Goal: Task Accomplishment & Management: Use online tool/utility

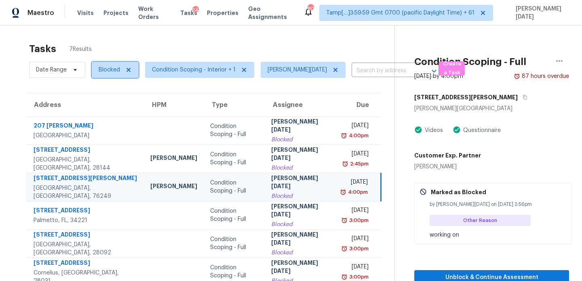
click at [110, 66] on span "Blocked" at bounding box center [109, 70] width 21 height 8
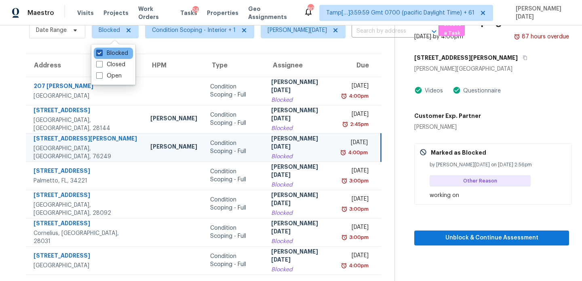
click at [109, 55] on label "Blocked" at bounding box center [112, 53] width 32 height 8
click at [101, 55] on input "Blocked" at bounding box center [98, 51] width 5 height 5
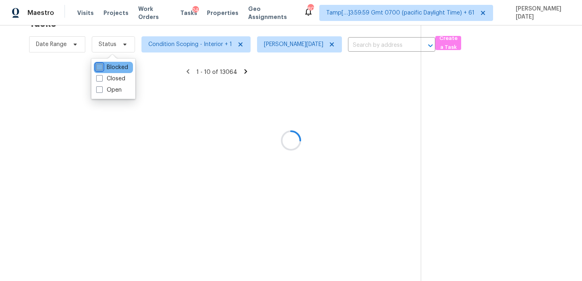
scroll to position [25, 0]
click at [109, 55] on icon at bounding box center [112, 60] width 12 height 12
click at [108, 67] on label "Blocked" at bounding box center [112, 67] width 32 height 8
click at [101, 67] on input "Blocked" at bounding box center [98, 65] width 5 height 5
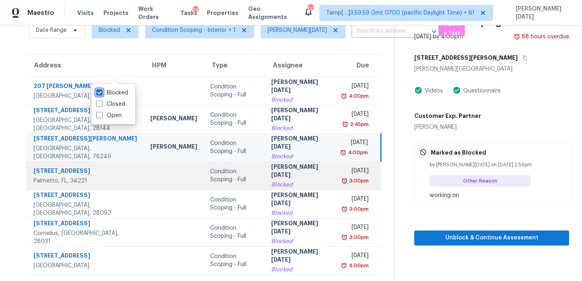
scroll to position [0, 0]
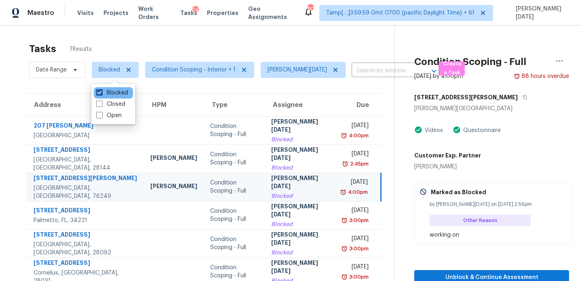
click at [112, 94] on label "Blocked" at bounding box center [112, 93] width 32 height 8
click at [101, 94] on input "Blocked" at bounding box center [98, 91] width 5 height 5
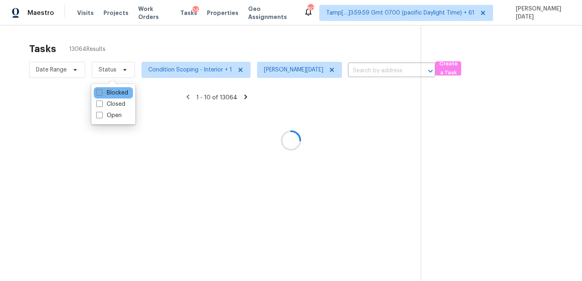
click at [112, 94] on label "Blocked" at bounding box center [112, 93] width 32 height 8
click at [101, 94] on input "Blocked" at bounding box center [98, 91] width 5 height 5
checkbox input "true"
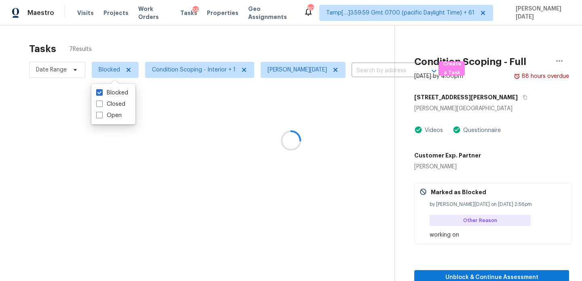
click at [207, 54] on div at bounding box center [291, 140] width 582 height 281
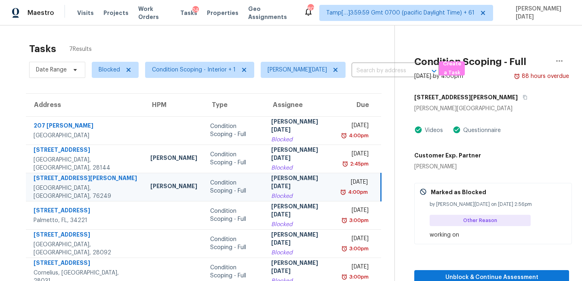
click at [288, 194] on div "Blocked" at bounding box center [300, 196] width 58 height 8
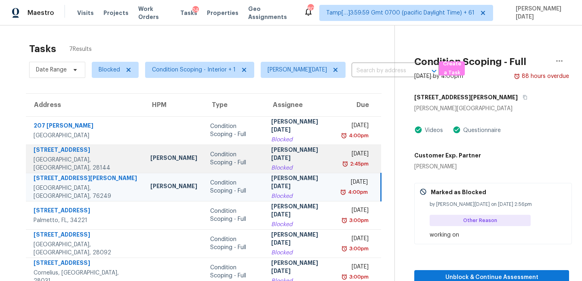
click at [336, 168] on td "Thu, Aug 14th 2025 2:45pm" at bounding box center [358, 159] width 45 height 28
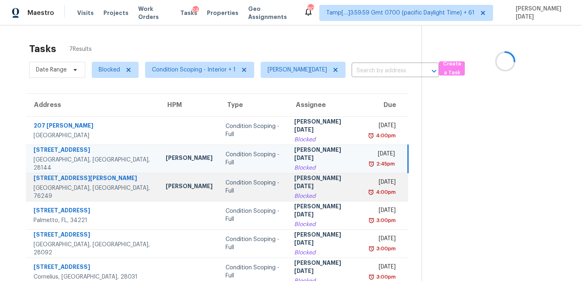
click at [369, 190] on div "4:00pm" at bounding box center [382, 192] width 27 height 8
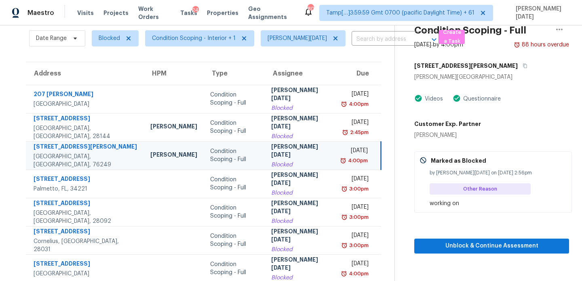
scroll to position [32, 0]
click at [343, 153] on div "[DATE]" at bounding box center [355, 151] width 25 height 10
click at [523, 65] on icon "button" at bounding box center [525, 65] width 4 height 4
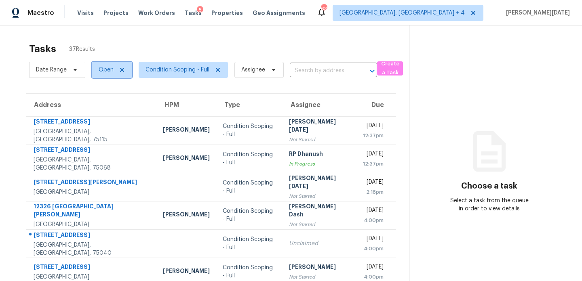
click at [103, 70] on span "Open" at bounding box center [106, 70] width 15 height 8
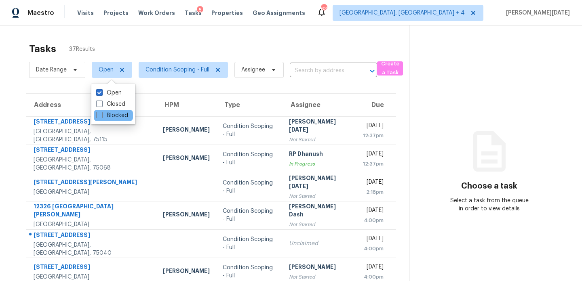
click at [99, 120] on div "Blocked" at bounding box center [113, 115] width 39 height 11
click at [101, 116] on span at bounding box center [99, 115] width 6 height 6
click at [101, 116] on input "Blocked" at bounding box center [98, 114] width 5 height 5
checkbox input "true"
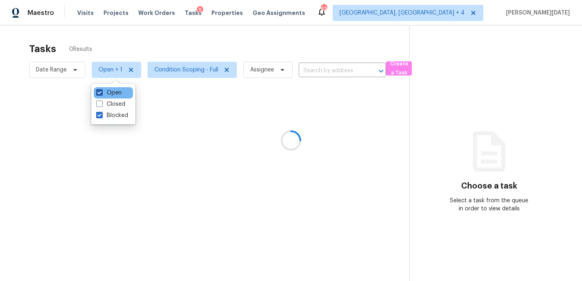
click at [112, 93] on label "Open" at bounding box center [108, 93] width 25 height 8
click at [101, 93] on input "Open" at bounding box center [98, 91] width 5 height 5
checkbox input "false"
click at [187, 54] on div at bounding box center [291, 140] width 582 height 281
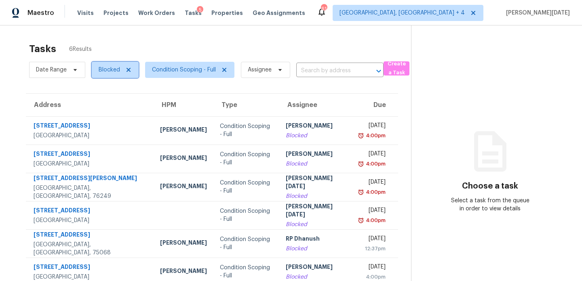
click at [105, 73] on span "Blocked" at bounding box center [109, 70] width 21 height 8
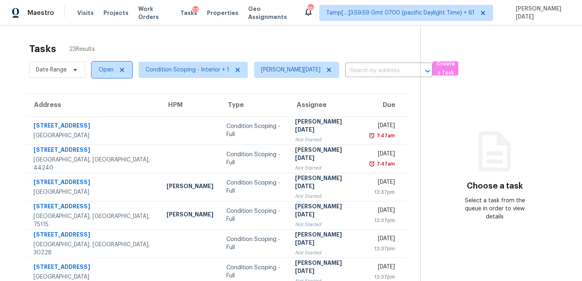
click at [107, 73] on span "Open" at bounding box center [106, 70] width 15 height 8
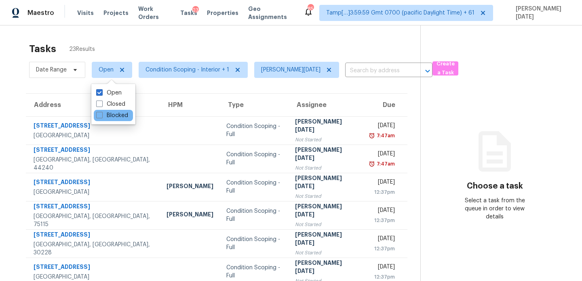
click at [107, 111] on div "Blocked" at bounding box center [113, 115] width 39 height 11
click at [107, 116] on label "Blocked" at bounding box center [112, 116] width 32 height 8
click at [101, 116] on input "Blocked" at bounding box center [98, 114] width 5 height 5
checkbox input "true"
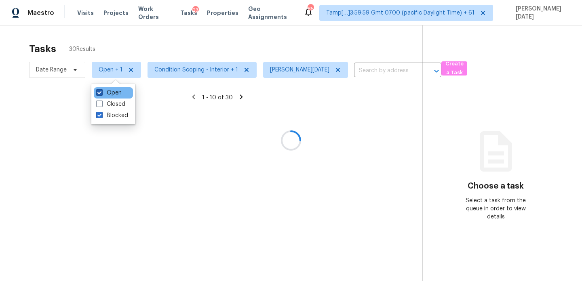
click at [111, 93] on label "Open" at bounding box center [108, 93] width 25 height 8
click at [101, 93] on input "Open" at bounding box center [98, 91] width 5 height 5
checkbox input "false"
click at [187, 58] on div at bounding box center [291, 140] width 582 height 281
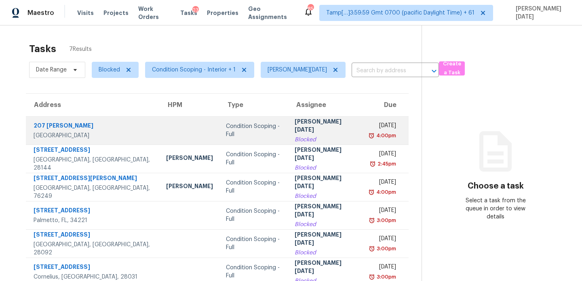
click at [255, 121] on td "Condition Scoping - Full" at bounding box center [253, 130] width 69 height 28
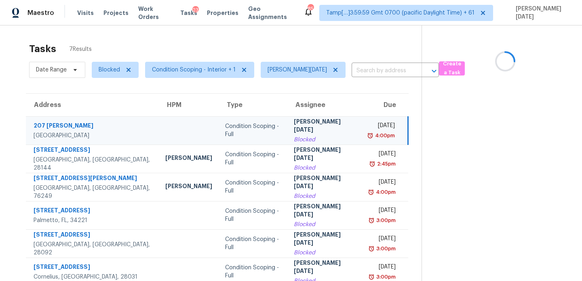
click at [369, 129] on div "Tue, Aug 12th 2025" at bounding box center [382, 127] width 26 height 10
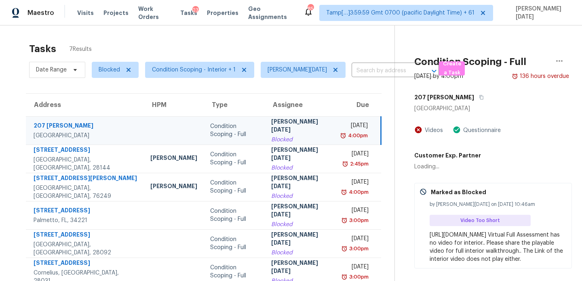
click at [343, 129] on div "Tue, Aug 12th 2025" at bounding box center [355, 127] width 25 height 10
click at [365, 131] on div "Tue, Aug 12th 2025" at bounding box center [355, 127] width 25 height 10
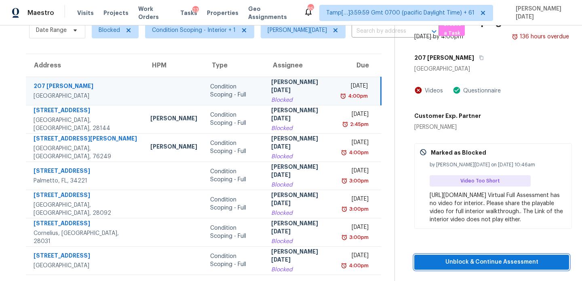
click at [469, 268] on span "Unblock & Continue Assessment" at bounding box center [492, 262] width 142 height 10
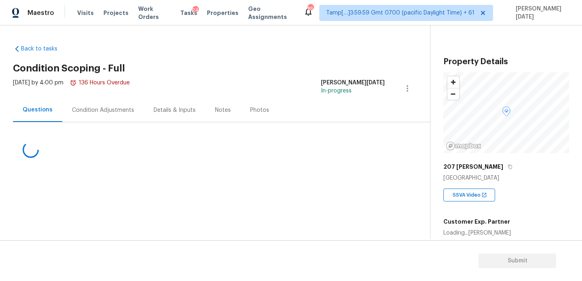
click at [93, 113] on div "Condition Adjustments" at bounding box center [103, 110] width 62 height 8
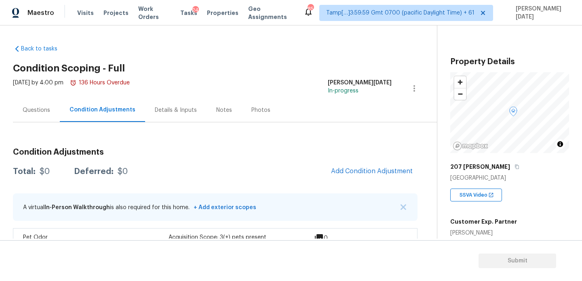
scroll to position [22, 0]
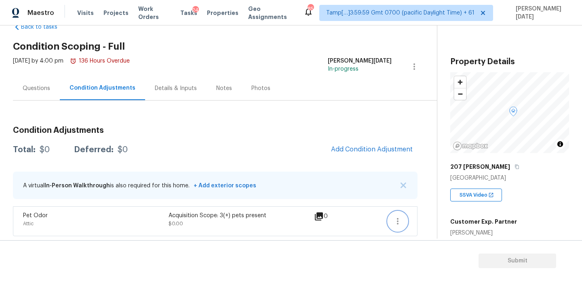
click at [402, 221] on icon "button" at bounding box center [398, 222] width 10 height 10
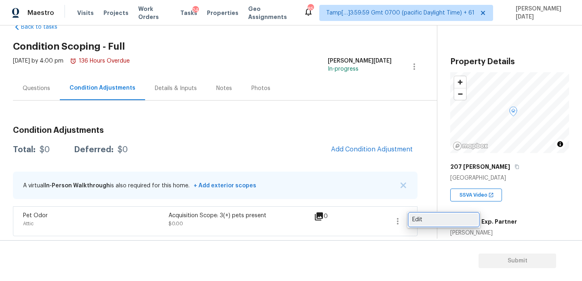
click at [441, 215] on link "Edit" at bounding box center [443, 220] width 69 height 12
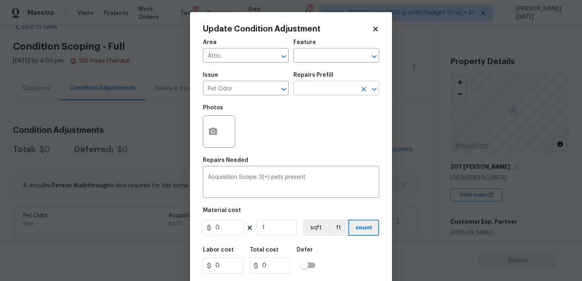
click at [321, 88] on input "text" at bounding box center [324, 89] width 63 height 13
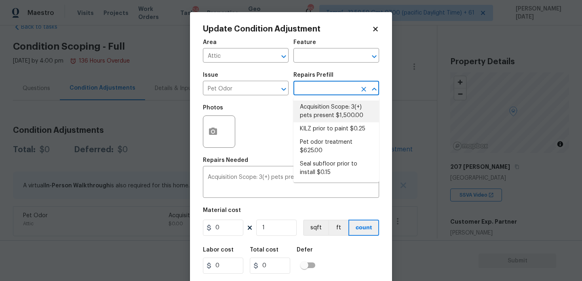
click at [346, 114] on li "Acquisition Scope: 3(+) pets present $1,500.00" at bounding box center [336, 112] width 86 height 22
type input "1500"
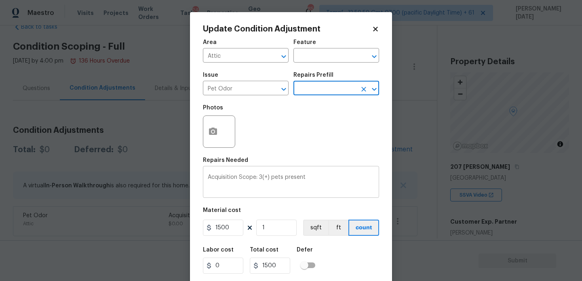
scroll to position [21, 0]
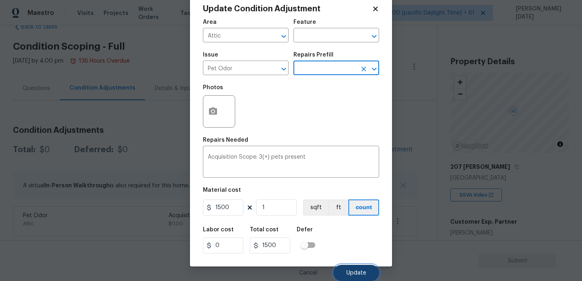
click at [354, 273] on span "Update" at bounding box center [356, 273] width 20 height 6
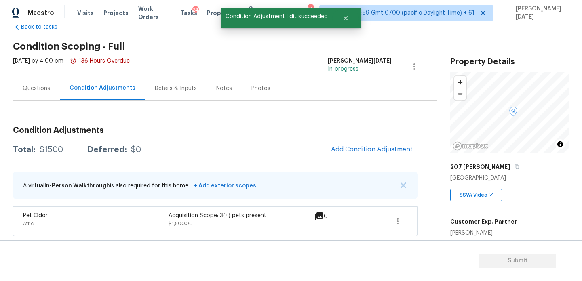
scroll to position [0, 0]
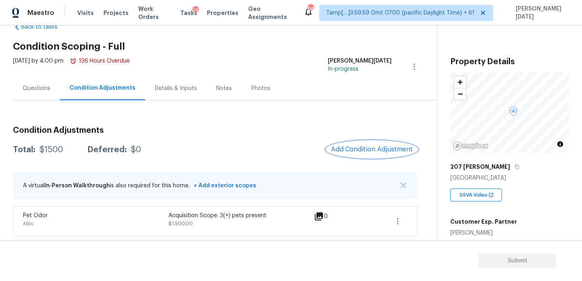
click at [370, 153] on span "Add Condition Adjustment" at bounding box center [372, 149] width 82 height 7
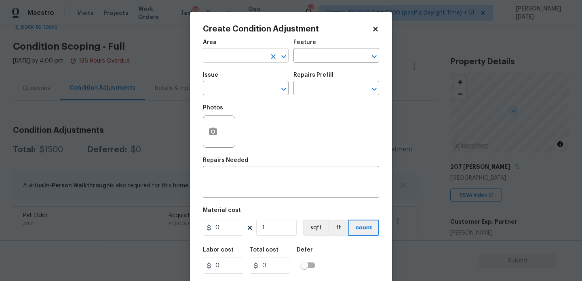
click at [216, 58] on input "text" at bounding box center [234, 56] width 63 height 13
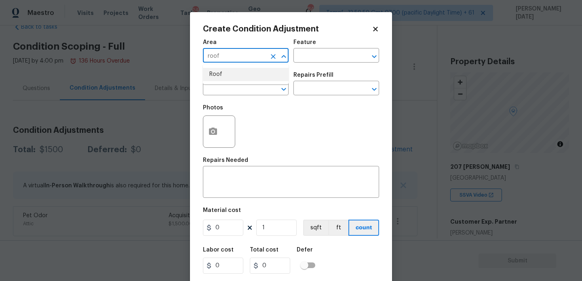
click at [215, 74] on li "Roof" at bounding box center [246, 74] width 86 height 13
type input "Roof"
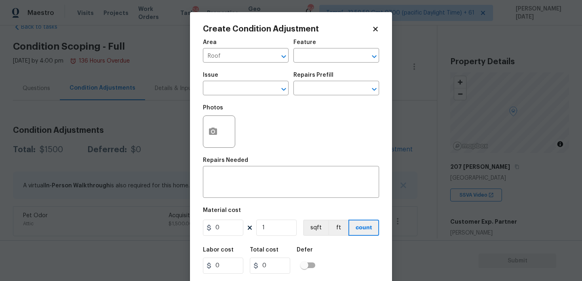
click at [215, 105] on div "Photos" at bounding box center [220, 126] width 34 height 53
click at [226, 89] on input "text" at bounding box center [234, 89] width 63 height 13
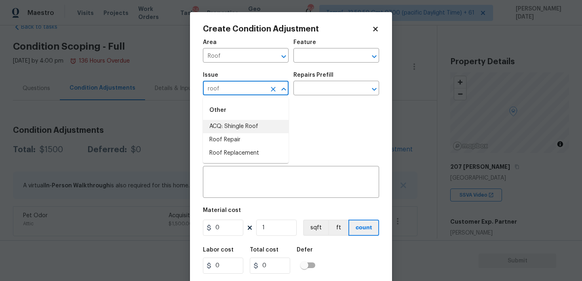
click at [233, 130] on li "ACQ: Shingle Roof" at bounding box center [246, 126] width 86 height 13
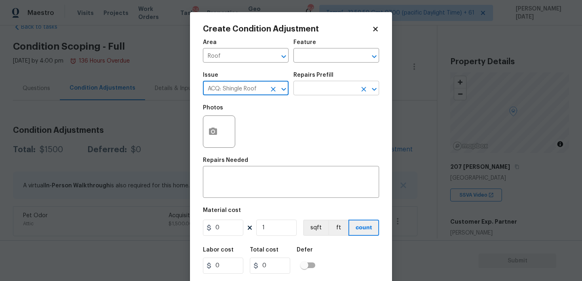
type input "ACQ: Shingle Roof"
click at [324, 93] on input "text" at bounding box center [324, 89] width 63 height 13
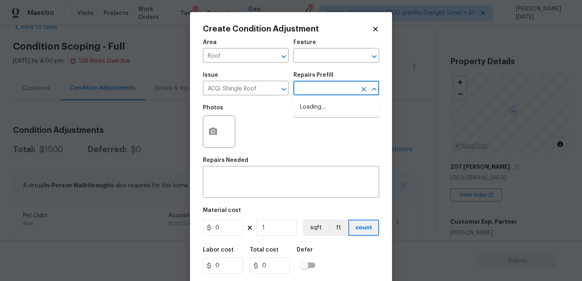
click at [324, 93] on input "text" at bounding box center [324, 89] width 63 height 13
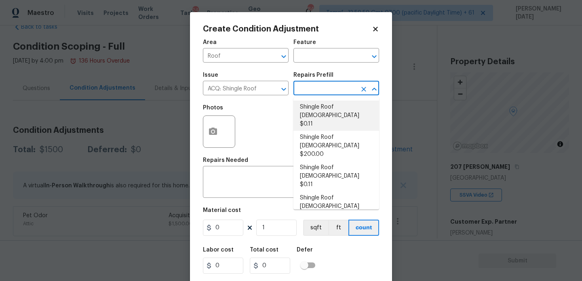
click at [325, 117] on li "Shingle Roof 0-10 Years Old $0.11" at bounding box center [336, 116] width 86 height 30
type input "Acquisition"
type textarea "Acquisition Scope: Shingle Roof 0-10 years in age maintenance."
type input "0.11"
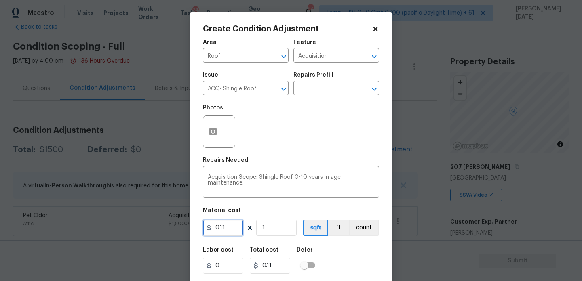
click at [231, 236] on input "0.11" at bounding box center [223, 228] width 40 height 16
type input "0.29"
click at [274, 230] on input "1" at bounding box center [276, 228] width 40 height 16
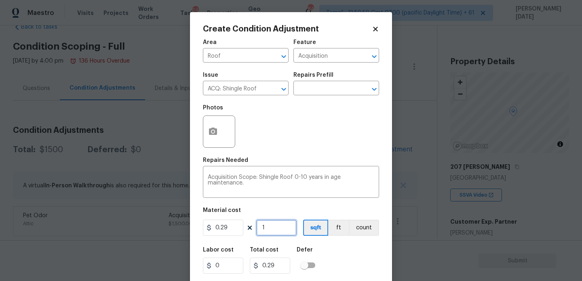
type input "0"
paste input "text"
paste input "160"
type input "1600"
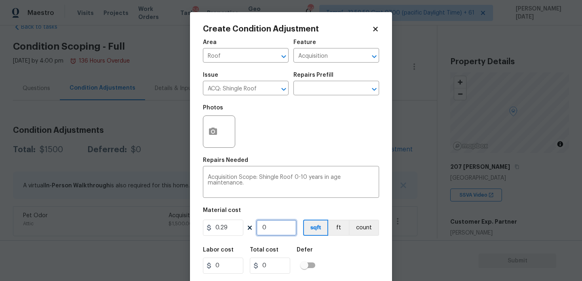
type input "463.99999999999994"
type input "1600"
drag, startPoint x: 239, startPoint y: 228, endPoint x: 134, endPoint y: 226, distance: 105.1
click at [134, 226] on div "Create Condition Adjustment Area Roof ​ Feature Acquisition ​ Issue ACQ: Shingl…" at bounding box center [291, 140] width 582 height 281
type input "463"
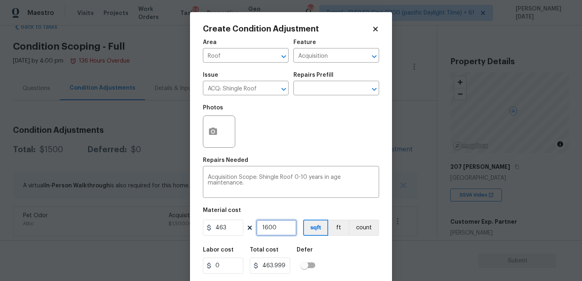
click at [272, 226] on input "1600" at bounding box center [276, 228] width 40 height 16
type input "740800"
click at [272, 226] on input "1600" at bounding box center [276, 228] width 40 height 16
type input "1"
type input "463"
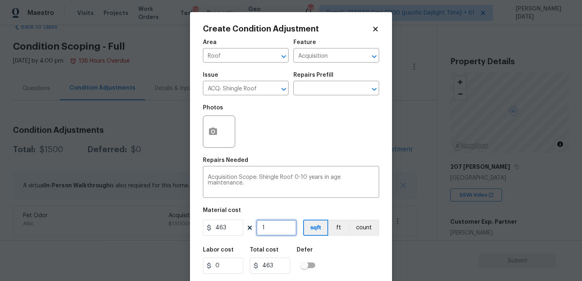
type input "1"
click at [298, 160] on div "Repairs Needed" at bounding box center [291, 163] width 176 height 11
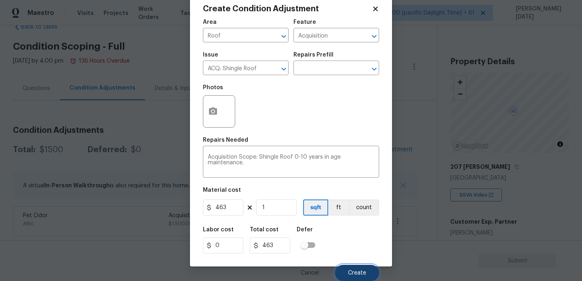
click at [356, 271] on span "Create" at bounding box center [357, 273] width 18 height 6
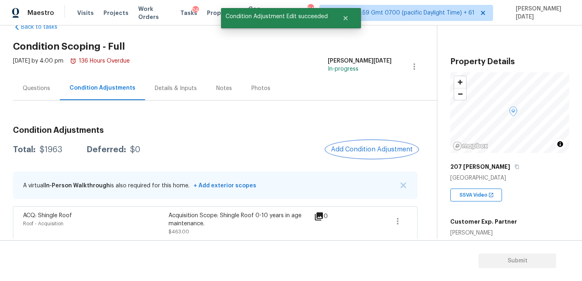
scroll to position [56, 0]
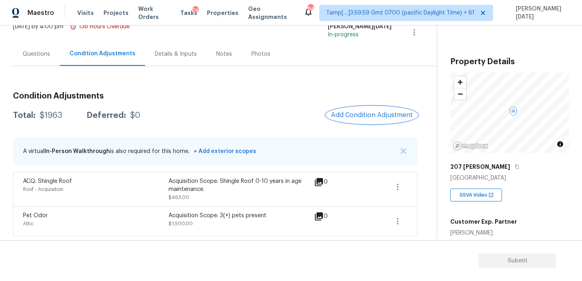
click at [364, 113] on span "Add Condition Adjustment" at bounding box center [372, 115] width 82 height 7
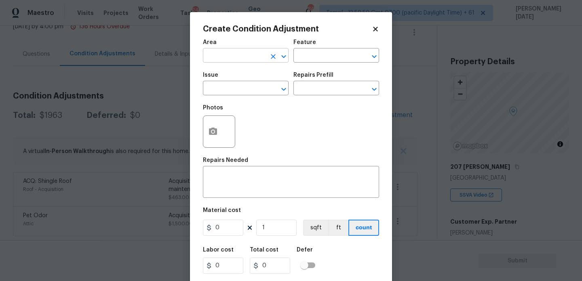
click at [229, 57] on input "text" at bounding box center [234, 56] width 63 height 13
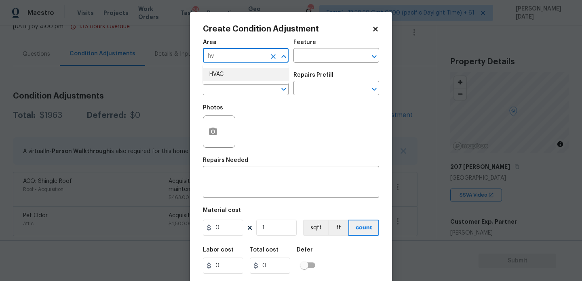
click at [222, 72] on li "HVAC" at bounding box center [246, 74] width 86 height 13
type input "HVAC"
click at [221, 87] on input "text" at bounding box center [234, 89] width 63 height 13
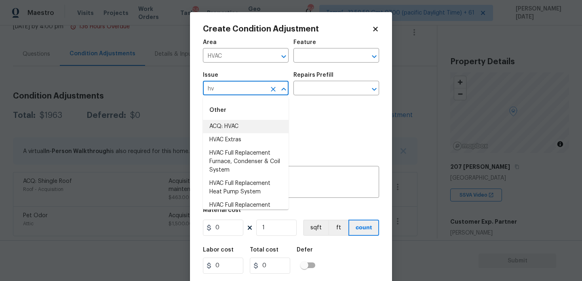
click at [224, 129] on li "ACQ: HVAC" at bounding box center [246, 126] width 86 height 13
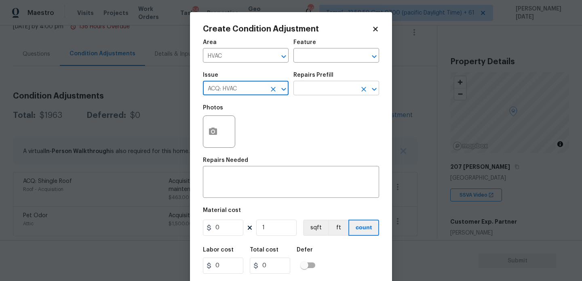
type input "ACQ: HVAC"
click at [321, 93] on input "text" at bounding box center [324, 89] width 63 height 13
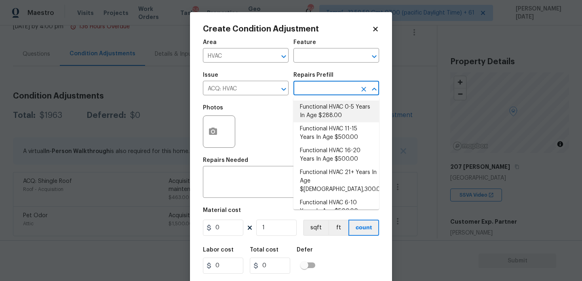
click at [353, 103] on li "Functional HVAC 0-5 Years In Age $288.00" at bounding box center [336, 112] width 86 height 22
type input "Acquisition"
type textarea "Acquisition Scope: Functional HVAC 0-5 years"
type input "288"
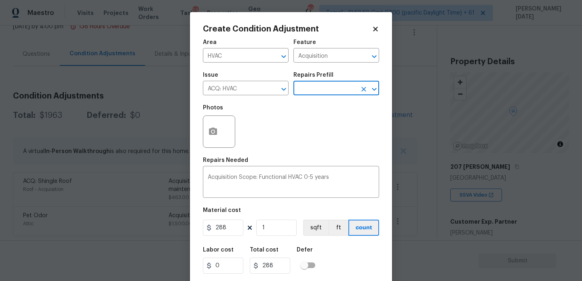
scroll to position [21, 0]
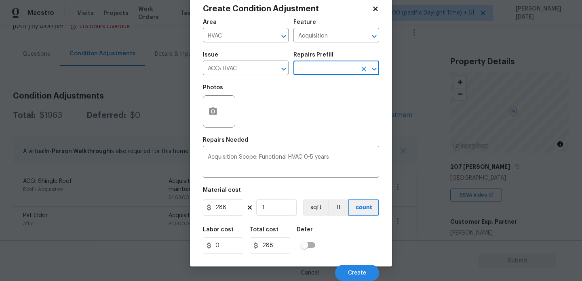
click at [342, 264] on div "Cancel Create" at bounding box center [291, 270] width 176 height 23
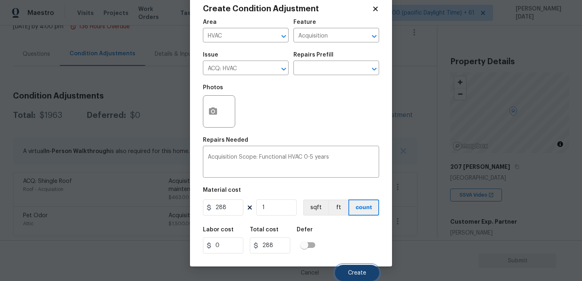
click at [348, 270] on span "Create" at bounding box center [357, 273] width 18 height 6
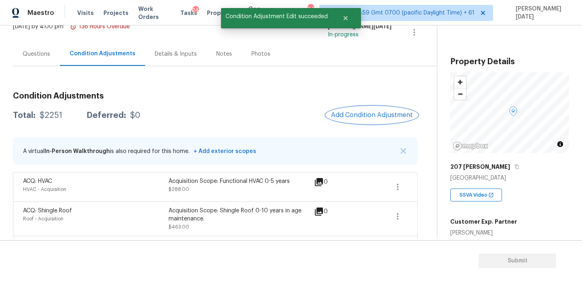
scroll to position [0, 0]
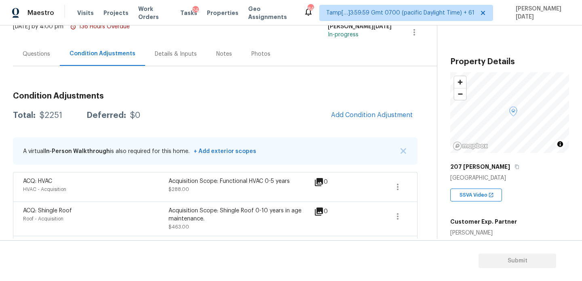
click at [356, 124] on span "Add Condition Adjustment" at bounding box center [371, 116] width 91 height 18
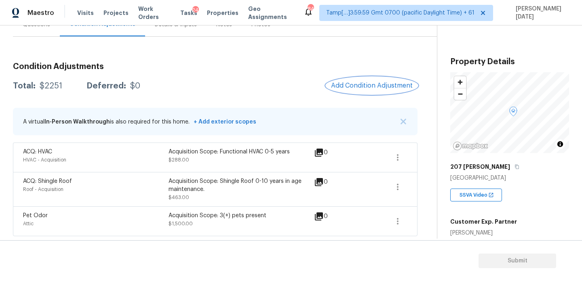
click at [363, 87] on span "Add Condition Adjustment" at bounding box center [372, 85] width 82 height 7
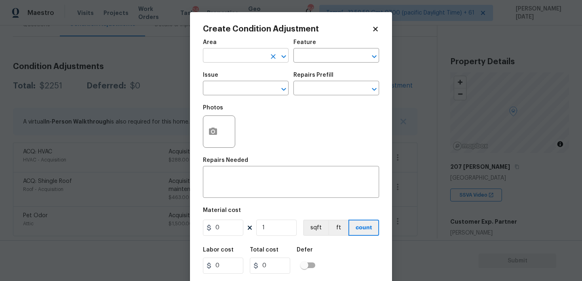
click at [221, 59] on input "text" at bounding box center [234, 56] width 63 height 13
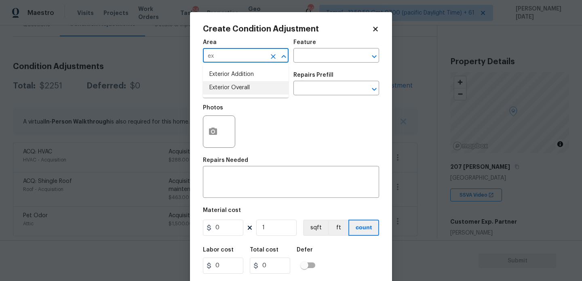
click at [227, 87] on li "Exterior Overall" at bounding box center [246, 87] width 86 height 13
type input "Exterior Overall"
click at [227, 87] on input "text" at bounding box center [234, 89] width 63 height 13
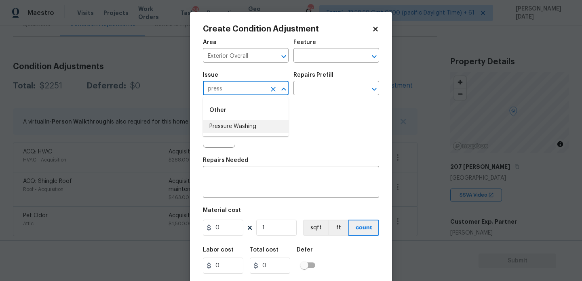
click at [242, 127] on li "Pressure Washing" at bounding box center [246, 126] width 86 height 13
type input "Pressure Washing"
click at [318, 85] on input "text" at bounding box center [324, 89] width 63 height 13
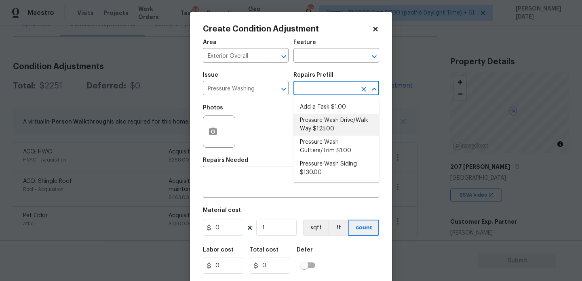
click at [329, 124] on li "Pressure Wash Drive/Walk Way $125.00" at bounding box center [336, 125] width 86 height 22
type input "Siding"
type textarea "Pressure wash the driveways/walkways as directed by the PM. Ensure that all deb…"
type input "125"
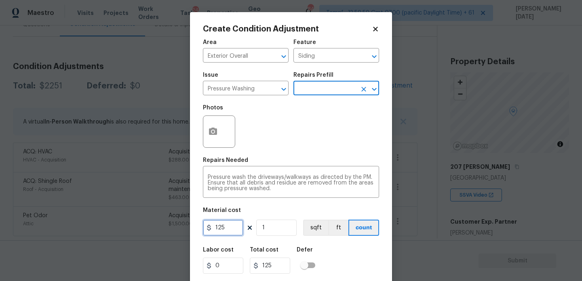
drag, startPoint x: 234, startPoint y: 228, endPoint x: 145, endPoint y: 227, distance: 89.3
click at [145, 227] on div "Create Condition Adjustment Area Exterior Overall ​ Feature Siding ​ Issue Pres…" at bounding box center [291, 140] width 582 height 281
type input "200"
click at [289, 115] on div "Photos" at bounding box center [291, 126] width 176 height 53
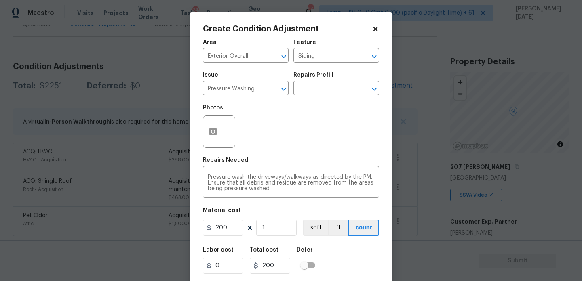
scroll to position [21, 0]
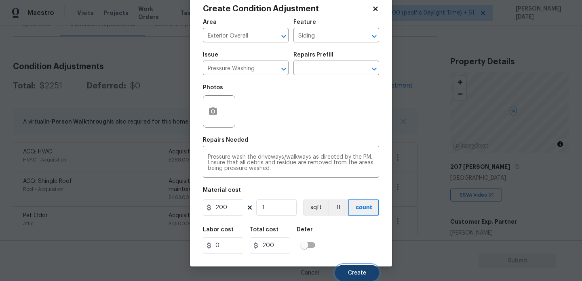
click at [356, 272] on span "Create" at bounding box center [357, 273] width 18 height 6
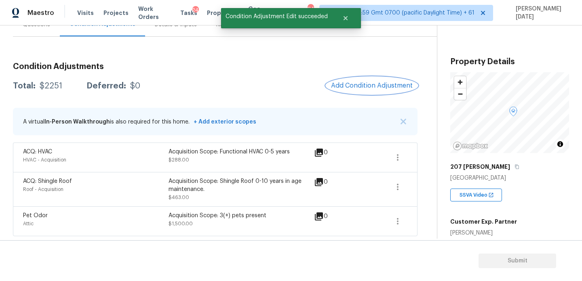
scroll to position [0, 0]
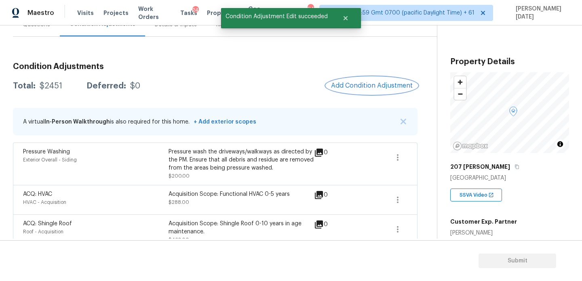
click at [362, 80] on button "Add Condition Adjustment" at bounding box center [371, 85] width 91 height 17
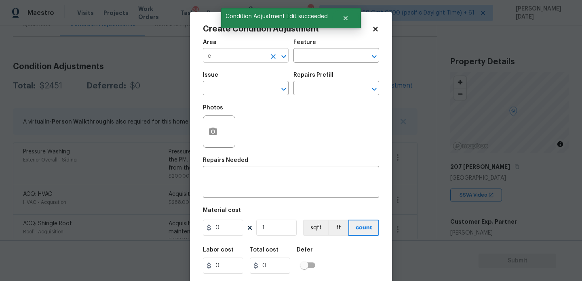
click at [218, 59] on input "e" at bounding box center [234, 56] width 63 height 13
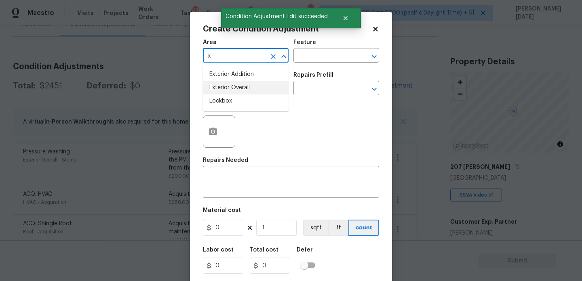
click at [224, 84] on li "Exterior Overall" at bounding box center [246, 87] width 86 height 13
type input "Exterior Overall"
click at [224, 84] on input "text" at bounding box center [234, 89] width 63 height 13
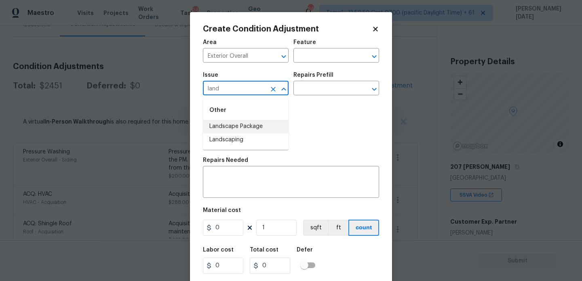
click at [232, 125] on li "Landscape Package" at bounding box center [246, 126] width 86 height 13
type input "Landscape Package"
click at [319, 88] on input "text" at bounding box center [324, 89] width 63 height 13
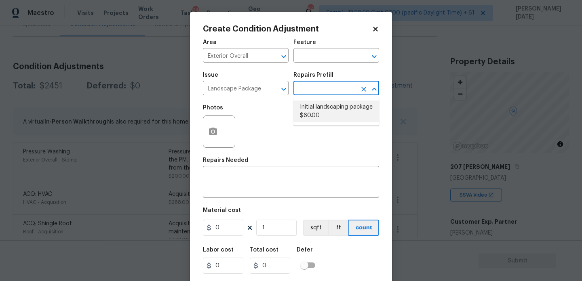
click at [323, 120] on li "Initial landscaping package $60.00" at bounding box center [336, 112] width 86 height 22
type input "Home Readiness Packages"
type textarea "Mowing of grass up to 6" in height. Mow, edge along driveways & sidewalks, trim…"
type input "60"
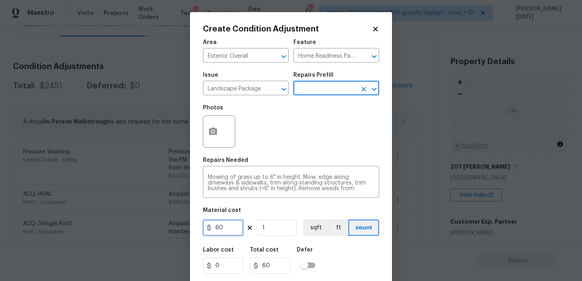
drag, startPoint x: 233, startPoint y: 229, endPoint x: 163, endPoint y: 229, distance: 70.3
click at [163, 229] on div "Create Condition Adjustment Area Exterior Overall ​ Feature Home Readiness Pack…" at bounding box center [291, 140] width 582 height 281
type input "750"
click at [294, 115] on div "Photos" at bounding box center [291, 126] width 176 height 53
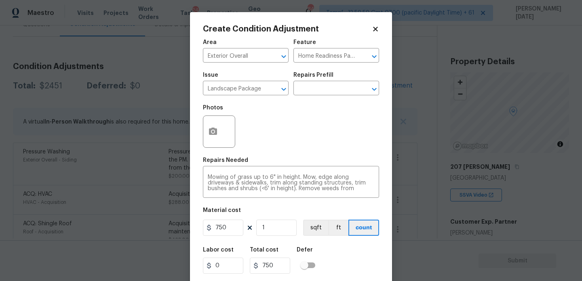
click at [223, 135] on div at bounding box center [219, 132] width 32 height 32
click at [209, 121] on button "button" at bounding box center [212, 132] width 19 height 32
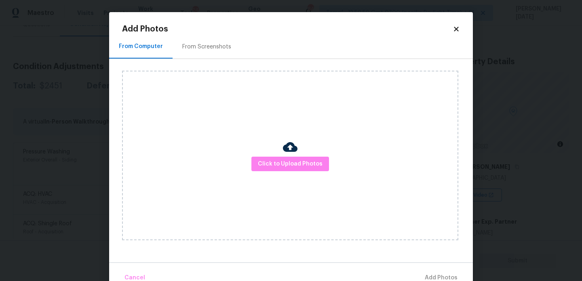
click at [220, 50] on div "From Screenshots" at bounding box center [206, 47] width 49 height 8
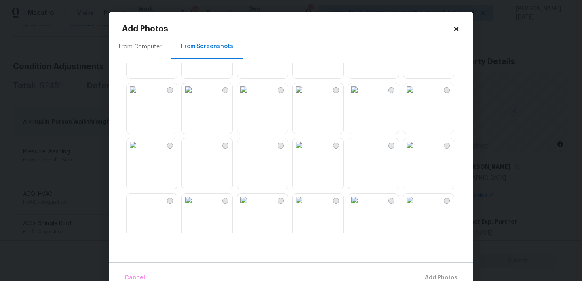
scroll to position [47, 0]
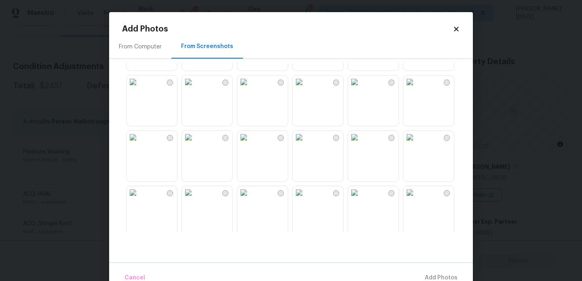
click at [139, 144] on img at bounding box center [133, 137] width 13 height 13
click at [361, 144] on img at bounding box center [354, 137] width 13 height 13
click at [361, 199] on img at bounding box center [354, 192] width 13 height 13
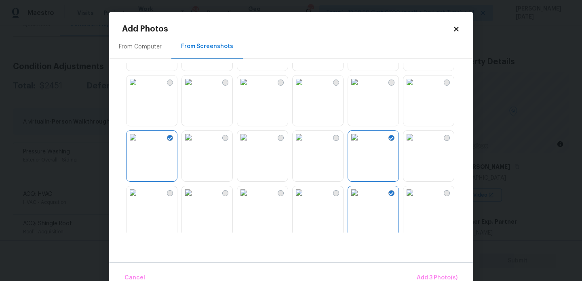
click at [416, 199] on img at bounding box center [409, 192] width 13 height 13
click at [445, 276] on span "Add 4 Photo(s)" at bounding box center [437, 278] width 42 height 10
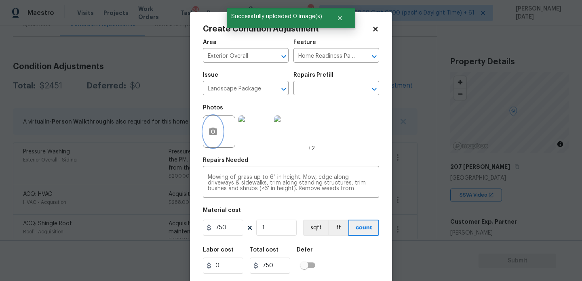
scroll to position [21, 0]
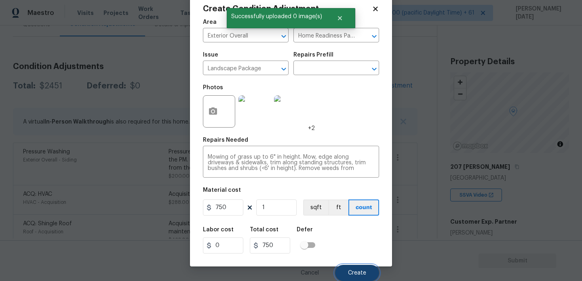
click at [354, 272] on span "Create" at bounding box center [357, 273] width 18 height 6
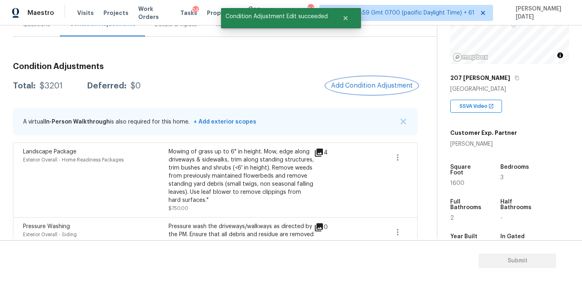
scroll to position [93, 0]
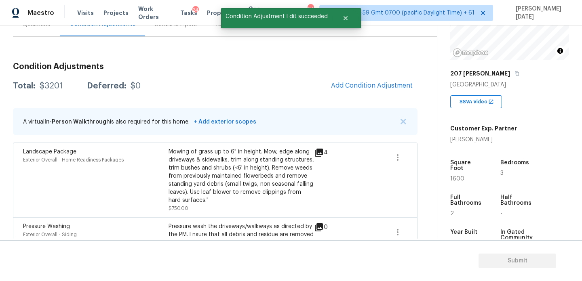
click at [456, 176] on span "1600" at bounding box center [457, 179] width 14 height 6
copy span "1600"
click at [369, 80] on button "Add Condition Adjustment" at bounding box center [371, 85] width 91 height 17
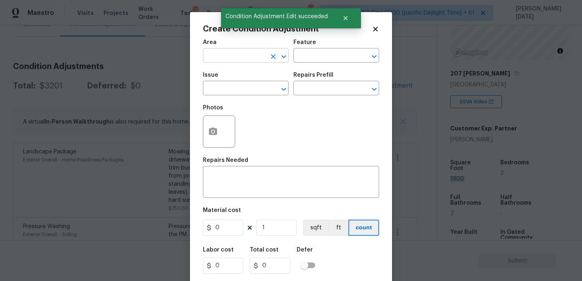
click at [241, 57] on input "text" at bounding box center [234, 56] width 63 height 13
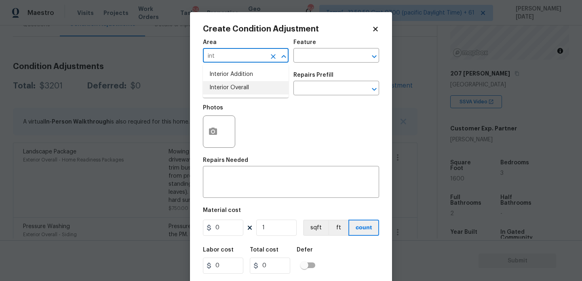
click at [237, 89] on li "Interior Overall" at bounding box center [246, 87] width 86 height 13
type input "Interior Overall"
click at [237, 89] on input "text" at bounding box center [234, 89] width 63 height 13
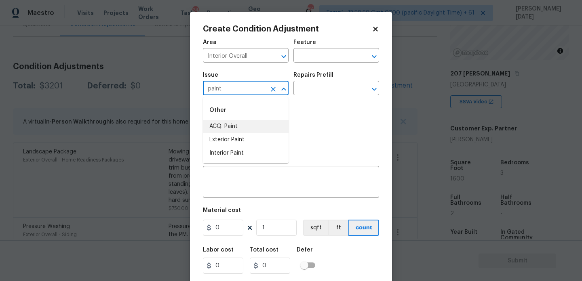
click at [240, 127] on li "ACQ: Paint" at bounding box center [246, 126] width 86 height 13
type input "ACQ: Paint"
click at [323, 93] on input "text" at bounding box center [324, 89] width 63 height 13
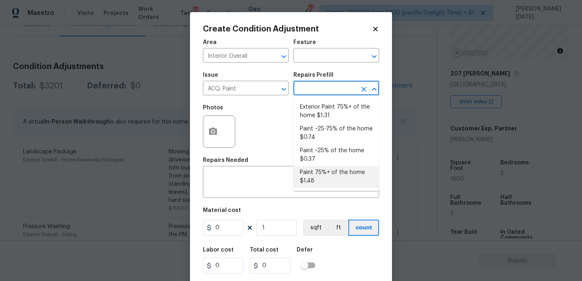
click at [322, 177] on li "Paint 75%+ of the home $1.48" at bounding box center [336, 177] width 86 height 22
type input "Acquisition"
type textarea "Acquisition Scope: 75%+ of the home will likely require interior paint"
type input "1.48"
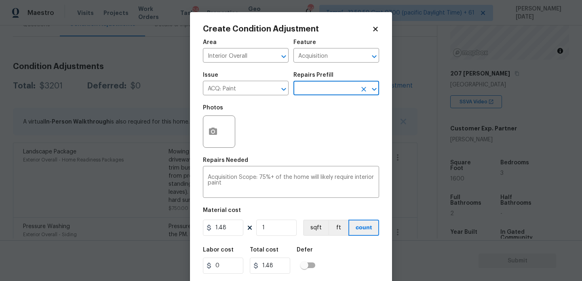
click at [276, 239] on div "Area Interior Overall ​ Feature Acquisition ​ Issue ACQ: Paint ​ Repairs Prefil…" at bounding box center [291, 168] width 176 height 267
click at [285, 231] on input "1" at bounding box center [276, 228] width 40 height 16
type input "0"
paste input "160"
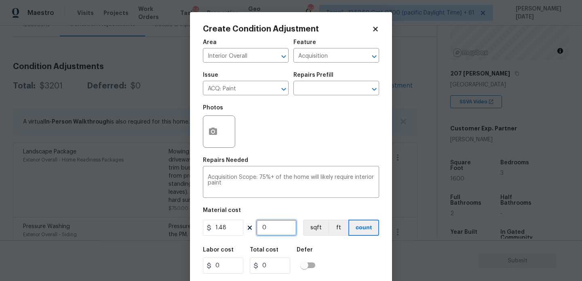
type input "1600"
type input "2368"
type input "1600"
click at [213, 142] on button "button" at bounding box center [212, 132] width 19 height 32
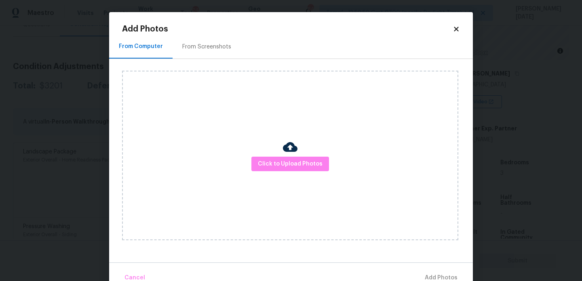
click at [205, 46] on div "From Screenshots" at bounding box center [206, 47] width 49 height 8
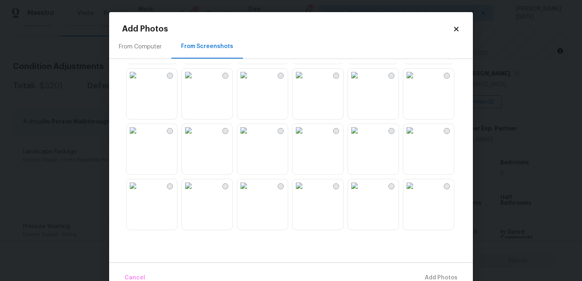
scroll to position [551, 0]
click at [454, 28] on icon at bounding box center [456, 28] width 7 height 7
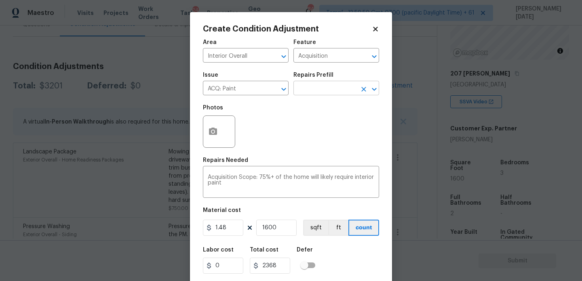
click at [328, 90] on input "text" at bounding box center [324, 89] width 63 height 13
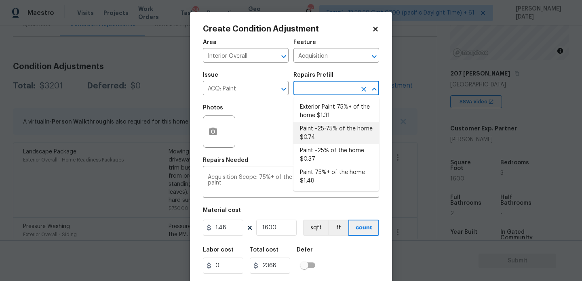
click at [326, 132] on li "Paint ~25-75% of the home $0.74" at bounding box center [336, 133] width 86 height 22
type textarea "Acquisition Scope: ~25 - 75% of the home needs interior paint"
type input "0.74"
type input "1184"
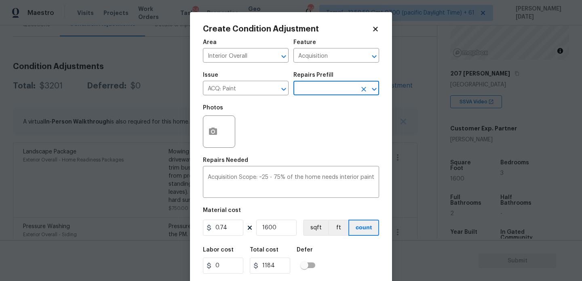
scroll to position [21, 0]
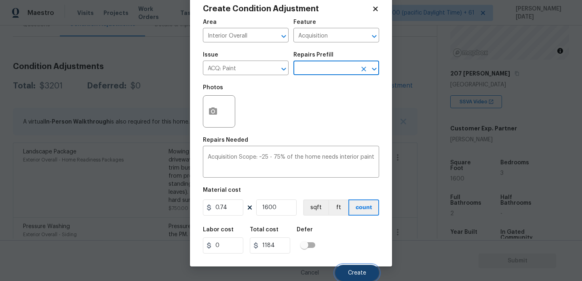
click at [349, 273] on span "Create" at bounding box center [357, 273] width 18 height 6
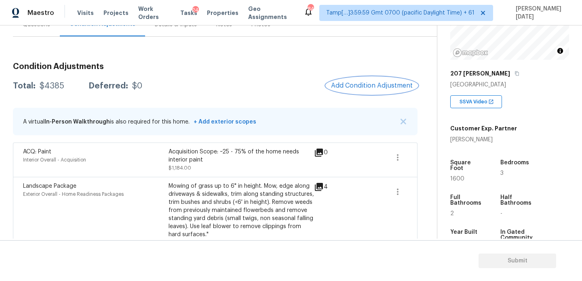
scroll to position [0, 0]
click at [376, 93] on button "Add Condition Adjustment" at bounding box center [371, 85] width 91 height 17
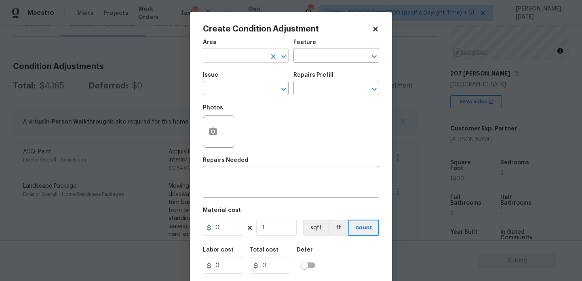
click at [211, 53] on input "text" at bounding box center [234, 56] width 63 height 13
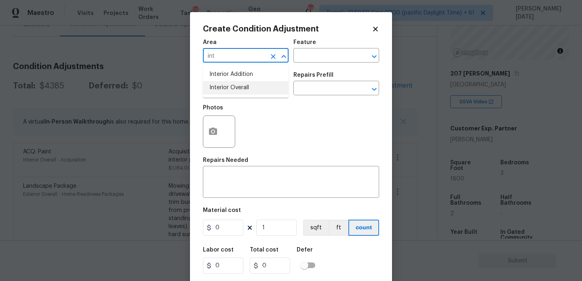
click at [224, 89] on li "Interior Overall" at bounding box center [246, 87] width 86 height 13
type input "Interior Overall"
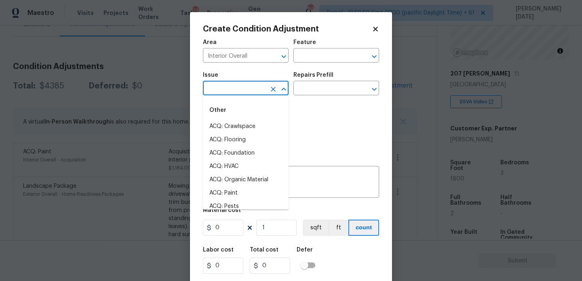
click at [224, 89] on input "text" at bounding box center [234, 89] width 63 height 13
click at [228, 128] on li "ACQ: Flooring" at bounding box center [246, 126] width 86 height 13
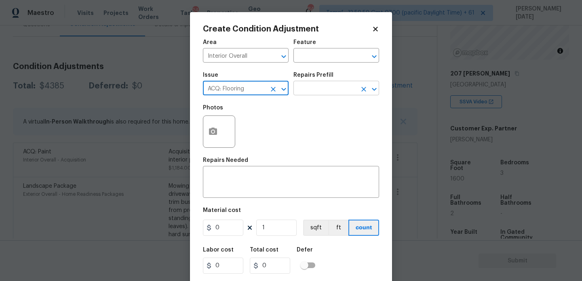
type input "ACQ: Flooring"
click at [335, 88] on input "text" at bounding box center [324, 89] width 63 height 13
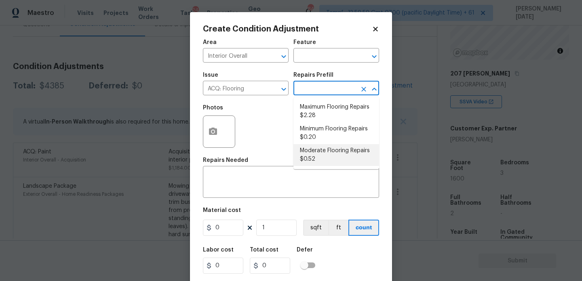
click at [326, 164] on li "Moderate Flooring Repairs $0.52" at bounding box center [336, 155] width 86 height 22
type input "Acquisition"
type textarea "Acquisition Scope: Moderate flooring repairs"
type input "0.52"
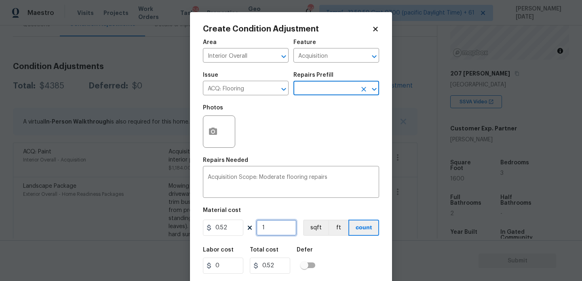
click at [274, 232] on input "1" at bounding box center [276, 228] width 40 height 16
type input "0"
paste input "160"
type input "1600"
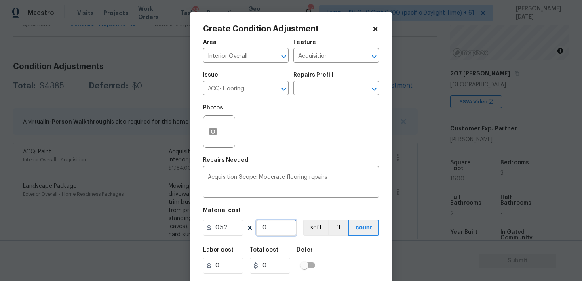
type input "832"
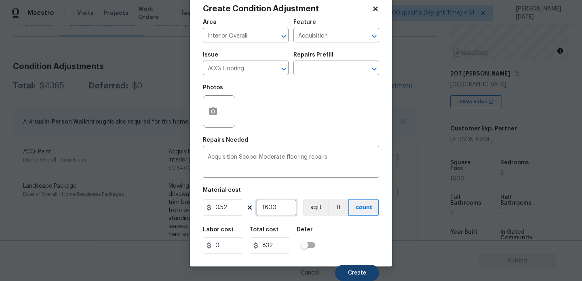
type input "1600"
click at [349, 270] on span "Create" at bounding box center [357, 273] width 18 height 6
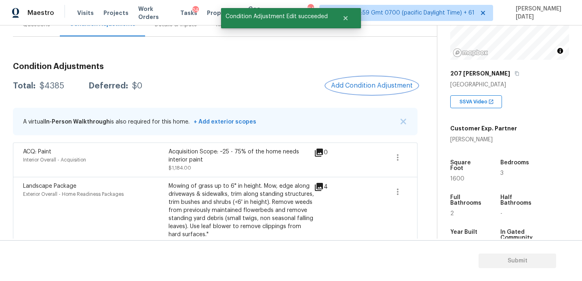
scroll to position [0, 0]
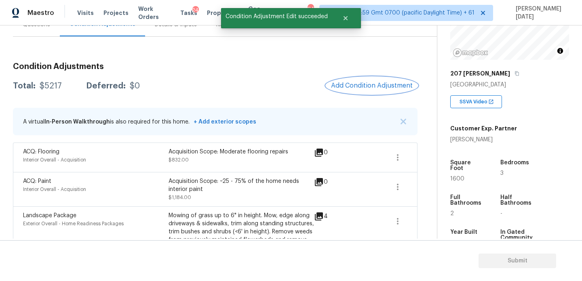
click at [388, 88] on span "Add Condition Adjustment" at bounding box center [372, 85] width 82 height 7
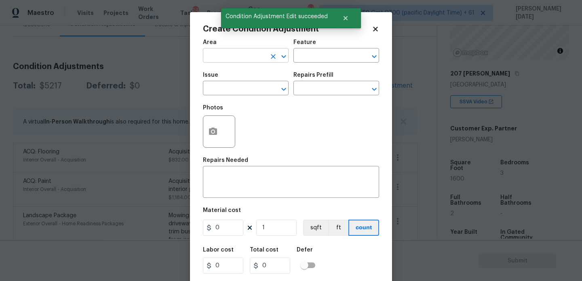
click at [207, 57] on input "text" at bounding box center [234, 56] width 63 height 13
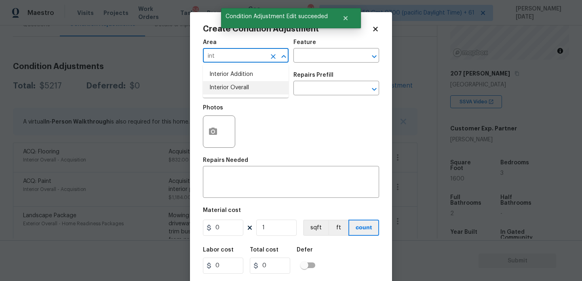
click at [219, 88] on li "Interior Overall" at bounding box center [246, 87] width 86 height 13
type input "Interior Overall"
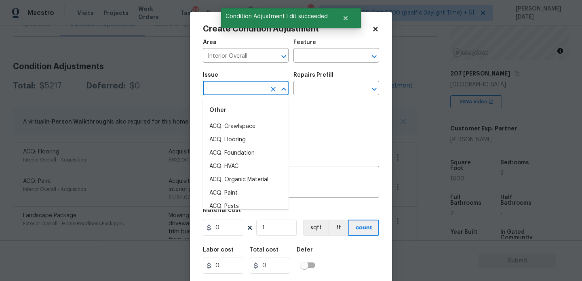
click at [219, 88] on input "text" at bounding box center [234, 89] width 63 height 13
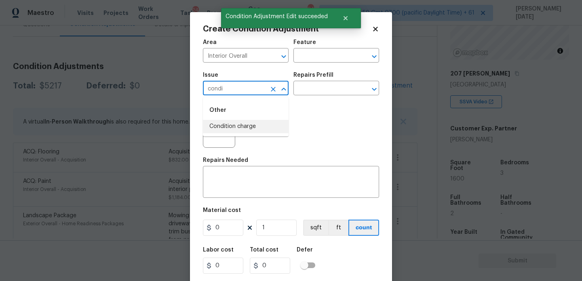
click at [238, 128] on li "Condition charge" at bounding box center [246, 126] width 86 height 13
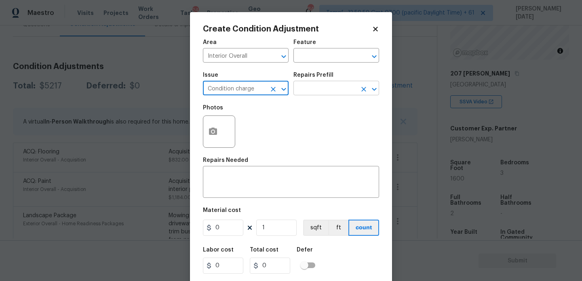
type input "Condition charge"
click at [307, 87] on input "text" at bounding box center [324, 89] width 63 height 13
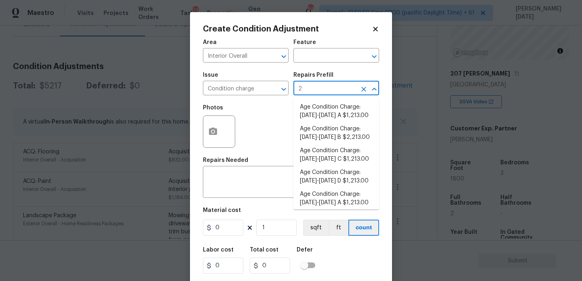
type input "22"
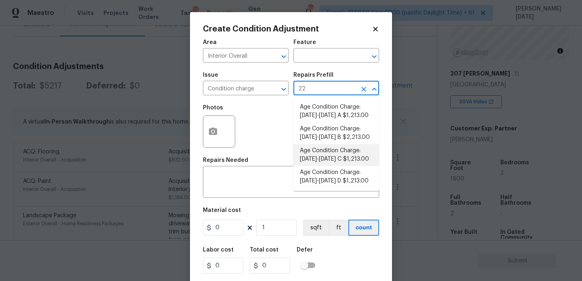
click at [340, 153] on li "Age Condition Charge: 1922-1978 C $1,213.00" at bounding box center [336, 155] width 86 height 22
type input "Home Readiness Packages"
type textarea "Age Condition Charge: 1922-1978 C"
type input "1213"
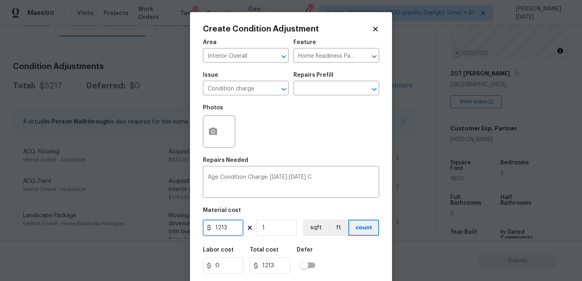
drag, startPoint x: 236, startPoint y: 226, endPoint x: 168, endPoint y: 226, distance: 67.9
click at [168, 226] on div "Create Condition Adjustment Area Interior Overall ​ Feature Home Readiness Pack…" at bounding box center [291, 140] width 582 height 281
type input "2000"
click at [295, 160] on div "Repairs Needed" at bounding box center [291, 163] width 176 height 11
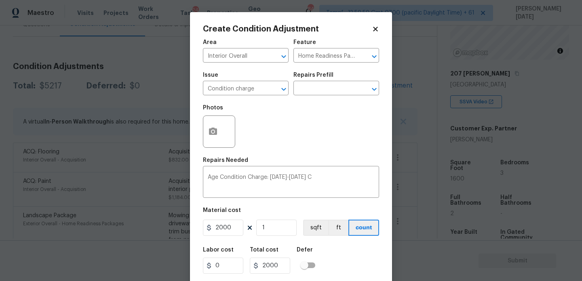
scroll to position [21, 0]
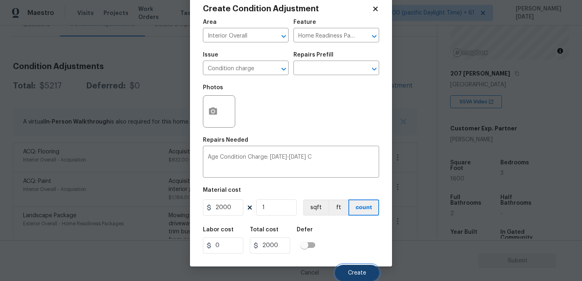
click at [352, 270] on button "Create" at bounding box center [357, 273] width 44 height 16
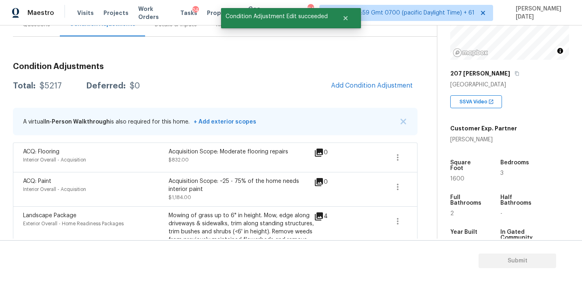
scroll to position [0, 0]
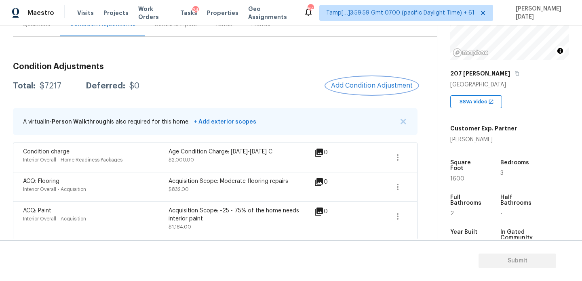
click at [366, 87] on span "Add Condition Adjustment" at bounding box center [372, 85] width 82 height 7
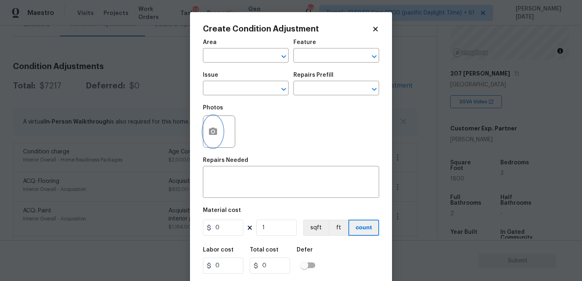
click at [221, 138] on button "button" at bounding box center [212, 132] width 19 height 32
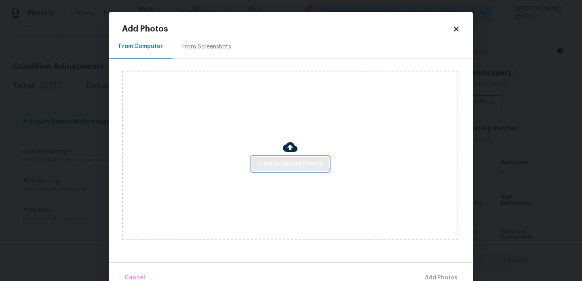
click at [270, 166] on span "Click to Upload Photos" at bounding box center [290, 164] width 65 height 10
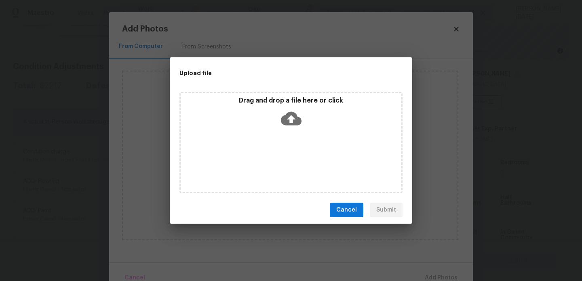
click at [270, 166] on div "Drag and drop a file here or click" at bounding box center [290, 142] width 223 height 101
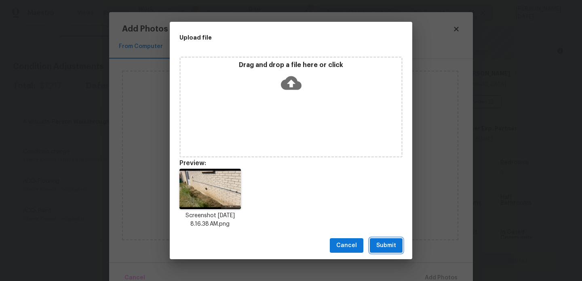
click at [392, 245] on span "Submit" at bounding box center [386, 246] width 20 height 10
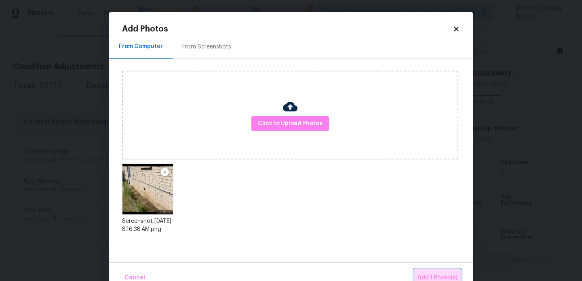
click at [432, 272] on button "Add 1 Photo(s)" at bounding box center [437, 278] width 46 height 17
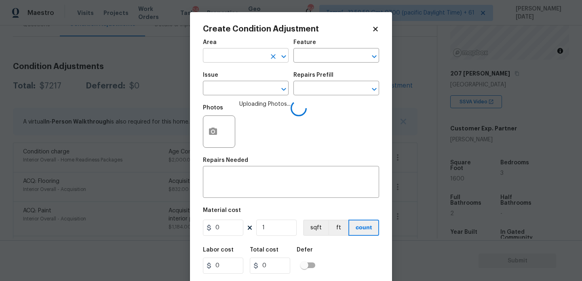
click at [215, 59] on input "text" at bounding box center [234, 56] width 63 height 13
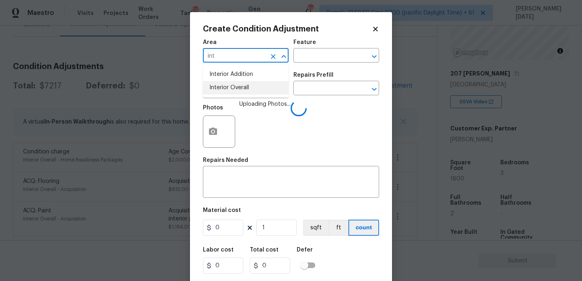
click at [235, 91] on li "Interior Overall" at bounding box center [246, 87] width 86 height 13
type input "Interior Overall"
click at [235, 91] on input "text" at bounding box center [234, 89] width 63 height 13
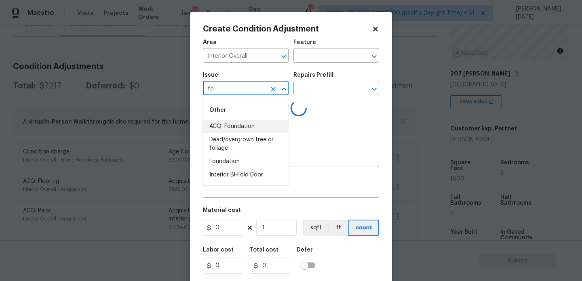
click at [234, 122] on li "ACQ: Foundation" at bounding box center [246, 126] width 86 height 13
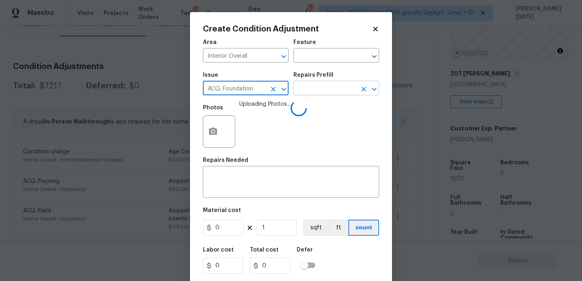
type input "ACQ: Foundation"
click at [330, 84] on input "text" at bounding box center [324, 89] width 63 height 13
click at [337, 90] on input "text" at bounding box center [324, 89] width 63 height 13
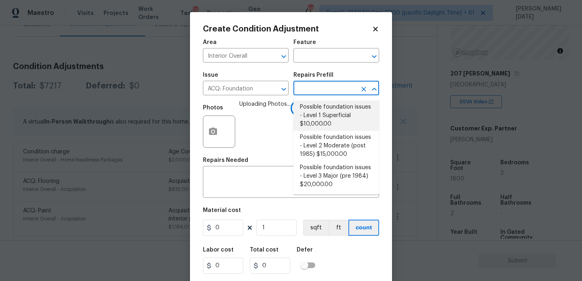
click at [337, 113] on li "Possible foundation issues - Level 1 Superficial $10,000.00" at bounding box center [336, 116] width 86 height 30
type input "Acquisition"
type textarea "Possible foundation issues - Level 1 - Superficial. Disclaimer: This is NOT a t…"
type input "10000"
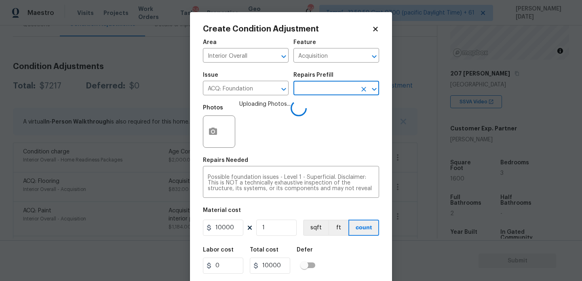
scroll to position [21, 0]
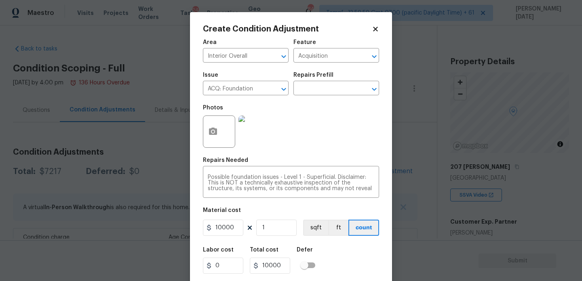
scroll to position [21, 0]
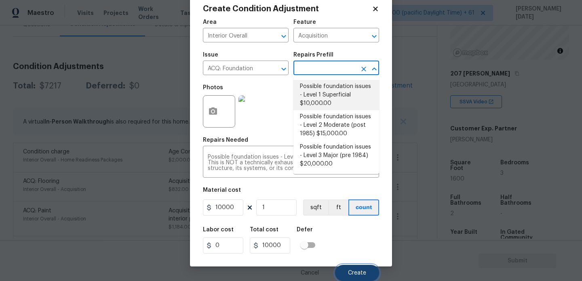
click at [361, 273] on span "Create" at bounding box center [357, 273] width 18 height 6
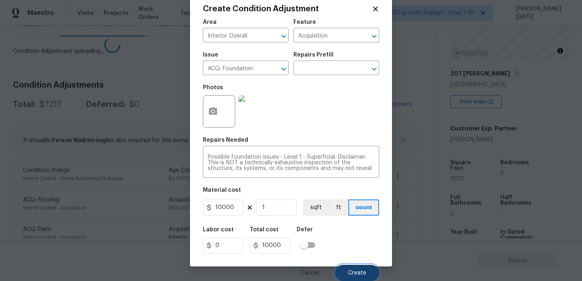
click at [361, 273] on span "Create" at bounding box center [357, 273] width 18 height 6
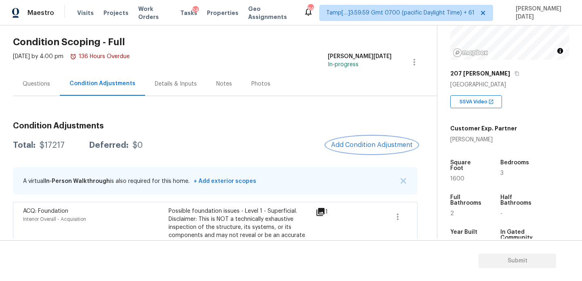
scroll to position [15, 0]
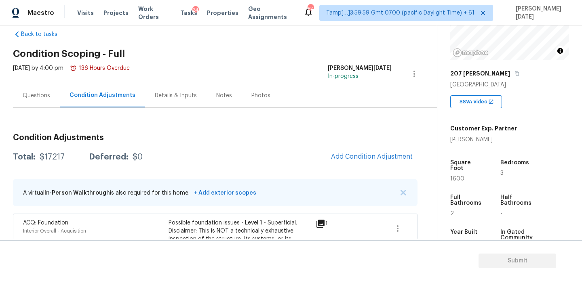
click at [36, 98] on div "Questions" at bounding box center [36, 96] width 27 height 8
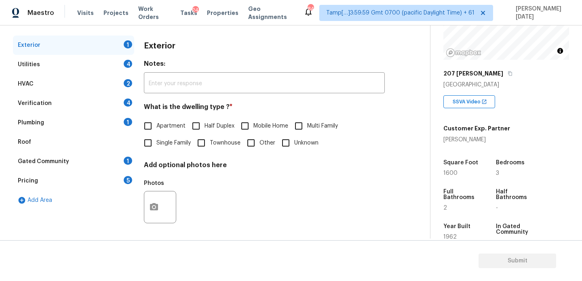
scroll to position [108, 0]
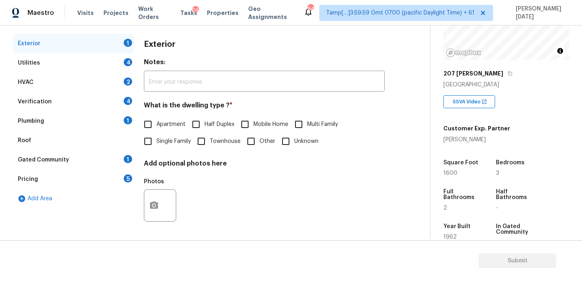
click at [369, 147] on div "Apartment Half Duplex Mobile Home Multi Family Single Family Townhouse Other Un…" at bounding box center [264, 133] width 241 height 34
click at [145, 147] on input "Single Family" at bounding box center [147, 141] width 17 height 17
click at [150, 149] on input "Single Family" at bounding box center [147, 141] width 17 height 17
checkbox input "true"
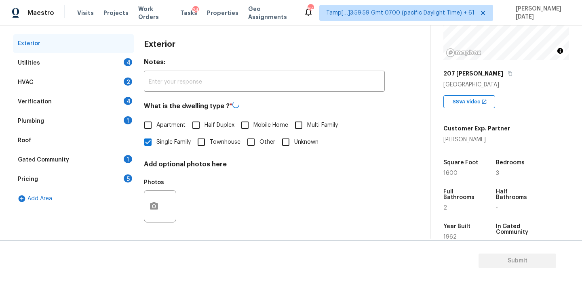
scroll to position [0, 0]
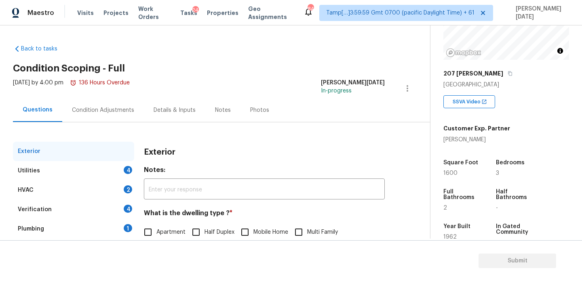
click at [111, 110] on div "Condition Adjustments" at bounding box center [103, 110] width 62 height 8
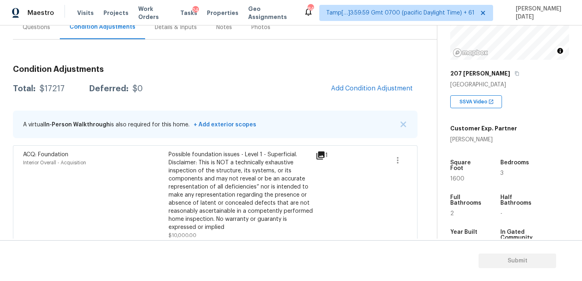
scroll to position [101, 0]
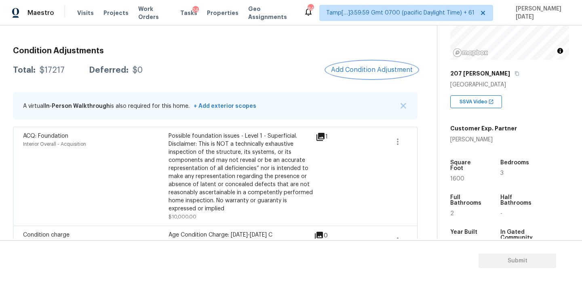
click at [362, 67] on span "Add Condition Adjustment" at bounding box center [372, 69] width 82 height 7
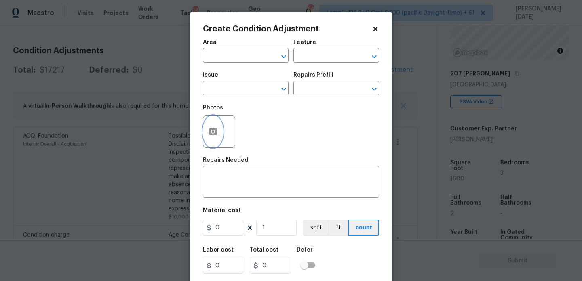
click at [210, 141] on button "button" at bounding box center [212, 132] width 19 height 32
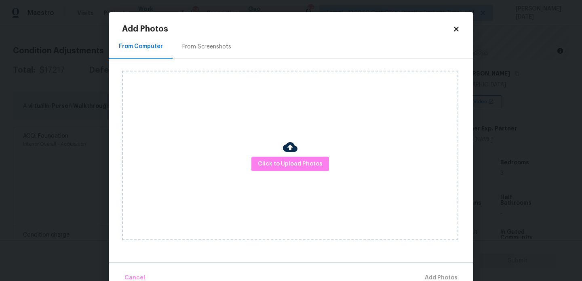
click at [302, 156] on div "Click to Upload Photos" at bounding box center [290, 156] width 336 height 170
click at [306, 169] on span "Click to Upload Photos" at bounding box center [290, 164] width 65 height 10
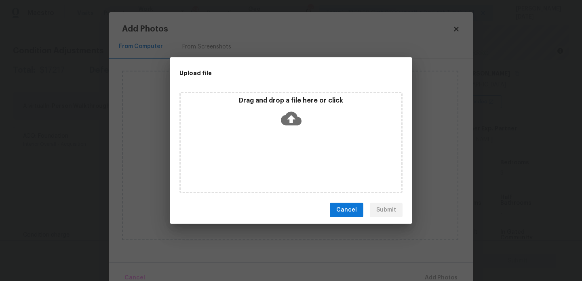
click at [306, 169] on div "Drag and drop a file here or click" at bounding box center [290, 142] width 223 height 101
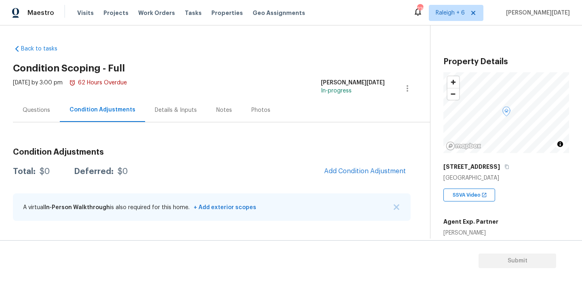
click at [295, 114] on div "Questions Condition Adjustments Details & Inputs Notes Photos" at bounding box center [221, 110] width 417 height 24
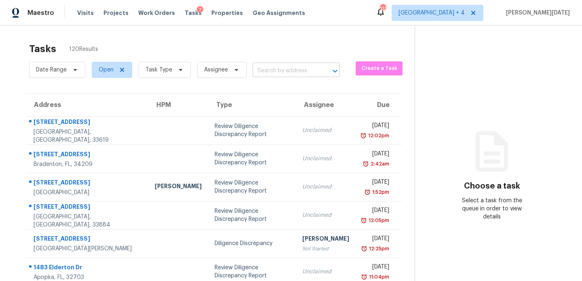
click at [255, 69] on input "text" at bounding box center [285, 71] width 65 height 13
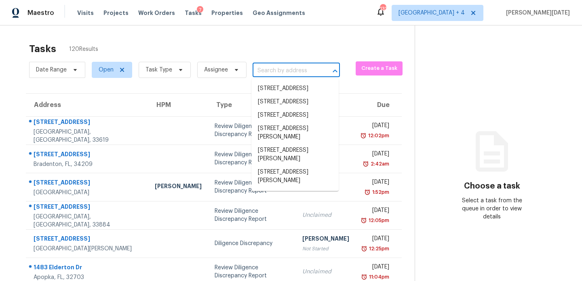
paste input "[STREET_ADDRESS]"
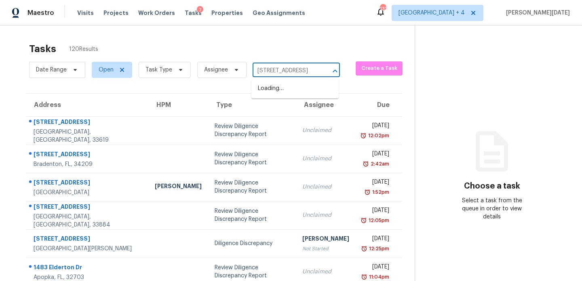
scroll to position [0, 50]
type input "[STREET_ADDRESS]"
click at [153, 76] on span "Task Type" at bounding box center [165, 70] width 52 height 16
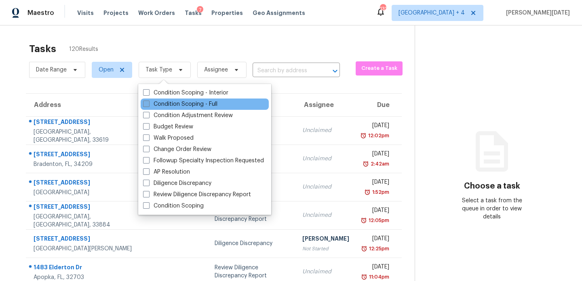
click at [146, 103] on span at bounding box center [146, 104] width 6 height 6
click at [146, 103] on input "Condition Scoping - Full" at bounding box center [145, 102] width 5 height 5
checkbox input "true"
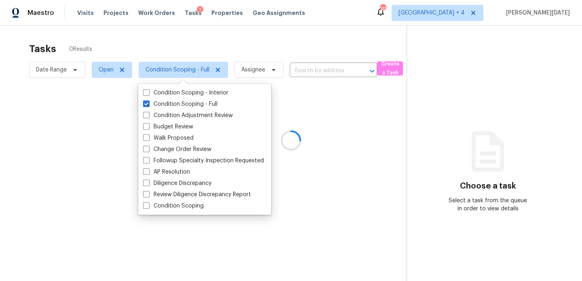
click at [259, 51] on div at bounding box center [291, 140] width 582 height 281
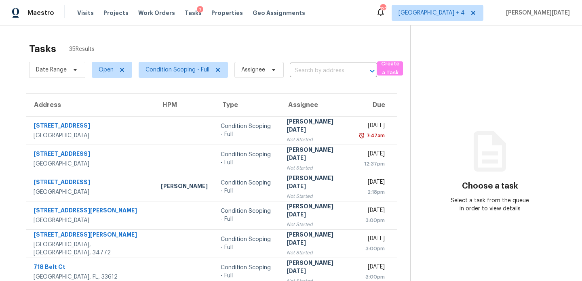
click at [336, 43] on div "Tasks 35 Results" at bounding box center [219, 48] width 381 height 21
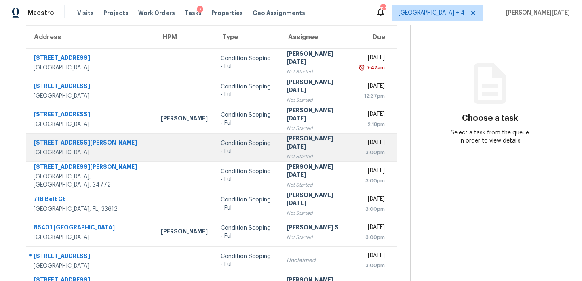
scroll to position [139, 0]
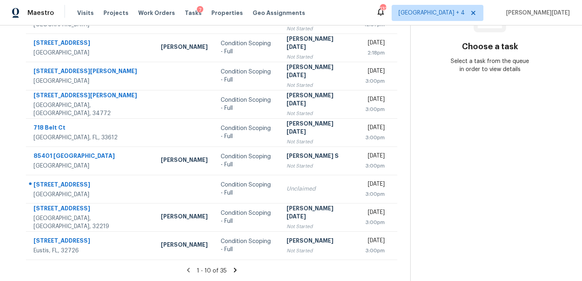
click at [232, 270] on icon at bounding box center [235, 270] width 7 height 7
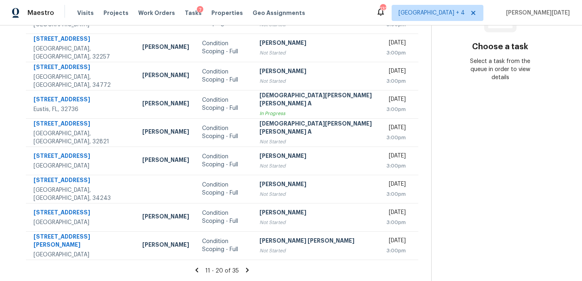
click at [244, 268] on icon at bounding box center [247, 270] width 7 height 7
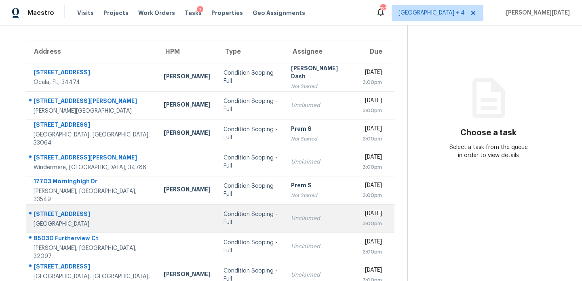
scroll to position [53, 0]
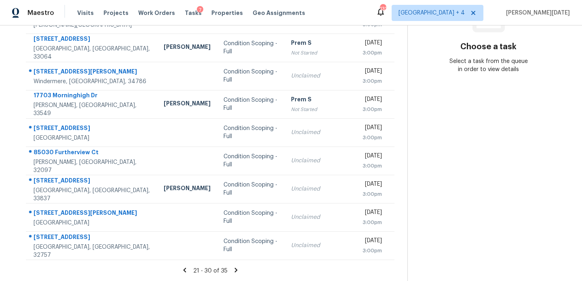
click at [233, 269] on icon at bounding box center [235, 270] width 7 height 7
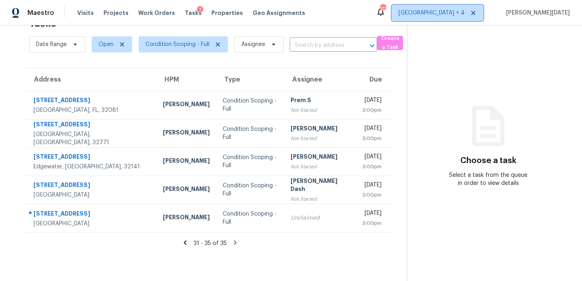
click at [465, 13] on span "[GEOGRAPHIC_DATA] + 4" at bounding box center [432, 13] width 66 height 8
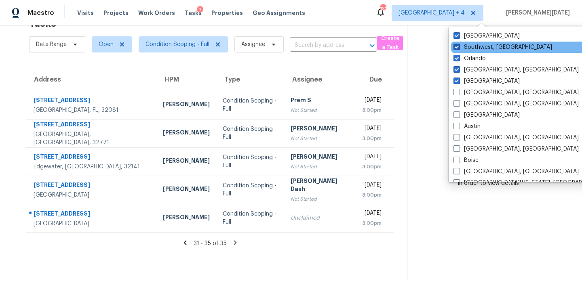
click at [479, 45] on label "Southwest, [GEOGRAPHIC_DATA]" at bounding box center [503, 47] width 99 height 8
click at [459, 45] on input "Southwest, [GEOGRAPHIC_DATA]" at bounding box center [456, 45] width 5 height 5
checkbox input "false"
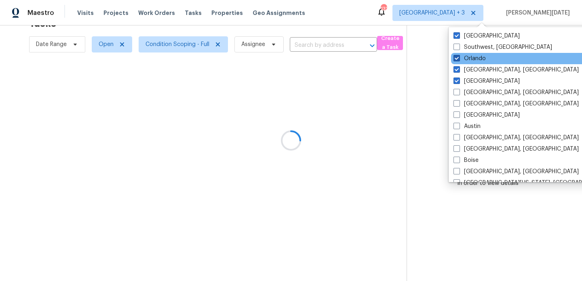
click at [475, 59] on label "Orlando" at bounding box center [470, 59] width 32 height 8
click at [459, 59] on input "Orlando" at bounding box center [456, 57] width 5 height 5
checkbox input "false"
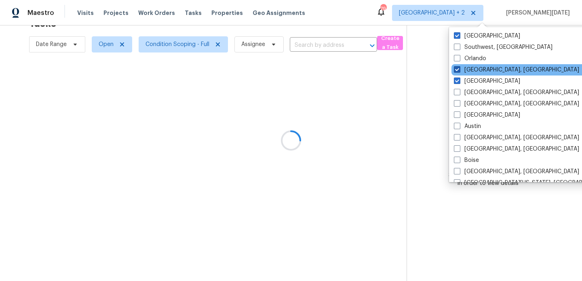
click at [472, 70] on label "Miami, FL" at bounding box center [516, 70] width 125 height 8
click at [459, 70] on input "Miami, FL" at bounding box center [456, 68] width 5 height 5
checkbox input "false"
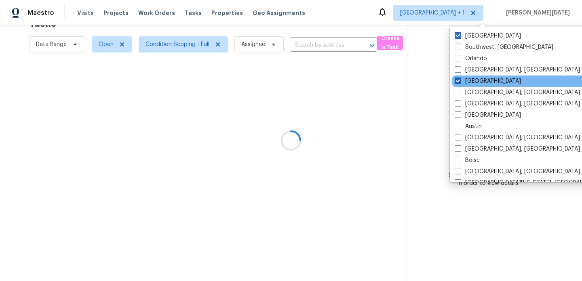
click at [471, 79] on label "Jacksonville" at bounding box center [488, 81] width 66 height 8
click at [460, 79] on input "Jacksonville" at bounding box center [457, 79] width 5 height 5
checkbox input "false"
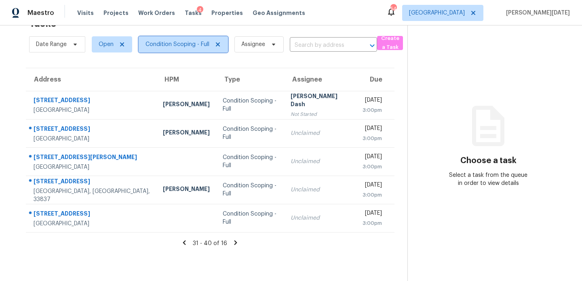
click at [182, 47] on span "Condition Scoping - Full" at bounding box center [178, 44] width 64 height 8
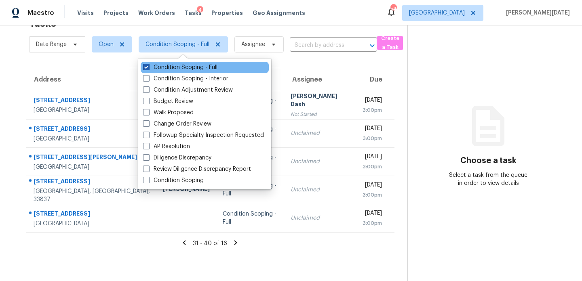
click at [177, 68] on label "Condition Scoping - Full" at bounding box center [180, 67] width 74 height 8
click at [148, 68] on input "Condition Scoping - Full" at bounding box center [145, 65] width 5 height 5
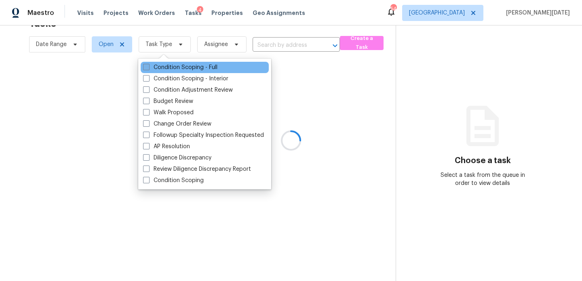
click at [177, 68] on label "Condition Scoping - Full" at bounding box center [180, 67] width 74 height 8
click at [148, 68] on input "Condition Scoping - Full" at bounding box center [145, 65] width 5 height 5
checkbox input "true"
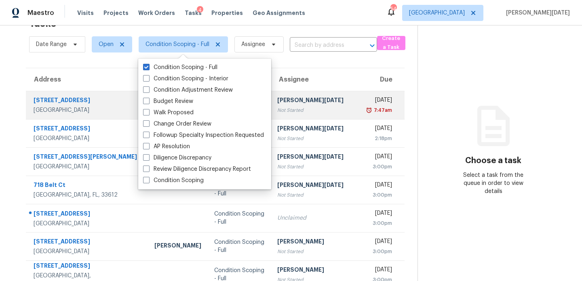
click at [362, 105] on td "Mon, Aug 18th 2025 7:47am" at bounding box center [383, 105] width 43 height 28
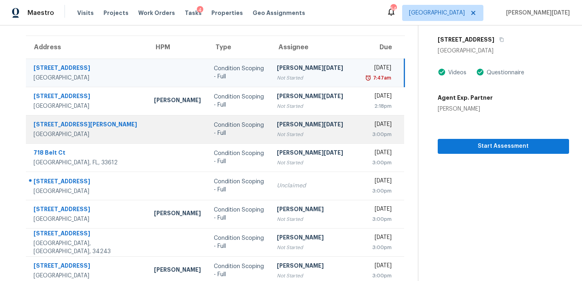
scroll to position [139, 0]
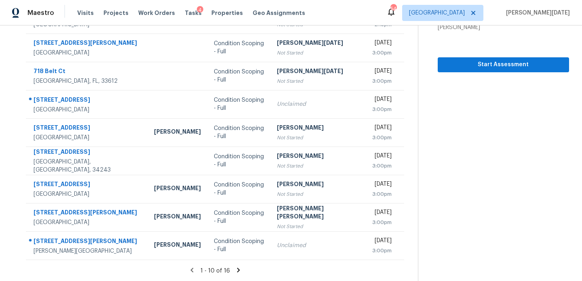
click at [235, 268] on icon at bounding box center [238, 270] width 7 height 7
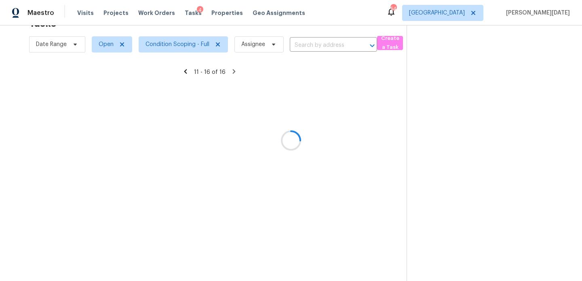
scroll to position [26, 0]
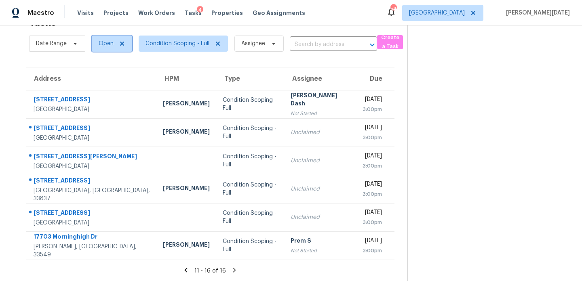
click at [113, 47] on span "Open" at bounding box center [112, 44] width 40 height 16
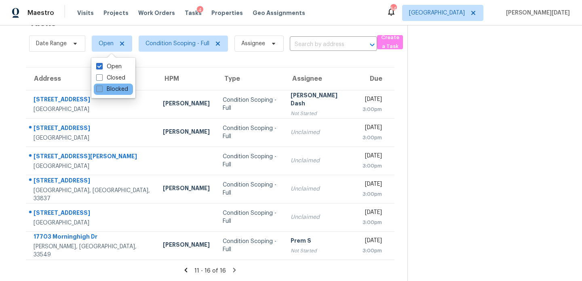
click at [109, 92] on label "Blocked" at bounding box center [112, 89] width 32 height 8
click at [101, 91] on input "Blocked" at bounding box center [98, 87] width 5 height 5
checkbox input "true"
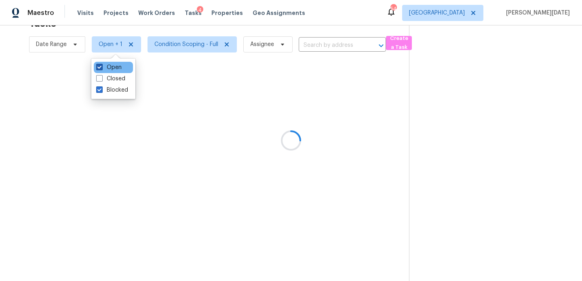
click at [116, 68] on label "Open" at bounding box center [108, 67] width 25 height 8
click at [101, 68] on input "Open" at bounding box center [98, 65] width 5 height 5
checkbox input "false"
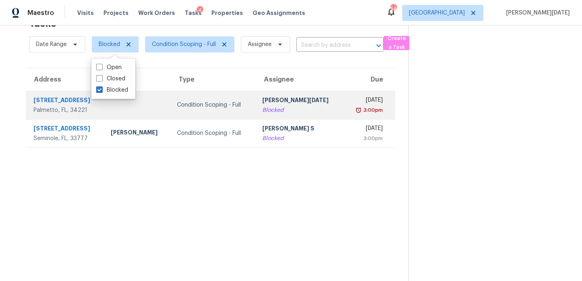
click at [291, 115] on td "Prabhu Raja Blocked" at bounding box center [300, 105] width 88 height 28
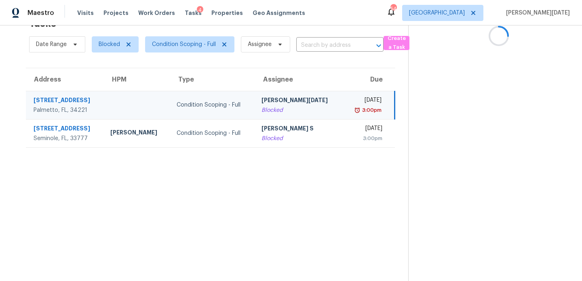
click at [343, 112] on td "Fri, Aug 15th 2025 3:00pm" at bounding box center [369, 105] width 52 height 28
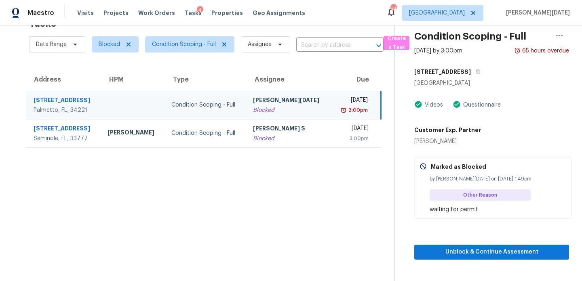
click at [337, 109] on div "3:00pm" at bounding box center [352, 110] width 31 height 8
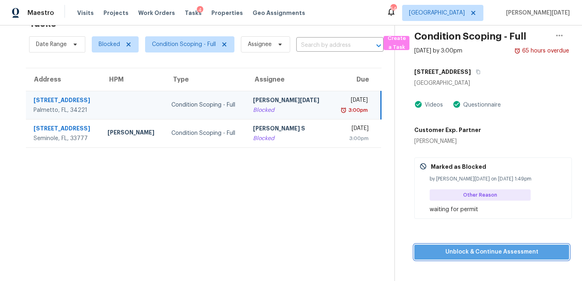
click at [431, 249] on span "Unblock & Continue Assessment" at bounding box center [492, 252] width 142 height 10
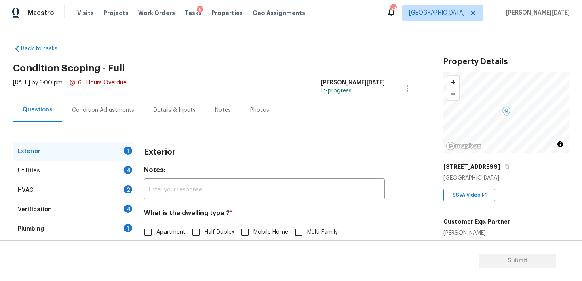
click at [97, 107] on div "Condition Adjustments" at bounding box center [103, 110] width 62 height 8
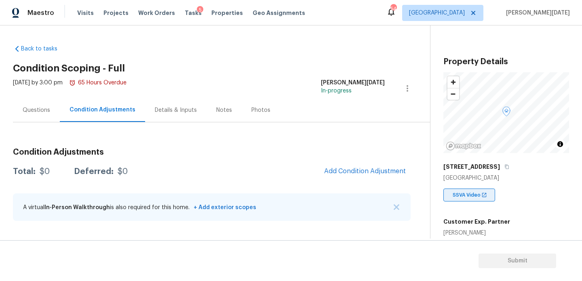
scroll to position [186, 0]
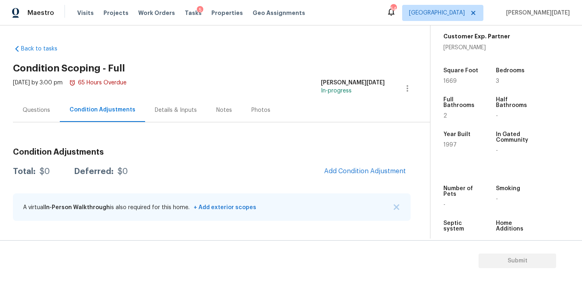
click at [352, 158] on div "Condition Adjustments Total: $0 Deferred: $0 Add Condition Adjustment A virtual…" at bounding box center [212, 185] width 398 height 86
click at [353, 168] on span "Add Condition Adjustment" at bounding box center [365, 171] width 82 height 7
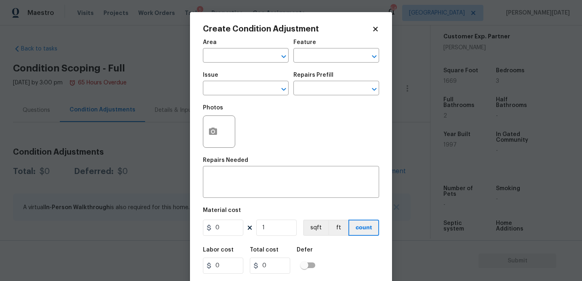
click at [225, 63] on span "Area ​" at bounding box center [246, 51] width 86 height 33
click at [214, 57] on input "text" at bounding box center [234, 56] width 63 height 13
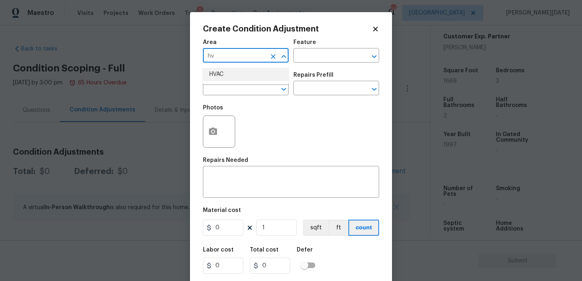
click at [217, 74] on li "HVAC" at bounding box center [246, 74] width 86 height 13
type input "HVAC"
click at [217, 83] on input "text" at bounding box center [234, 89] width 63 height 13
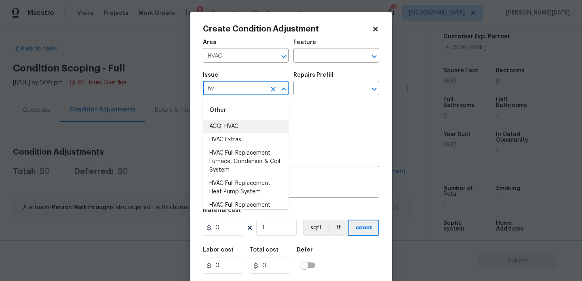
click at [227, 133] on li "ACQ: HVAC" at bounding box center [246, 126] width 86 height 13
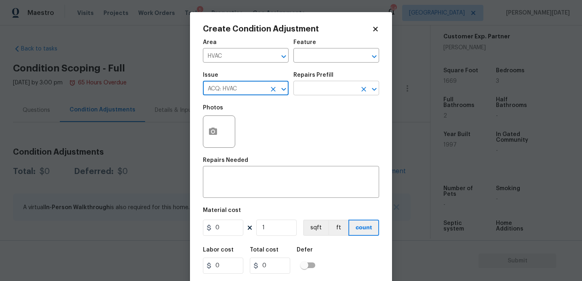
type input "ACQ: HVAC"
click at [337, 85] on input "text" at bounding box center [324, 89] width 63 height 13
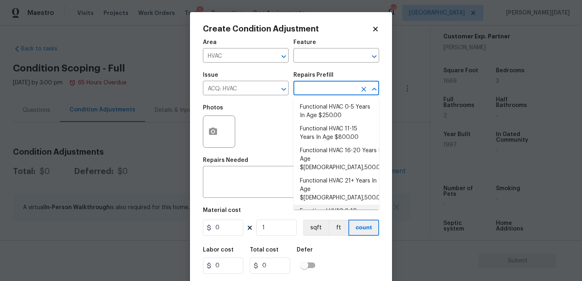
click at [344, 205] on li "Functional HVAC 6-10 Years In Age $400.00" at bounding box center [336, 216] width 86 height 22
type input "Acquisition"
type textarea "Acquisition Scope: Functional HVAC 6-10 years"
type input "400"
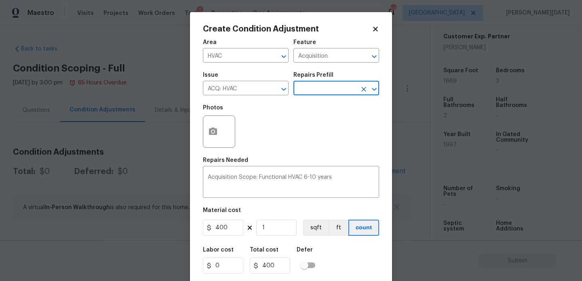
scroll to position [21, 0]
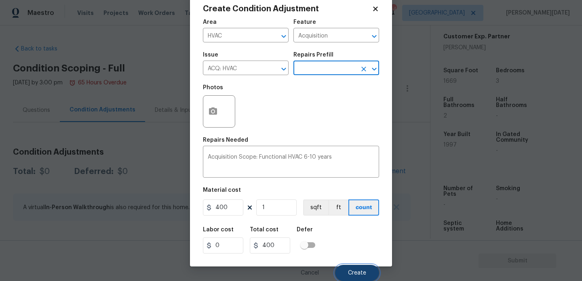
click at [351, 267] on button "Create" at bounding box center [357, 273] width 44 height 16
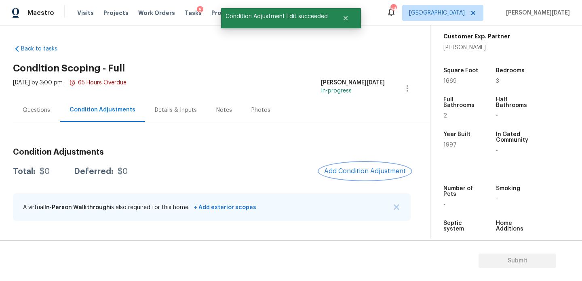
scroll to position [0, 0]
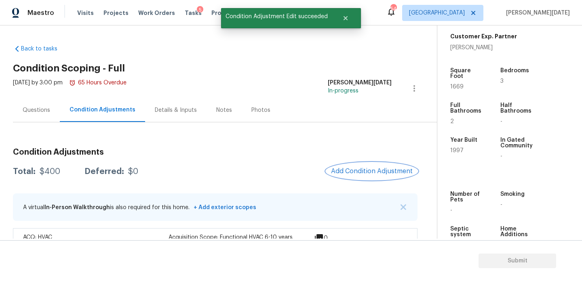
click at [356, 169] on span "Add Condition Adjustment" at bounding box center [372, 171] width 82 height 7
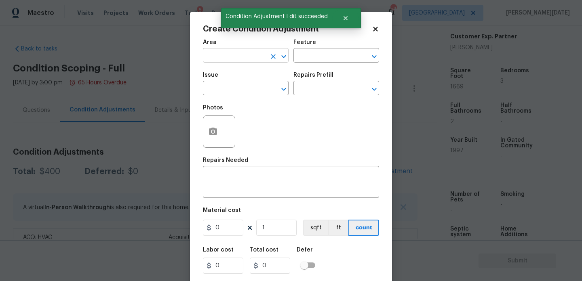
click at [221, 56] on input "text" at bounding box center [234, 56] width 63 height 13
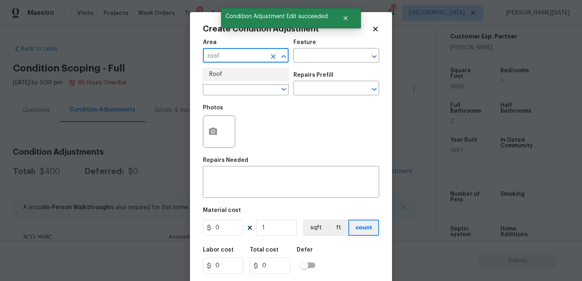
click at [223, 74] on li "Roof" at bounding box center [246, 74] width 86 height 13
type input "Roof"
click at [221, 91] on input "text" at bounding box center [234, 89] width 63 height 13
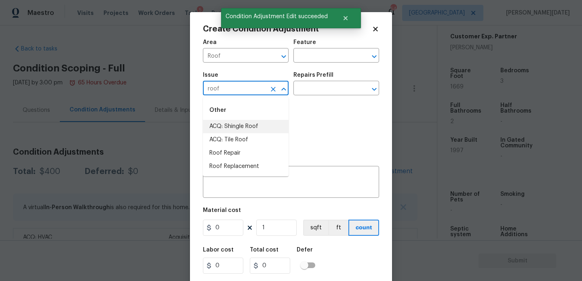
click at [230, 124] on li "ACQ: Shingle Roof" at bounding box center [246, 126] width 86 height 13
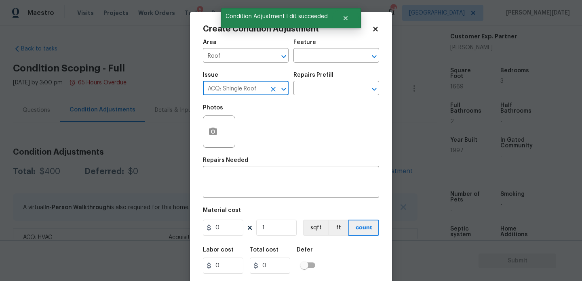
type input "ACQ: Shingle Roof"
click at [319, 80] on div "Repairs Prefill" at bounding box center [336, 77] width 86 height 11
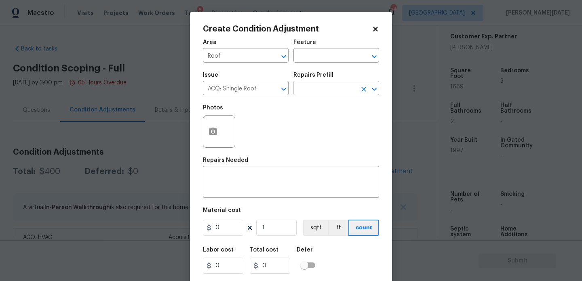
click at [319, 86] on input "text" at bounding box center [324, 89] width 63 height 13
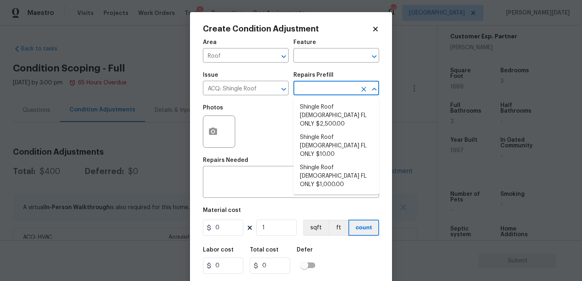
click at [327, 109] on li "Shingle Roof 10-14 Years Old FL ONLY $2,500.00" at bounding box center [336, 116] width 86 height 30
type input "Acquisition"
type textarea "Acquisition Scope (Florida Only): Shingle Roof 10-14 years in age maintenance."
type input "2500"
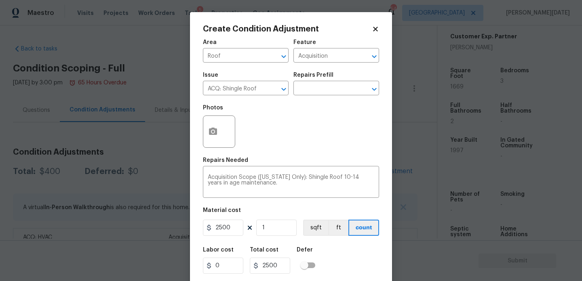
click at [340, 97] on div "Issue ACQ: Shingle Roof ​ Repairs Prefill ​" at bounding box center [291, 83] width 176 height 33
click at [341, 92] on input "text" at bounding box center [324, 89] width 63 height 13
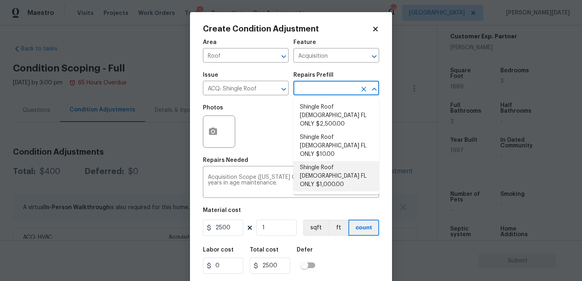
click at [338, 161] on li "Shingle Roof 5-9 Years Old FL ONLY $1,000.00" at bounding box center [336, 176] width 86 height 30
type textarea "Acquisition Scope ([US_STATE] Only): Shingle Roof 5-9 years in age maintenance."
type input "1000"
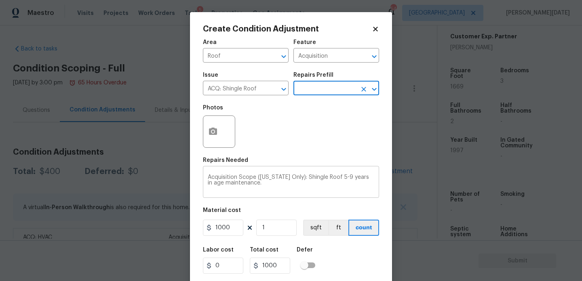
scroll to position [21, 0]
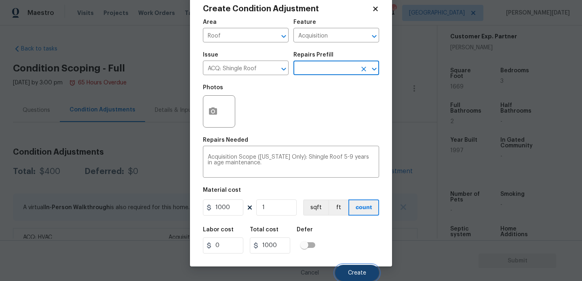
click at [359, 266] on button "Create" at bounding box center [357, 273] width 44 height 16
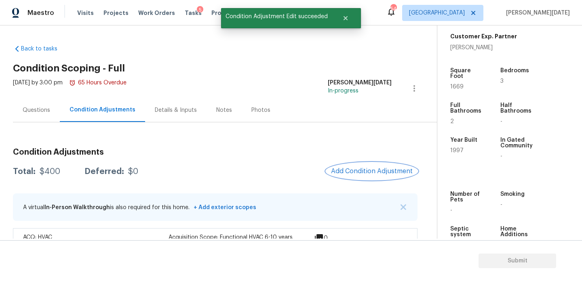
scroll to position [0, 0]
click at [457, 84] on span "1669" at bounding box center [456, 87] width 13 height 6
copy span "1669"
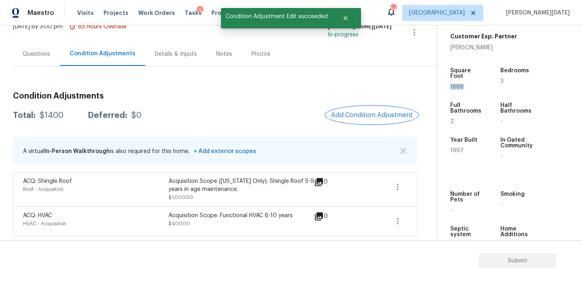
click at [377, 110] on button "Add Condition Adjustment" at bounding box center [371, 115] width 91 height 17
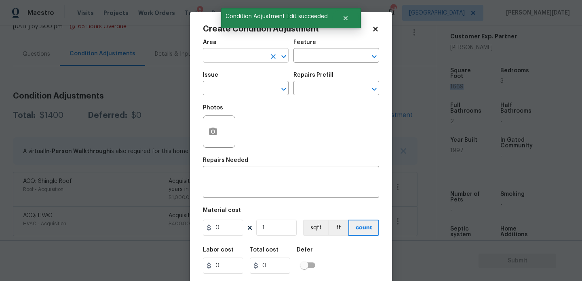
click at [205, 53] on input "text" at bounding box center [234, 56] width 63 height 13
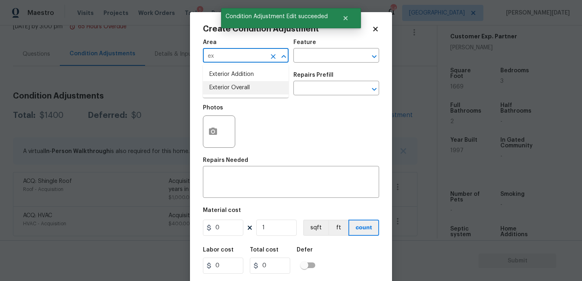
click at [227, 95] on ul "Exterior Addition Exterior Overall" at bounding box center [246, 81] width 86 height 33
click at [229, 95] on ul "Exterior Addition Exterior Overall" at bounding box center [246, 81] width 86 height 33
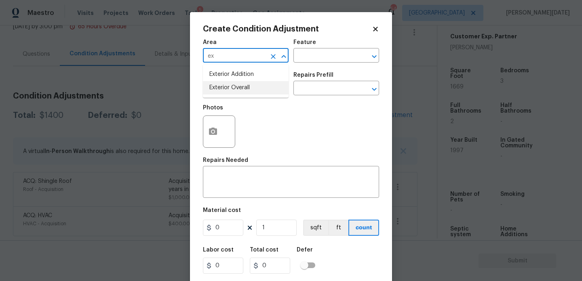
click at [229, 95] on ul "Exterior Addition Exterior Overall" at bounding box center [246, 81] width 86 height 33
click at [235, 91] on li "Exterior Overall" at bounding box center [246, 87] width 86 height 13
type input "Exterior Overall"
click at [235, 91] on input "text" at bounding box center [234, 89] width 63 height 13
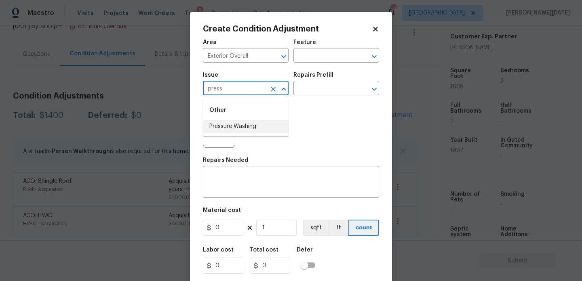
click at [240, 127] on li "Pressure Washing" at bounding box center [246, 126] width 86 height 13
type input "Pressure Washing"
click at [312, 90] on input "text" at bounding box center [324, 89] width 63 height 13
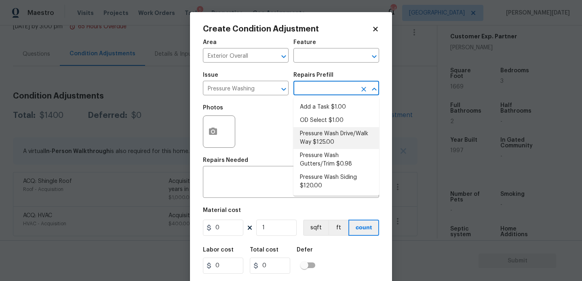
click at [335, 139] on li "Pressure Wash Drive/Walk Way $125.00" at bounding box center [336, 138] width 86 height 22
type input "Siding"
type textarea "Pressure wash the driveways/walkways as directed by the PM. Ensure that all deb…"
type input "125"
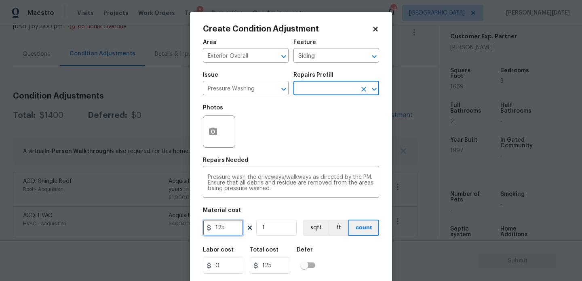
drag, startPoint x: 234, startPoint y: 230, endPoint x: 183, endPoint y: 226, distance: 50.7
click at [183, 226] on div "Create Condition Adjustment Area Exterior Overall ​ Feature Siding ​ Issue Pres…" at bounding box center [291, 140] width 582 height 281
type input "200"
click at [272, 146] on div "Photos" at bounding box center [291, 126] width 176 height 53
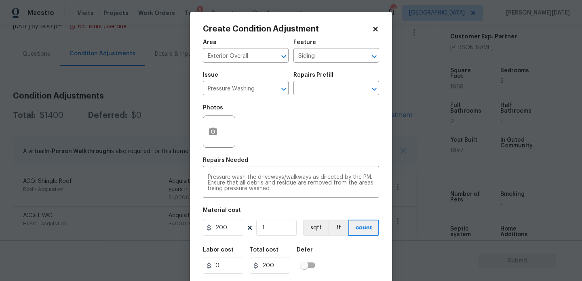
scroll to position [21, 0]
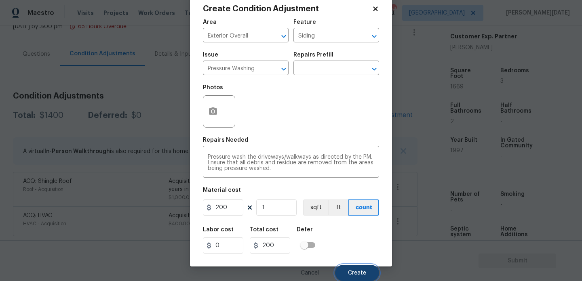
click at [363, 275] on span "Create" at bounding box center [357, 273] width 18 height 6
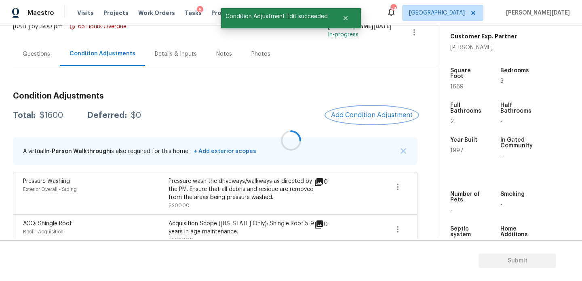
scroll to position [0, 0]
click at [363, 110] on div at bounding box center [291, 140] width 582 height 281
click at [363, 110] on button "Add Condition Adjustment" at bounding box center [371, 115] width 91 height 17
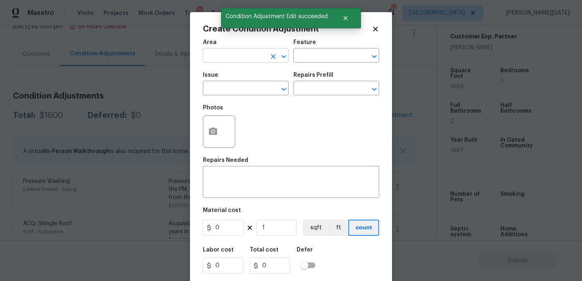
click at [211, 54] on input "text" at bounding box center [234, 56] width 63 height 13
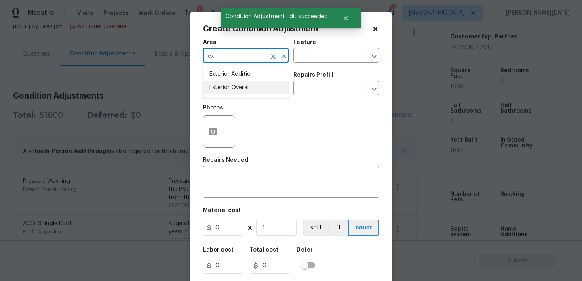
click at [221, 87] on li "Exterior Overall" at bounding box center [246, 87] width 86 height 13
type input "Exterior Overall"
click at [221, 87] on input "text" at bounding box center [234, 89] width 63 height 13
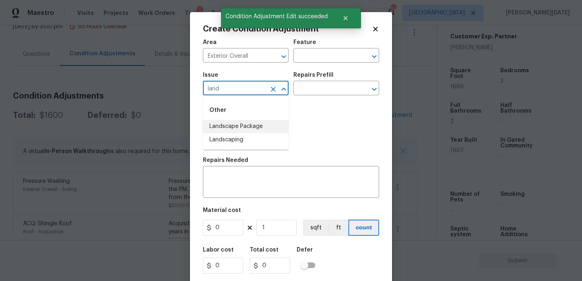
click at [233, 127] on li "Landscape Package" at bounding box center [246, 126] width 86 height 13
type input "Landscape Package"
click at [324, 86] on input "text" at bounding box center [324, 89] width 63 height 13
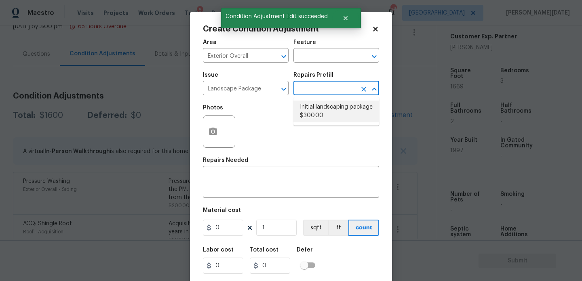
click at [320, 110] on li "Initial landscaping package $300.00" at bounding box center [336, 112] width 86 height 22
type input "Home Readiness Packages"
type textarea "Mowing of grass up to 6" in height. Mow, edge along driveways & sidewalks, trim…"
type input "300"
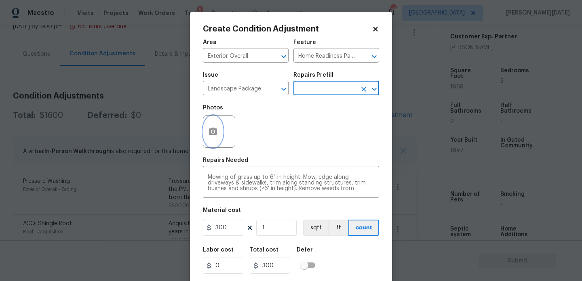
click at [213, 137] on button "button" at bounding box center [212, 132] width 19 height 32
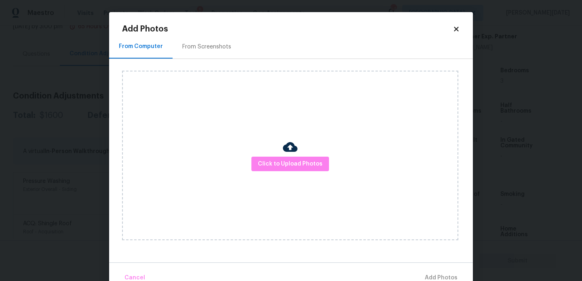
click at [208, 61] on div "Click to Upload Photos" at bounding box center [297, 155] width 351 height 193
click at [212, 48] on div "From Screenshots" at bounding box center [206, 47] width 49 height 8
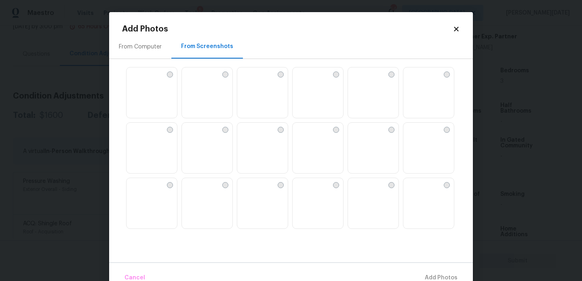
click at [195, 72] on img at bounding box center [188, 73] width 13 height 13
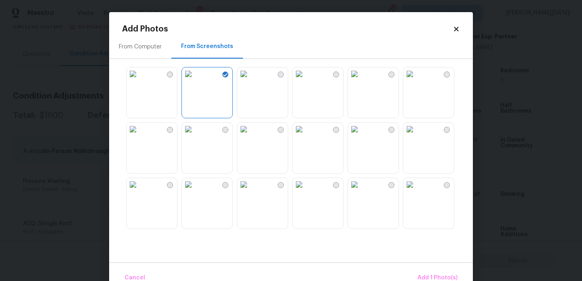
click at [416, 136] on img at bounding box center [409, 129] width 13 height 13
click at [416, 191] on img at bounding box center [409, 184] width 13 height 13
click at [428, 276] on span "Add 3 Photo(s)" at bounding box center [437, 278] width 41 height 10
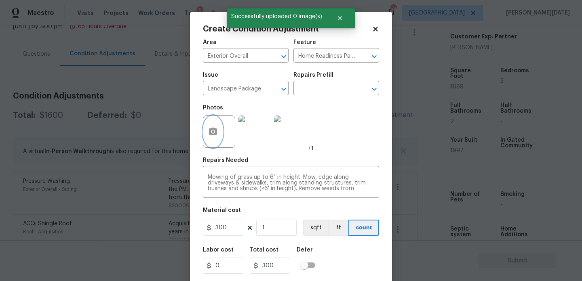
scroll to position [21, 0]
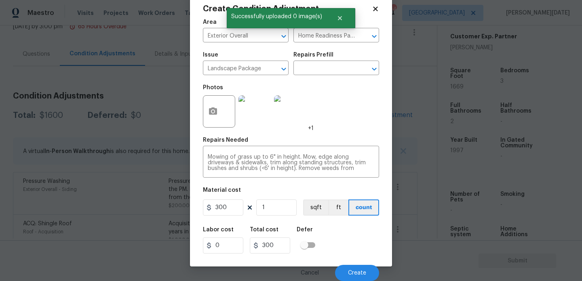
click at [342, 261] on div "Cancel Create" at bounding box center [291, 270] width 176 height 23
click at [346, 270] on button "Create" at bounding box center [357, 273] width 44 height 16
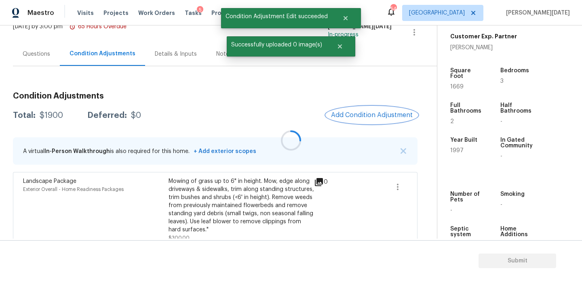
scroll to position [0, 0]
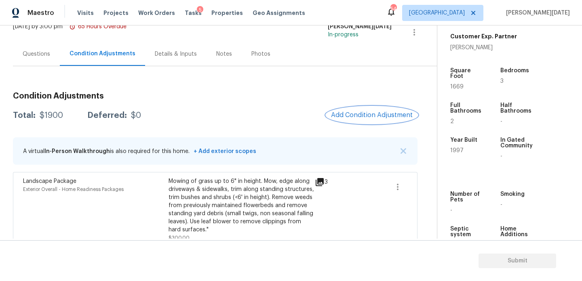
click at [361, 108] on button "Add Condition Adjustment" at bounding box center [371, 115] width 91 height 17
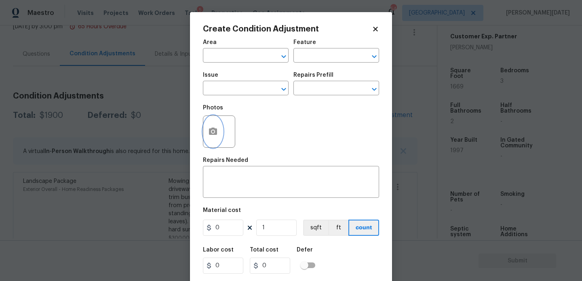
click at [207, 137] on button "button" at bounding box center [212, 132] width 19 height 32
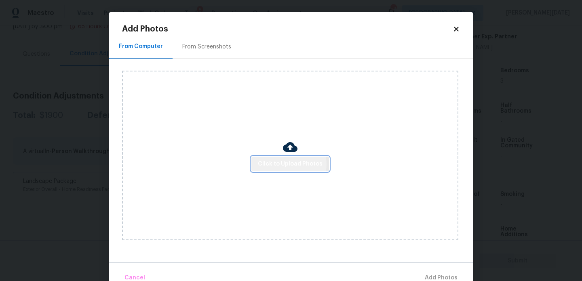
click at [286, 164] on span "Click to Upload Photos" at bounding box center [290, 164] width 65 height 10
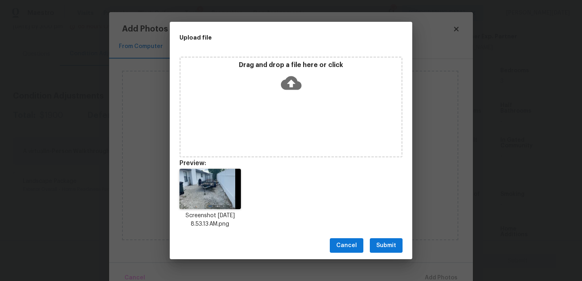
click at [378, 245] on span "Submit" at bounding box center [386, 246] width 20 height 10
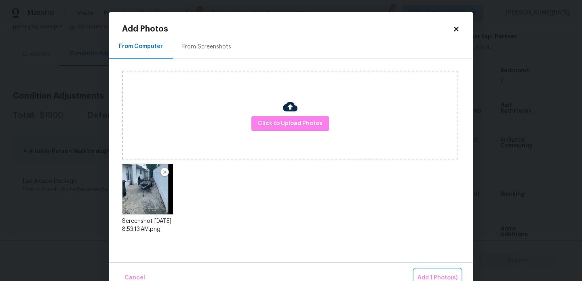
click at [439, 273] on span "Add 1 Photo(s)" at bounding box center [438, 278] width 40 height 10
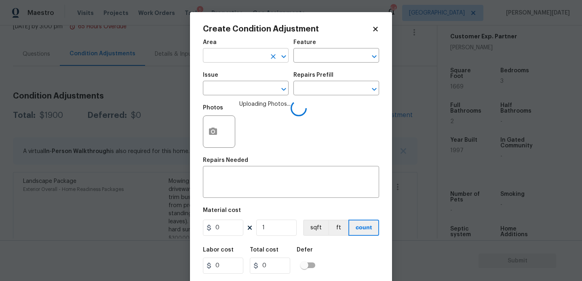
click at [217, 60] on input "text" at bounding box center [234, 56] width 63 height 13
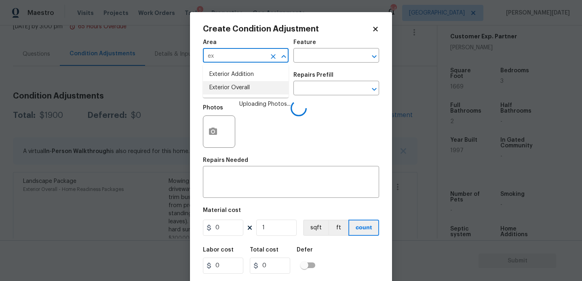
click at [224, 84] on li "Exterior Overall" at bounding box center [246, 87] width 86 height 13
type input "Exterior Overall"
click at [224, 84] on input "text" at bounding box center [234, 89] width 63 height 13
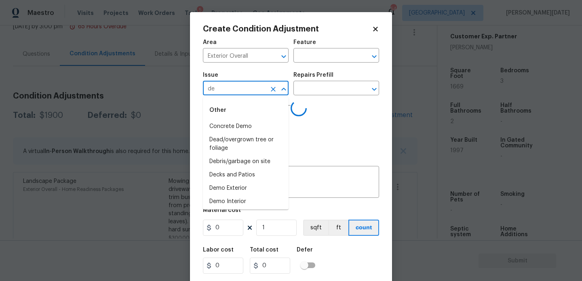
type input "deb"
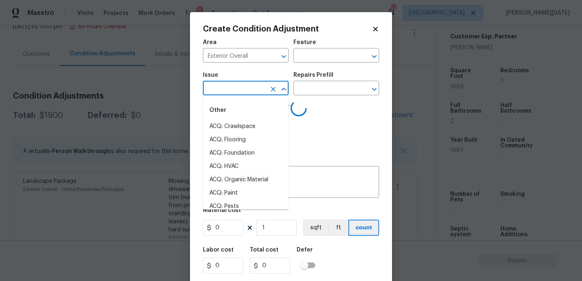
click at [243, 128] on li "ACQ: Crawlspace" at bounding box center [246, 126] width 86 height 13
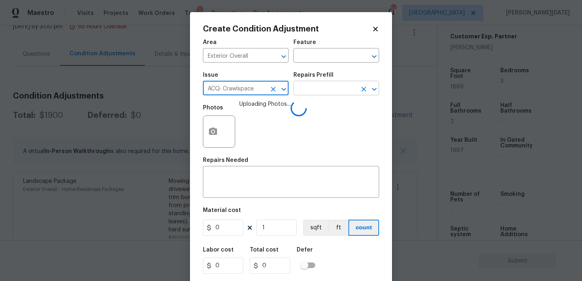
type input "ACQ: Crawlspace"
click at [318, 86] on input "text" at bounding box center [324, 89] width 63 height 13
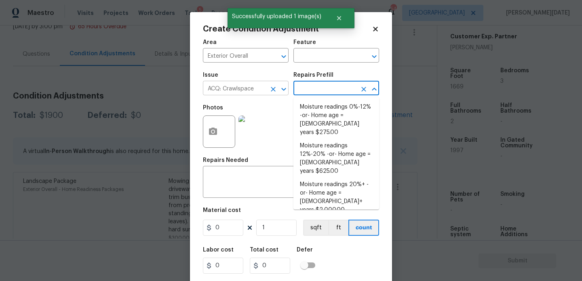
click at [272, 91] on icon "Clear" at bounding box center [273, 89] width 5 height 5
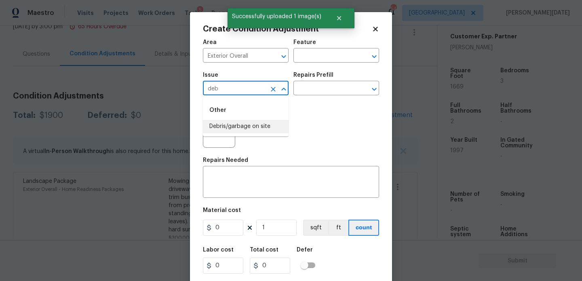
click at [255, 127] on li "Debris/garbage on site" at bounding box center [246, 126] width 86 height 13
type input "Debris/garbage on site"
click at [308, 97] on div "Issue Debris/garbage on site ​ Repairs Prefill ​" at bounding box center [291, 83] width 176 height 33
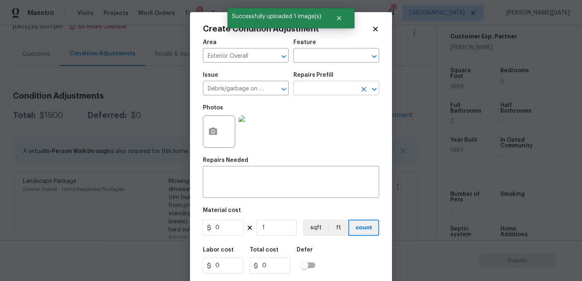
click at [321, 91] on input "text" at bounding box center [324, 89] width 63 height 13
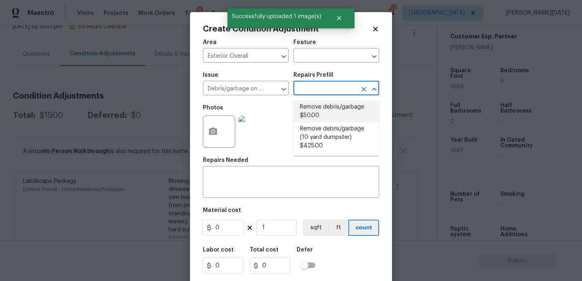
click at [323, 114] on li "Remove debris/garbage $50.00" at bounding box center [336, 112] width 86 height 22
type textarea "Remove, haul off, and properly dispose of any debris left by seller to offsite …"
type input "50"
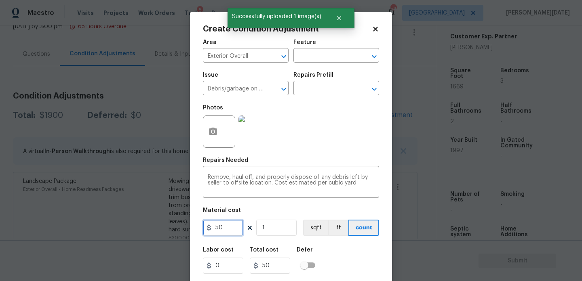
drag, startPoint x: 226, startPoint y: 229, endPoint x: 181, endPoint y: 229, distance: 45.3
click at [181, 229] on div "Create Condition Adjustment Area Exterior Overall ​ Feature ​ Issue Debris/garb…" at bounding box center [291, 140] width 582 height 281
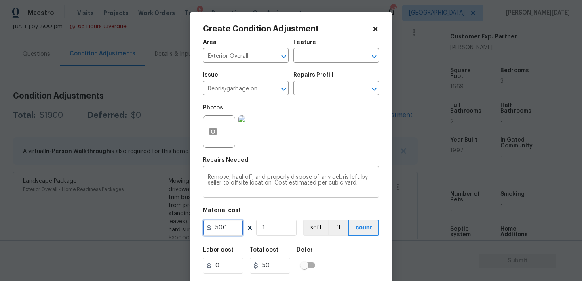
type input "500"
click at [302, 174] on div "Remove, haul off, and properly dispose of any debris left by seller to offsite …" at bounding box center [291, 183] width 176 height 30
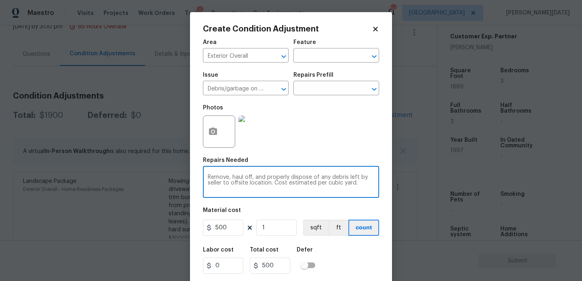
scroll to position [21, 0]
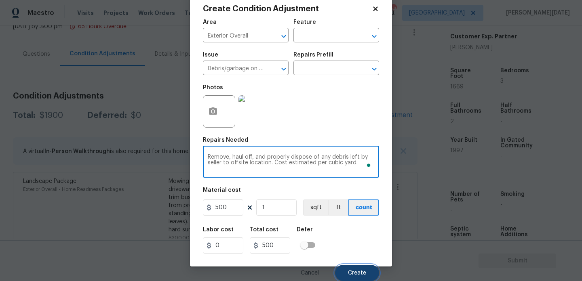
click at [350, 276] on span "Create" at bounding box center [357, 273] width 18 height 6
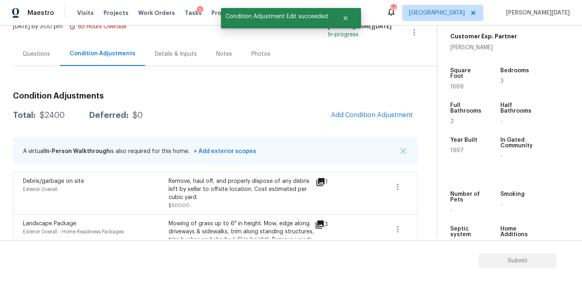
scroll to position [0, 0]
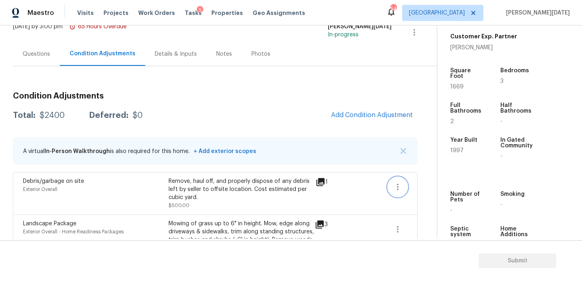
click at [398, 185] on icon "button" at bounding box center [398, 187] width 10 height 10
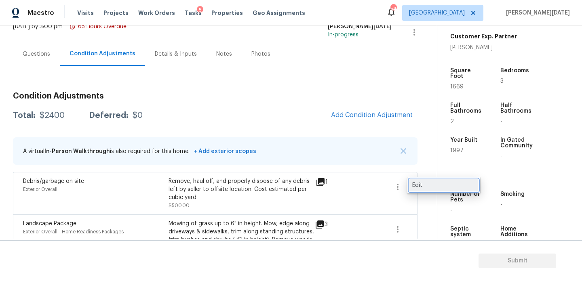
click at [439, 180] on link "Edit" at bounding box center [443, 185] width 69 height 12
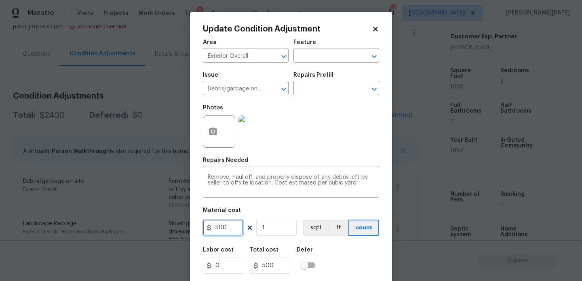
drag, startPoint x: 230, startPoint y: 226, endPoint x: 129, endPoint y: 226, distance: 101.0
click at [129, 226] on div "Update Condition Adjustment Area Exterior Overall ​ Feature ​ Issue Debris/garb…" at bounding box center [291, 140] width 582 height 281
type input "250"
click at [304, 138] on div "Photos" at bounding box center [291, 126] width 176 height 53
type input "250"
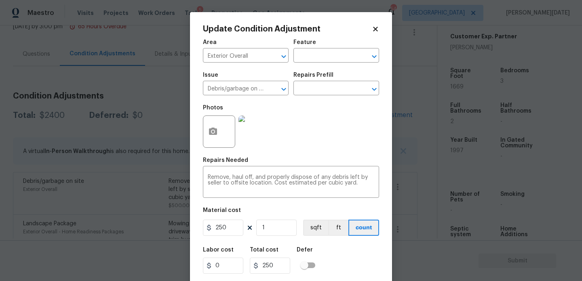
scroll to position [21, 0]
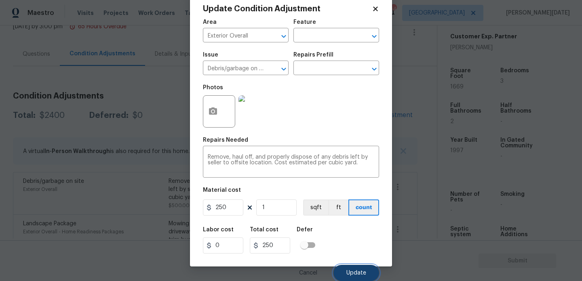
click at [363, 271] on span "Update" at bounding box center [356, 273] width 20 height 6
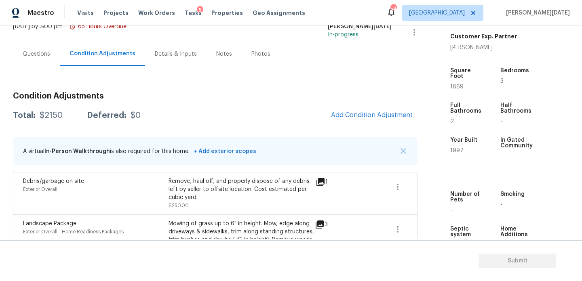
scroll to position [101, 0]
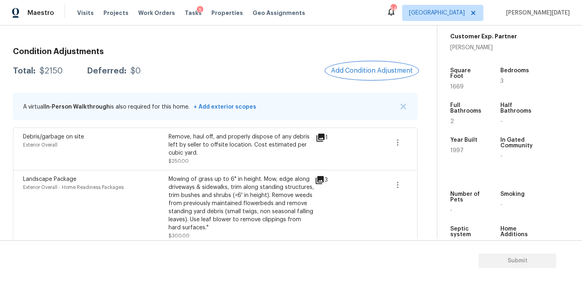
click at [371, 70] on span "Add Condition Adjustment" at bounding box center [372, 70] width 82 height 7
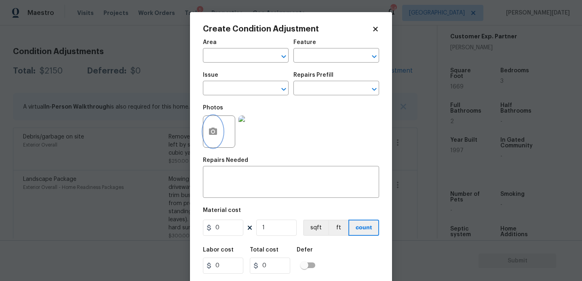
click at [206, 139] on button "button" at bounding box center [212, 132] width 19 height 32
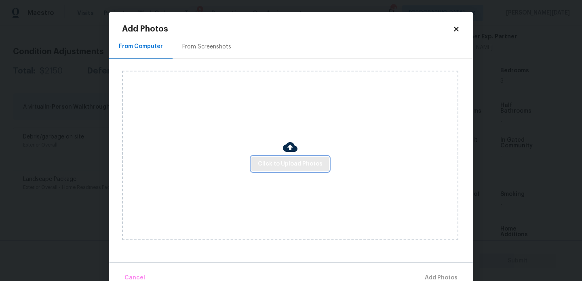
click at [272, 165] on span "Click to Upload Photos" at bounding box center [290, 164] width 65 height 10
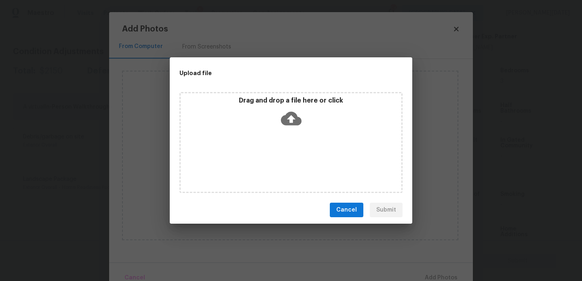
click at [272, 165] on div "Drag and drop a file here or click" at bounding box center [290, 142] width 223 height 101
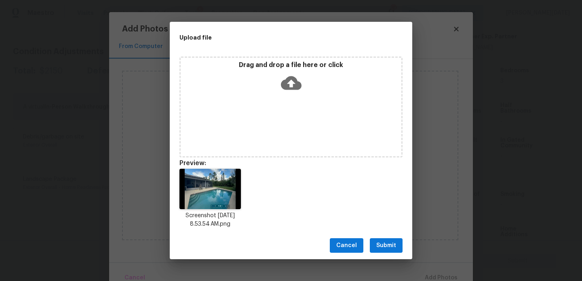
click at [378, 237] on div "Cancel Submit" at bounding box center [291, 246] width 243 height 28
click at [382, 241] on span "Submit" at bounding box center [386, 246] width 20 height 10
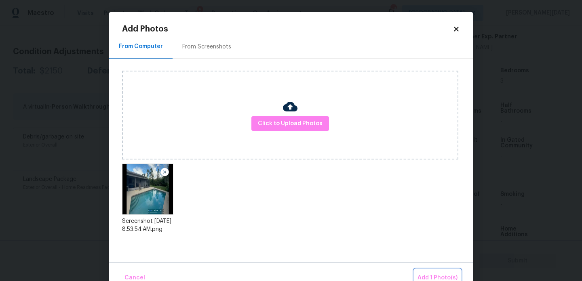
click at [433, 274] on span "Add 1 Photo(s)" at bounding box center [438, 278] width 40 height 10
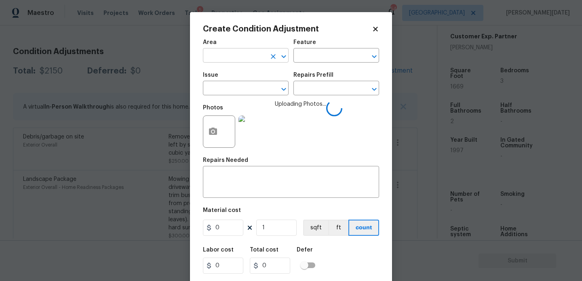
click at [223, 56] on input "text" at bounding box center [234, 56] width 63 height 13
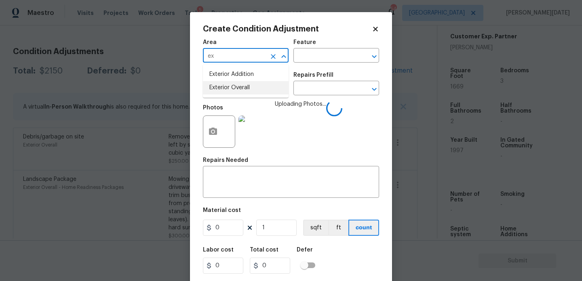
click at [230, 89] on li "Exterior Overall" at bounding box center [246, 87] width 86 height 13
type input "Exterior Overall"
click at [230, 89] on input "text" at bounding box center [234, 89] width 63 height 13
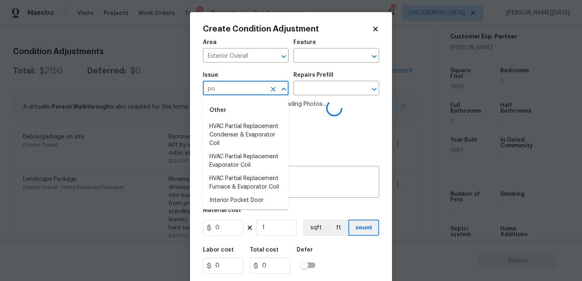
type input "poo"
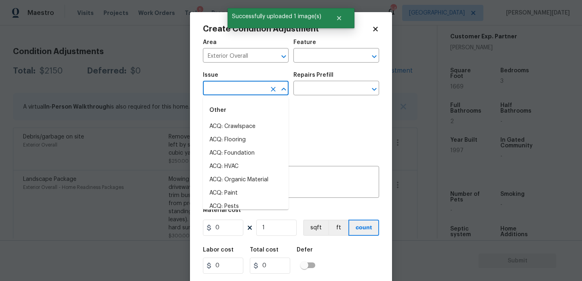
type input "p"
type input "o"
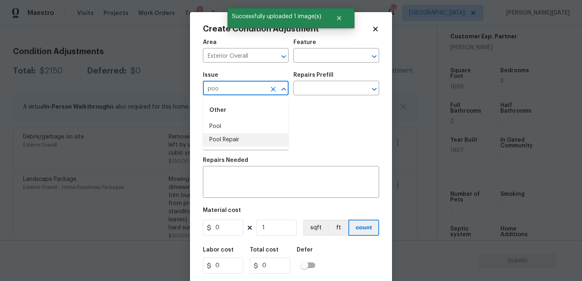
click at [241, 138] on li "Pool Repair" at bounding box center [246, 139] width 86 height 13
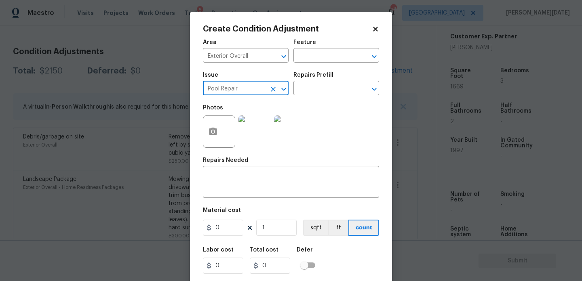
type input "Pool Repair"
click at [318, 96] on div "Issue Pool Repair ​ Repairs Prefill ​" at bounding box center [291, 83] width 176 height 33
click at [327, 89] on input "text" at bounding box center [324, 89] width 63 height 13
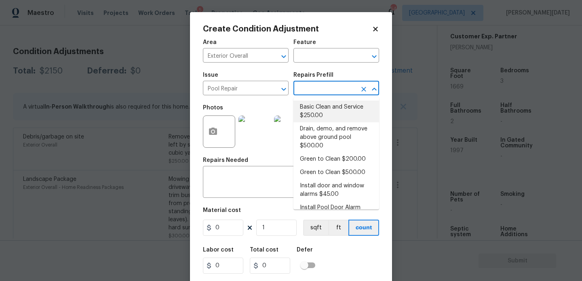
click at [329, 108] on li "Basic Clean and Service $250.00" at bounding box center [336, 112] width 86 height 22
type input "Pool"
type textarea "basic clean and service, balance chems, repair minor leaks at equipment, etc"
type input "250"
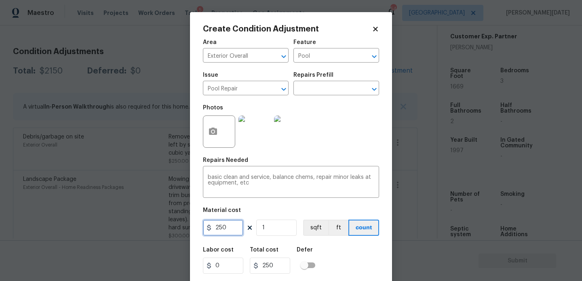
drag, startPoint x: 234, startPoint y: 229, endPoint x: 168, endPoint y: 228, distance: 65.9
click at [168, 228] on div "Create Condition Adjustment Area Exterior Overall ​ Feature Pool ​ Issue Pool R…" at bounding box center [291, 140] width 582 height 281
type input "500"
click at [319, 146] on div "Photos" at bounding box center [291, 126] width 176 height 53
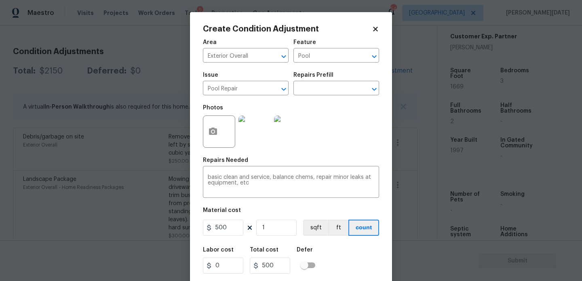
scroll to position [21, 0]
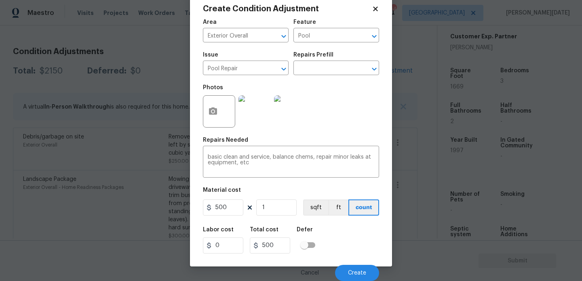
click at [352, 263] on div "Cancel Create" at bounding box center [291, 270] width 176 height 23
click at [355, 273] on span "Create" at bounding box center [357, 273] width 18 height 6
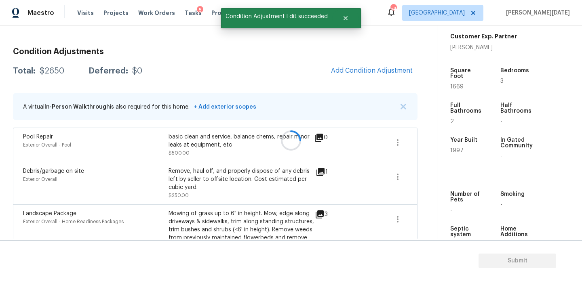
scroll to position [0, 0]
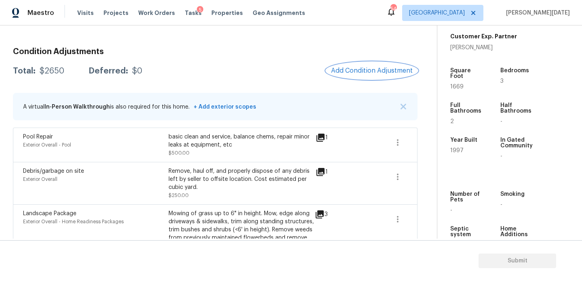
click at [371, 76] on button "Add Condition Adjustment" at bounding box center [371, 70] width 91 height 17
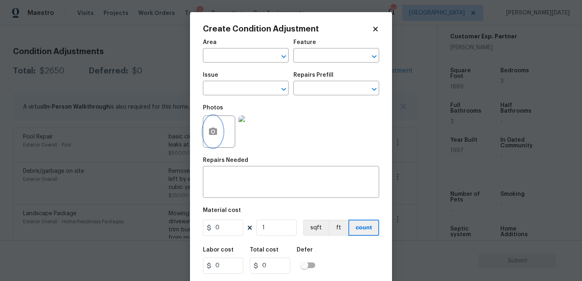
click at [214, 131] on circle "button" at bounding box center [213, 132] width 2 height 2
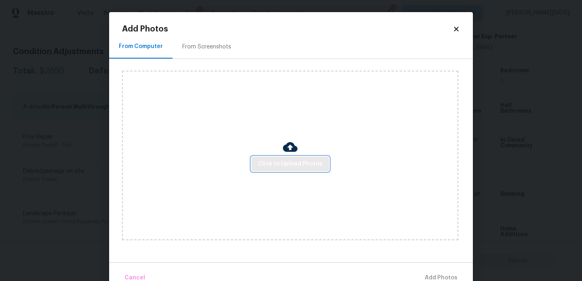
click at [270, 160] on span "Click to Upload Photos" at bounding box center [290, 164] width 65 height 10
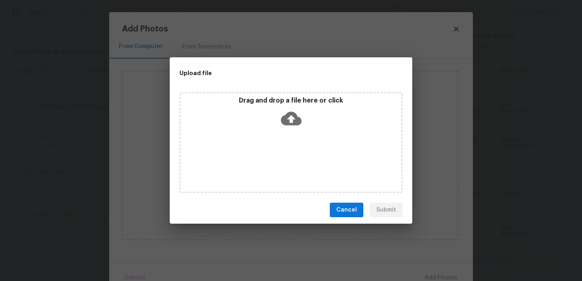
click at [270, 160] on div "Drag and drop a file here or click" at bounding box center [290, 142] width 223 height 101
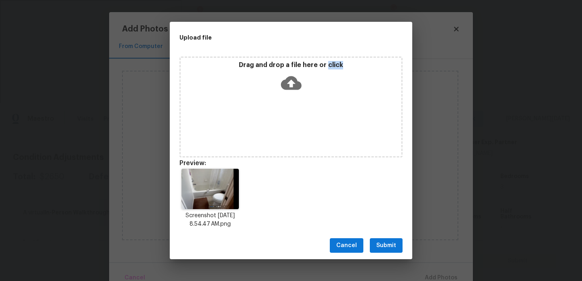
click at [384, 246] on span "Submit" at bounding box center [386, 246] width 20 height 10
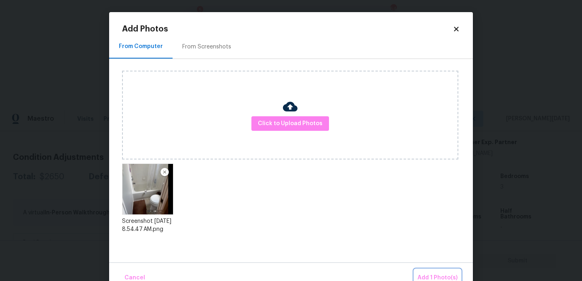
click at [427, 273] on button "Add 1 Photo(s)" at bounding box center [437, 278] width 46 height 17
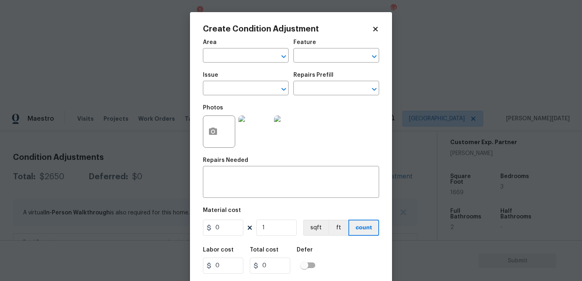
click at [218, 64] on span "Area ​" at bounding box center [246, 51] width 86 height 33
click at [229, 54] on input "text" at bounding box center [234, 56] width 63 height 13
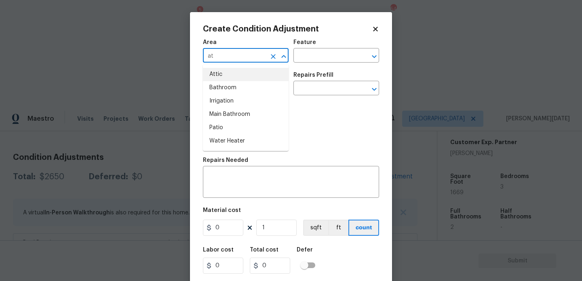
click at [278, 57] on button "Close" at bounding box center [283, 56] width 11 height 11
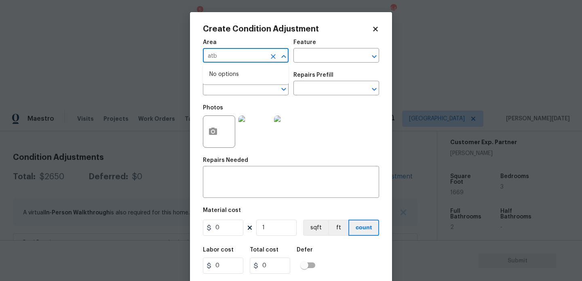
click at [257, 57] on input "atb" at bounding box center [234, 56] width 63 height 13
type input "atbat"
click at [268, 58] on button "Clear" at bounding box center [273, 56] width 11 height 11
click at [240, 72] on li "Bathroom" at bounding box center [246, 74] width 86 height 13
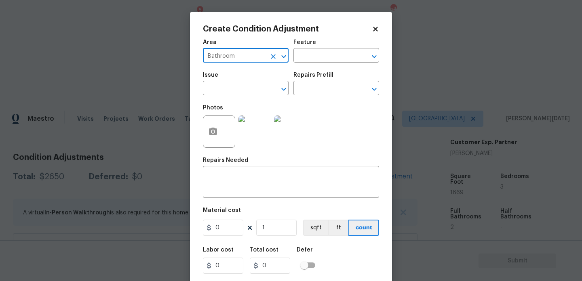
type input "Bathroom"
click at [232, 102] on div "Photos" at bounding box center [220, 126] width 34 height 53
click at [240, 92] on input "text" at bounding box center [234, 89] width 63 height 13
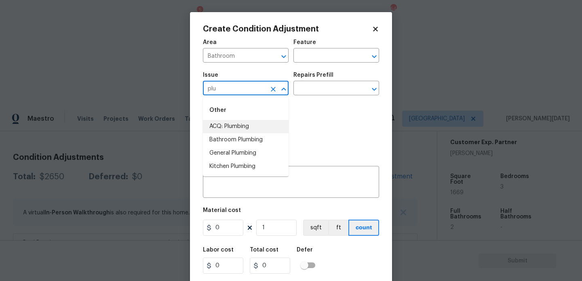
click at [242, 124] on li "ACQ: Plumbing" at bounding box center [246, 126] width 86 height 13
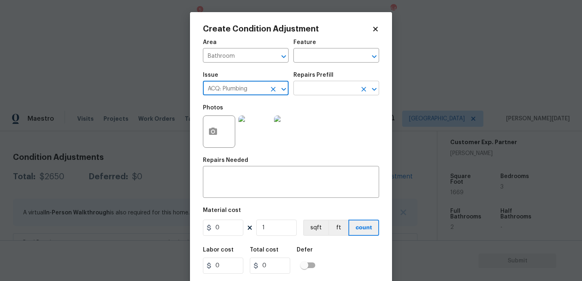
type input "ACQ: Plumbing"
click at [318, 90] on input "text" at bounding box center [324, 89] width 63 height 13
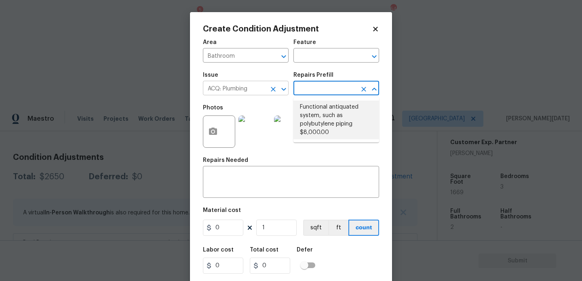
click at [272, 89] on icon "Clear" at bounding box center [273, 89] width 5 height 5
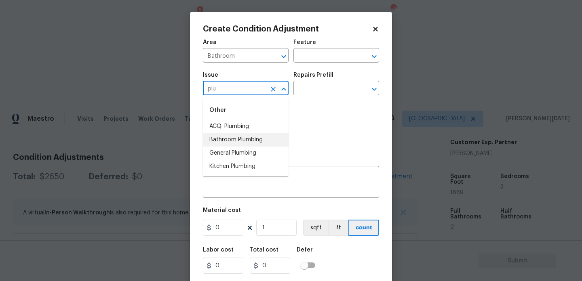
click at [268, 138] on li "Bathroom Plumbing" at bounding box center [246, 139] width 86 height 13
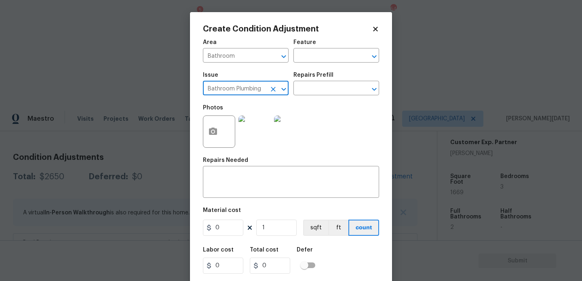
type input "Bathroom Plumbing"
click at [332, 75] on div "Repairs Prefill" at bounding box center [336, 77] width 86 height 11
click at [330, 89] on input "text" at bounding box center [324, 89] width 63 height 13
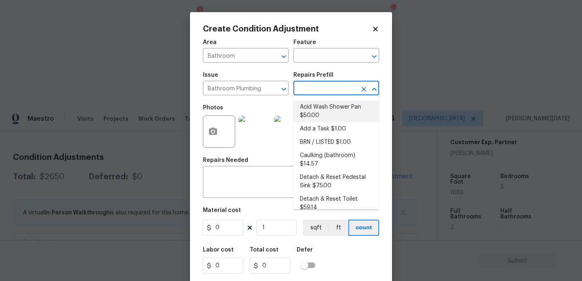
click at [332, 112] on li "Acid Wash Shower Pan $50.00" at bounding box center [336, 112] width 86 height 22
type input "Plumbing"
type textarea "Prep and acid wash/deep clean the shower pan."
type input "50"
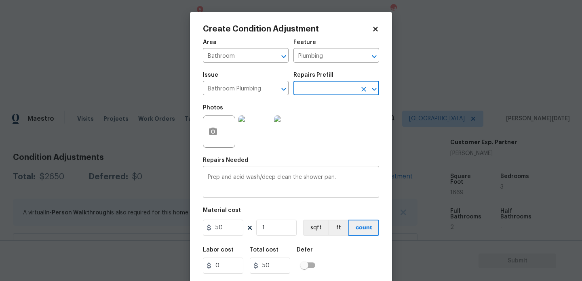
scroll to position [21, 0]
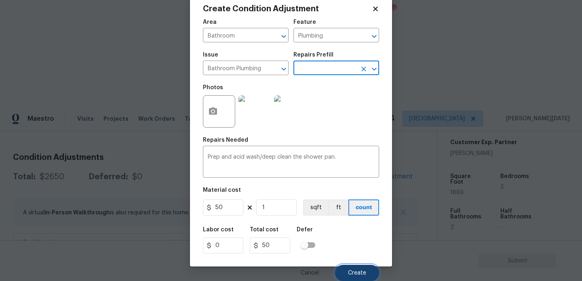
click at [355, 275] on span "Create" at bounding box center [357, 273] width 18 height 6
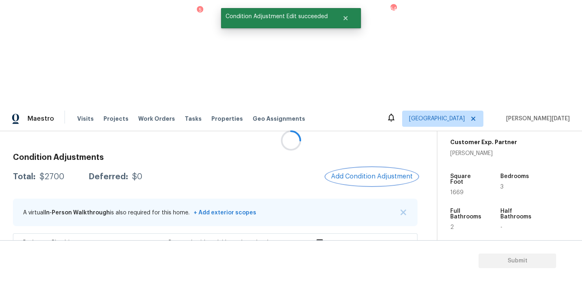
scroll to position [0, 0]
click at [363, 168] on button "Add Condition Adjustment" at bounding box center [371, 176] width 91 height 17
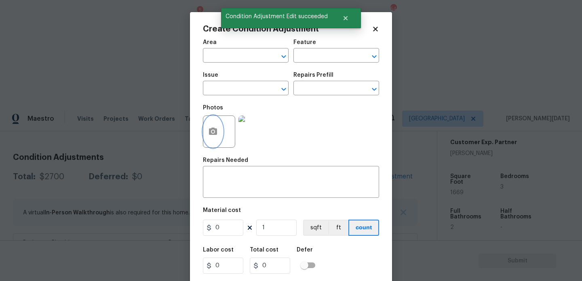
click at [207, 134] on button "button" at bounding box center [212, 132] width 19 height 32
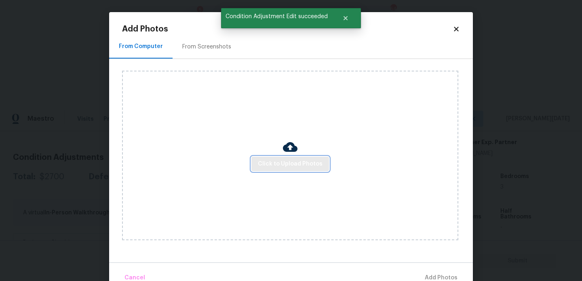
click at [257, 162] on button "Click to Upload Photos" at bounding box center [290, 164] width 78 height 15
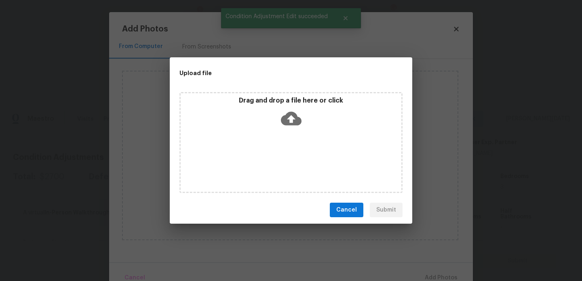
click at [257, 162] on div "Drag and drop a file here or click" at bounding box center [290, 142] width 223 height 101
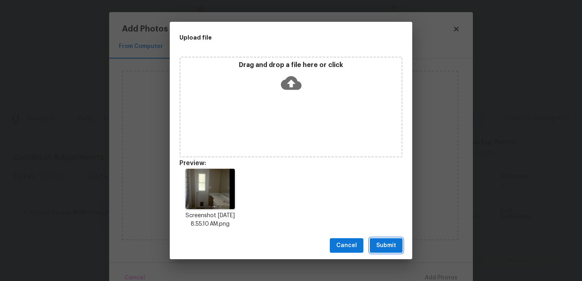
click at [388, 246] on span "Submit" at bounding box center [386, 246] width 20 height 10
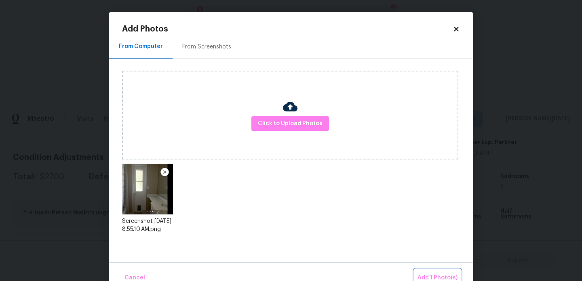
click at [421, 274] on span "Add 1 Photo(s)" at bounding box center [438, 278] width 40 height 10
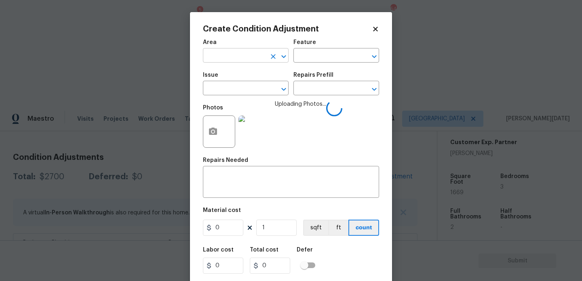
click at [224, 61] on input "text" at bounding box center [234, 56] width 63 height 13
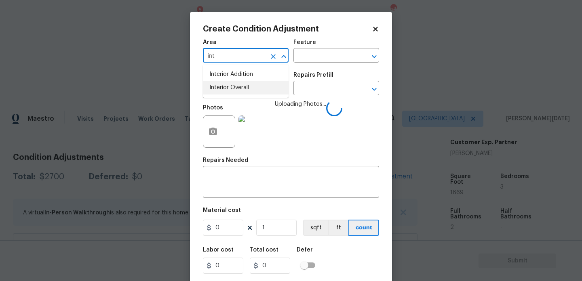
click at [229, 88] on li "Interior Overall" at bounding box center [246, 87] width 86 height 13
type input "Interior Overall"
click at [229, 88] on input "text" at bounding box center [234, 89] width 63 height 13
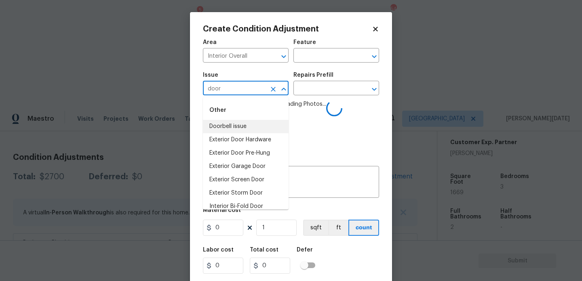
scroll to position [60, 0]
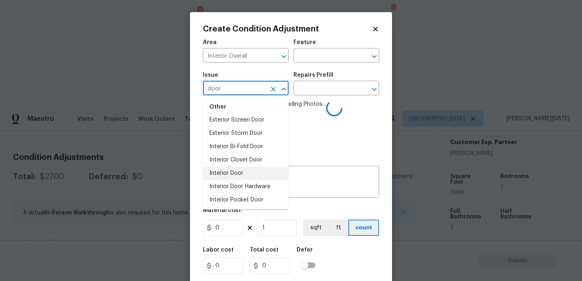
click at [244, 173] on li "Interior Door" at bounding box center [246, 173] width 86 height 13
type input "Interior Door"
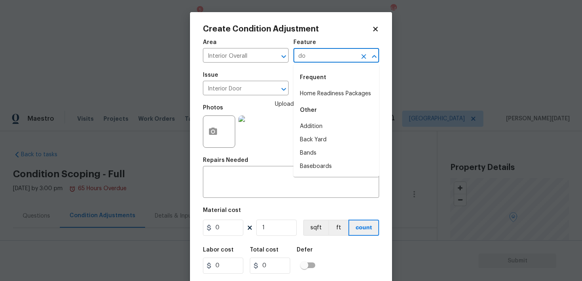
scroll to position [186, 0]
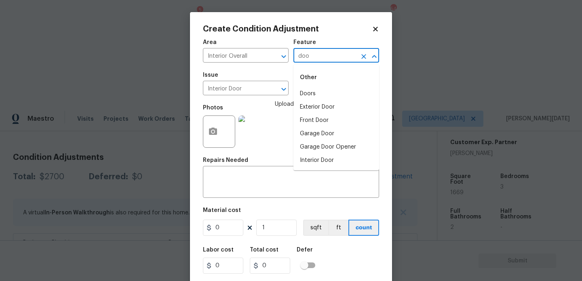
type input "door"
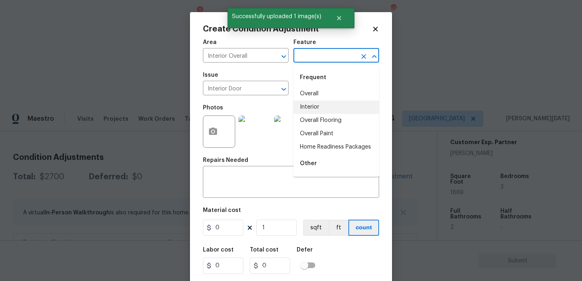
type input "e"
type input "x"
click at [335, 108] on li "Exterior Door" at bounding box center [336, 107] width 86 height 13
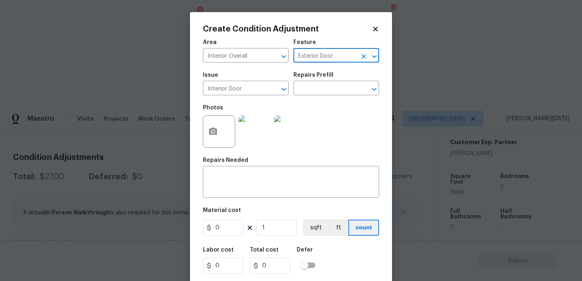
type input "Exterior Door"
click at [227, 231] on input "0" at bounding box center [223, 228] width 40 height 16
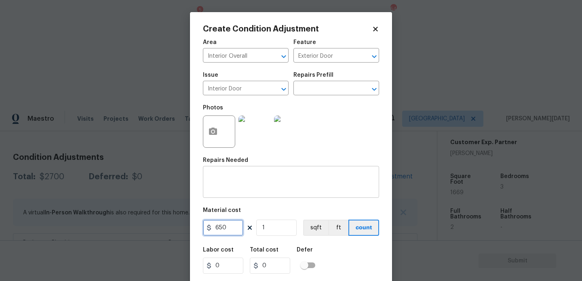
type input "650"
click at [228, 194] on div "x ​" at bounding box center [291, 183] width 176 height 30
type input "650"
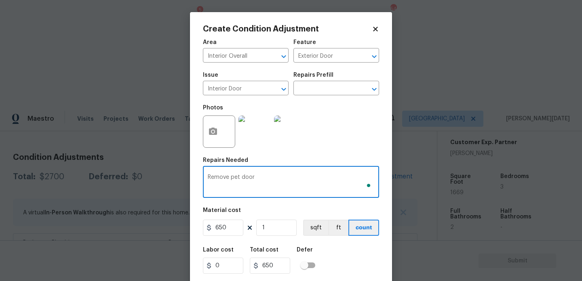
scroll to position [21, 0]
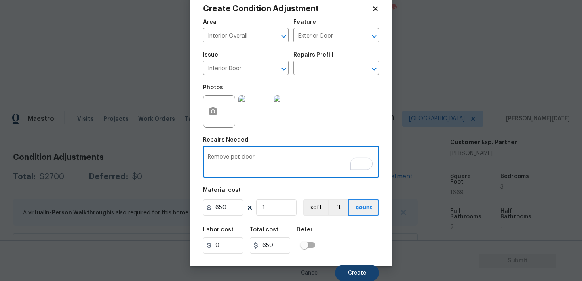
type textarea "Remove pet door"
click at [350, 271] on span "Create" at bounding box center [357, 273] width 18 height 6
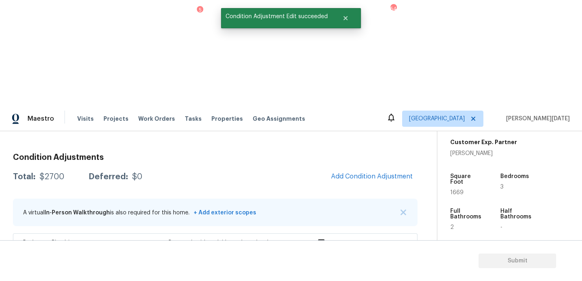
scroll to position [0, 0]
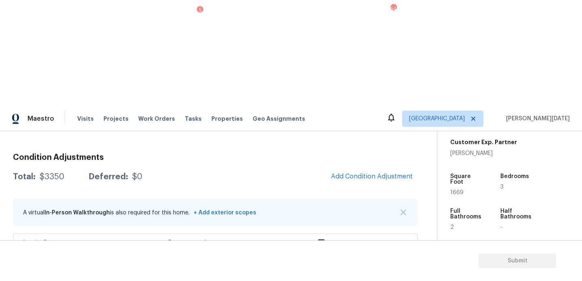
click at [456, 190] on span "1669" at bounding box center [456, 193] width 13 height 6
copy span "1669"
click at [343, 168] on button "Add Condition Adjustment" at bounding box center [371, 176] width 91 height 17
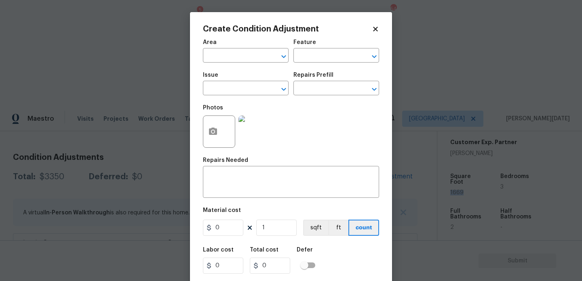
click at [343, 63] on input "text" at bounding box center [324, 56] width 63 height 13
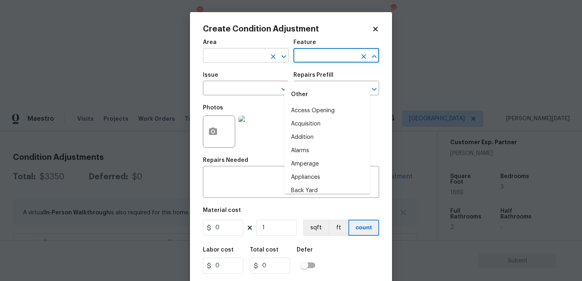
click at [231, 54] on input "text" at bounding box center [234, 56] width 63 height 13
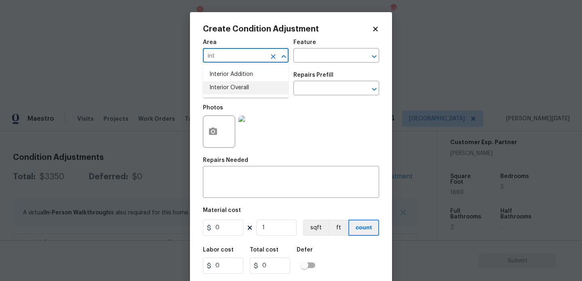
click at [229, 89] on li "Interior Overall" at bounding box center [246, 87] width 86 height 13
type input "Interior Overall"
click at [229, 89] on input "text" at bounding box center [234, 89] width 63 height 13
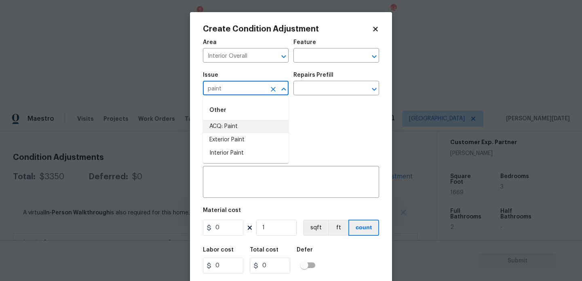
click at [232, 128] on li "ACQ: Paint" at bounding box center [246, 126] width 86 height 13
type input "ACQ: Paint"
click at [333, 85] on input "text" at bounding box center [324, 89] width 63 height 13
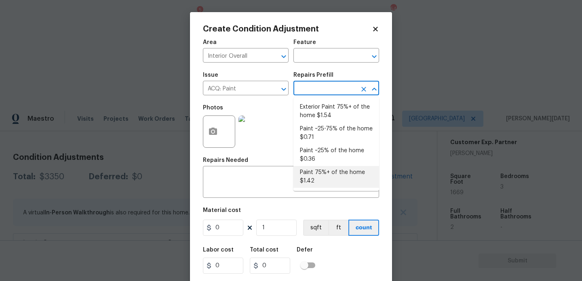
click at [331, 177] on li "Paint 75%+ of the home $1.42" at bounding box center [336, 177] width 86 height 22
type input "Acquisition"
type textarea "Acquisition Scope: 75%+ of the home will likely require interior paint"
type input "1.42"
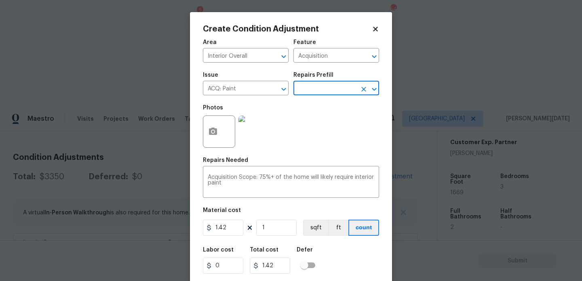
click at [337, 91] on input "text" at bounding box center [324, 89] width 63 height 13
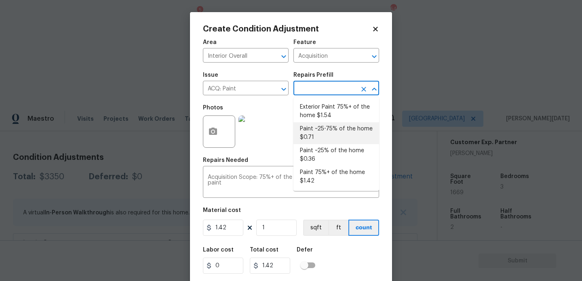
click at [334, 133] on li "Paint ~25-75% of the home $0.71" at bounding box center [336, 133] width 86 height 22
type textarea "Acquisition Scope: ~25 - 75% of the home needs interior paint"
type input "0.71"
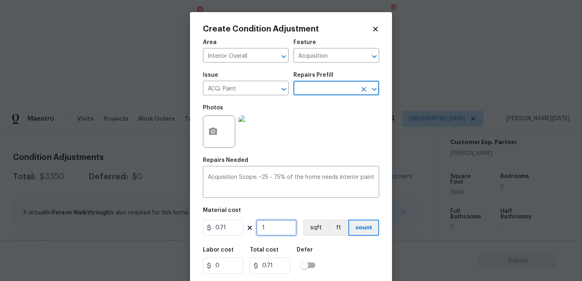
click at [280, 229] on input "1" at bounding box center [276, 228] width 40 height 16
type input "0"
paste input "1669"
type input "1669"
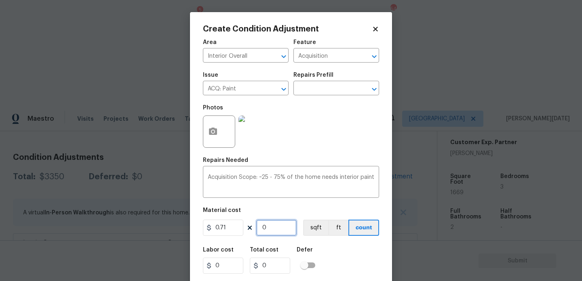
type input "1184.99"
type input "1669"
click at [213, 131] on circle "button" at bounding box center [213, 132] width 2 height 2
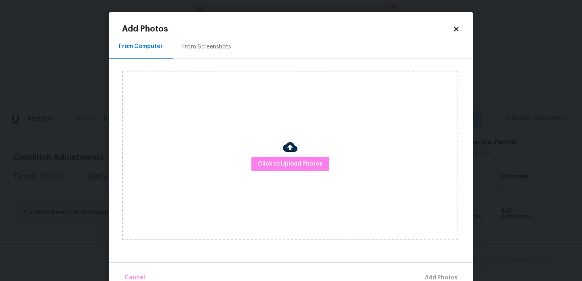
click at [210, 57] on div "From Screenshots" at bounding box center [207, 47] width 68 height 24
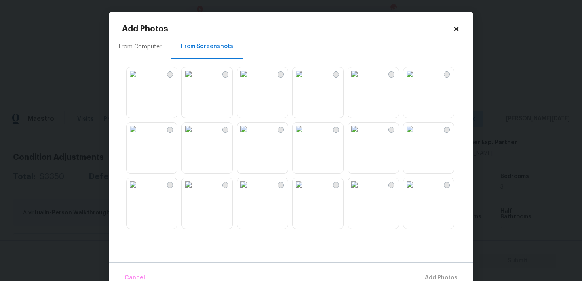
click at [306, 80] on img at bounding box center [299, 73] width 13 height 13
click at [250, 136] on img at bounding box center [243, 129] width 13 height 13
click at [195, 136] on img at bounding box center [188, 129] width 13 height 13
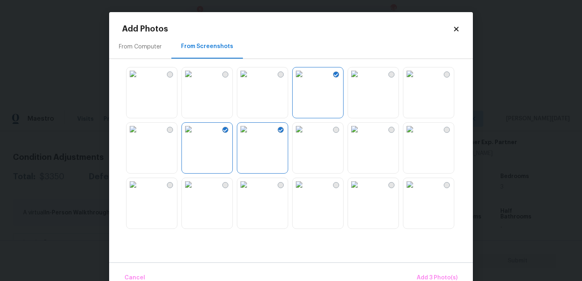
scroll to position [178, 0]
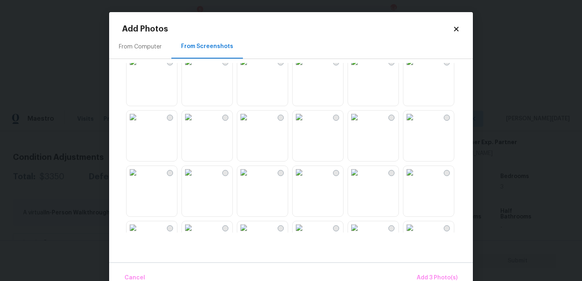
click at [250, 68] on img at bounding box center [243, 61] width 13 height 13
click at [356, 68] on img at bounding box center [354, 61] width 13 height 13
click at [416, 124] on img at bounding box center [409, 117] width 13 height 13
click at [416, 176] on img at bounding box center [409, 172] width 13 height 13
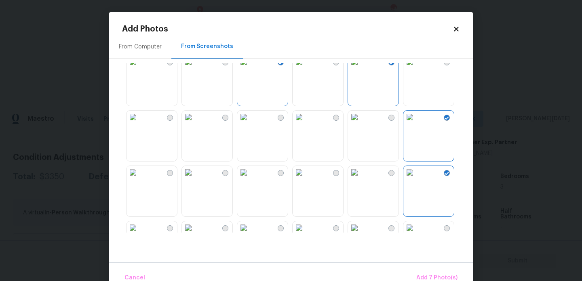
click at [306, 179] on img at bounding box center [299, 172] width 13 height 13
click at [430, 276] on span "Add 8 Photo(s)" at bounding box center [436, 278] width 41 height 10
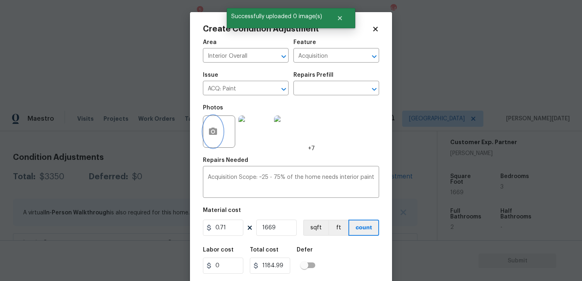
scroll to position [21, 0]
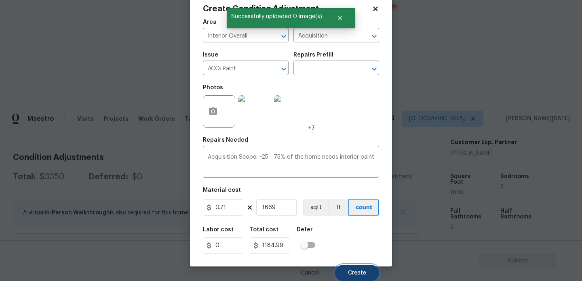
click at [346, 271] on button "Create" at bounding box center [357, 273] width 44 height 16
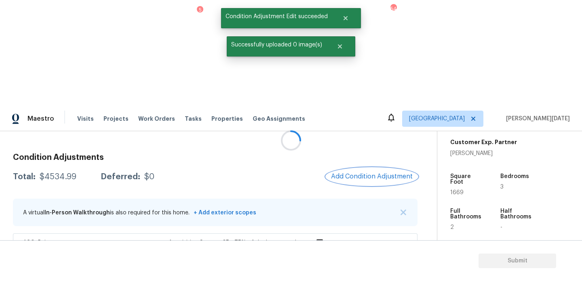
scroll to position [0, 0]
click at [355, 168] on span "Add Condition Adjustment" at bounding box center [371, 177] width 91 height 18
click at [366, 173] on span "Add Condition Adjustment" at bounding box center [372, 176] width 82 height 7
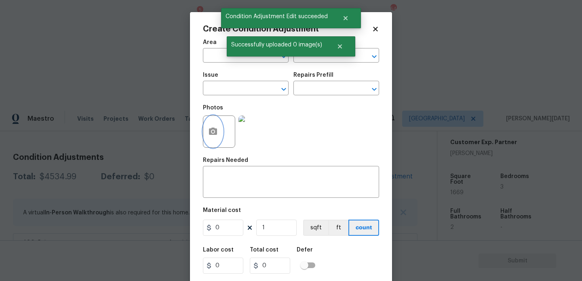
click at [216, 133] on icon "button" at bounding box center [213, 131] width 8 height 7
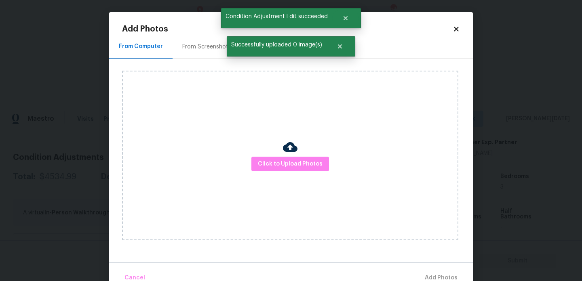
click at [192, 55] on div "From Screenshots" at bounding box center [207, 47] width 68 height 24
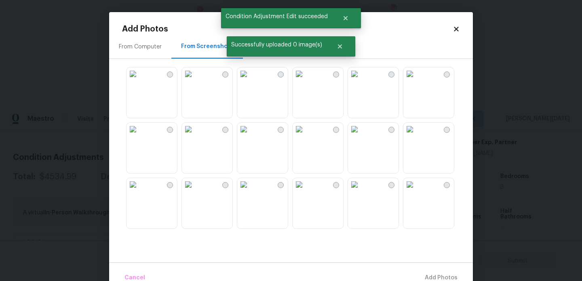
click at [250, 80] on img at bounding box center [243, 73] width 13 height 13
click at [306, 80] on img at bounding box center [299, 73] width 13 height 13
click at [250, 136] on img at bounding box center [243, 129] width 13 height 13
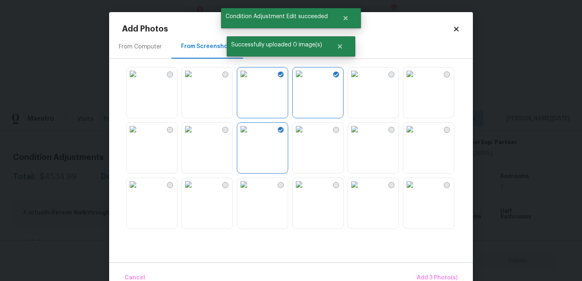
click at [195, 136] on img at bounding box center [188, 129] width 13 height 13
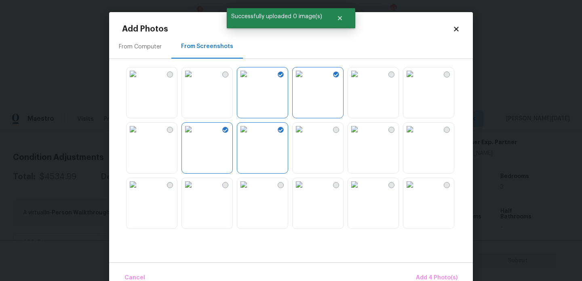
click at [416, 80] on img at bounding box center [409, 73] width 13 height 13
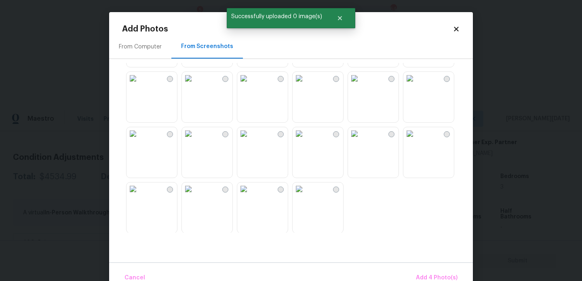
scroll to position [772, 0]
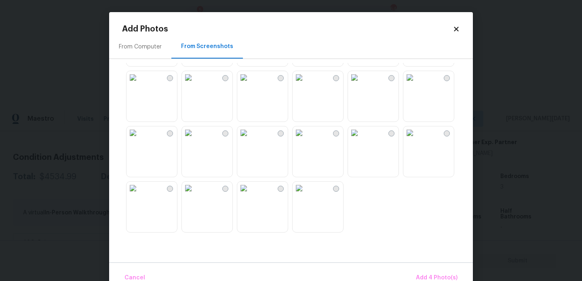
click at [361, 139] on img at bounding box center [354, 133] width 13 height 13
click at [416, 139] on img at bounding box center [409, 133] width 13 height 13
click at [306, 195] on img at bounding box center [299, 188] width 13 height 13
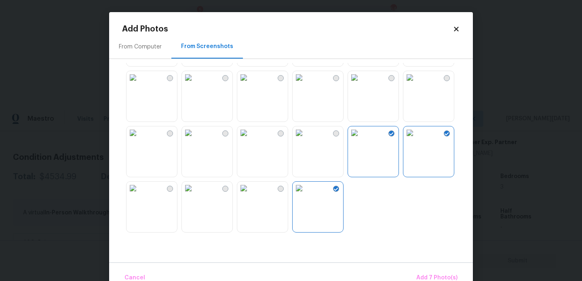
click at [195, 195] on img at bounding box center [188, 188] width 13 height 13
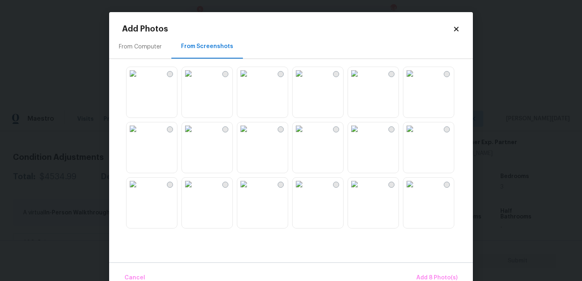
scroll to position [660, 0]
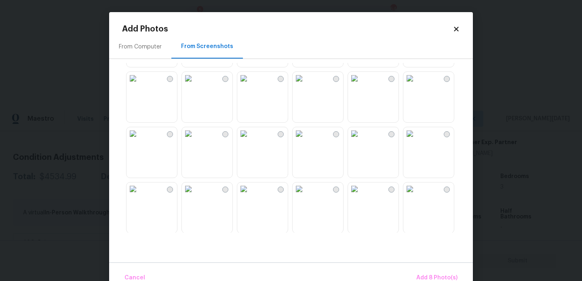
click at [195, 85] on img at bounding box center [188, 78] width 13 height 13
click at [423, 274] on span "Add 9 Photo(s)" at bounding box center [436, 278] width 41 height 10
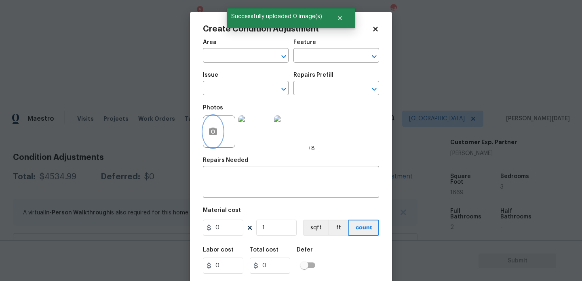
scroll to position [21, 0]
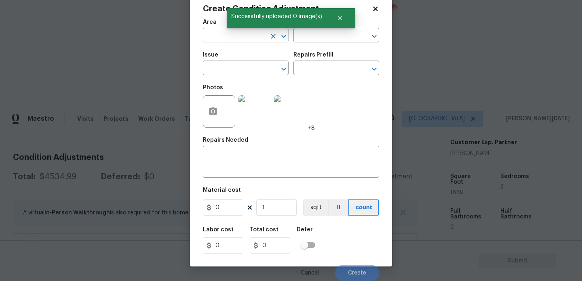
click at [218, 36] on input "text" at bounding box center [234, 36] width 63 height 13
click at [232, 71] on li "Interior Overall" at bounding box center [246, 67] width 86 height 13
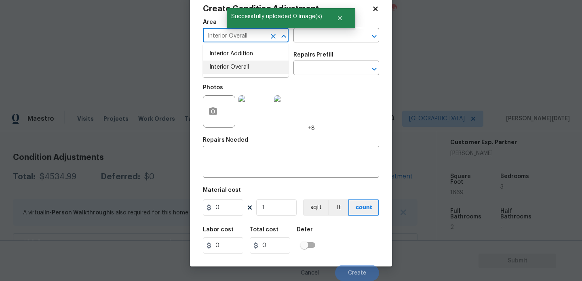
type input "Interior Overall"
click at [232, 71] on input "text" at bounding box center [234, 69] width 63 height 13
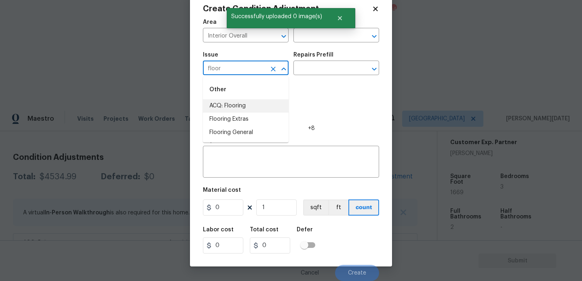
click at [236, 105] on li "ACQ: Flooring" at bounding box center [246, 105] width 86 height 13
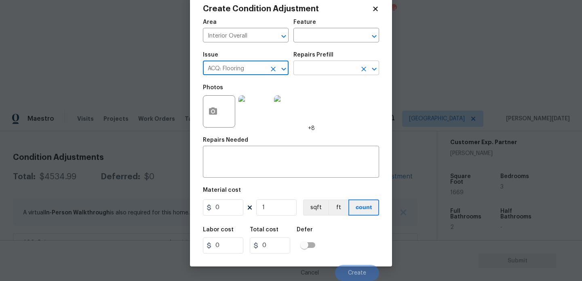
type input "ACQ: Flooring"
click at [304, 72] on input "text" at bounding box center [324, 69] width 63 height 13
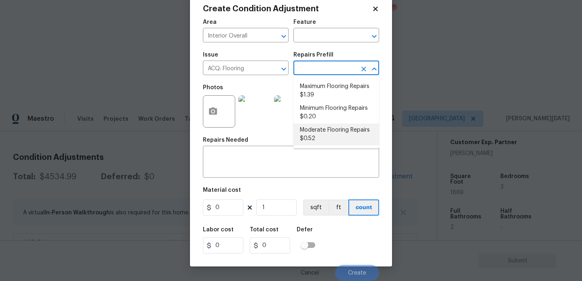
click at [322, 138] on li "Moderate Flooring Repairs $0.52" at bounding box center [336, 135] width 86 height 22
type input "Acquisition"
type textarea "Acquisition Scope: Moderate flooring repairs"
type input "0.52"
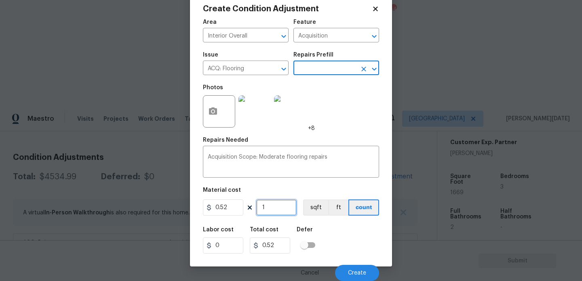
click at [284, 211] on input "1" at bounding box center [276, 208] width 40 height 16
type input "0"
paste input "1669"
type input "1669"
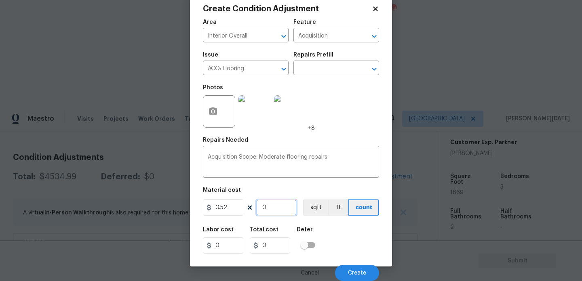
type input "867.88"
type input "1669"
click at [349, 269] on button "Create" at bounding box center [357, 273] width 44 height 16
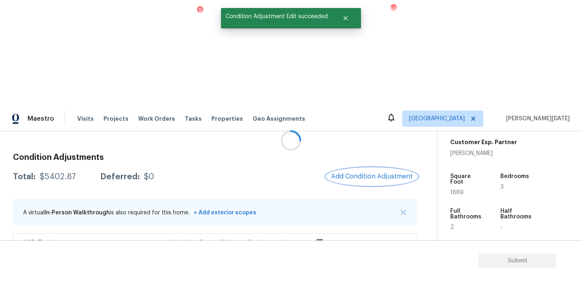
scroll to position [0, 0]
click at [379, 168] on button "Add Condition Adjustment" at bounding box center [371, 176] width 91 height 17
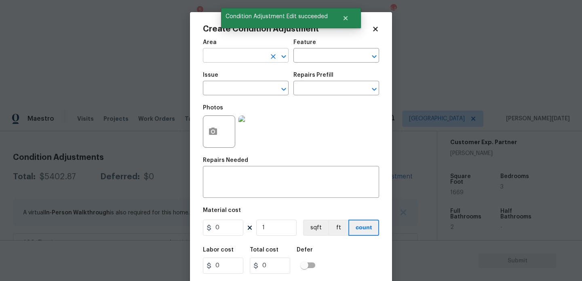
click at [217, 56] on input "text" at bounding box center [234, 56] width 63 height 13
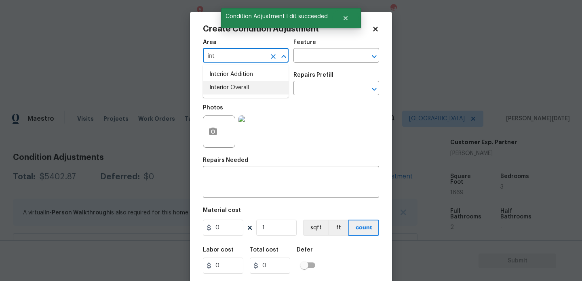
click at [221, 91] on li "Interior Overall" at bounding box center [246, 87] width 86 height 13
type input "Interior Overall"
click at [221, 91] on input "text" at bounding box center [234, 89] width 63 height 13
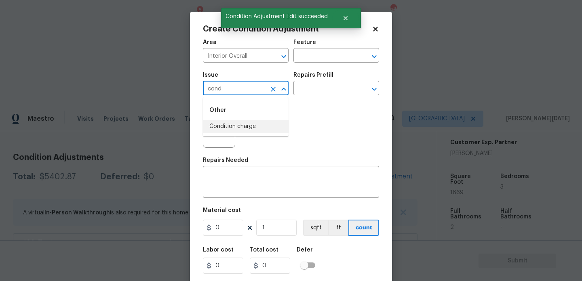
click at [230, 125] on li "Condition charge" at bounding box center [246, 126] width 86 height 13
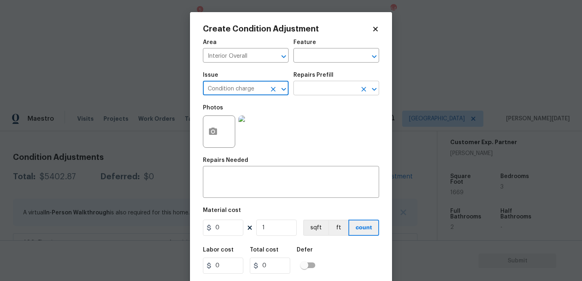
type input "Condition charge"
click at [327, 86] on input "text" at bounding box center [324, 89] width 63 height 13
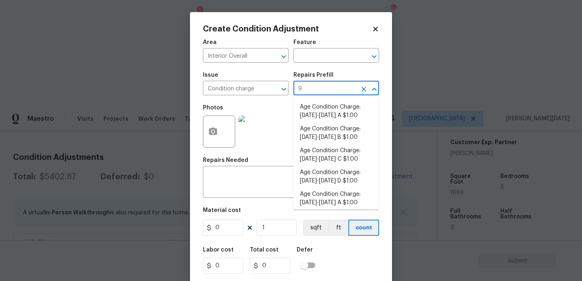
type input "93"
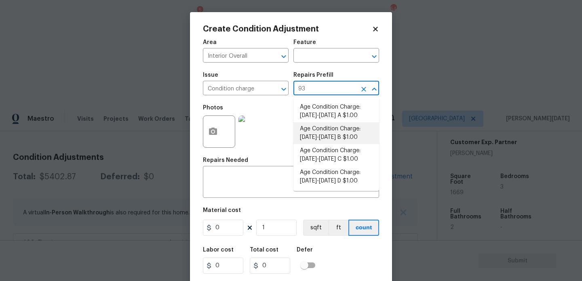
click at [337, 133] on li "Age Condition Charge: [DATE]-[DATE] B $1.00" at bounding box center [336, 133] width 86 height 22
type input "Home Readiness Packages"
type textarea "Age Condition Charge: [DATE]-[DATE] B"
type input "1"
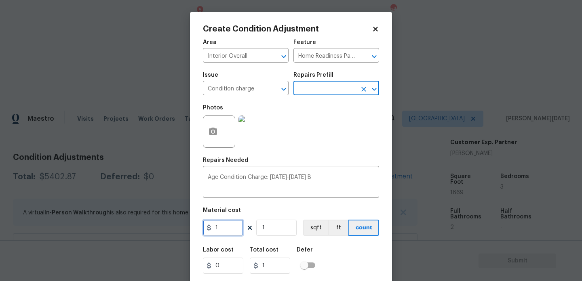
click at [240, 235] on input "1" at bounding box center [223, 228] width 40 height 16
type input "2000"
click at [336, 148] on div "Photos" at bounding box center [291, 126] width 176 height 53
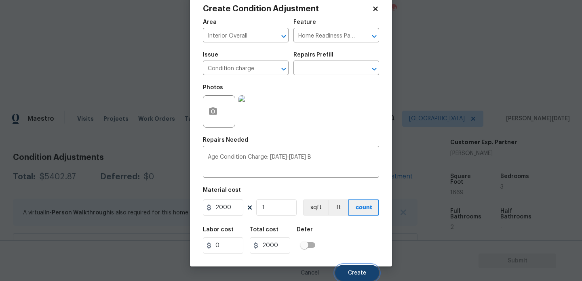
click at [358, 268] on button "Create" at bounding box center [357, 273] width 44 height 16
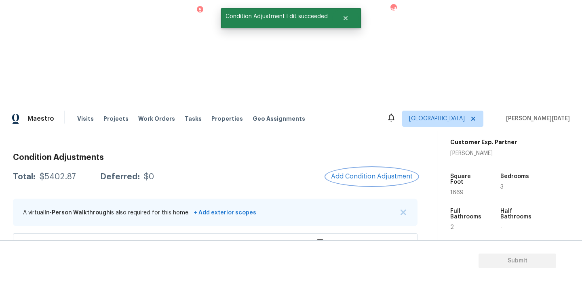
scroll to position [0, 0]
drag, startPoint x: 40, startPoint y: 72, endPoint x: 77, endPoint y: 72, distance: 37.6
click at [77, 173] on div "Total: $7402.87 Deferred: $0" at bounding box center [83, 177] width 140 height 8
copy div "$7402.87"
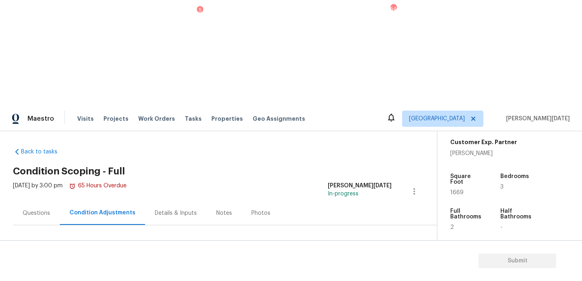
click at [50, 201] on div "Questions" at bounding box center [36, 213] width 47 height 24
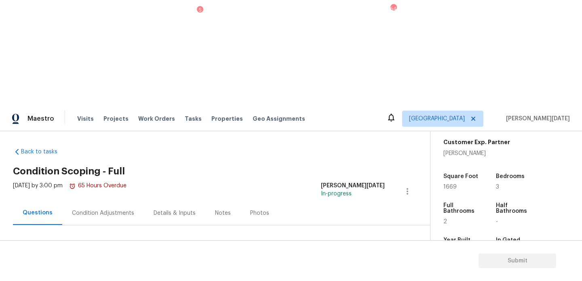
scroll to position [108, 0]
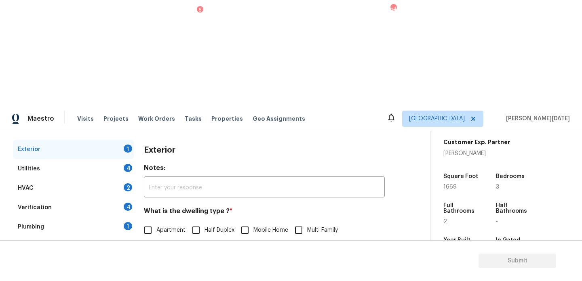
click at [150, 239] on input "Single Family" at bounding box center [147, 247] width 17 height 17
checkbox input "true"
click at [131, 164] on div "4" at bounding box center [128, 168] width 8 height 8
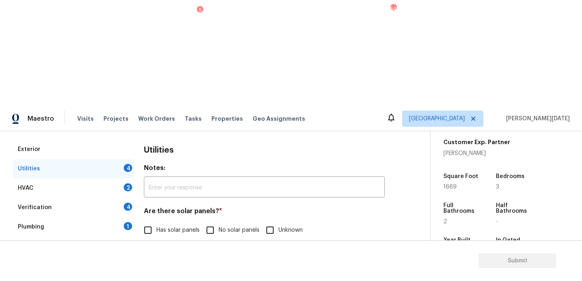
click at [190, 222] on label "Has solar panels" at bounding box center [169, 230] width 60 height 17
click at [156, 222] on input "Has solar panels" at bounding box center [147, 230] width 17 height 17
checkbox input "true"
click at [212, 223] on input "No solar panels" at bounding box center [210, 231] width 17 height 17
checkbox input "true"
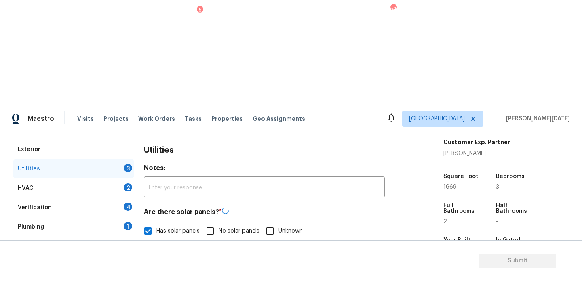
checkbox input "false"
click at [285, 263] on input "None" at bounding box center [289, 271] width 17 height 17
checkbox input "true"
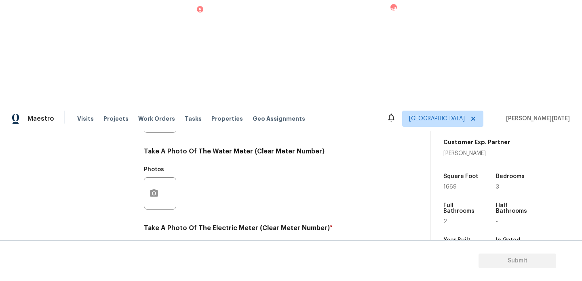
click at [158, 266] on icon "button" at bounding box center [154, 271] width 10 height 10
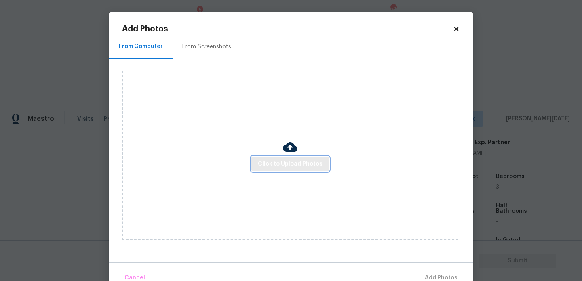
click at [297, 169] on button "Click to Upload Photos" at bounding box center [290, 164] width 78 height 15
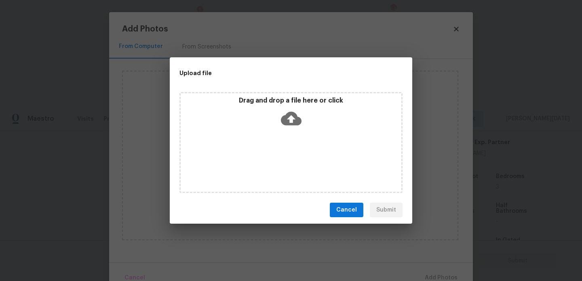
click at [297, 169] on div "Drag and drop a file here or click" at bounding box center [290, 142] width 223 height 101
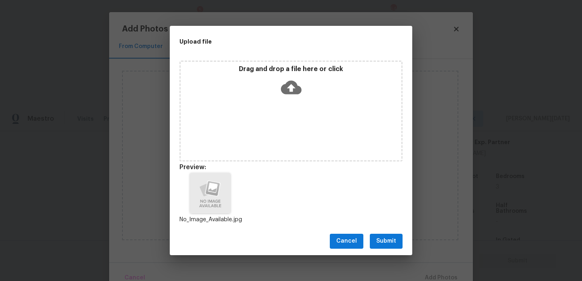
click at [399, 245] on button "Submit" at bounding box center [386, 241] width 33 height 15
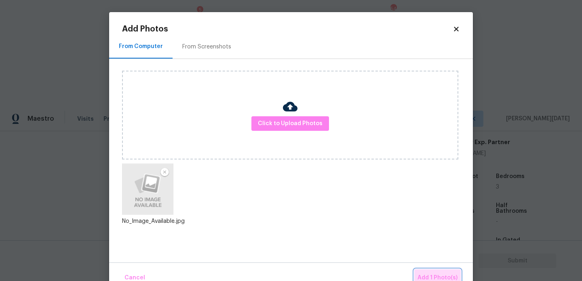
click at [431, 274] on span "Add 1 Photo(s)" at bounding box center [438, 278] width 40 height 10
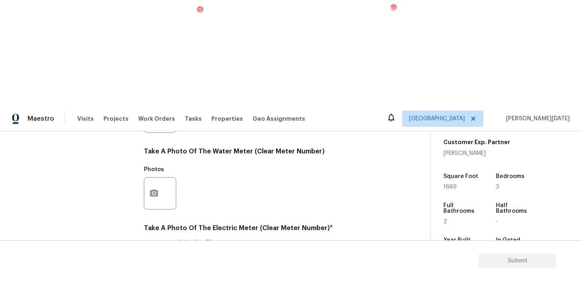
checkbox input "true"
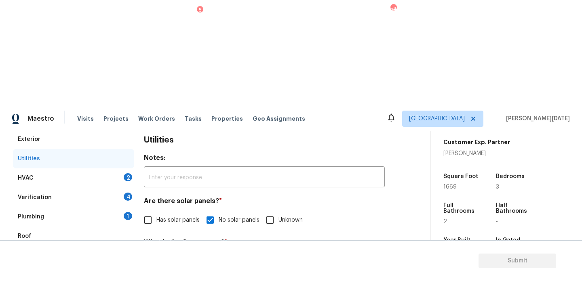
scroll to position [96, 0]
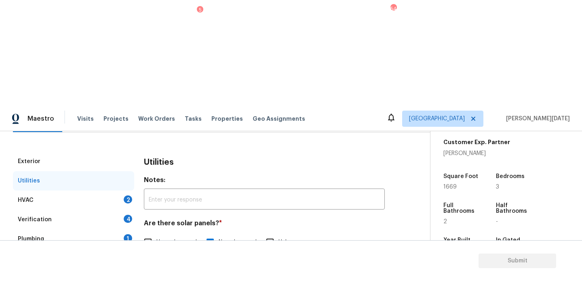
click at [124, 196] on div "2" at bounding box center [128, 200] width 8 height 8
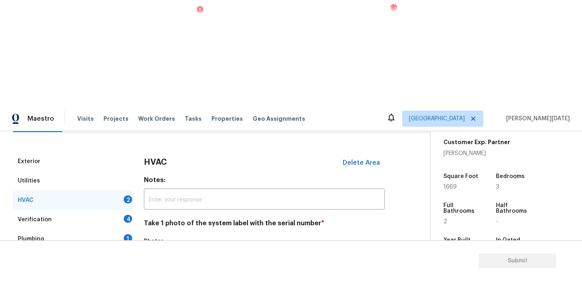
click at [150, 261] on icon "button" at bounding box center [154, 266] width 10 height 10
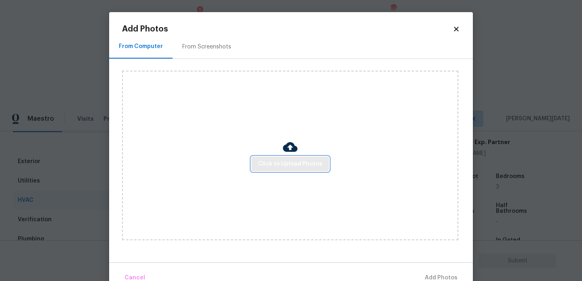
click at [280, 164] on span "Click to Upload Photos" at bounding box center [290, 164] width 65 height 10
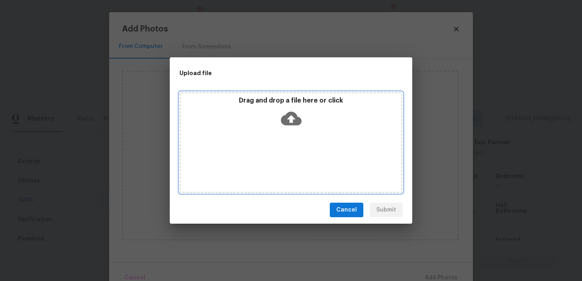
click at [280, 164] on div "Drag and drop a file here or click" at bounding box center [290, 142] width 223 height 101
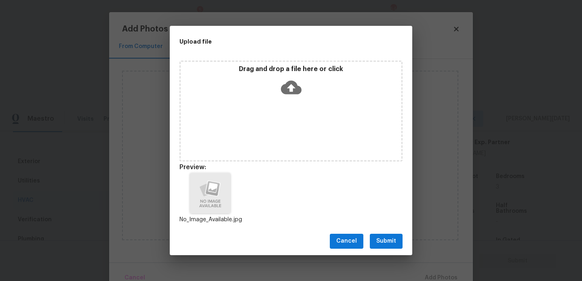
click at [383, 236] on button "Submit" at bounding box center [386, 241] width 33 height 15
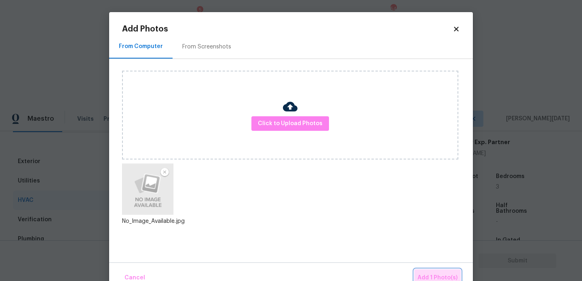
click at [430, 276] on span "Add 1 Photo(s)" at bounding box center [438, 278] width 40 height 10
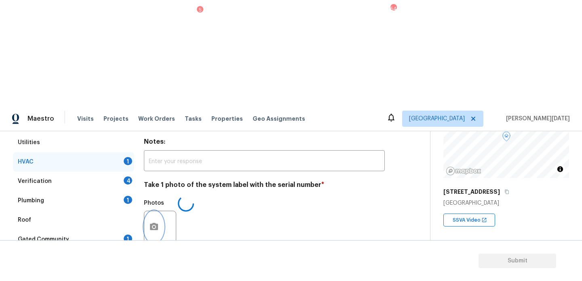
scroll to position [79, 0]
click at [115, 152] on div "HVAC 1" at bounding box center [73, 161] width 121 height 19
checkbox input "true"
click at [118, 172] on div "Verification 4" at bounding box center [73, 181] width 121 height 19
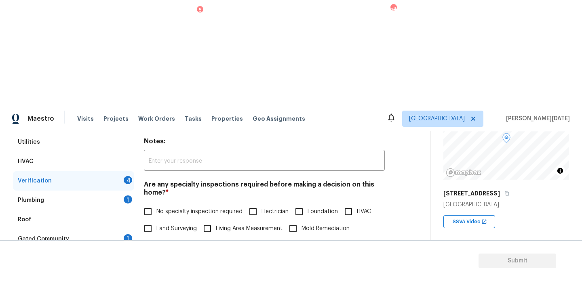
click at [157, 203] on label "No specialty inspection required" at bounding box center [190, 211] width 103 height 17
click at [156, 203] on input "No specialty inspection required" at bounding box center [147, 211] width 17 height 17
checkbox input "true"
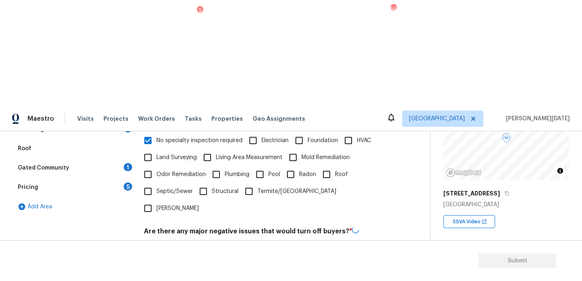
checkbox input "true"
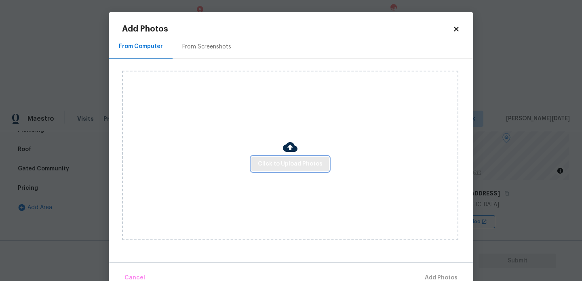
click at [287, 166] on span "Click to Upload Photos" at bounding box center [290, 164] width 65 height 10
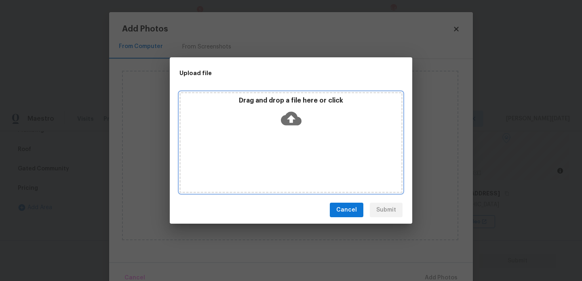
click at [287, 166] on div "Drag and drop a file here or click" at bounding box center [290, 142] width 223 height 101
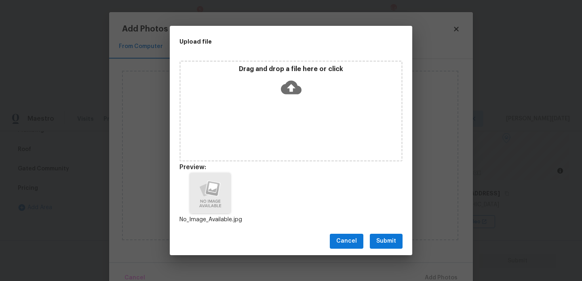
click at [389, 244] on span "Submit" at bounding box center [386, 241] width 20 height 10
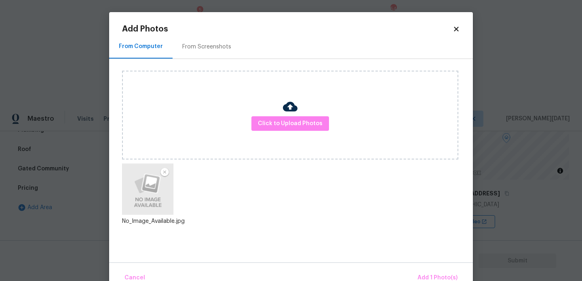
click at [422, 269] on div "Cancel Add 1 Photo(s)" at bounding box center [291, 275] width 364 height 24
click at [428, 278] on span "Add 1 Photo(s)" at bounding box center [438, 278] width 40 height 10
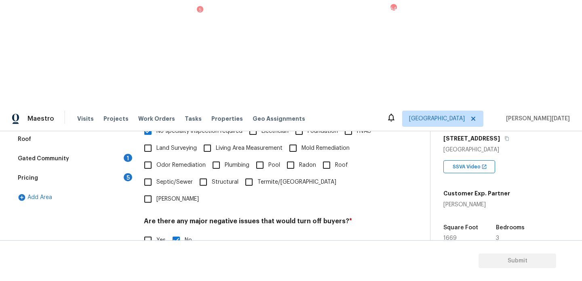
scroll to position [139, 0]
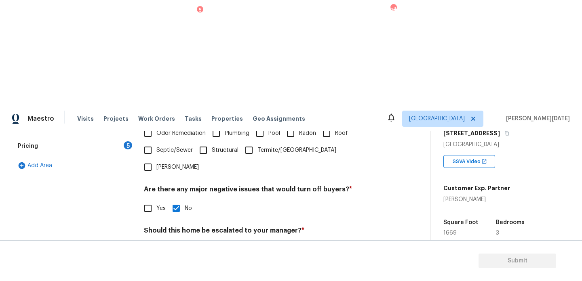
scroll to position [266, 0]
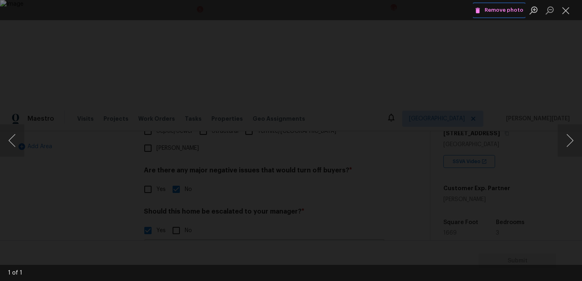
click at [511, 12] on span "Remove photo" at bounding box center [499, 10] width 49 height 9
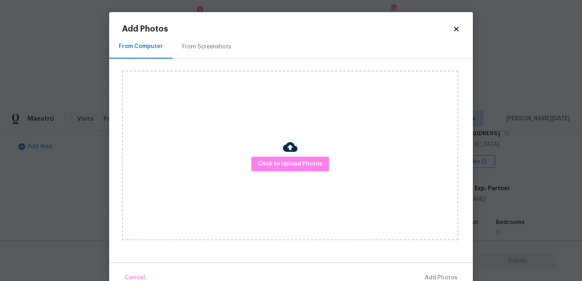
click at [211, 49] on div "From Screenshots" at bounding box center [206, 47] width 49 height 8
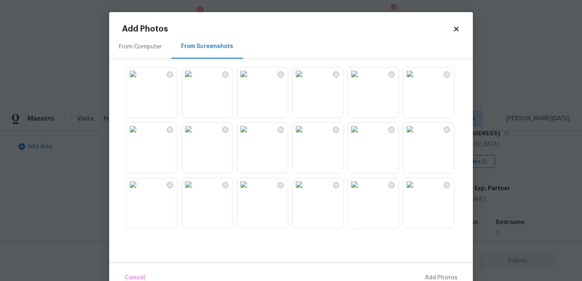
click at [150, 44] on div "From Computer" at bounding box center [140, 47] width 43 height 8
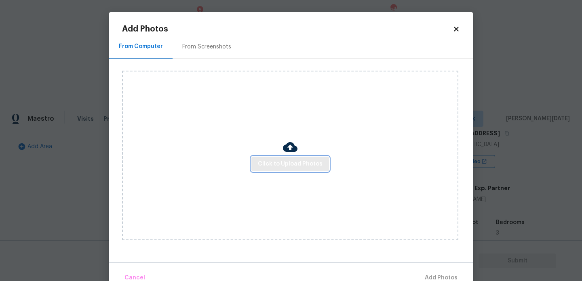
click at [301, 162] on span "Click to Upload Photos" at bounding box center [290, 164] width 65 height 10
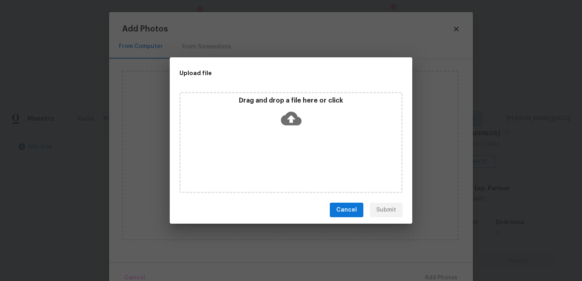
click at [301, 162] on div "Drag and drop a file here or click" at bounding box center [290, 142] width 223 height 101
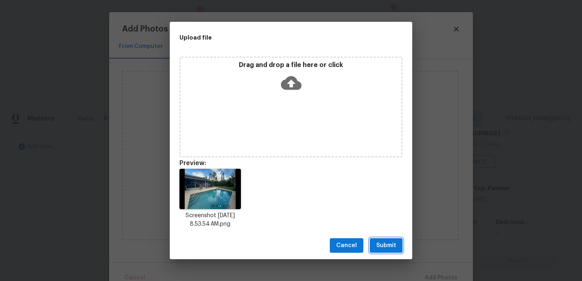
click at [394, 247] on span "Submit" at bounding box center [386, 246] width 20 height 10
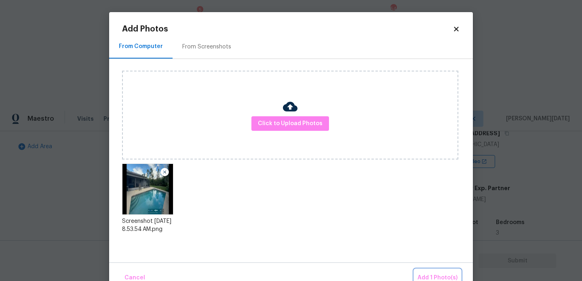
click at [430, 277] on span "Add 1 Photo(s)" at bounding box center [438, 278] width 40 height 10
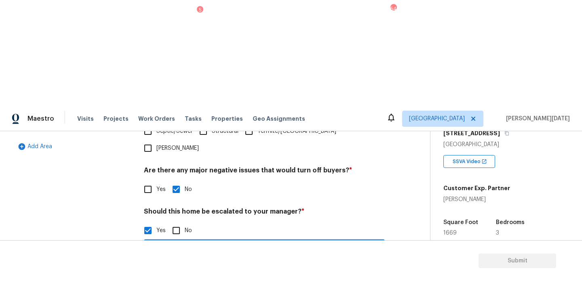
click at [190, 242] on input "ALA" at bounding box center [264, 251] width 241 height 19
type input "ALA.. @1: 14 - Though the pool looks to be in good condition, Flagged it for re…"
click at [327, 77] on div "Verification Notes: ​ Are any specialty inspections required before making a de…" at bounding box center [264, 178] width 241 height 393
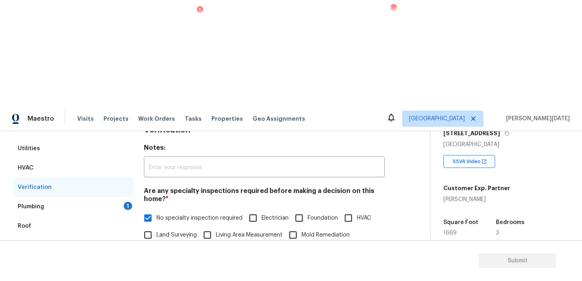
click at [121, 197] on div "Plumbing 1" at bounding box center [73, 206] width 121 height 19
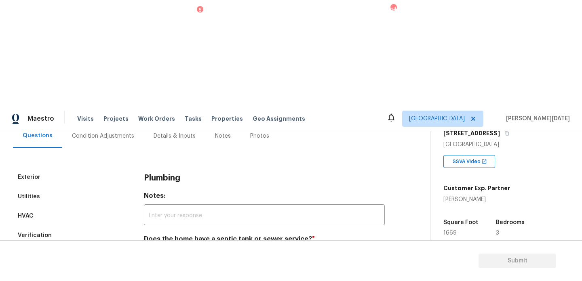
click at [150, 250] on input "Sewer" at bounding box center [147, 258] width 17 height 17
checkbox input "true"
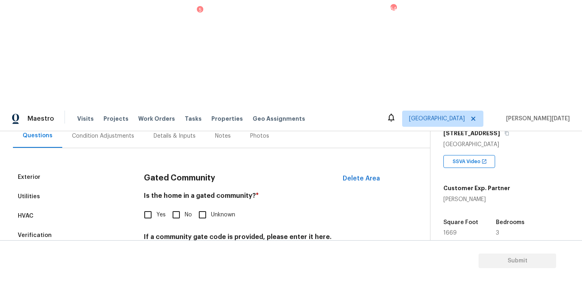
click at [188, 207] on label "No" at bounding box center [180, 215] width 24 height 17
click at [185, 207] on input "No" at bounding box center [176, 215] width 17 height 17
checkbox input "true"
click at [136, 196] on div "Exterior Utilities HVAC Verification Plumbing Roof Gated Community Pricing 5 Ad…" at bounding box center [212, 255] width 398 height 175
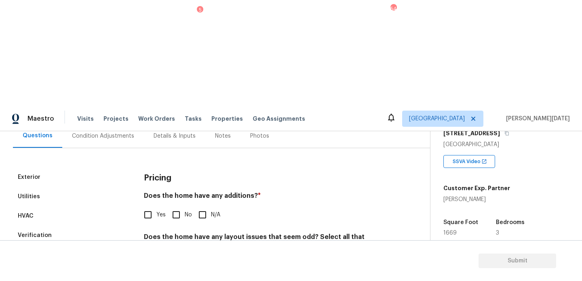
click at [176, 207] on input "No" at bounding box center [176, 215] width 17 height 17
checkbox input "true"
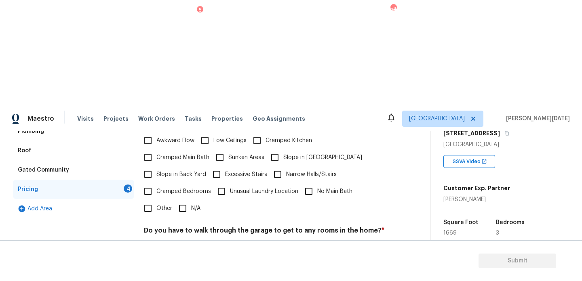
click at [190, 105] on div "Pricing Does the home have any additions? * Yes No N/A Does the home have any l…" at bounding box center [264, 197] width 241 height 306
click at [188, 200] on input "N/A" at bounding box center [182, 208] width 17 height 17
checkbox input "true"
click at [181, 241] on input "No" at bounding box center [176, 249] width 17 height 17
checkbox input "true"
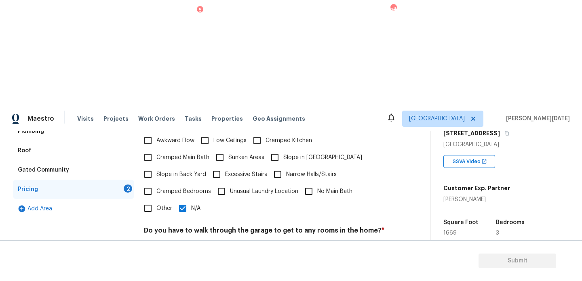
checkbox input "true"
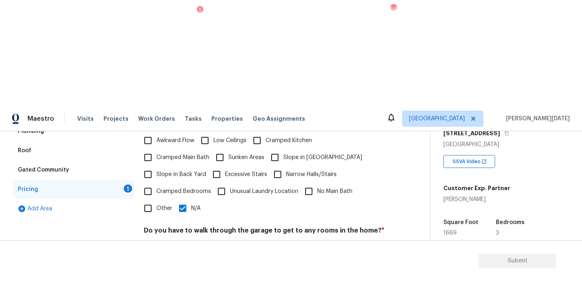
checkbox input "true"
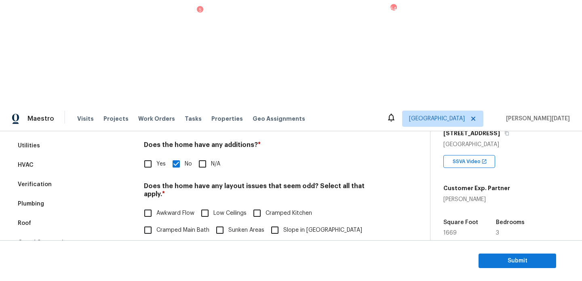
click at [277, 222] on input "Slope in Front Yard" at bounding box center [274, 230] width 17 height 17
checkbox input "true"
click at [180, 273] on input "N/A" at bounding box center [182, 281] width 17 height 17
checkbox input "false"
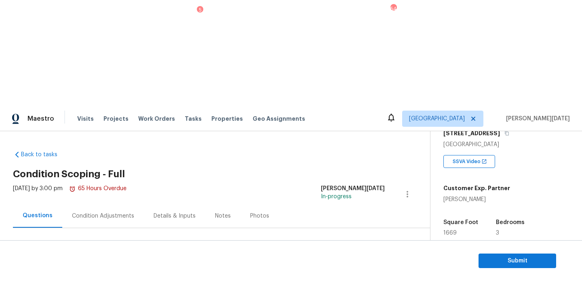
click at [105, 212] on div "Condition Adjustments" at bounding box center [103, 216] width 62 height 8
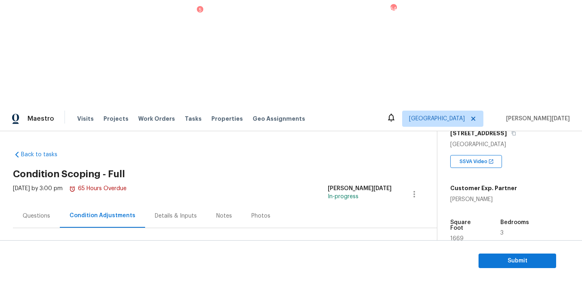
click at [15, 204] on div "Questions" at bounding box center [36, 216] width 47 height 24
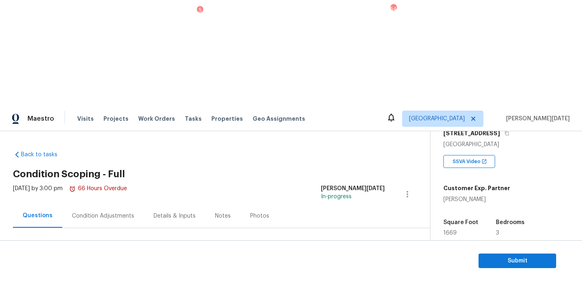
scroll to position [108, 0]
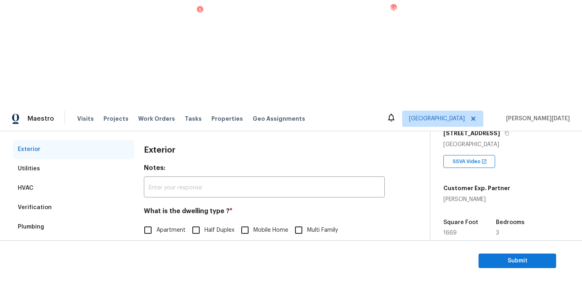
click at [75, 276] on div "Pricing" at bounding box center [73, 285] width 121 height 19
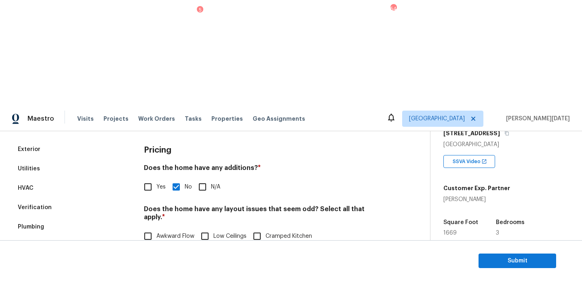
click at [148, 179] on input "Yes" at bounding box center [147, 187] width 17 height 17
checkbox input "true"
checkbox input "false"
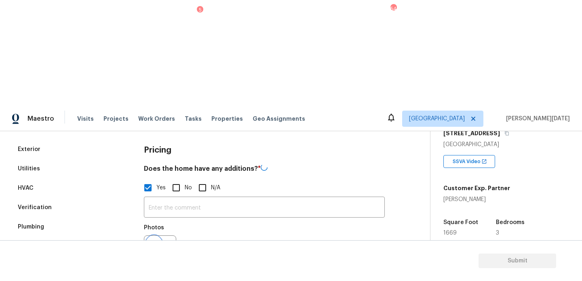
click at [155, 236] on button "button" at bounding box center [153, 252] width 19 height 32
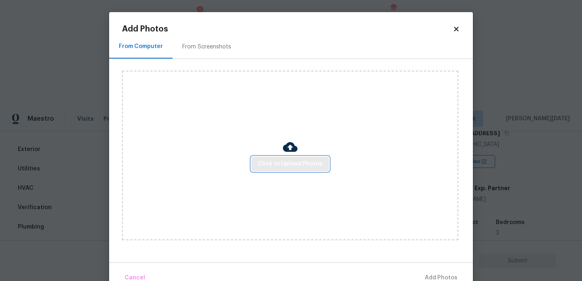
click at [295, 162] on span "Click to Upload Photos" at bounding box center [290, 164] width 65 height 10
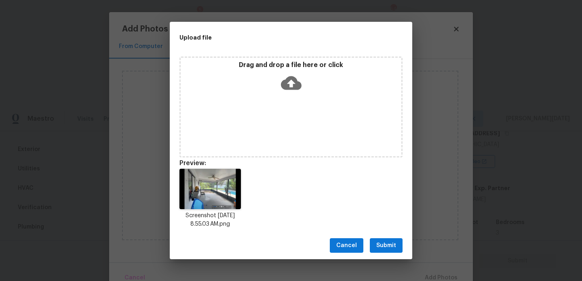
click at [382, 247] on span "Submit" at bounding box center [386, 246] width 20 height 10
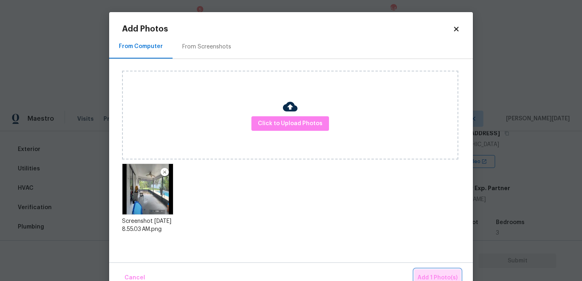
click at [426, 271] on button "Add 1 Photo(s)" at bounding box center [437, 278] width 46 height 17
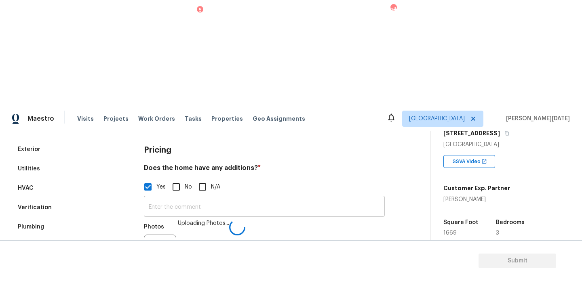
click at [197, 198] on input "text" at bounding box center [264, 207] width 241 height 19
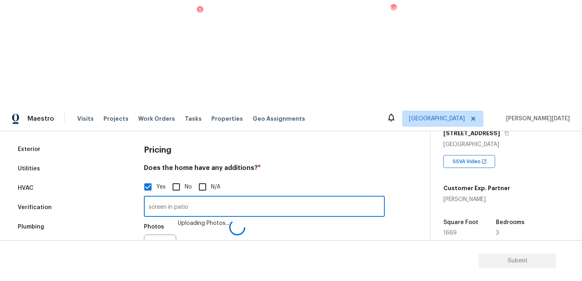
type input "screen in patio"
click at [229, 219] on icon at bounding box center [237, 227] width 16 height 16
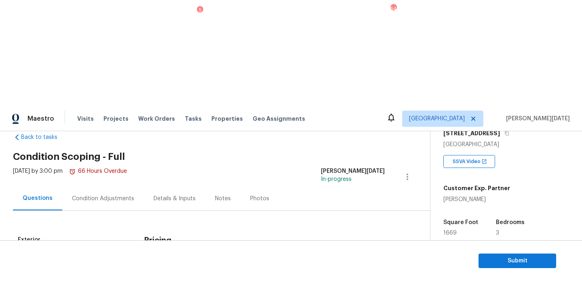
scroll to position [0, 0]
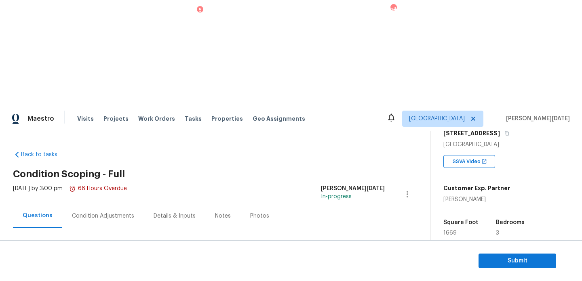
click at [84, 212] on div "Condition Adjustments" at bounding box center [103, 216] width 62 height 8
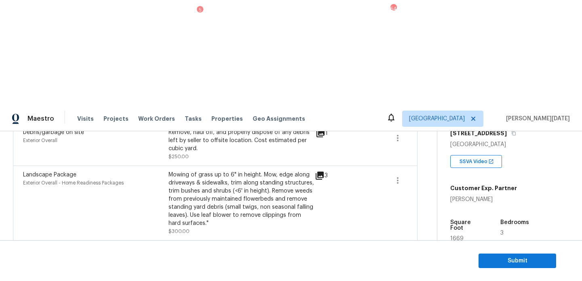
scroll to position [404, 0]
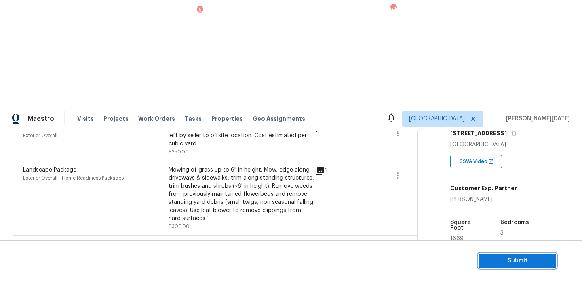
click at [500, 259] on span "Submit" at bounding box center [517, 261] width 65 height 10
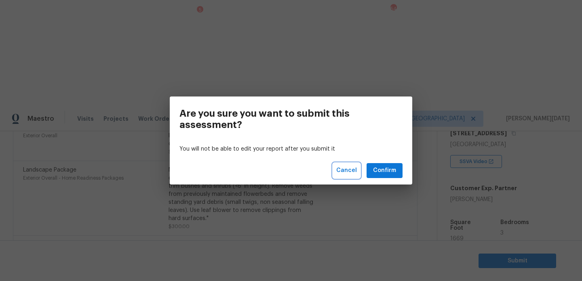
click at [342, 169] on span "Cancel" at bounding box center [346, 171] width 21 height 10
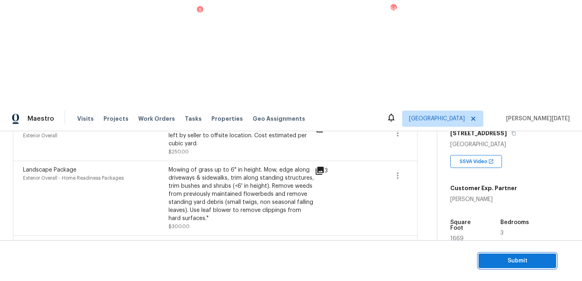
click at [491, 258] on span "Submit" at bounding box center [517, 261] width 65 height 10
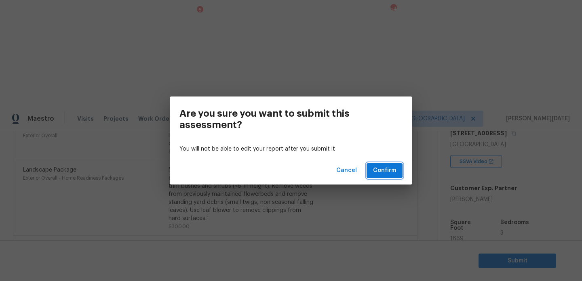
click at [391, 169] on span "Confirm" at bounding box center [384, 171] width 23 height 10
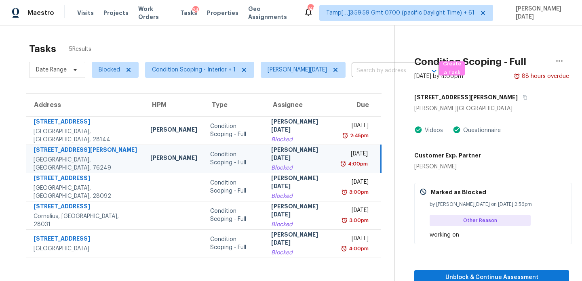
scroll to position [25, 0]
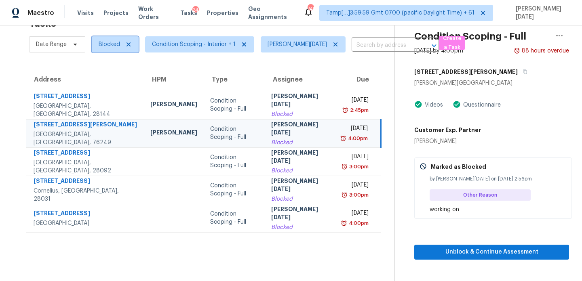
click at [112, 40] on span "Blocked" at bounding box center [115, 44] width 47 height 16
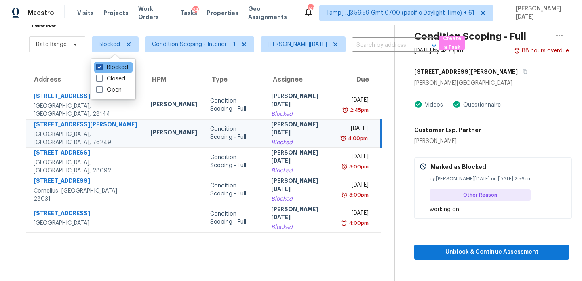
click at [111, 66] on label "Blocked" at bounding box center [112, 67] width 32 height 8
click at [101, 66] on input "Blocked" at bounding box center [98, 65] width 5 height 5
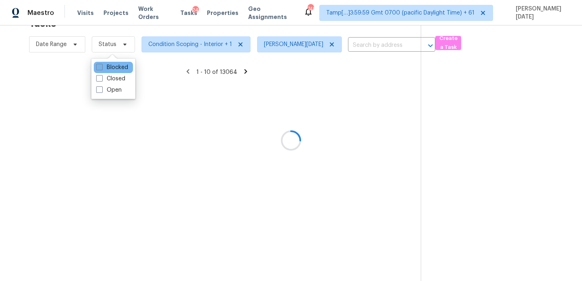
click at [111, 66] on label "Blocked" at bounding box center [112, 67] width 32 height 8
click at [101, 66] on input "Blocked" at bounding box center [98, 65] width 5 height 5
checkbox input "true"
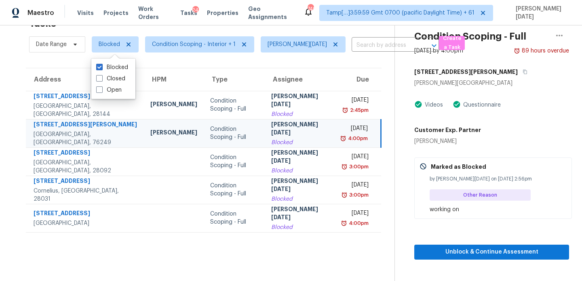
click at [288, 139] on div "Blocked" at bounding box center [300, 143] width 58 height 8
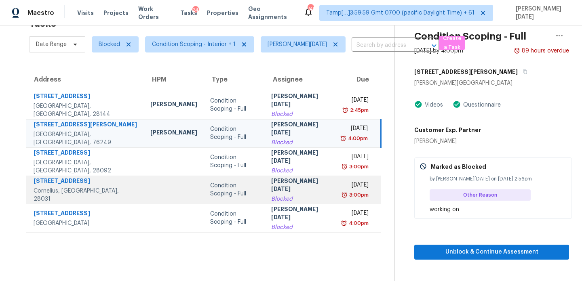
click at [271, 185] on div "[PERSON_NAME][DATE]" at bounding box center [300, 186] width 58 height 18
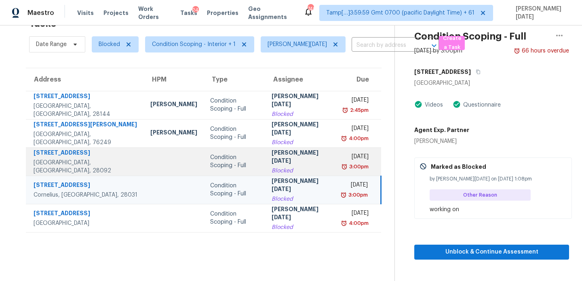
click at [296, 157] on div "[PERSON_NAME][DATE]" at bounding box center [301, 158] width 58 height 18
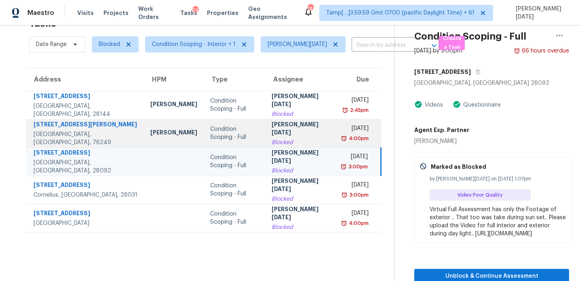
click at [337, 137] on td "[DATE] 4:00pm" at bounding box center [359, 133] width 44 height 28
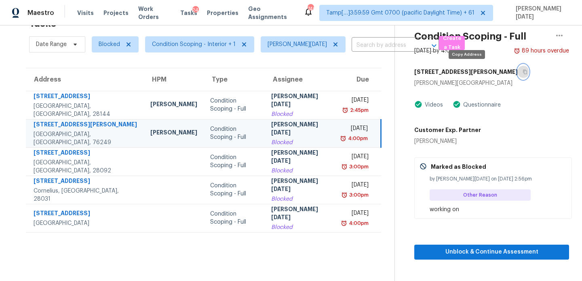
click at [523, 72] on icon "button" at bounding box center [525, 72] width 5 height 5
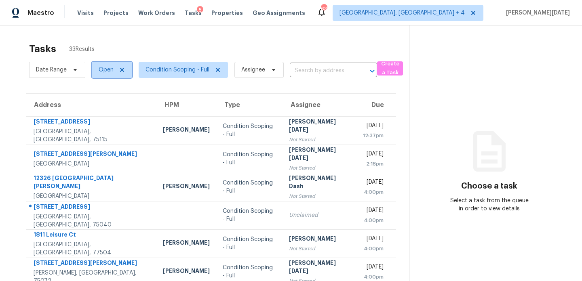
click at [96, 72] on span "Open" at bounding box center [112, 70] width 40 height 16
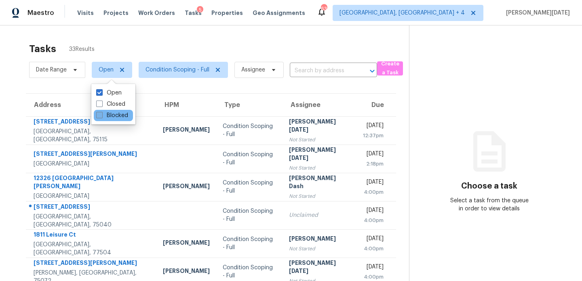
click at [103, 117] on label "Blocked" at bounding box center [112, 116] width 32 height 8
click at [101, 117] on input "Blocked" at bounding box center [98, 114] width 5 height 5
checkbox input "true"
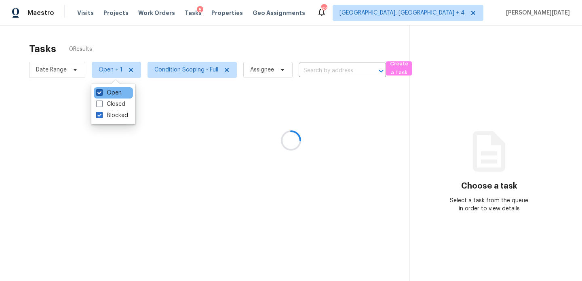
click at [107, 93] on label "Open" at bounding box center [108, 93] width 25 height 8
click at [101, 93] on input "Open" at bounding box center [98, 91] width 5 height 5
checkbox input "false"
click at [186, 48] on div at bounding box center [291, 140] width 582 height 281
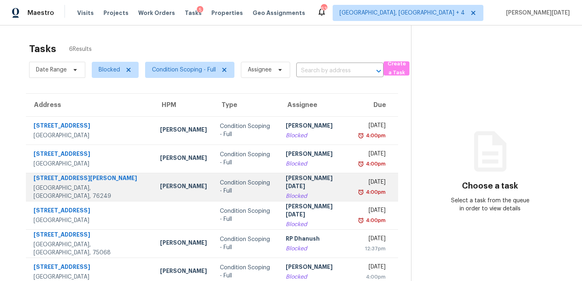
scroll to position [25, 0]
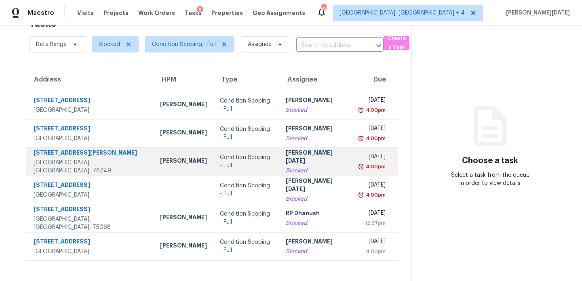
click at [279, 171] on td "[PERSON_NAME][DATE]" at bounding box center [316, 162] width 74 height 28
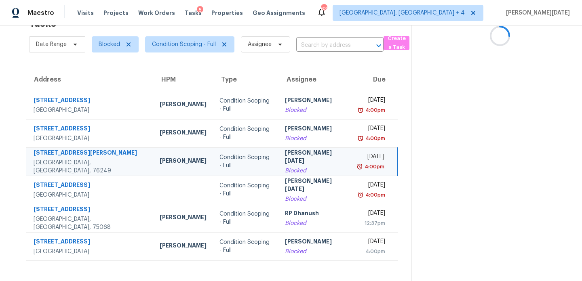
click at [315, 162] on tr "[STREET_ADDRESS][PERSON_NAME][PERSON_NAME] [PERSON_NAME] Condition Scoping - Fu…" at bounding box center [212, 162] width 372 height 28
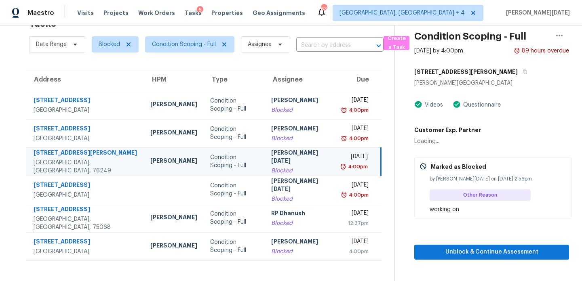
click at [336, 162] on td "[DATE] 4:00pm" at bounding box center [358, 162] width 45 height 28
click at [361, 162] on div "[DATE]" at bounding box center [355, 158] width 25 height 10
click at [471, 250] on span "Unblock & Continue Assessment" at bounding box center [492, 252] width 142 height 10
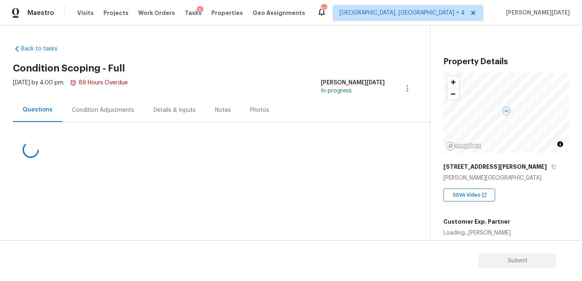
click at [103, 119] on div "Condition Adjustments" at bounding box center [103, 110] width 82 height 24
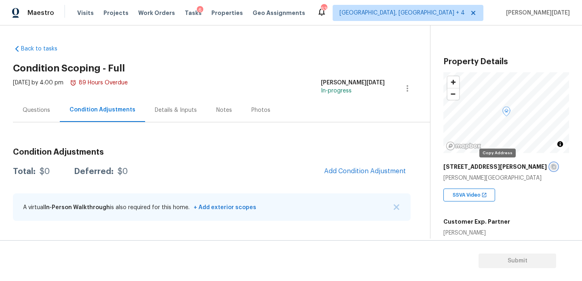
click at [551, 167] on icon "button" at bounding box center [553, 167] width 5 height 5
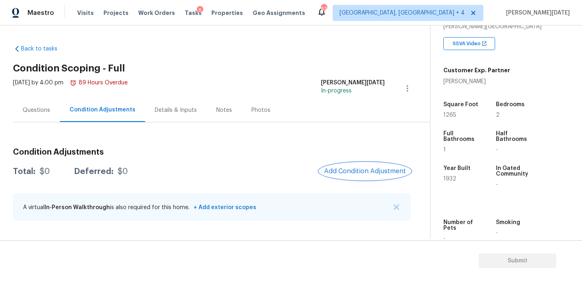
click at [364, 171] on span "Add Condition Adjustment" at bounding box center [365, 171] width 82 height 7
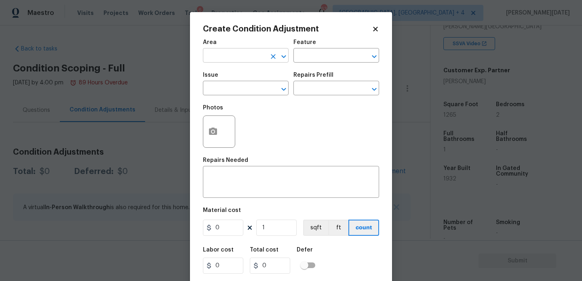
click at [208, 55] on input "text" at bounding box center [234, 56] width 63 height 13
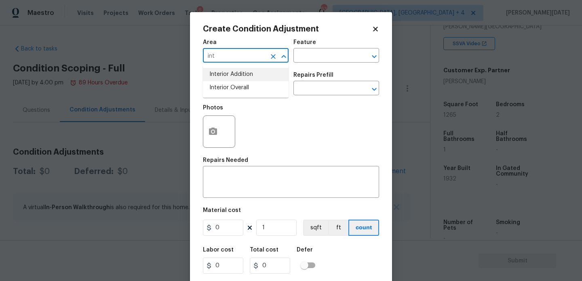
click at [225, 86] on li "Interior Overall" at bounding box center [246, 87] width 86 height 13
type input "Interior Overall"
click at [225, 86] on input "text" at bounding box center [234, 89] width 63 height 13
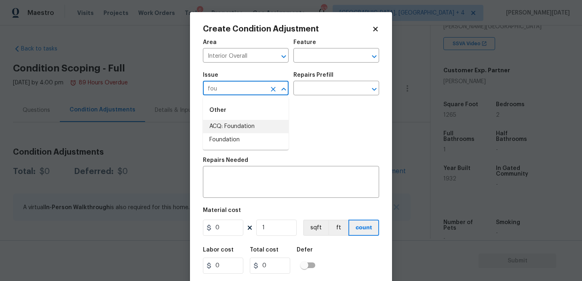
click at [235, 124] on li "ACQ: Foundation" at bounding box center [246, 126] width 86 height 13
type input "ACQ: Foundation"
click at [340, 80] on div "Repairs Prefill" at bounding box center [336, 77] width 86 height 11
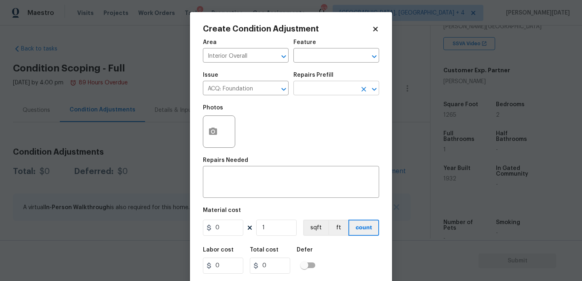
click at [335, 93] on input "text" at bounding box center [324, 89] width 63 height 13
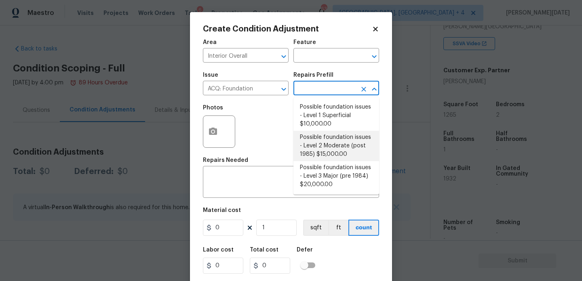
click at [330, 144] on li "Possible foundation issues - Level 2 Moderate (post 1985) $15,000.00" at bounding box center [336, 146] width 86 height 30
type input "Acquisition"
type textarea "Possible foundation issues - Level 2 Moderate: Disclaimer: This is NOT a techni…"
type input "15000"
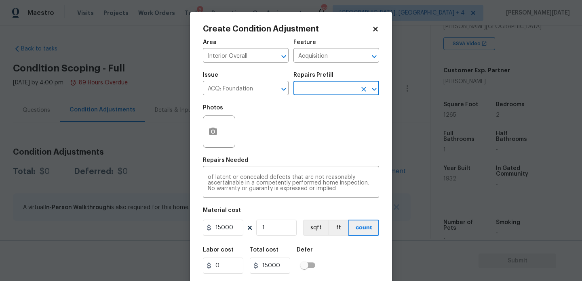
scroll to position [21, 0]
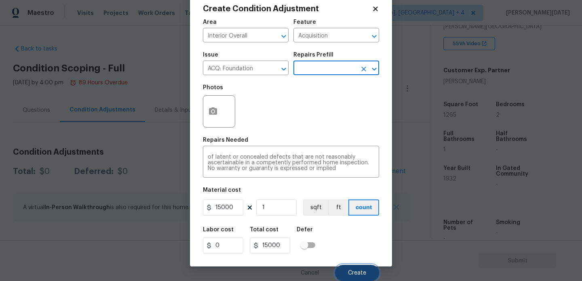
click at [353, 276] on span "Create" at bounding box center [357, 273] width 18 height 6
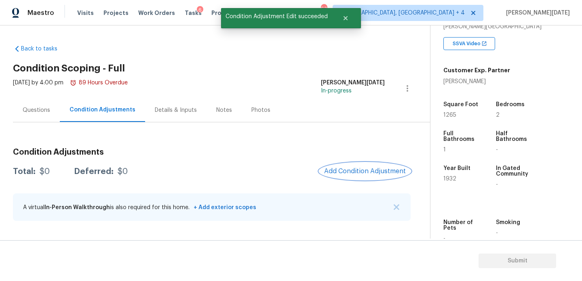
scroll to position [0, 0]
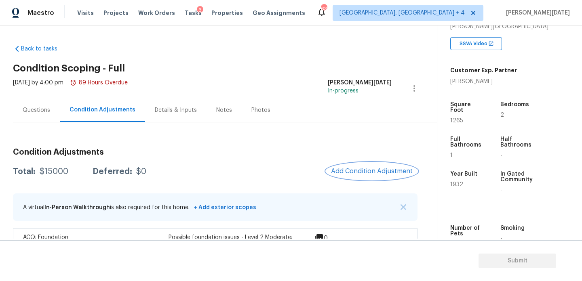
click at [354, 165] on button "Add Condition Adjustment" at bounding box center [371, 171] width 91 height 17
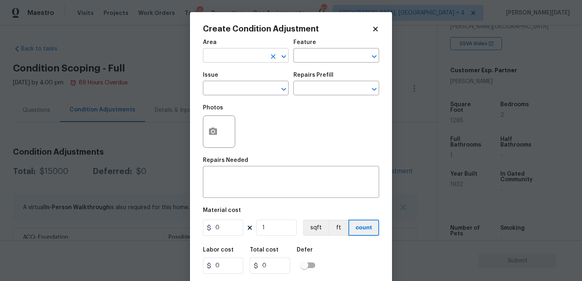
click at [227, 61] on input "text" at bounding box center [234, 56] width 63 height 13
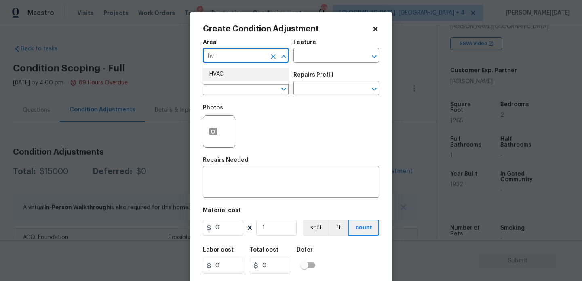
click at [222, 74] on li "HVAC" at bounding box center [246, 74] width 86 height 13
type input "HVAC"
click at [221, 96] on span "Issue ​" at bounding box center [246, 83] width 86 height 33
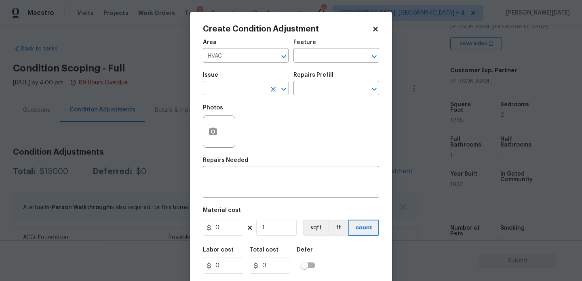
click at [234, 90] on input "text" at bounding box center [234, 89] width 63 height 13
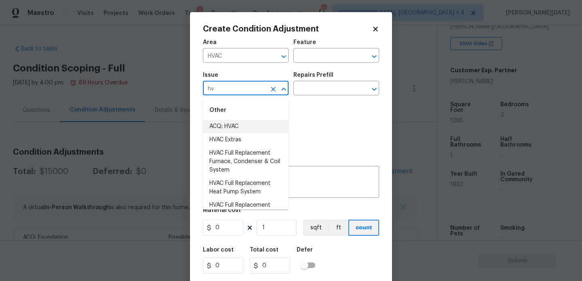
click at [233, 126] on li "ACQ: HVAC" at bounding box center [246, 126] width 86 height 13
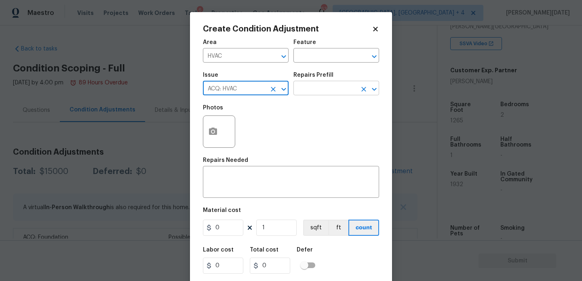
type input "ACQ: HVAC"
click at [329, 90] on input "text" at bounding box center [324, 89] width 63 height 13
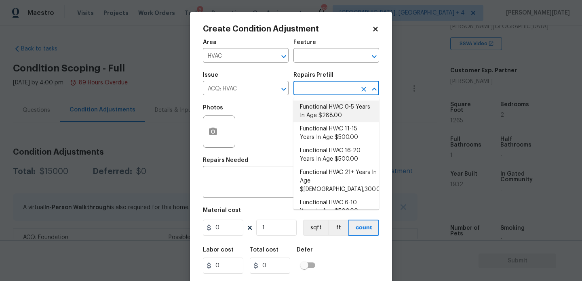
click at [331, 118] on li "Functional HVAC 0-5 Years In Age $288.00" at bounding box center [336, 112] width 86 height 22
type input "Acquisition"
type textarea "Acquisition Scope: Functional HVAC 0-5 years"
type input "288"
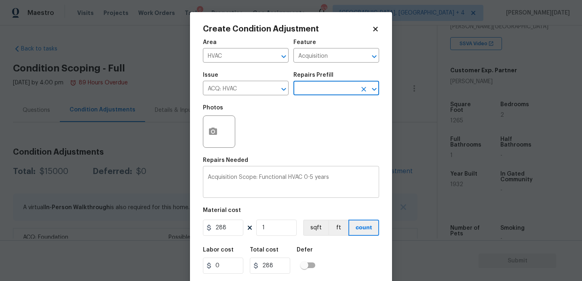
scroll to position [21, 0]
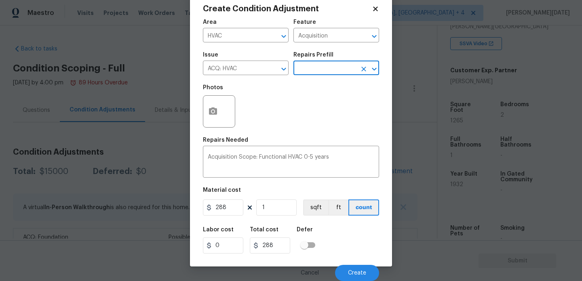
click at [327, 223] on div "Labor cost 0 Total cost 288 Defer" at bounding box center [291, 240] width 176 height 36
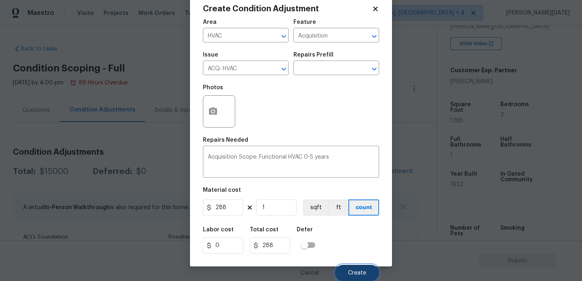
click at [347, 277] on button "Create" at bounding box center [357, 273] width 44 height 16
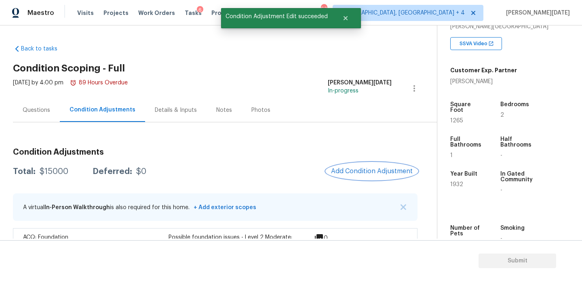
scroll to position [0, 0]
click at [365, 173] on span "Add Condition Adjustment" at bounding box center [372, 171] width 82 height 7
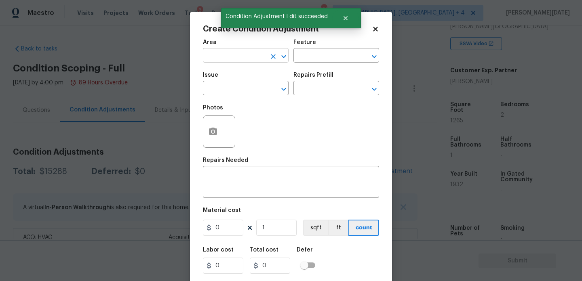
click at [217, 56] on input "text" at bounding box center [234, 56] width 63 height 13
click at [220, 67] on ul "Roof" at bounding box center [246, 75] width 86 height 20
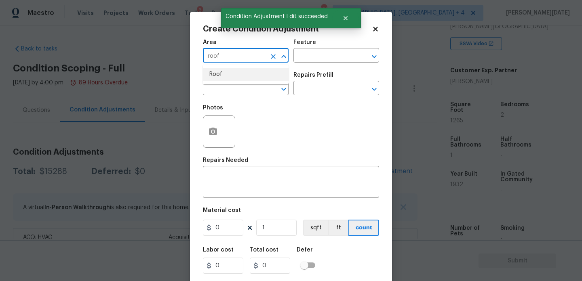
click at [220, 79] on li "Roof" at bounding box center [246, 74] width 86 height 13
type input "Roof"
click at [221, 105] on h5 "Photos" at bounding box center [213, 108] width 20 height 6
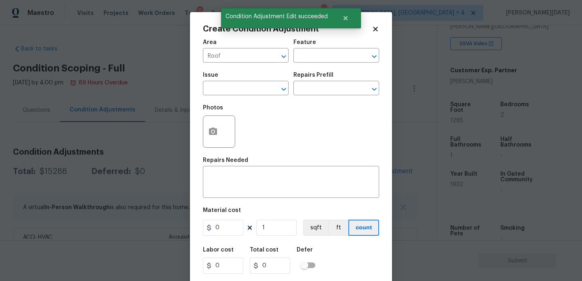
click at [230, 96] on span "Issue ​" at bounding box center [246, 83] width 86 height 33
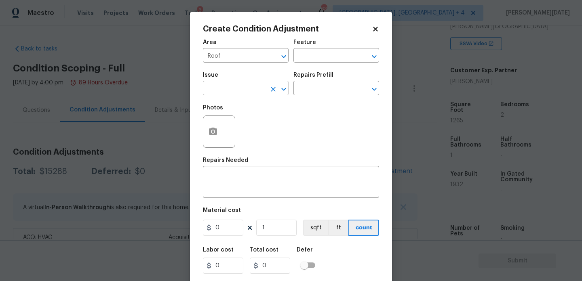
click at [242, 89] on input "text" at bounding box center [234, 89] width 63 height 13
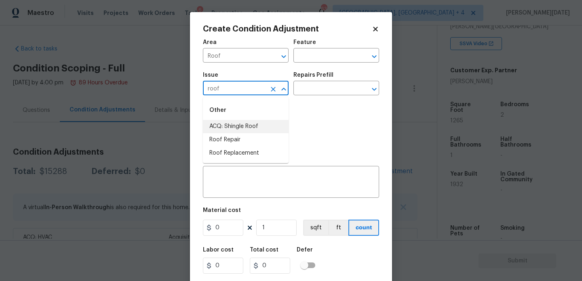
click at [245, 123] on li "ACQ: Shingle Roof" at bounding box center [246, 126] width 86 height 13
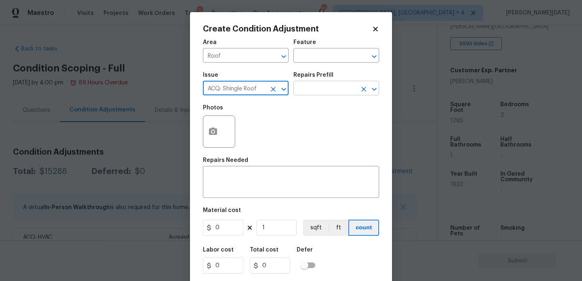
type input "ACQ: Shingle Roof"
click at [311, 92] on input "text" at bounding box center [324, 89] width 63 height 13
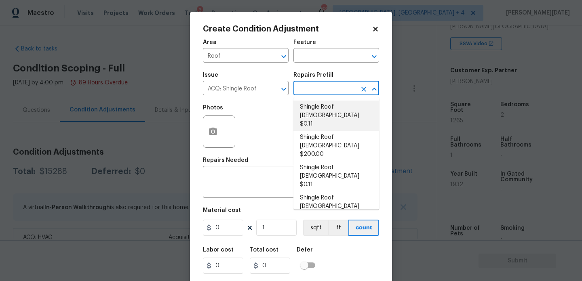
click at [321, 112] on li "Shingle Roof 0-10 Years Old $0.11" at bounding box center [336, 116] width 86 height 30
type input "Acquisition"
type textarea "Acquisition Scope: Shingle Roof 0-10 years in age maintenance."
type input "0.11"
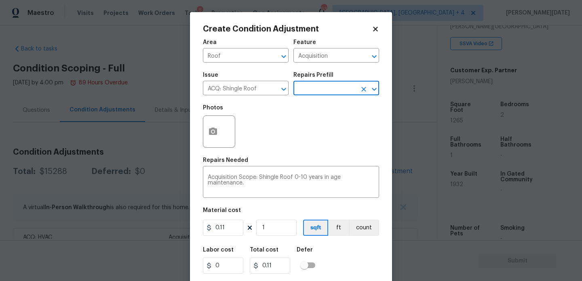
click at [326, 90] on input "text" at bounding box center [324, 89] width 63 height 13
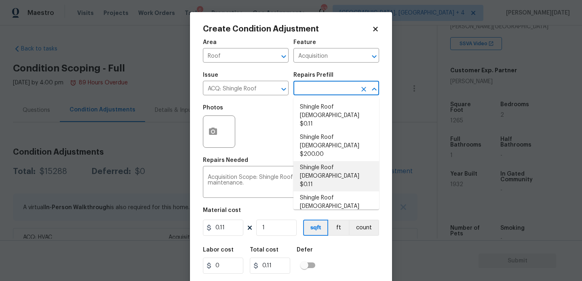
scroll to position [3, 0]
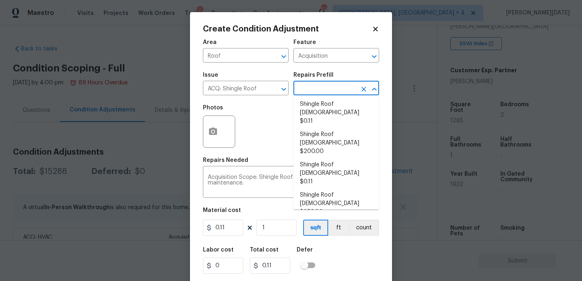
click at [331, 219] on li "Shingle Roof 21+ Years Old $4.60" at bounding box center [336, 234] width 86 height 30
type textarea "Acquisition Scope: Shingle Roof 21+ years in age or replacement required."
type input "4.6"
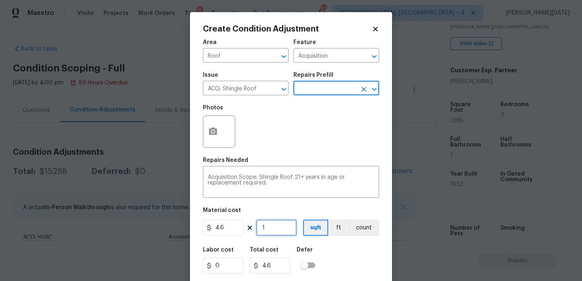
click at [281, 228] on input "1" at bounding box center [276, 228] width 40 height 16
type input "0"
paste input "1265"
type input "1265"
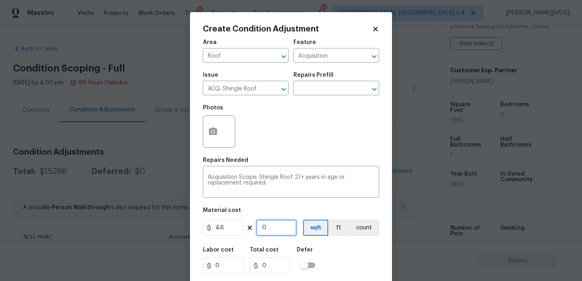
type input "5819"
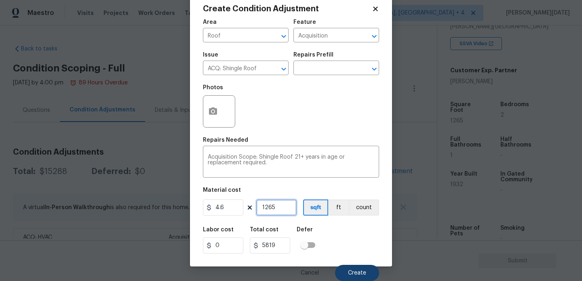
type input "1265"
click at [351, 274] on span "Create" at bounding box center [357, 273] width 18 height 6
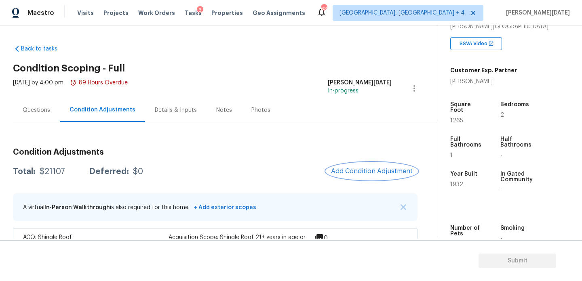
scroll to position [156, 0]
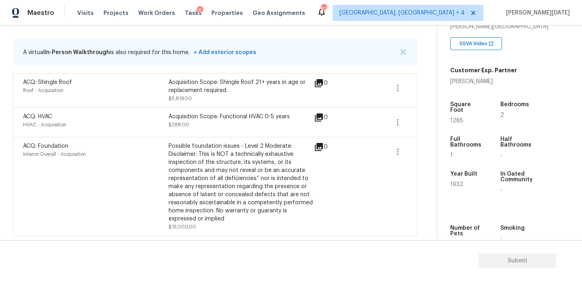
click at [456, 118] on span "1265" at bounding box center [456, 121] width 13 height 6
copy span "1265"
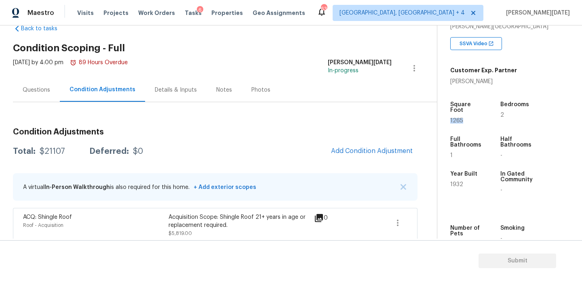
scroll to position [19, 0]
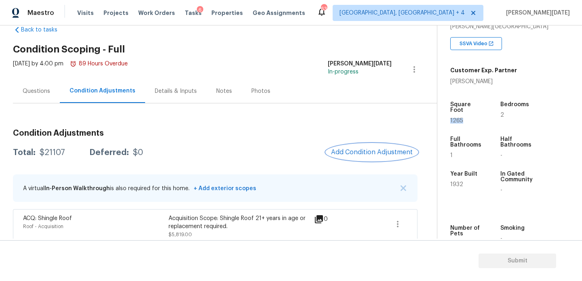
click at [362, 159] on button "Add Condition Adjustment" at bounding box center [371, 152] width 91 height 17
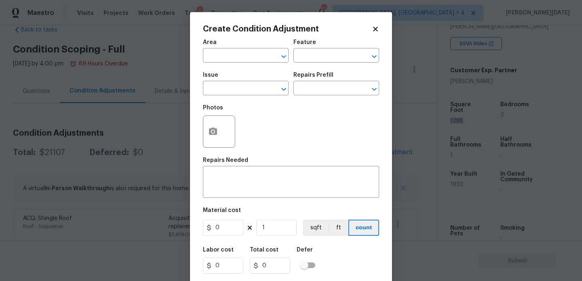
click at [214, 46] on div "Area" at bounding box center [246, 45] width 86 height 11
click at [214, 63] on span "Area ​" at bounding box center [246, 51] width 86 height 33
click at [226, 57] on input "text" at bounding box center [234, 56] width 63 height 13
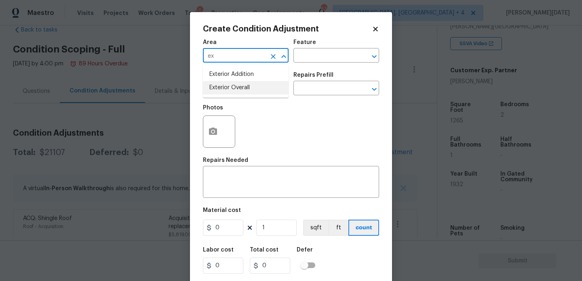
click at [231, 87] on li "Exterior Overall" at bounding box center [246, 87] width 86 height 13
type input "Exterior Overall"
click at [231, 87] on input "text" at bounding box center [234, 89] width 63 height 13
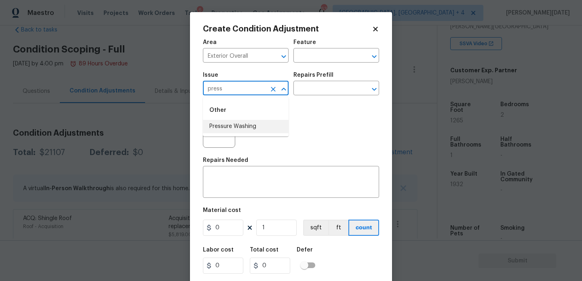
click at [236, 124] on li "Pressure Washing" at bounding box center [246, 126] width 86 height 13
type input "Pressure Washing"
click at [314, 85] on input "text" at bounding box center [324, 89] width 63 height 13
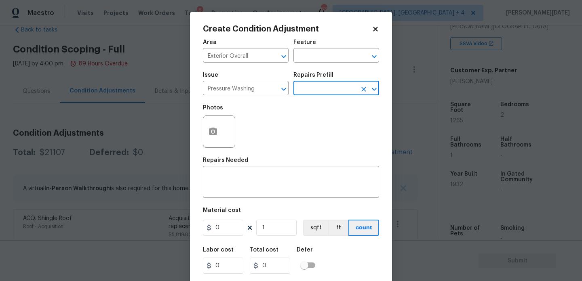
click at [316, 87] on input "text" at bounding box center [324, 89] width 63 height 13
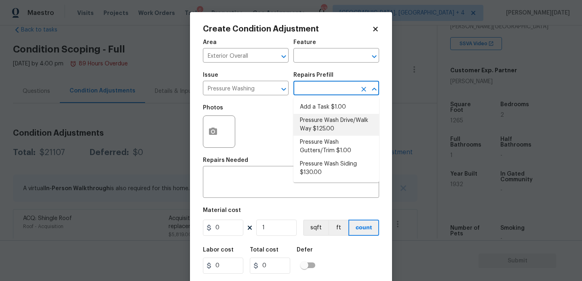
click at [326, 125] on li "Pressure Wash Drive/Walk Way $125.00" at bounding box center [336, 125] width 86 height 22
type input "Siding"
type textarea "Pressure wash the driveways/walkways as directed by the PM. Ensure that all deb…"
type input "125"
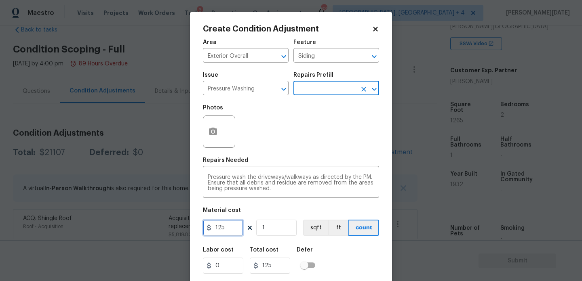
drag, startPoint x: 226, startPoint y: 229, endPoint x: 187, endPoint y: 229, distance: 38.8
click at [187, 229] on div "Create Condition Adjustment Area Exterior Overall ​ Feature Siding ​ Issue Pres…" at bounding box center [291, 140] width 582 height 281
type input "200"
click at [275, 162] on div "Repairs Needed" at bounding box center [291, 163] width 176 height 11
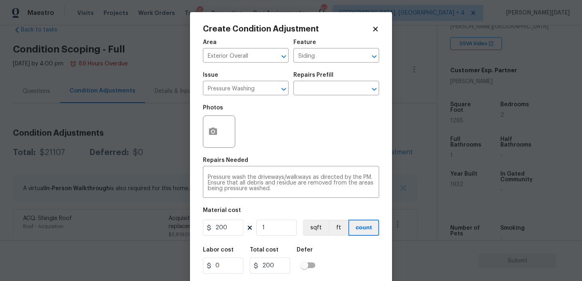
scroll to position [21, 0]
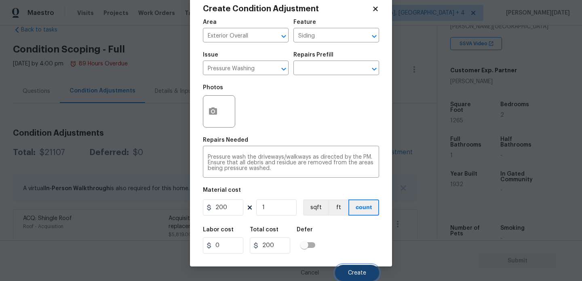
click at [350, 271] on span "Create" at bounding box center [357, 273] width 18 height 6
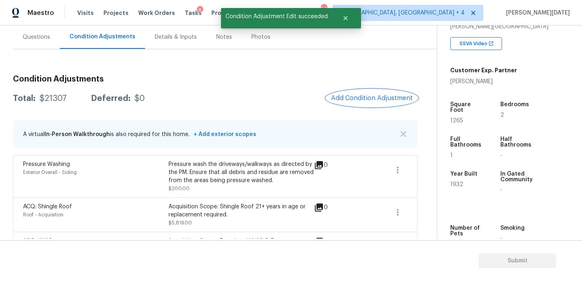
scroll to position [72, 0]
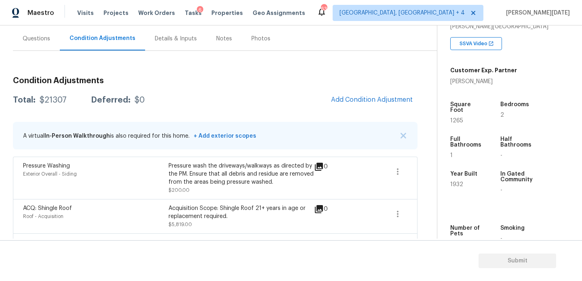
click at [359, 110] on div "Condition Adjustments Total: $21307 Deferred: $0 Add Condition Adjustment A vir…" at bounding box center [215, 216] width 405 height 292
click at [367, 103] on span "Add Condition Adjustment" at bounding box center [372, 99] width 82 height 7
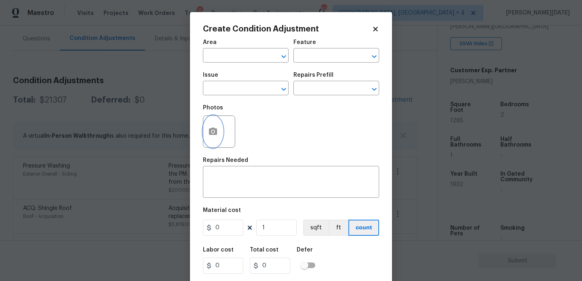
click at [208, 130] on icon "button" at bounding box center [213, 132] width 10 height 10
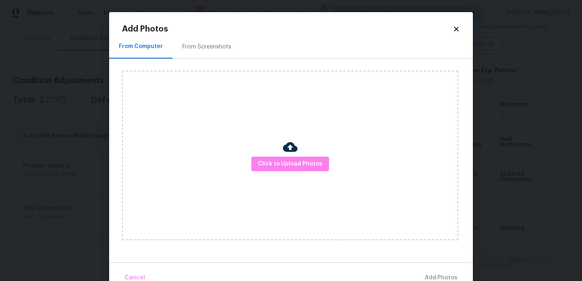
click at [196, 40] on div "From Screenshots" at bounding box center [207, 47] width 68 height 24
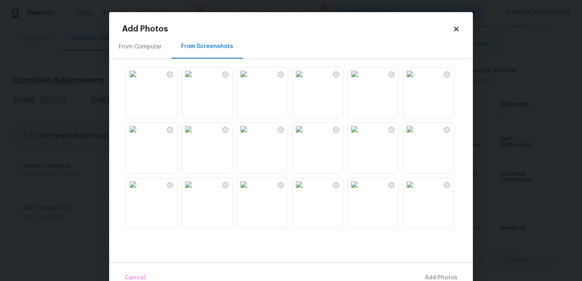
click at [306, 136] on img at bounding box center [299, 129] width 13 height 13
click at [416, 80] on img at bounding box center [409, 73] width 13 height 13
click at [416, 191] on img at bounding box center [409, 184] width 13 height 13
click at [195, 191] on img at bounding box center [188, 184] width 13 height 13
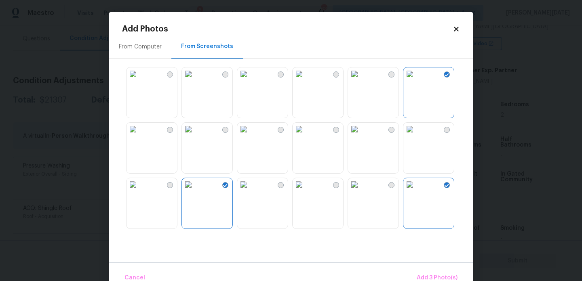
click at [195, 136] on img at bounding box center [188, 129] width 13 height 13
click at [250, 136] on img at bounding box center [243, 129] width 13 height 13
click at [440, 276] on span "Add 5 Photo(s)" at bounding box center [437, 278] width 41 height 10
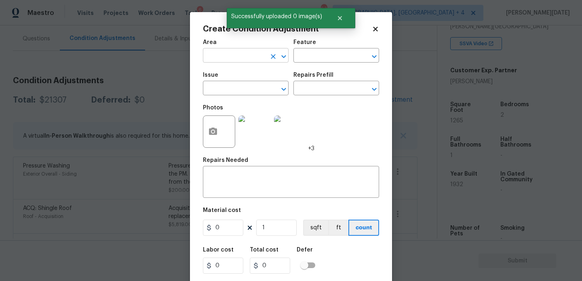
click at [224, 61] on input "text" at bounding box center [234, 56] width 63 height 13
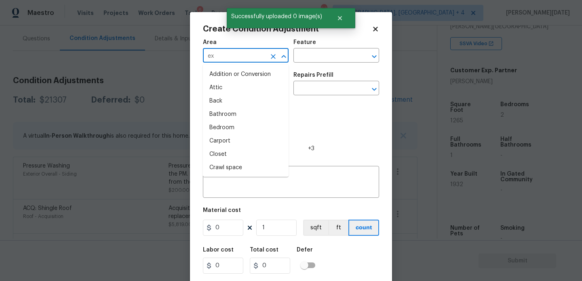
click at [224, 61] on input "ex" at bounding box center [234, 56] width 63 height 13
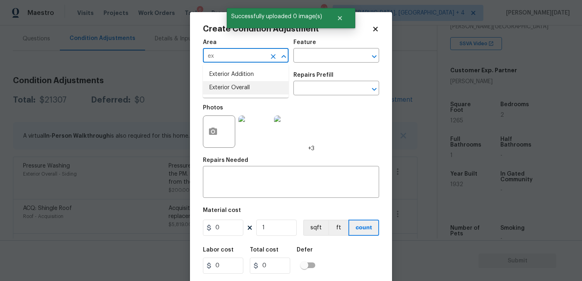
click at [232, 84] on li "Exterior Overall" at bounding box center [246, 87] width 86 height 13
type input "Exterior Overall"
click at [232, 84] on input "text" at bounding box center [234, 89] width 63 height 13
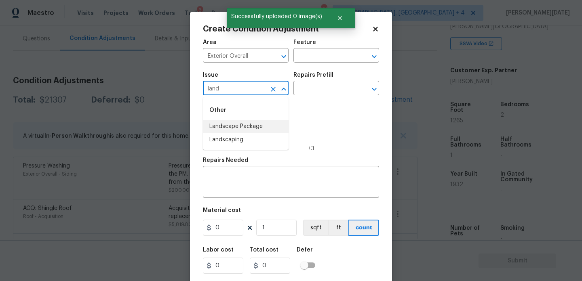
click at [236, 124] on li "Landscape Package" at bounding box center [246, 126] width 86 height 13
type input "Landscape Package"
click at [297, 101] on div "Photos +3" at bounding box center [259, 126] width 112 height 53
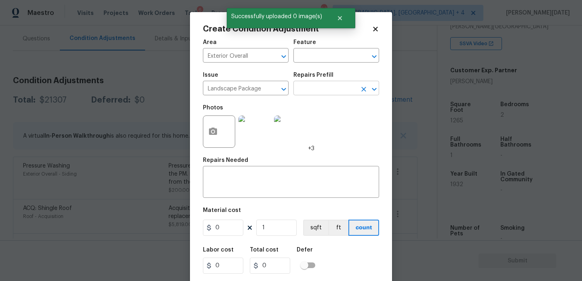
click at [319, 91] on input "text" at bounding box center [324, 89] width 63 height 13
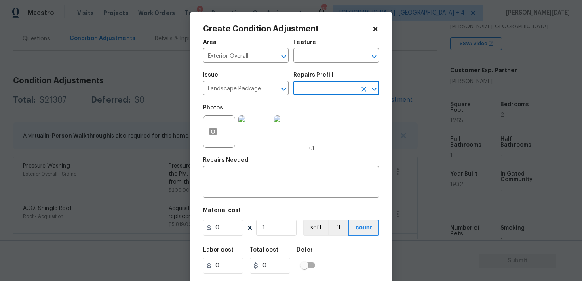
click at [337, 86] on input "text" at bounding box center [324, 89] width 63 height 13
click at [333, 90] on input "text" at bounding box center [324, 89] width 63 height 13
click at [328, 112] on li "Initial landscaping package $60.00" at bounding box center [336, 112] width 86 height 22
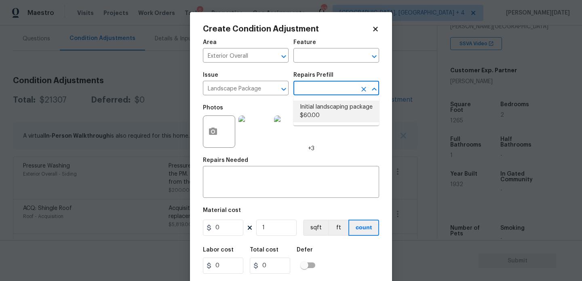
type input "Home Readiness Packages"
type textarea "Mowing of grass up to 6" in height. Mow, edge along driveways & sidewalks, trim…"
type input "60"
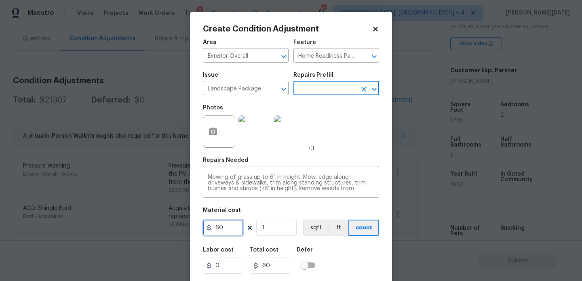
drag, startPoint x: 230, startPoint y: 230, endPoint x: 185, endPoint y: 230, distance: 45.3
click at [185, 230] on div "Create Condition Adjustment Area Exterior Overall ​ Feature Home Readiness Pack…" at bounding box center [291, 140] width 582 height 281
type input "750"
click at [352, 120] on div "Photos +3" at bounding box center [291, 126] width 176 height 53
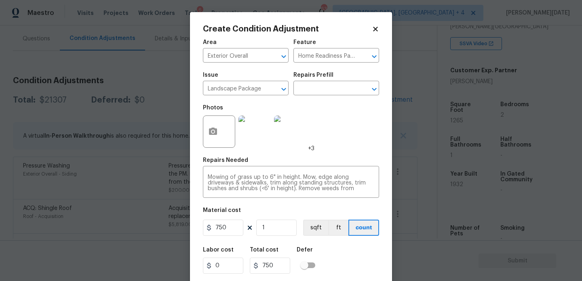
scroll to position [21, 0]
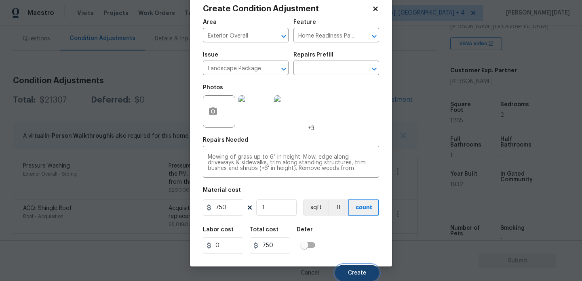
click at [355, 269] on button "Create" at bounding box center [357, 273] width 44 height 16
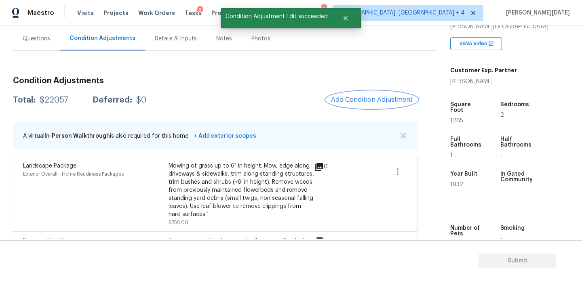
scroll to position [0, 0]
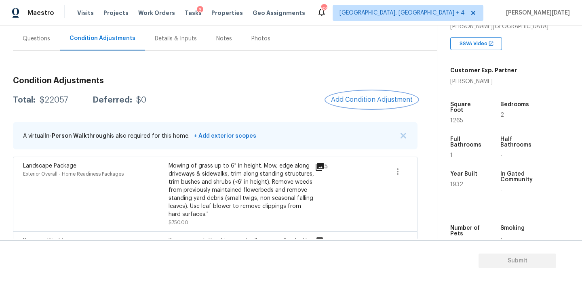
click at [367, 94] on button "Add Condition Adjustment" at bounding box center [371, 99] width 91 height 17
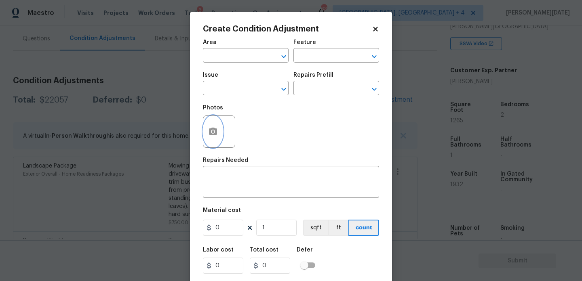
click at [207, 141] on button "button" at bounding box center [212, 132] width 19 height 32
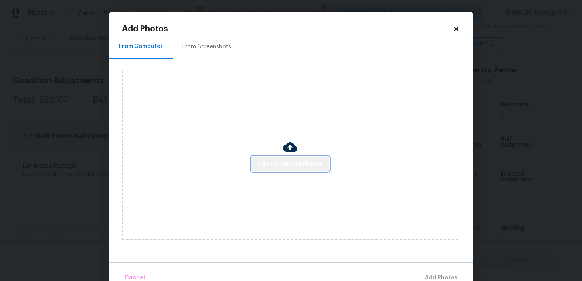
click at [295, 167] on span "Click to Upload Photos" at bounding box center [290, 164] width 65 height 10
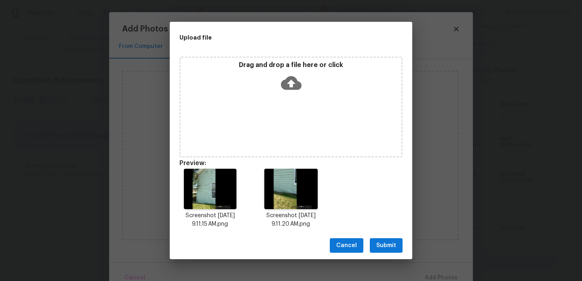
click at [376, 238] on button "Submit" at bounding box center [386, 245] width 33 height 15
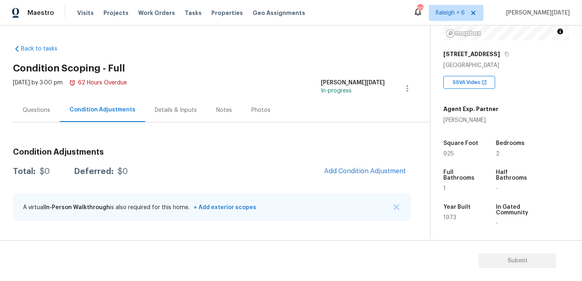
scroll to position [133, 0]
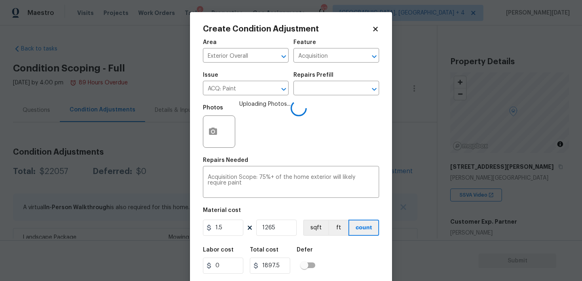
scroll to position [21, 0]
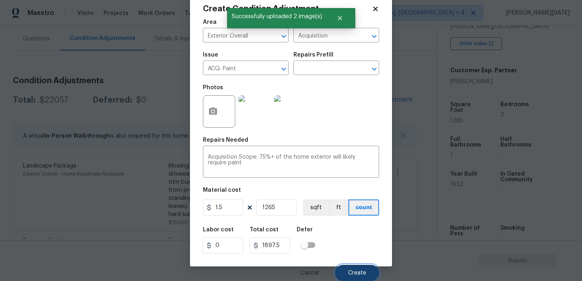
click at [353, 272] on span "Create" at bounding box center [357, 273] width 18 height 6
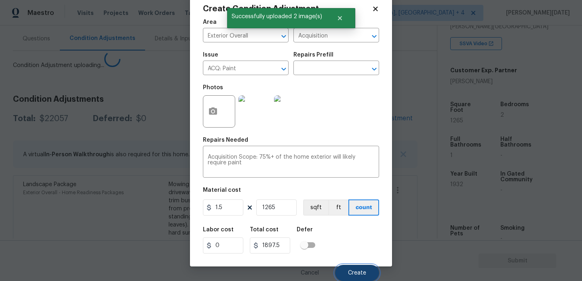
click at [353, 272] on span "Create" at bounding box center [357, 273] width 18 height 6
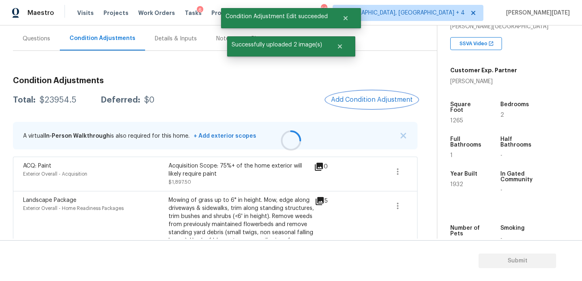
scroll to position [0, 0]
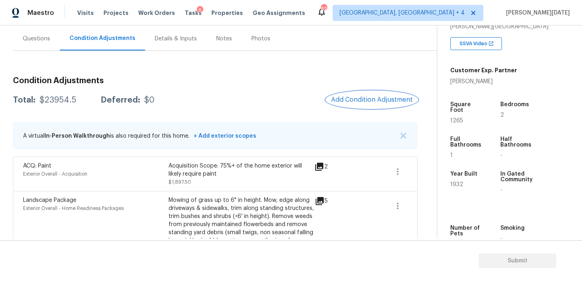
click at [376, 103] on button "Add Condition Adjustment" at bounding box center [371, 99] width 91 height 17
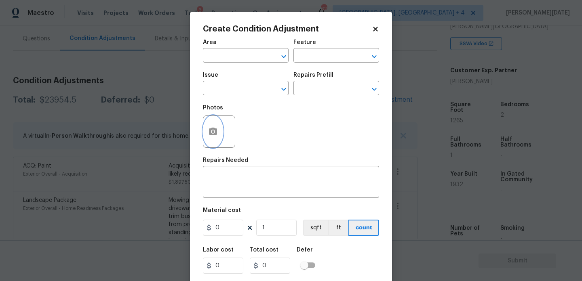
click at [212, 135] on icon "button" at bounding box center [213, 131] width 8 height 7
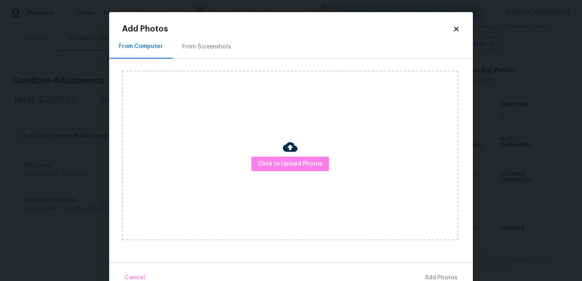
click at [285, 156] on div at bounding box center [290, 148] width 15 height 17
click at [287, 160] on span "Click to Upload Photos" at bounding box center [290, 164] width 65 height 10
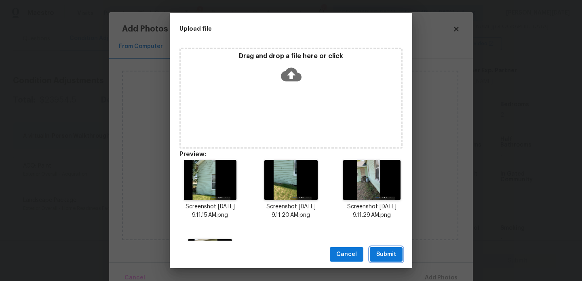
click at [390, 250] on span "Submit" at bounding box center [386, 255] width 20 height 10
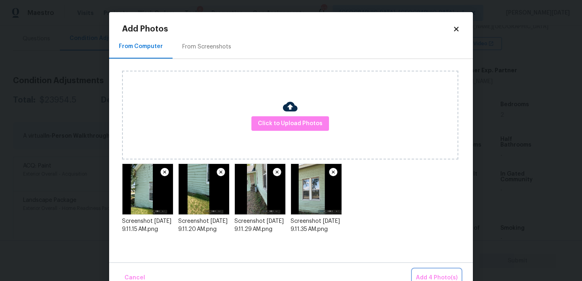
click at [433, 277] on span "Add 4 Photo(s)" at bounding box center [437, 278] width 42 height 10
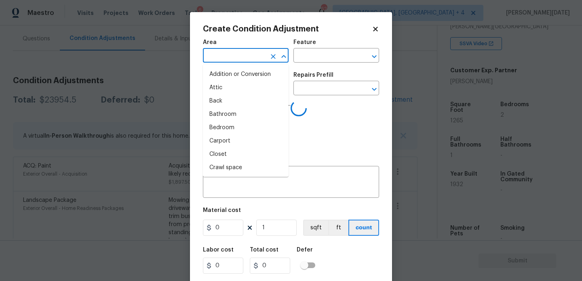
click at [217, 57] on input "text" at bounding box center [234, 56] width 63 height 13
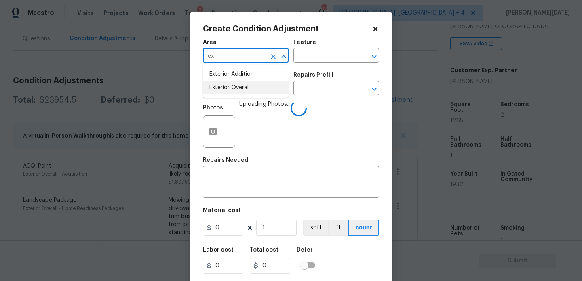
click at [228, 92] on li "Exterior Overall" at bounding box center [246, 87] width 86 height 13
type input "Exterior Overall"
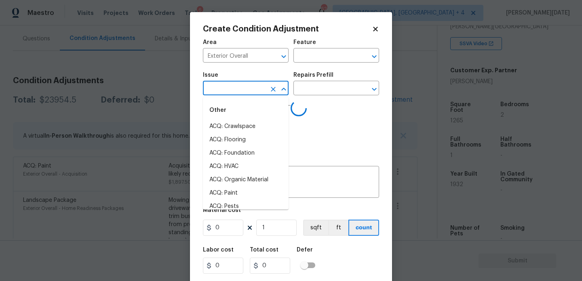
click at [228, 92] on input "text" at bounding box center [234, 89] width 63 height 13
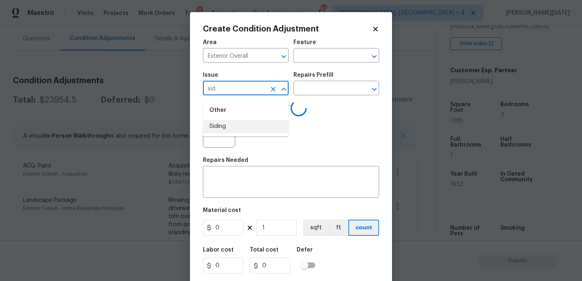
click at [228, 127] on li "Siding" at bounding box center [246, 126] width 86 height 13
type input "Siding"
click at [314, 60] on input "text" at bounding box center [324, 56] width 63 height 13
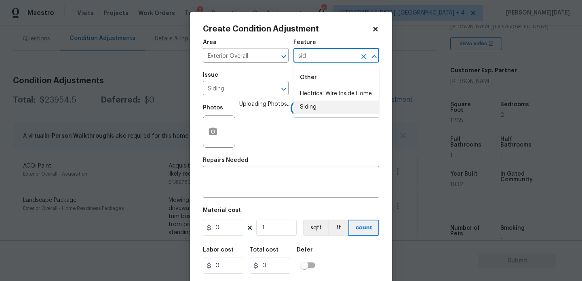
click at [316, 106] on li "Siding" at bounding box center [336, 107] width 86 height 13
type input "Siding"
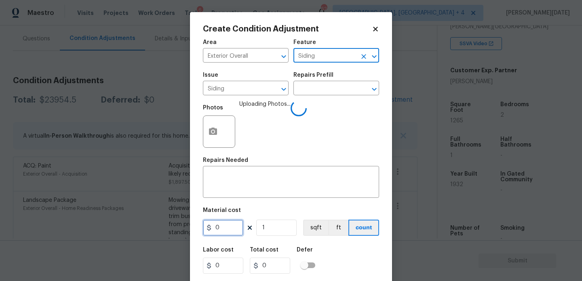
click at [229, 228] on input "0" at bounding box center [223, 228] width 40 height 16
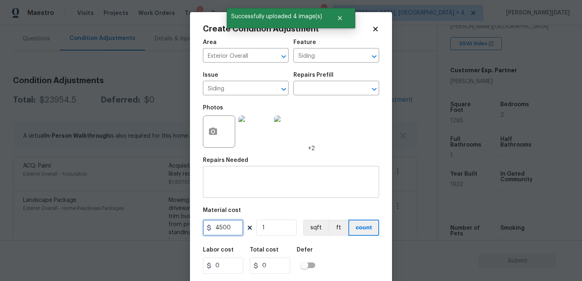
type input "4500"
click at [234, 181] on textarea at bounding box center [291, 183] width 167 height 17
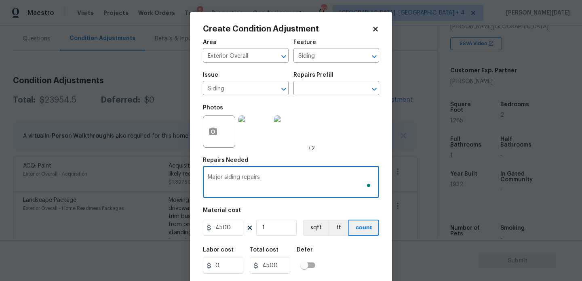
scroll to position [21, 0]
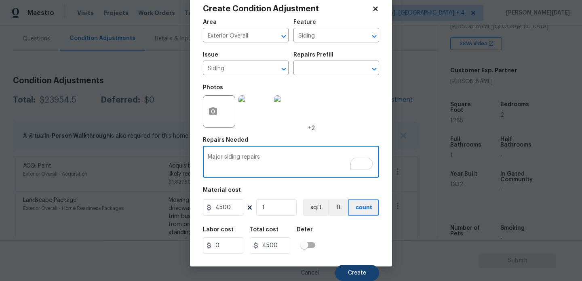
type textarea "Major siding repairs"
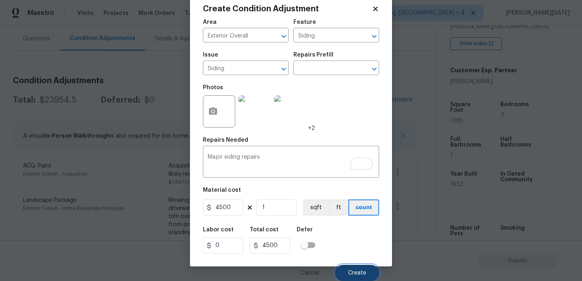
click at [361, 267] on button "Create" at bounding box center [357, 273] width 44 height 16
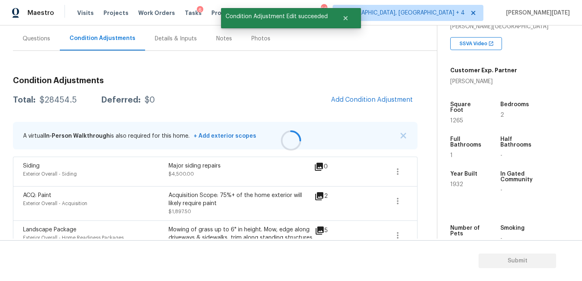
scroll to position [0, 0]
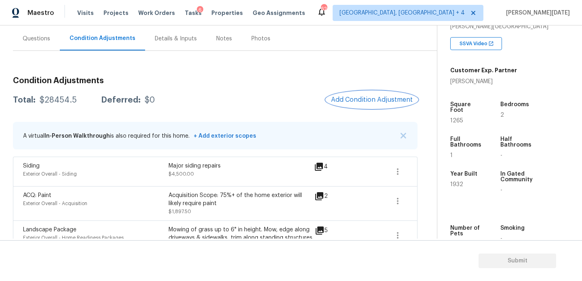
click at [343, 103] on span "Add Condition Adjustment" at bounding box center [372, 99] width 82 height 7
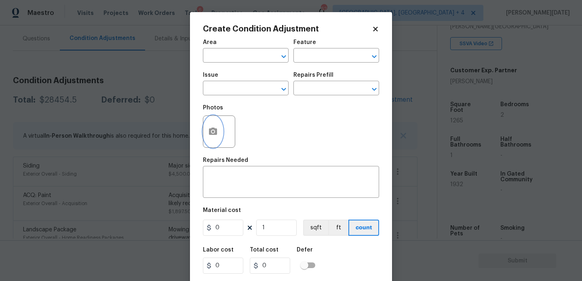
click at [215, 138] on button "button" at bounding box center [212, 132] width 19 height 32
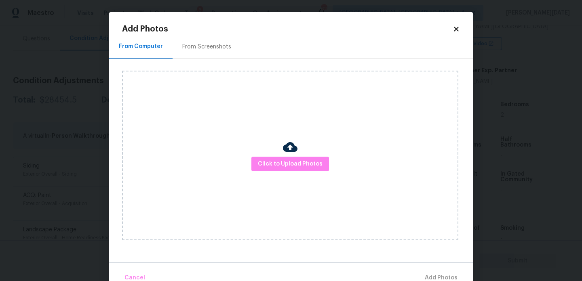
click at [307, 187] on div "Click to Upload Photos" at bounding box center [290, 156] width 336 height 170
click at [312, 167] on span "Click to Upload Photos" at bounding box center [290, 164] width 65 height 10
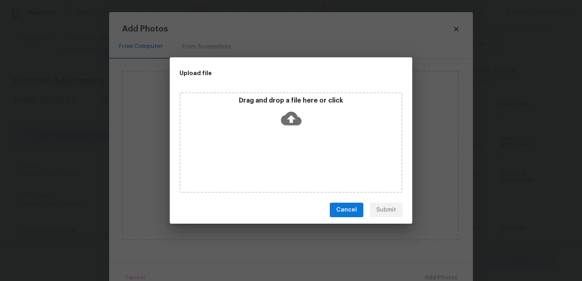
click at [312, 167] on div "Drag and drop a file here or click" at bounding box center [290, 142] width 223 height 101
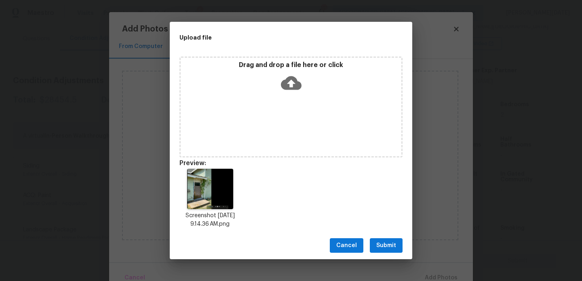
click at [386, 241] on span "Submit" at bounding box center [386, 246] width 20 height 10
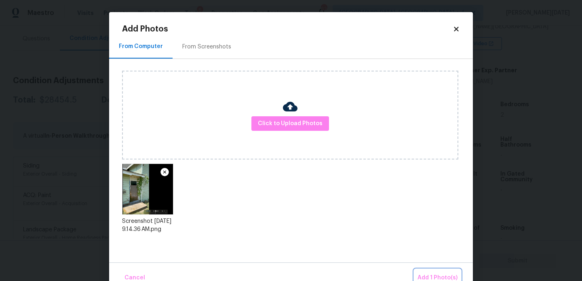
click at [430, 277] on span "Add 1 Photo(s)" at bounding box center [438, 278] width 40 height 10
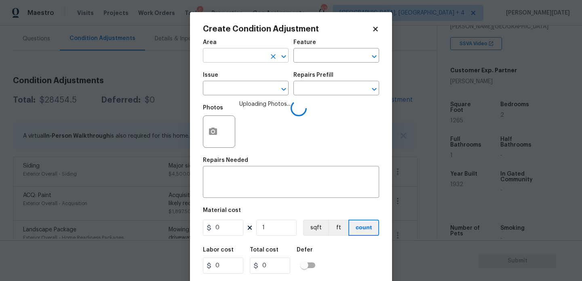
click at [216, 51] on input "text" at bounding box center [234, 56] width 63 height 13
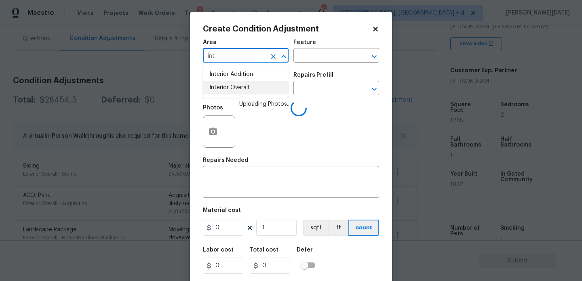
click at [223, 87] on li "Interior Overall" at bounding box center [246, 87] width 86 height 13
type input "Interior Overall"
click at [223, 87] on input "text" at bounding box center [234, 89] width 63 height 13
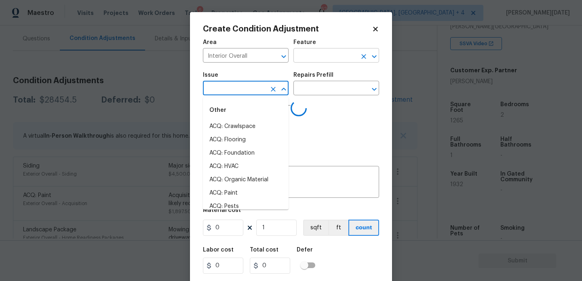
click at [324, 59] on input "text" at bounding box center [324, 56] width 63 height 13
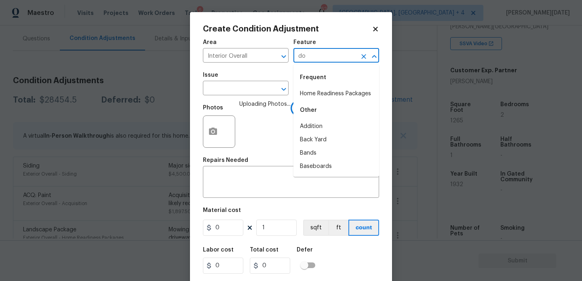
type input "doo"
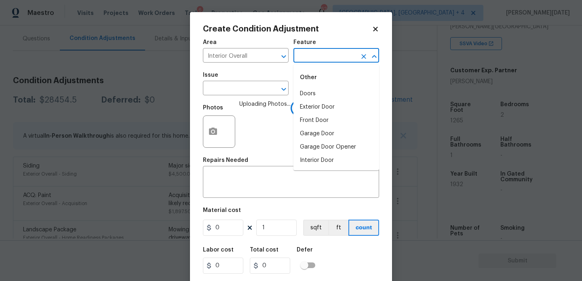
type input "r"
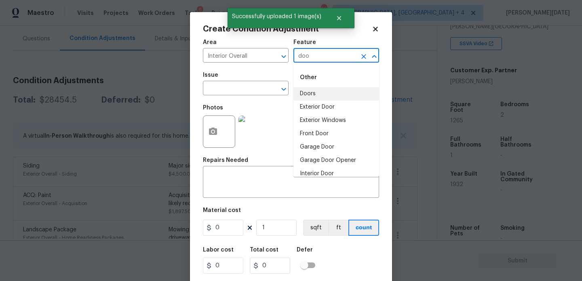
type input "door"
click at [329, 107] on li "Exterior Door" at bounding box center [336, 107] width 86 height 13
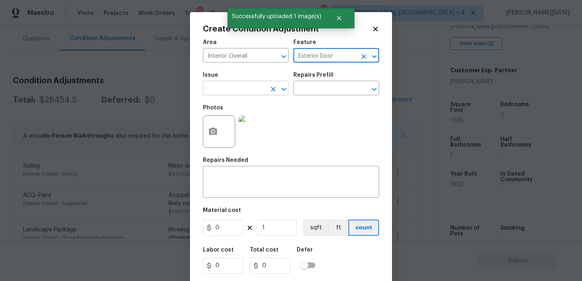
type input "Exterior Door"
click at [228, 86] on input "text" at bounding box center [234, 89] width 63 height 13
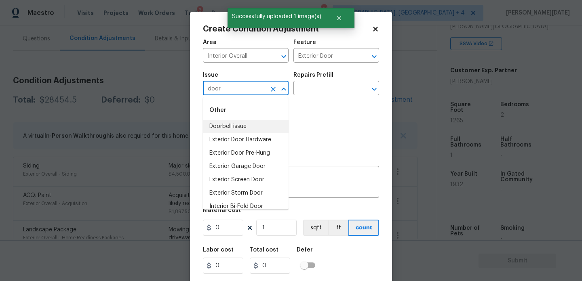
scroll to position [60, 0]
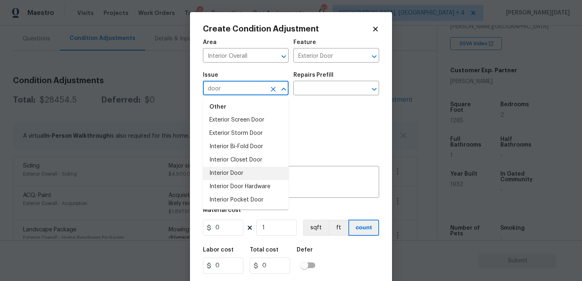
click at [250, 169] on li "Interior Door" at bounding box center [246, 173] width 86 height 13
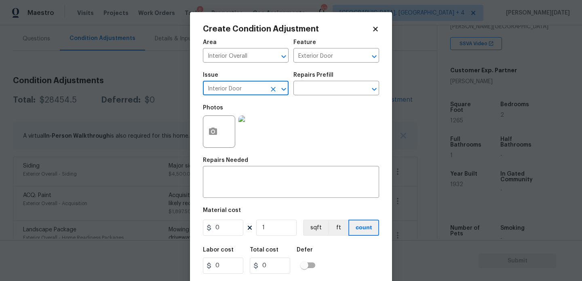
type input "Interior Door"
click at [234, 228] on input "0" at bounding box center [223, 228] width 40 height 16
type input "650"
click at [249, 182] on textarea at bounding box center [291, 183] width 167 height 17
type input "650"
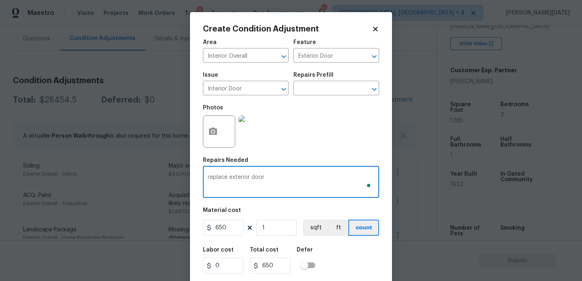
scroll to position [21, 0]
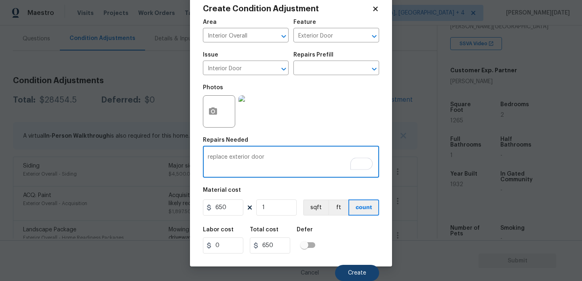
type textarea "replace exterior door"
click at [352, 270] on button "Create" at bounding box center [357, 273] width 44 height 16
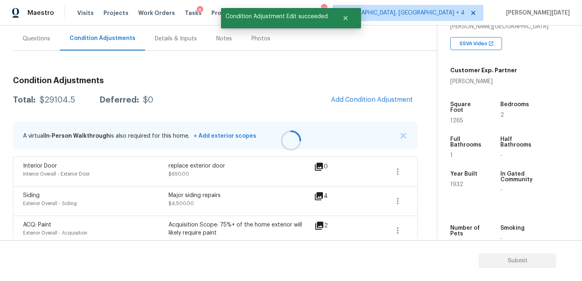
scroll to position [0, 0]
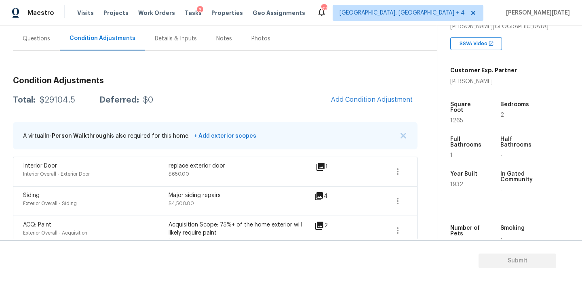
click at [27, 37] on div "Questions" at bounding box center [36, 39] width 27 height 8
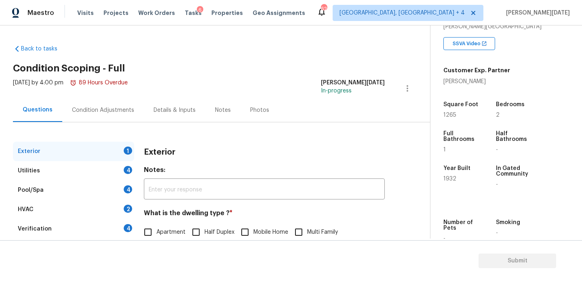
scroll to position [108, 0]
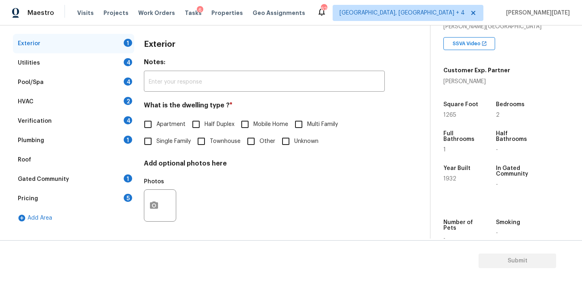
click at [115, 204] on div "Pricing 5" at bounding box center [73, 198] width 121 height 19
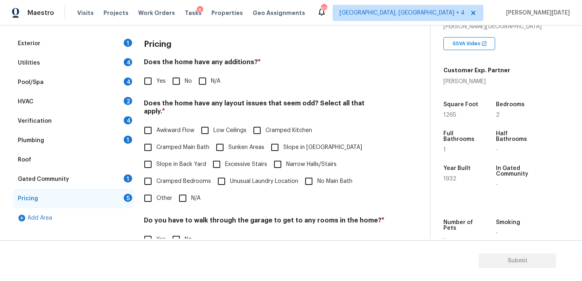
click at [151, 83] on input "Yes" at bounding box center [147, 81] width 17 height 17
checkbox input "true"
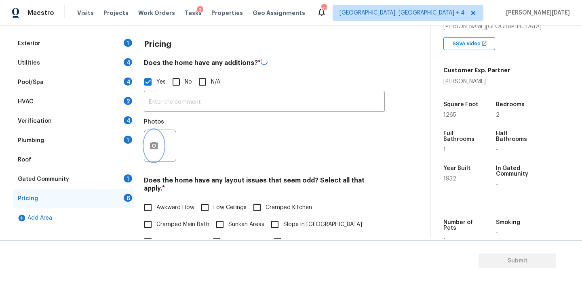
click at [154, 141] on icon "button" at bounding box center [154, 146] width 10 height 10
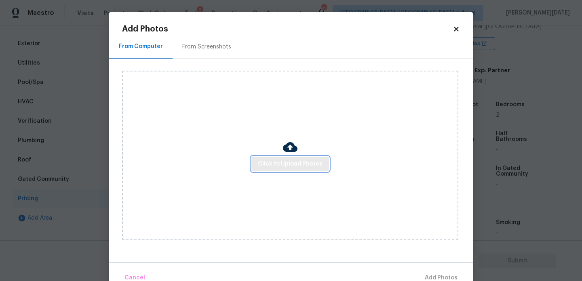
click at [282, 159] on span "Click to Upload Photos" at bounding box center [290, 164] width 65 height 10
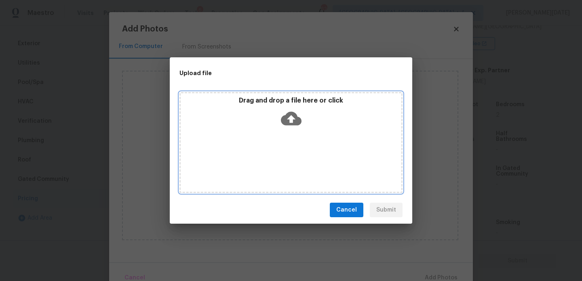
click at [282, 159] on div "Drag and drop a file here or click" at bounding box center [290, 142] width 223 height 101
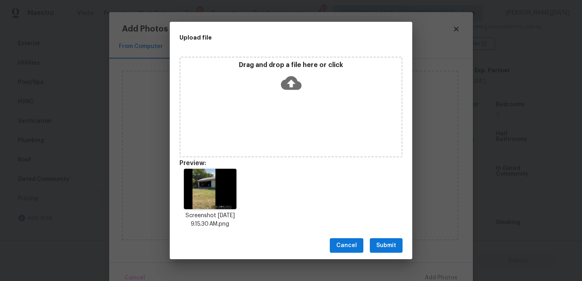
click at [394, 246] on span "Submit" at bounding box center [386, 246] width 20 height 10
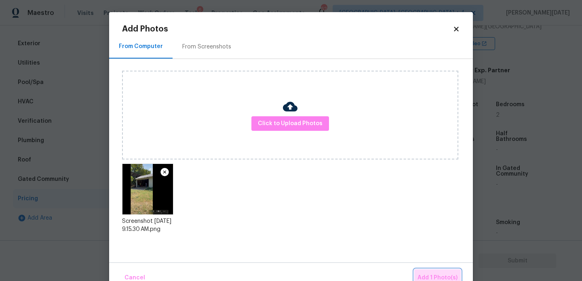
click at [427, 274] on span "Add 1 Photo(s)" at bounding box center [438, 278] width 40 height 10
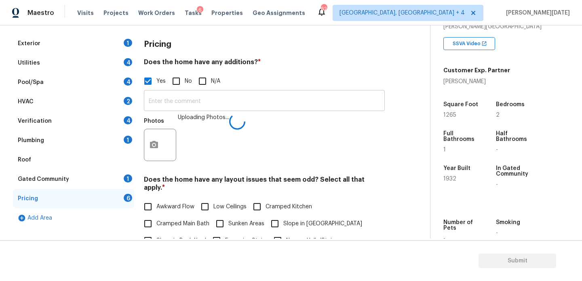
click at [214, 108] on input "text" at bounding box center [264, 101] width 241 height 19
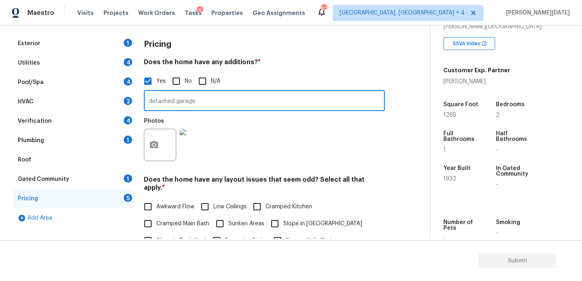
type input "detached garage"
click at [287, 129] on div "Photos" at bounding box center [264, 140] width 241 height 53
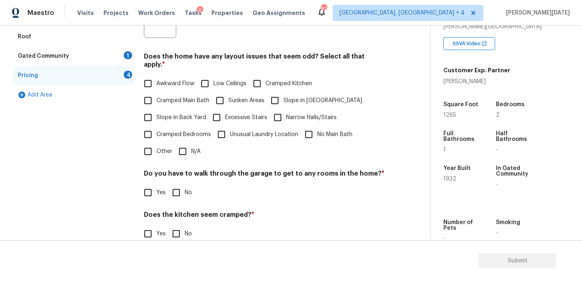
scroll to position [280, 0]
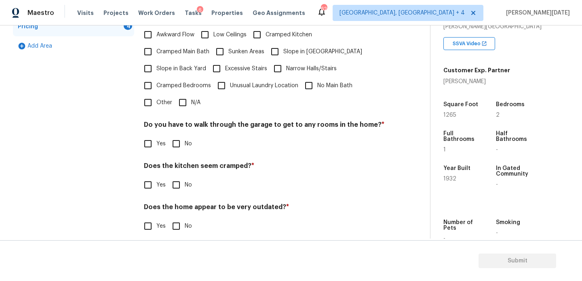
click at [190, 94] on input "N/A" at bounding box center [182, 102] width 17 height 17
checkbox input "true"
click at [178, 135] on div "Do you have to walk through the garage to get to any rooms in the home? * Yes No" at bounding box center [264, 138] width 241 height 32
click at [184, 135] on input "No" at bounding box center [176, 143] width 17 height 17
checkbox input "true"
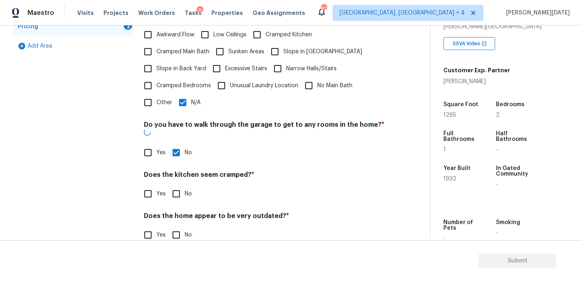
click at [178, 171] on div "Does the kitchen seem cramped? * Yes No" at bounding box center [264, 187] width 241 height 32
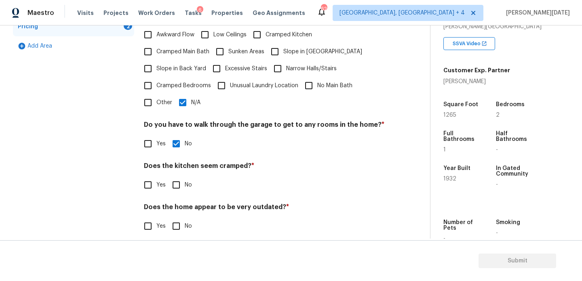
click at [178, 177] on input "No" at bounding box center [176, 185] width 17 height 17
checkbox input "true"
click at [176, 219] on input "No" at bounding box center [176, 227] width 17 height 17
checkbox input "true"
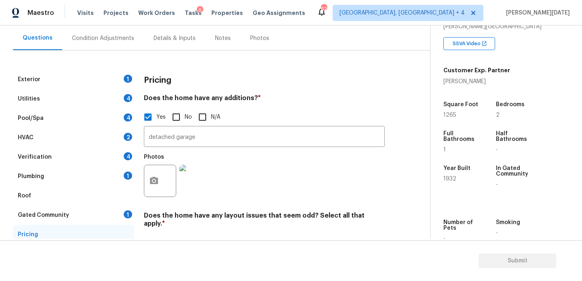
scroll to position [73, 0]
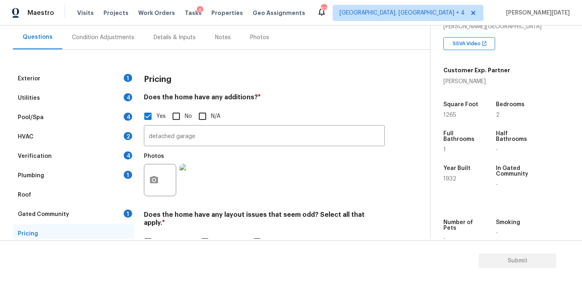
drag, startPoint x: 205, startPoint y: 141, endPoint x: 72, endPoint y: 141, distance: 133.0
click at [72, 141] on div "Exterior 1 Utilities 4 Pool/Spa 4 HVAC 2 Verification 4 Plumbing 1 Roof Gated C…" at bounding box center [212, 260] width 398 height 383
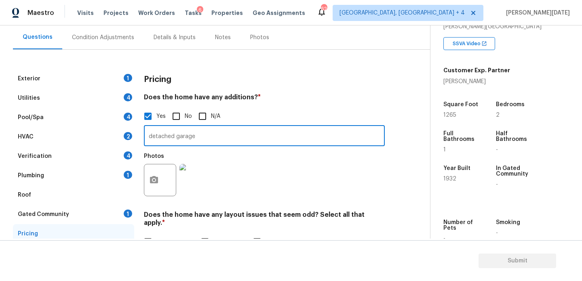
drag, startPoint x: 193, startPoint y: 136, endPoint x: 129, endPoint y: 134, distance: 63.9
click at [129, 134] on div "Exterior 1 Utilities 4 Pool/Spa 4 HVAC 2 Verification 4 Plumbing 1 Roof Gated C…" at bounding box center [212, 260] width 398 height 383
click at [192, 178] on img at bounding box center [195, 180] width 32 height 32
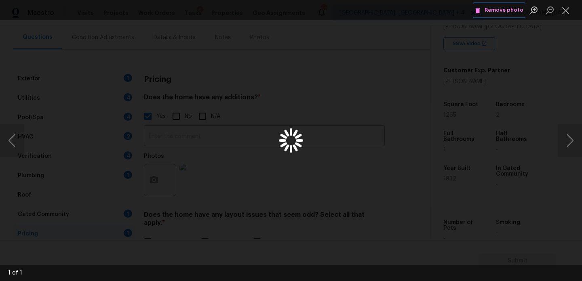
click at [489, 10] on span "Remove photo" at bounding box center [499, 10] width 49 height 9
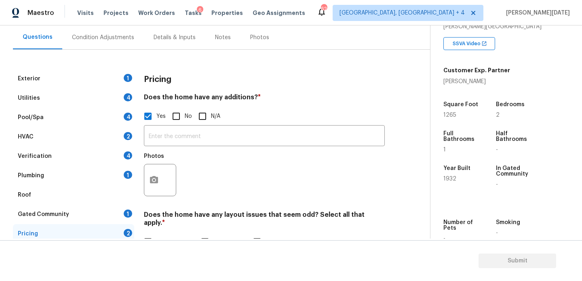
click at [185, 120] on span "No" at bounding box center [188, 116] width 7 height 8
click at [185, 120] on input "No" at bounding box center [176, 116] width 17 height 17
checkbox input "true"
checkbox input "false"
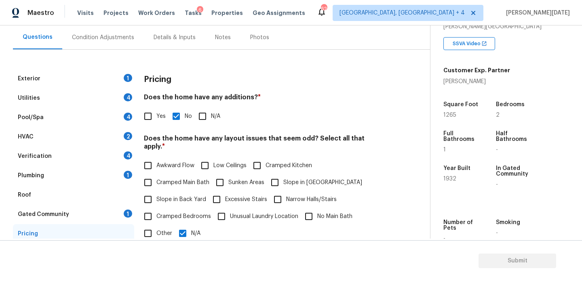
scroll to position [122, 0]
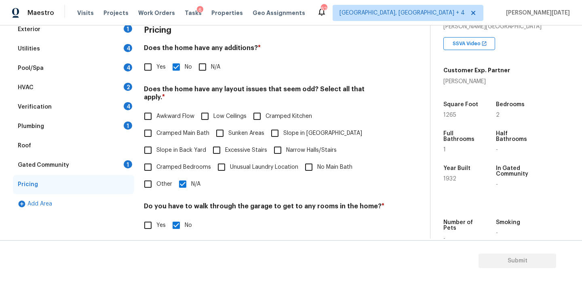
click at [158, 180] on span "Other" at bounding box center [164, 184] width 16 height 8
click at [156, 179] on input "Other" at bounding box center [147, 184] width 17 height 17
checkbox input "true"
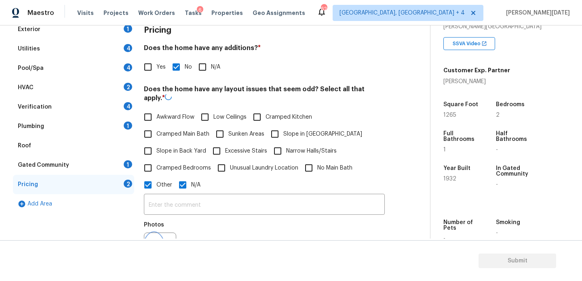
click at [153, 234] on button "button" at bounding box center [153, 249] width 19 height 32
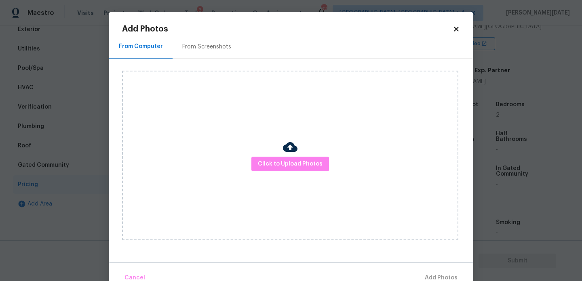
click at [298, 154] on div "Click to Upload Photos" at bounding box center [290, 156] width 336 height 170
click at [300, 160] on span "Click to Upload Photos" at bounding box center [290, 164] width 65 height 10
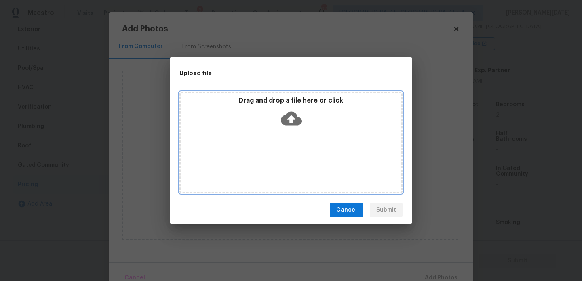
click at [300, 160] on div "Drag and drop a file here or click" at bounding box center [290, 142] width 223 height 101
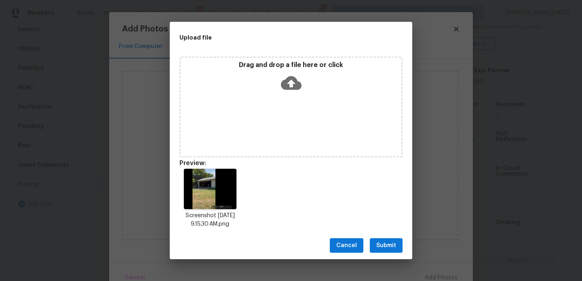
click at [381, 240] on button "Submit" at bounding box center [386, 245] width 33 height 15
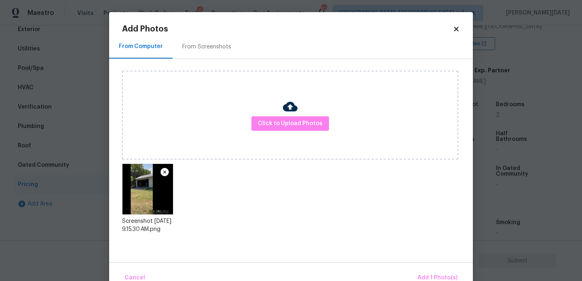
click at [421, 266] on div "Cancel Add 1 Photo(s)" at bounding box center [291, 275] width 364 height 24
click at [424, 272] on button "Add 1 Photo(s)" at bounding box center [437, 278] width 46 height 17
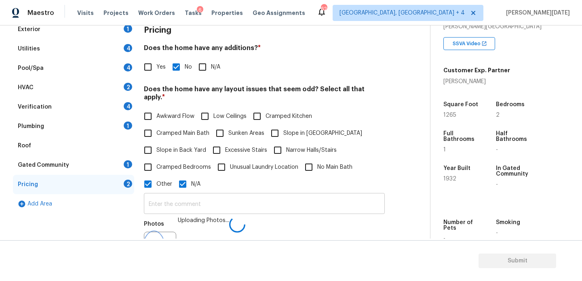
scroll to position [139, 0]
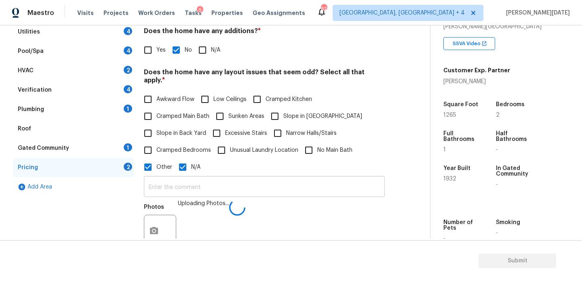
click at [227, 178] on input "text" at bounding box center [264, 187] width 241 height 19
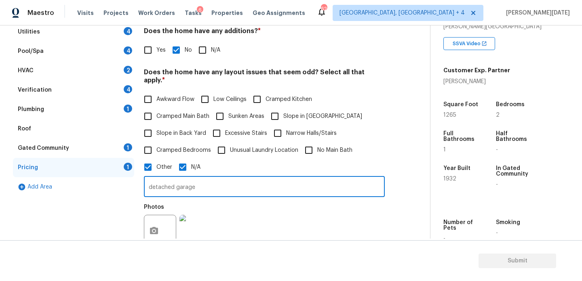
type input "detached garage"
click at [375, 208] on div "Photos" at bounding box center [264, 226] width 241 height 53
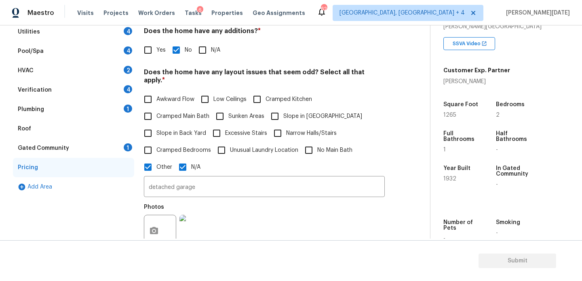
scroll to position [0, 0]
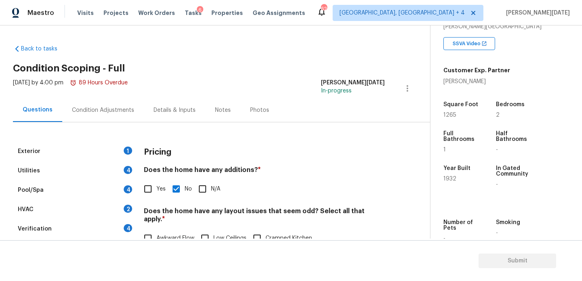
click at [98, 116] on div "Condition Adjustments" at bounding box center [103, 110] width 82 height 24
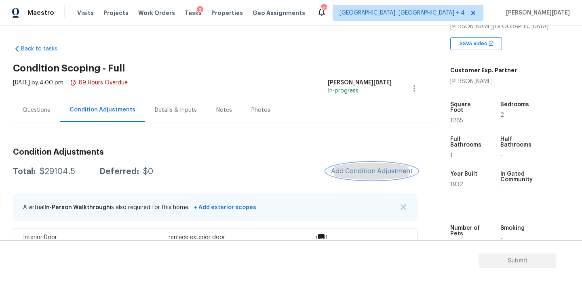
click at [352, 170] on span "Add Condition Adjustment" at bounding box center [372, 171] width 82 height 7
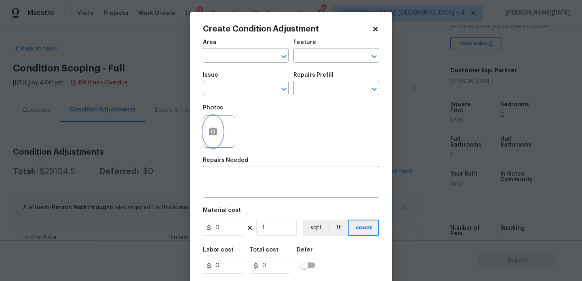
click at [219, 125] on button "button" at bounding box center [212, 132] width 19 height 32
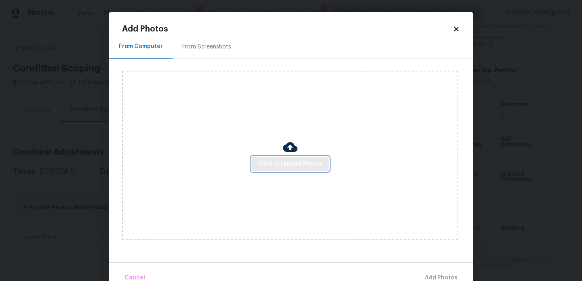
click at [268, 163] on span "Click to Upload Photos" at bounding box center [290, 164] width 65 height 10
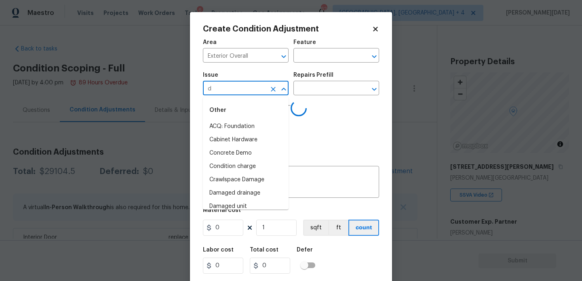
type input "de"
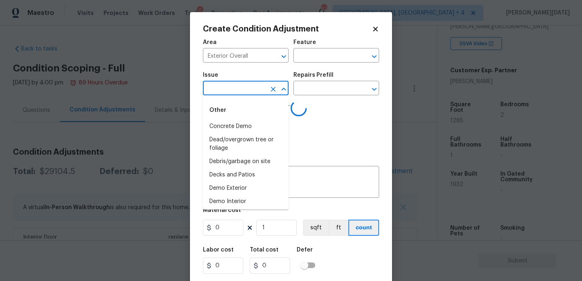
type input "b"
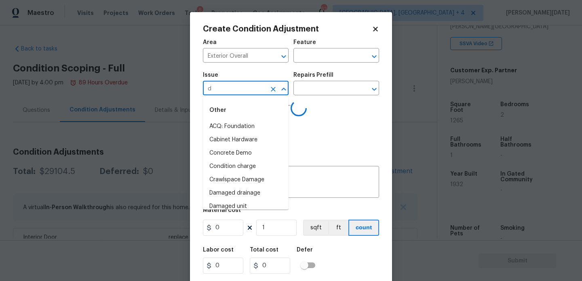
type input "de"
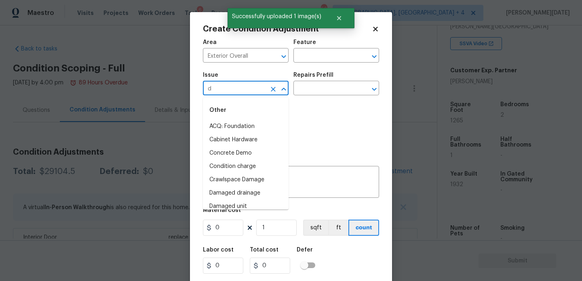
type input "de"
type input "b"
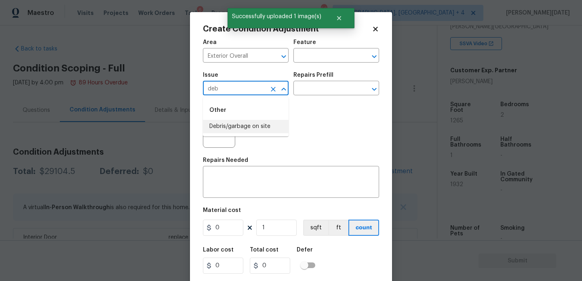
click at [262, 122] on li "Debris/garbage on site" at bounding box center [246, 126] width 86 height 13
type input "Debris/garbage on site"
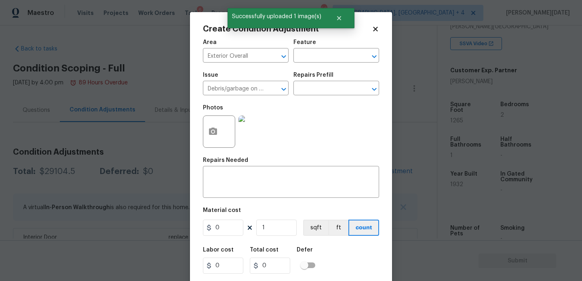
click at [351, 77] on div "Repairs Prefill" at bounding box center [336, 77] width 86 height 11
click at [340, 87] on input "text" at bounding box center [324, 89] width 63 height 13
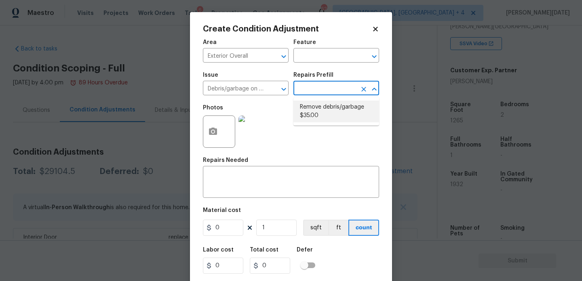
click at [331, 121] on li "Remove debris/garbage $35.00" at bounding box center [336, 112] width 86 height 22
type input "35"
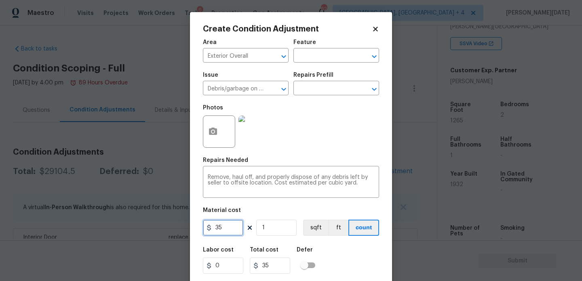
drag, startPoint x: 229, startPoint y: 230, endPoint x: 184, endPoint y: 227, distance: 45.4
click at [184, 227] on div "Create Condition Adjustment Area Exterior Overall ​ Feature ​ Issue Debris/garb…" at bounding box center [291, 140] width 582 height 281
type input "800"
click at [314, 146] on div "Photos" at bounding box center [291, 126] width 176 height 53
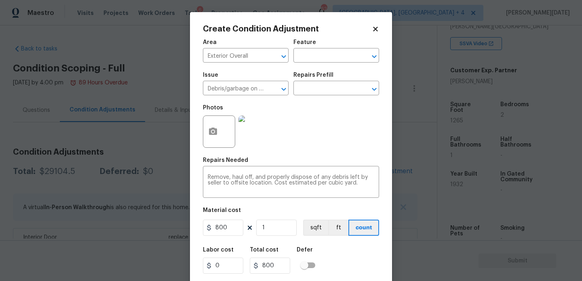
scroll to position [21, 0]
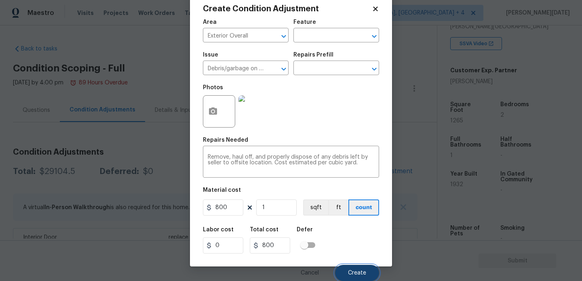
click at [358, 274] on span "Create" at bounding box center [357, 273] width 18 height 6
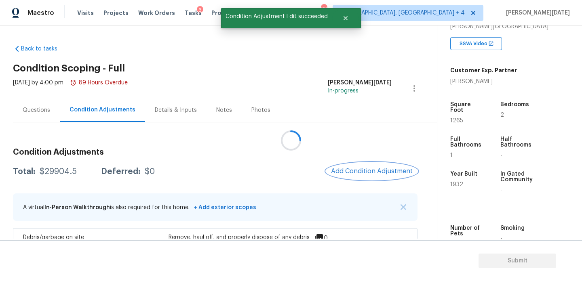
scroll to position [0, 0]
click at [346, 164] on span "Add Condition Adjustment" at bounding box center [371, 172] width 91 height 18
click at [347, 171] on span "Add Condition Adjustment" at bounding box center [372, 171] width 82 height 7
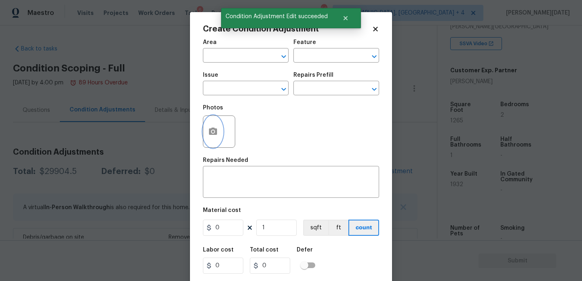
click at [210, 139] on button "button" at bounding box center [212, 132] width 19 height 32
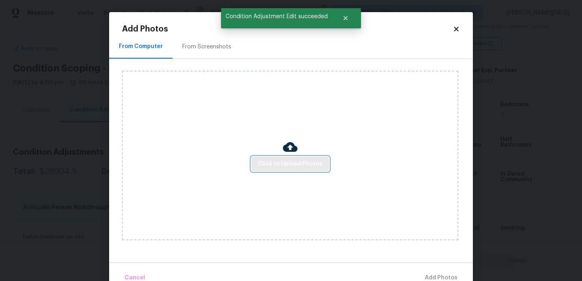
click at [285, 169] on button "Click to Upload Photos" at bounding box center [290, 164] width 78 height 15
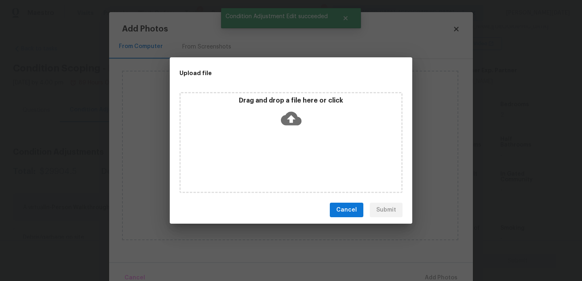
click at [285, 169] on div "Drag and drop a file here or click" at bounding box center [290, 142] width 223 height 101
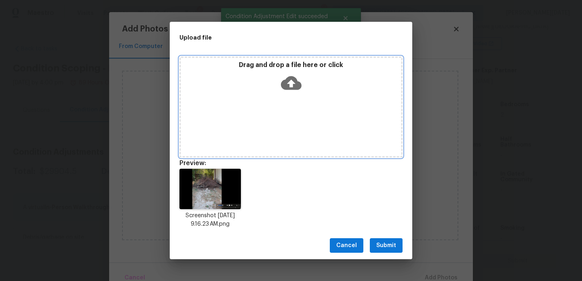
click at [258, 116] on div "Drag and drop a file here or click" at bounding box center [290, 107] width 223 height 101
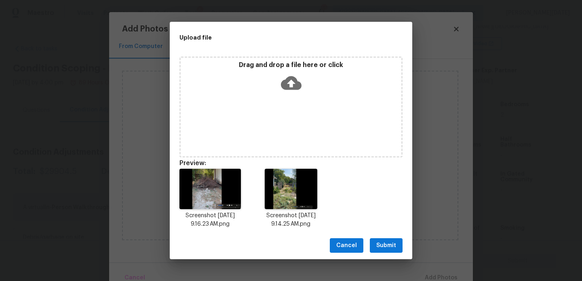
click at [386, 243] on span "Submit" at bounding box center [386, 246] width 20 height 10
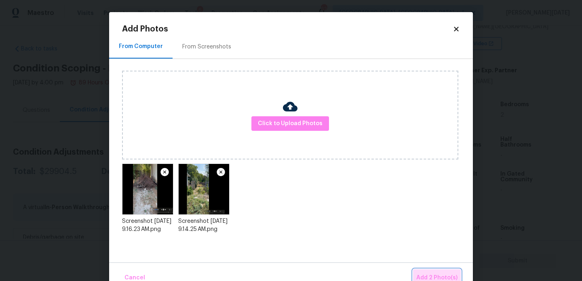
click at [427, 275] on span "Add 2 Photo(s)" at bounding box center [436, 278] width 41 height 10
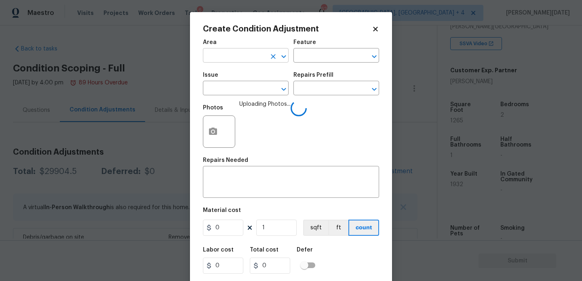
click at [222, 53] on input "text" at bounding box center [234, 56] width 63 height 13
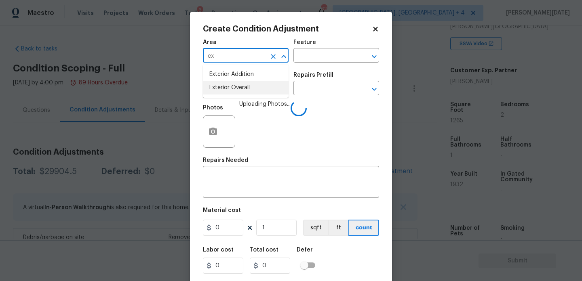
click at [233, 89] on li "Exterior Overall" at bounding box center [246, 87] width 86 height 13
type input "Exterior Overall"
click at [316, 54] on input "text" at bounding box center [324, 56] width 63 height 13
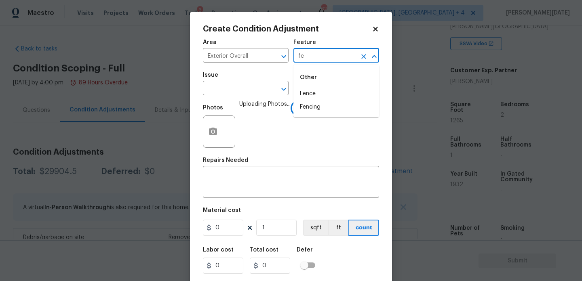
type input "fen"
click at [322, 108] on li "Overall Paint" at bounding box center [336, 107] width 86 height 13
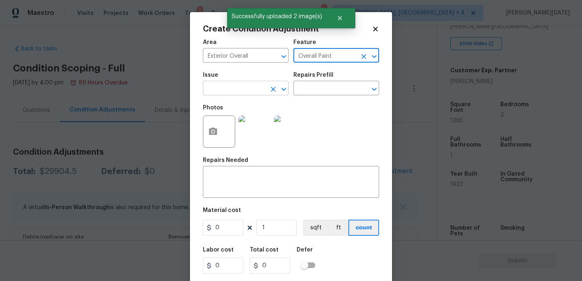
type input "Overall Paint"
click at [240, 89] on input "text" at bounding box center [234, 89] width 63 height 13
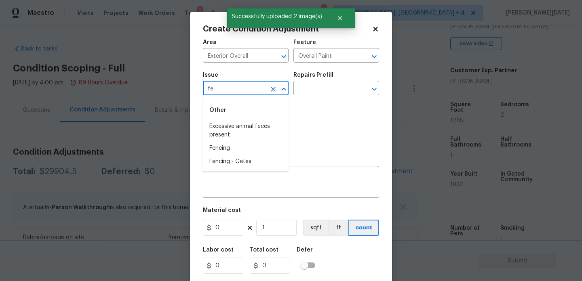
type input "fen"
click at [234, 126] on li "Fencing" at bounding box center [246, 126] width 86 height 13
click at [359, 57] on button "Clear" at bounding box center [363, 56] width 11 height 11
type input "Fencing"
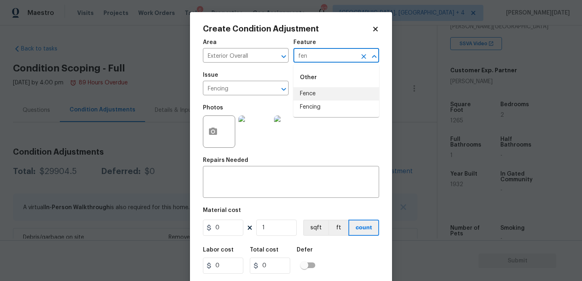
click at [327, 94] on li "Fence" at bounding box center [336, 93] width 86 height 13
type input "Fence"
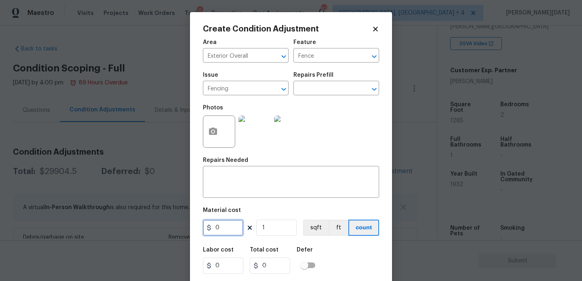
click at [231, 230] on input "0" at bounding box center [223, 228] width 40 height 16
type input "2500"
click at [241, 185] on textarea at bounding box center [291, 183] width 167 height 17
type input "2500"
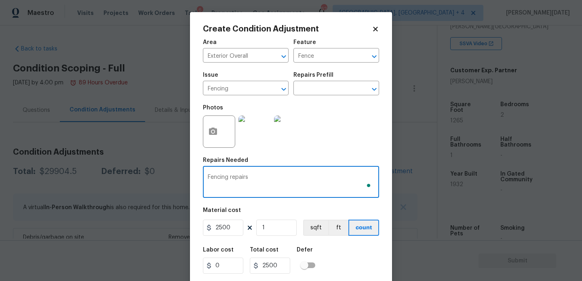
scroll to position [21, 0]
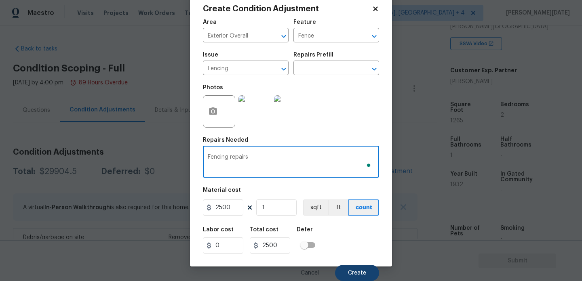
type textarea "Fencing repairs"
click at [352, 274] on span "Create" at bounding box center [357, 273] width 18 height 6
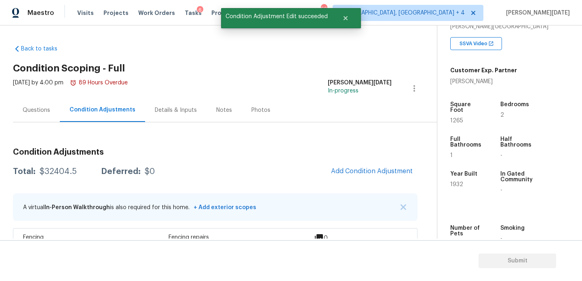
scroll to position [0, 0]
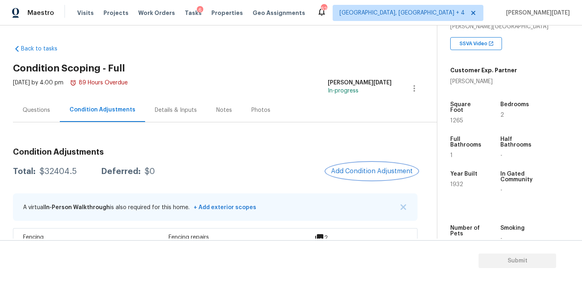
click at [350, 173] on span "Add Condition Adjustment" at bounding box center [372, 171] width 82 height 7
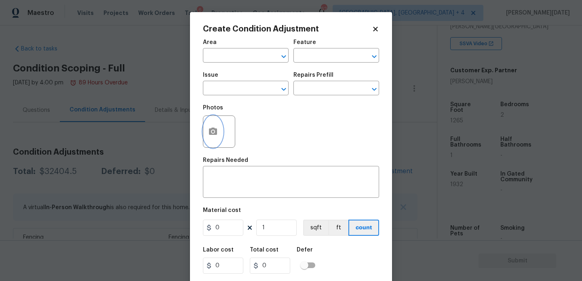
click at [216, 144] on button "button" at bounding box center [212, 132] width 19 height 32
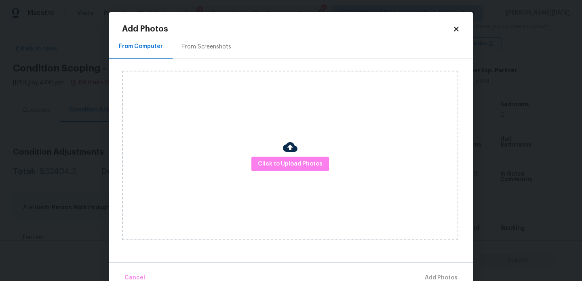
click at [291, 175] on div "Click to Upload Photos" at bounding box center [290, 156] width 336 height 170
click at [303, 163] on span "Click to Upload Photos" at bounding box center [290, 164] width 65 height 10
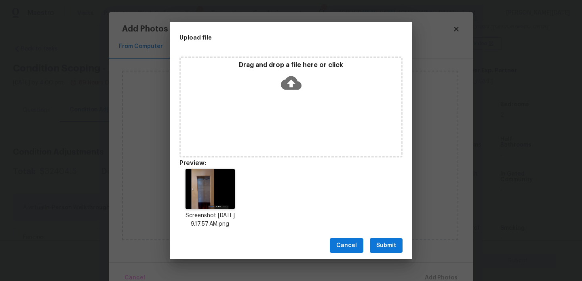
click at [383, 246] on span "Submit" at bounding box center [386, 246] width 20 height 10
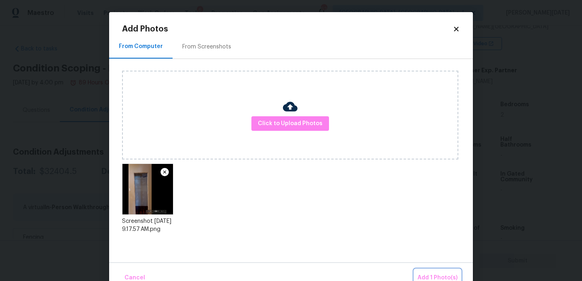
click at [429, 276] on span "Add 1 Photo(s)" at bounding box center [438, 278] width 40 height 10
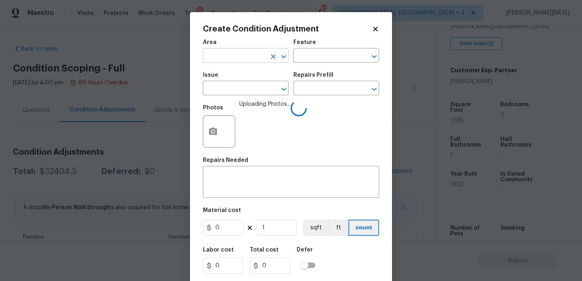
click at [217, 54] on input "text" at bounding box center [234, 56] width 63 height 13
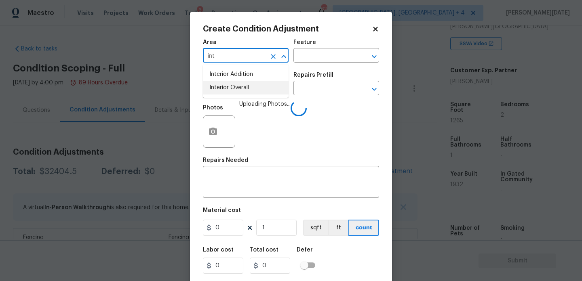
click at [224, 87] on li "Interior Overall" at bounding box center [246, 87] width 86 height 13
type input "Interior Overall"
click at [224, 87] on input "text" at bounding box center [234, 89] width 63 height 13
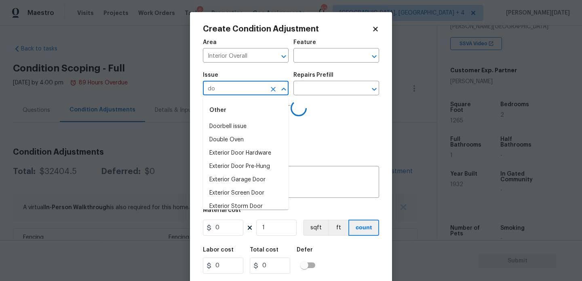
type input "d"
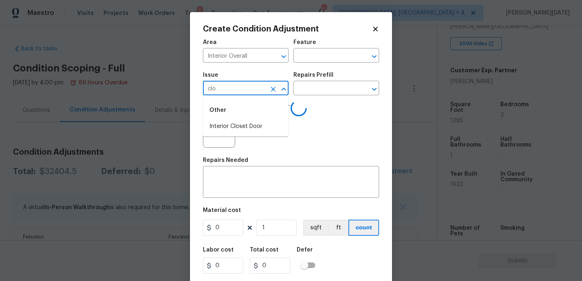
type input "clos"
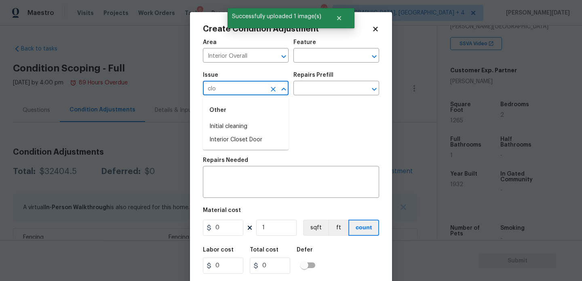
type input "clos"
click at [226, 126] on li "ACQ: Crawlspace" at bounding box center [246, 126] width 86 height 13
type input "ACQ: Crawlspace"
click at [270, 90] on icon "Clear" at bounding box center [273, 89] width 8 height 8
click at [251, 124] on li "Interior Closet Door" at bounding box center [246, 126] width 86 height 13
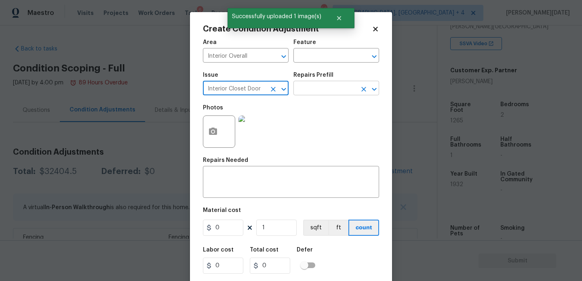
type input "Interior Closet Door"
click at [323, 88] on input "text" at bounding box center [324, 89] width 63 height 13
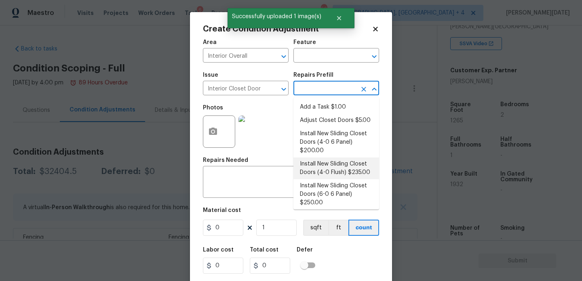
scroll to position [25, 0]
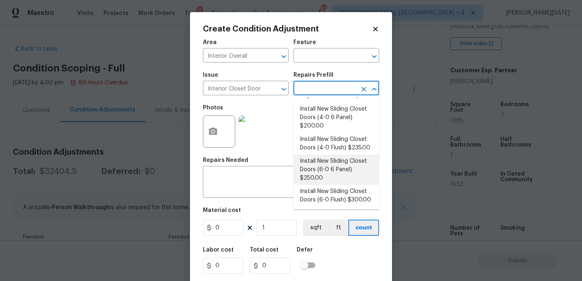
click at [328, 172] on li "Install New Sliding Closet Doors (6-0 6 Panel) $250.00" at bounding box center [336, 170] width 86 height 30
type input "Interior Door"
type textarea "Remove the existing door (if present). Install a new 6-0 bi-fold 6 panel interi…"
type input "250"
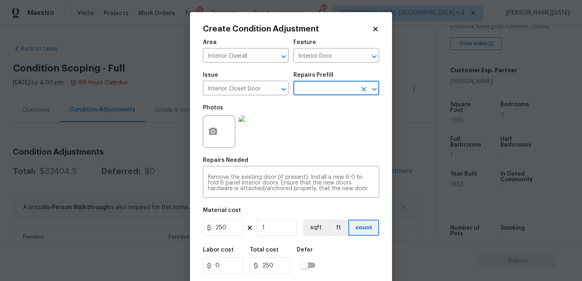
scroll to position [21, 0]
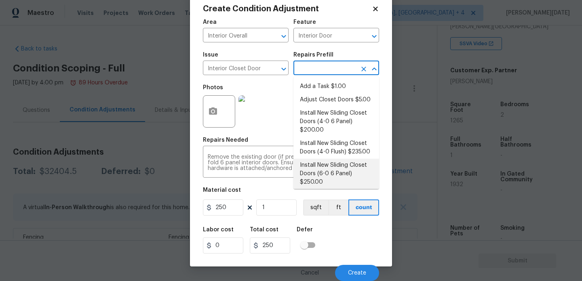
click at [335, 67] on input "text" at bounding box center [324, 69] width 63 height 13
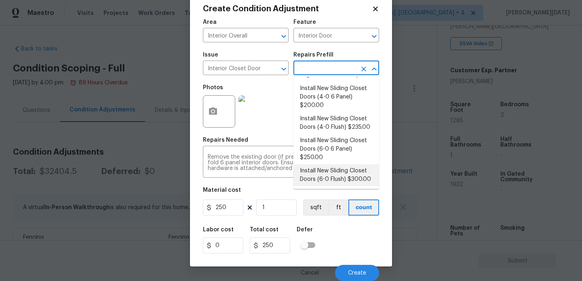
click at [335, 175] on li "Install New Sliding Closet Doors (6-0 Flush) $300.00" at bounding box center [336, 176] width 86 height 22
type textarea "Remove the existing door (if present). Install a new 6-0 bi-fold flush panel in…"
type input "300"
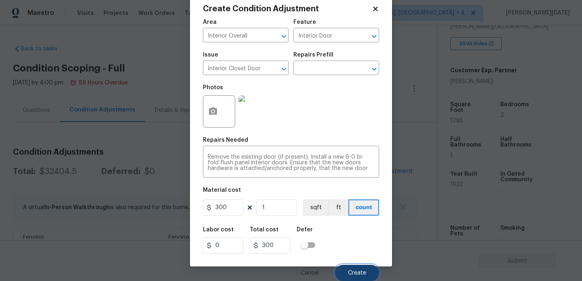
click at [351, 273] on span "Create" at bounding box center [357, 273] width 18 height 6
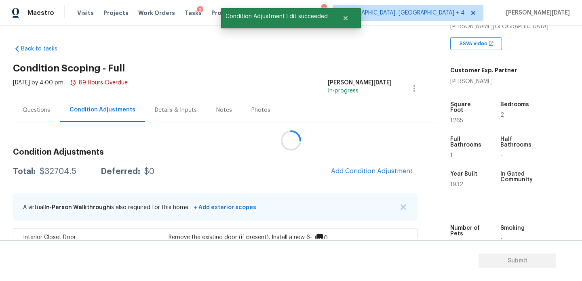
scroll to position [0, 0]
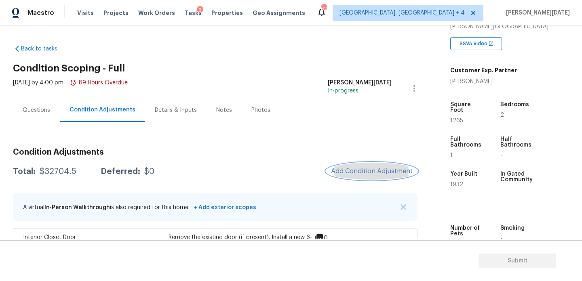
click at [359, 168] on span "Add Condition Adjustment" at bounding box center [372, 171] width 82 height 7
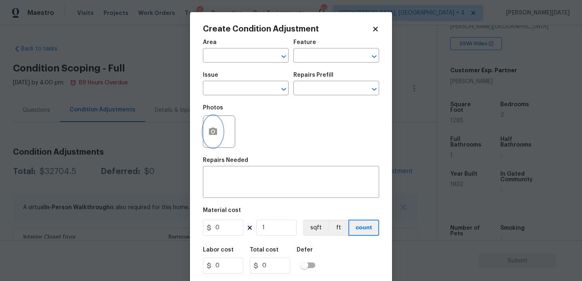
click at [211, 136] on icon "button" at bounding box center [213, 132] width 10 height 10
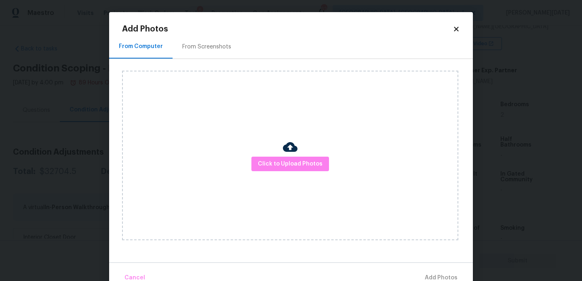
click at [280, 173] on div "Click to Upload Photos" at bounding box center [290, 156] width 336 height 170
click at [296, 163] on span "Click to Upload Photos" at bounding box center [290, 164] width 65 height 10
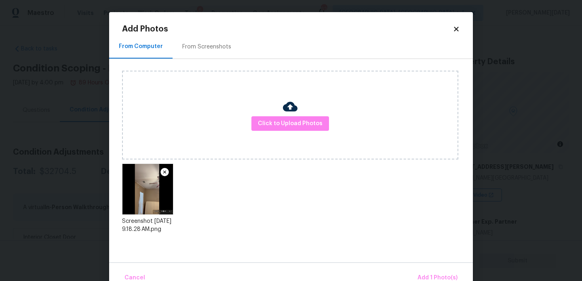
scroll to position [152, 0]
click at [423, 273] on span "Add 1 Photo(s)" at bounding box center [438, 278] width 40 height 10
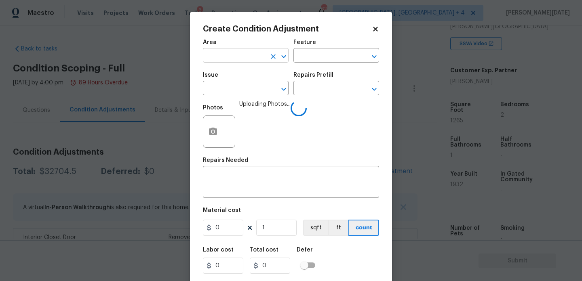
click at [222, 57] on input "text" at bounding box center [234, 56] width 63 height 13
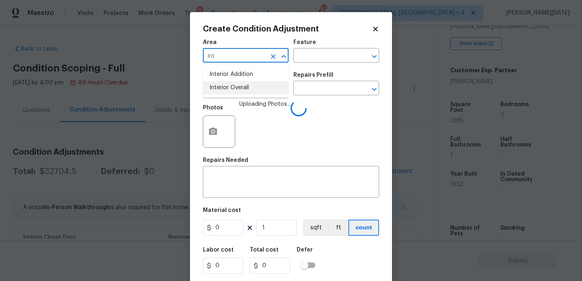
click at [229, 91] on li "Interior Overall" at bounding box center [246, 87] width 86 height 13
type input "Interior Overall"
click at [229, 91] on input "text" at bounding box center [234, 89] width 63 height 13
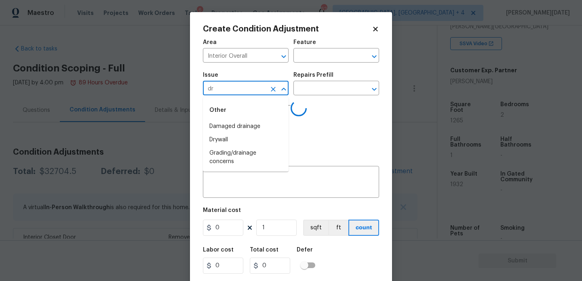
type input "dry"
click at [228, 126] on li "ACQ: Crawlspace" at bounding box center [246, 126] width 86 height 13
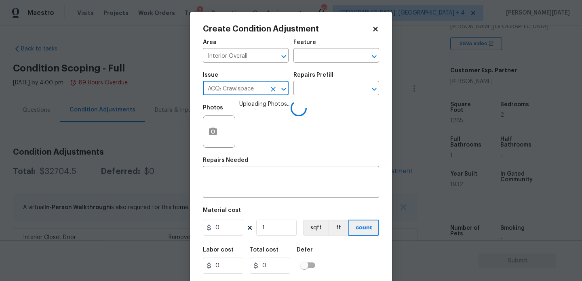
type input "ACQ: Crawlspace"
click at [305, 63] on div "Area Interior Overall ​ Feature ​" at bounding box center [291, 51] width 176 height 33
click at [307, 61] on input "text" at bounding box center [324, 56] width 63 height 13
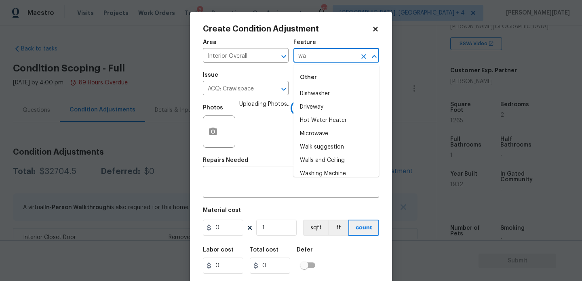
type input "wal"
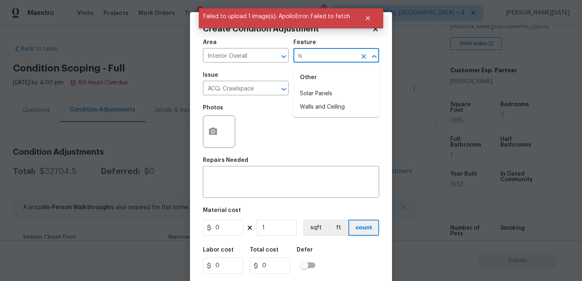
type input "l"
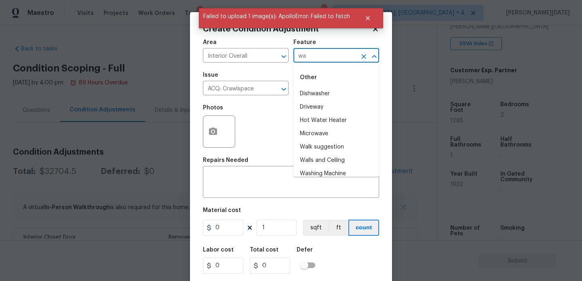
type input "wa"
click at [162, 43] on body "Maestro Visits Projects Work Orders Tasks 6 Properties Geo Assignments 62 [GEOG…" at bounding box center [291, 140] width 582 height 281
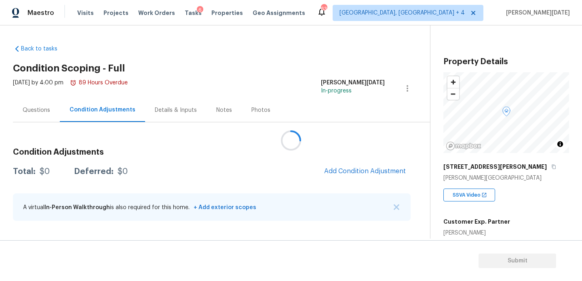
click at [361, 167] on div at bounding box center [291, 140] width 582 height 281
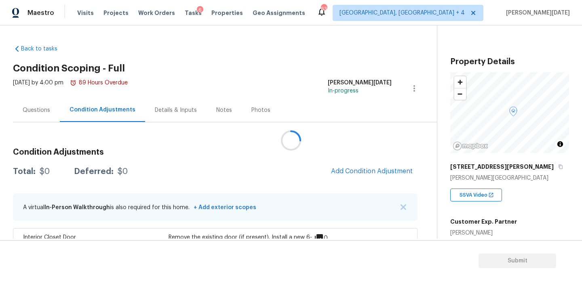
click at [361, 167] on div at bounding box center [291, 140] width 582 height 281
click at [361, 172] on div at bounding box center [291, 140] width 582 height 281
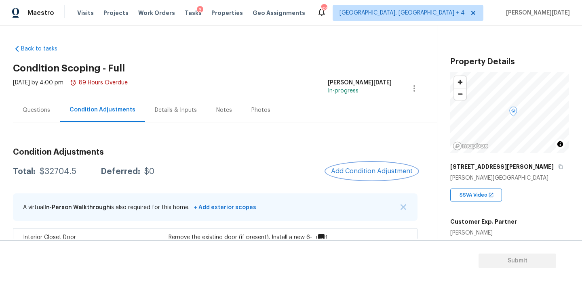
click at [360, 169] on span "Add Condition Adjustment" at bounding box center [372, 171] width 82 height 7
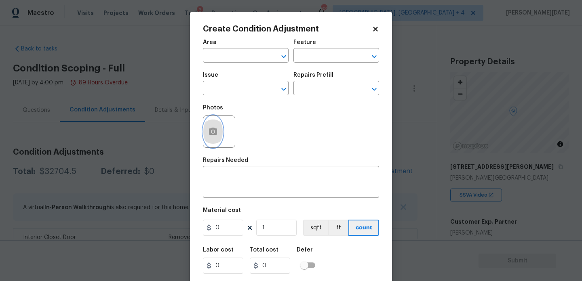
click at [214, 136] on icon "button" at bounding box center [213, 132] width 10 height 10
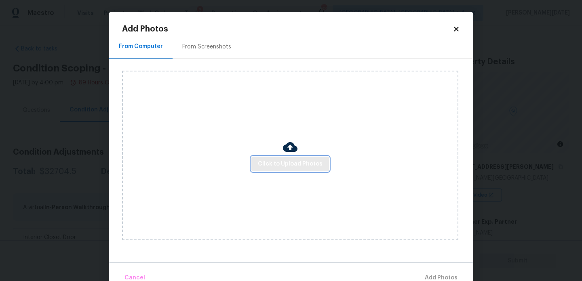
click at [293, 171] on button "Click to Upload Photos" at bounding box center [290, 164] width 78 height 15
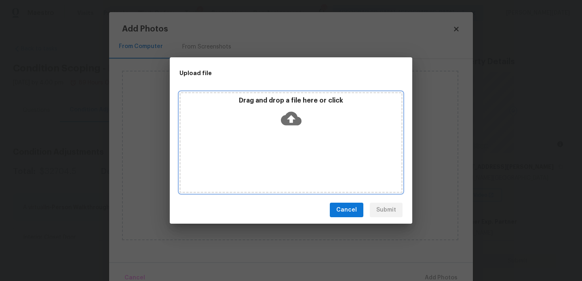
click at [293, 171] on div "Drag and drop a file here or click" at bounding box center [290, 142] width 223 height 101
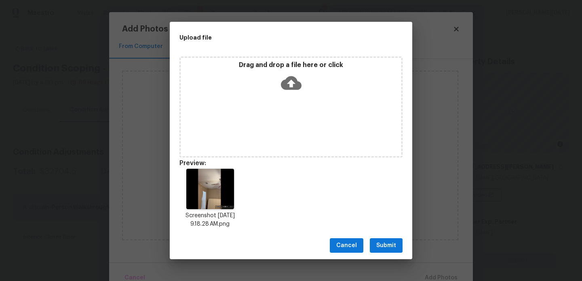
click at [388, 241] on span "Submit" at bounding box center [386, 246] width 20 height 10
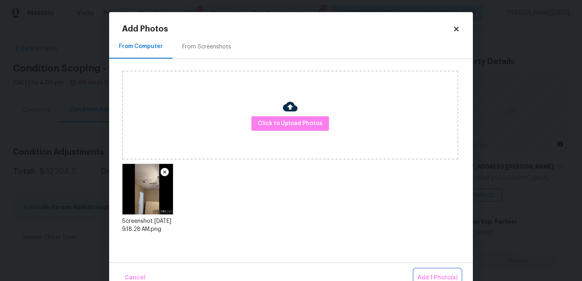
click at [433, 274] on span "Add 1 Photo(s)" at bounding box center [438, 278] width 40 height 10
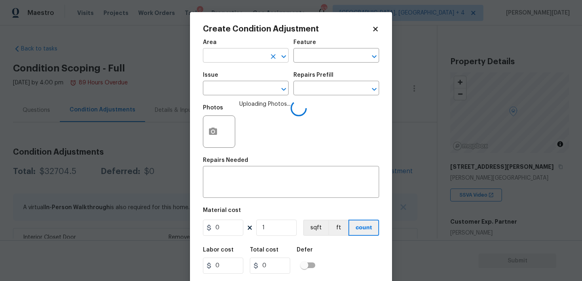
click at [220, 59] on input "text" at bounding box center [234, 56] width 63 height 13
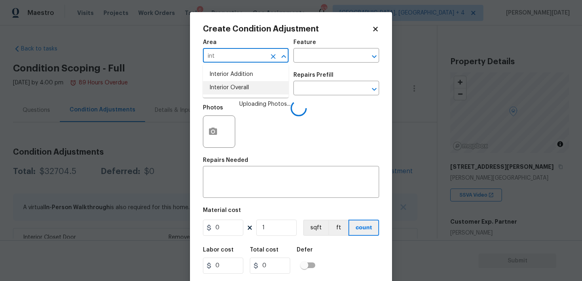
click at [228, 86] on li "Interior Overall" at bounding box center [246, 87] width 86 height 13
type input "Interior Overall"
click at [228, 86] on input "text" at bounding box center [234, 89] width 63 height 13
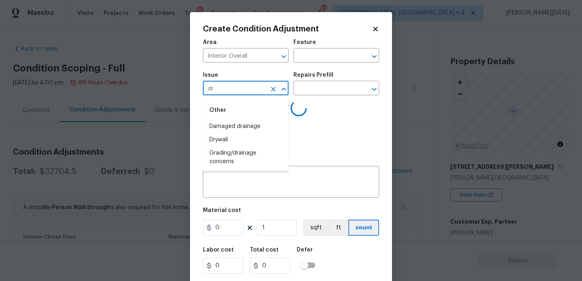
type input "dry"
click at [233, 120] on div "Other" at bounding box center [246, 110] width 86 height 19
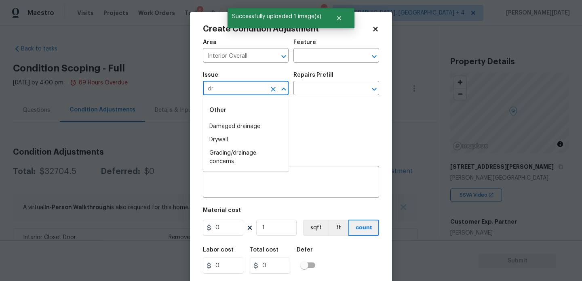
type input "dry"
click at [217, 124] on li "Drywall" at bounding box center [246, 126] width 86 height 13
type input "Drywall"
click at [300, 60] on input "text" at bounding box center [324, 56] width 63 height 13
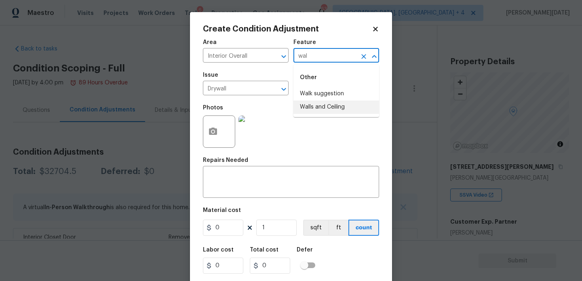
click at [345, 109] on li "Walls and Ceiling" at bounding box center [336, 107] width 86 height 13
type input "Walls and Ceiling"
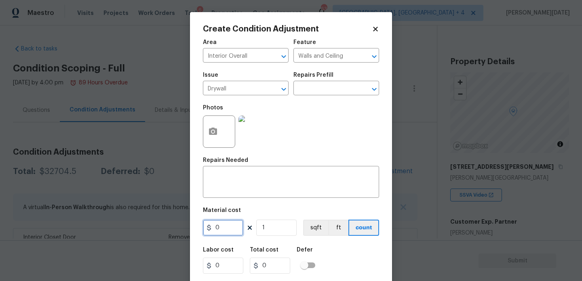
click at [240, 228] on input "0" at bounding box center [223, 228] width 40 height 16
type input "600"
click at [245, 196] on div "x ​" at bounding box center [291, 183] width 176 height 30
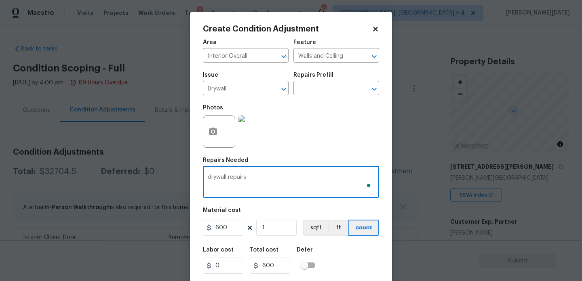
type textarea "drywall repairs"
drag, startPoint x: 234, startPoint y: 227, endPoint x: 189, endPoint y: 223, distance: 45.4
click at [189, 223] on div "Create Condition Adjustment Area Interior Overall ​ Feature Walls and Ceiling ​…" at bounding box center [291, 140] width 582 height 281
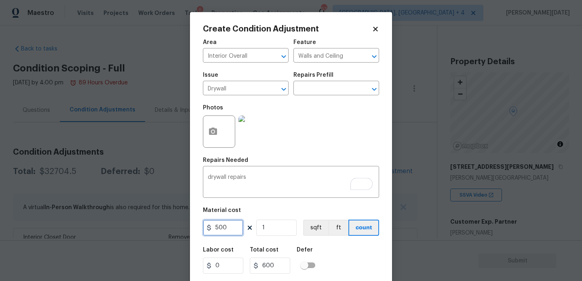
type input "500"
click at [294, 152] on div "Photos" at bounding box center [291, 126] width 176 height 53
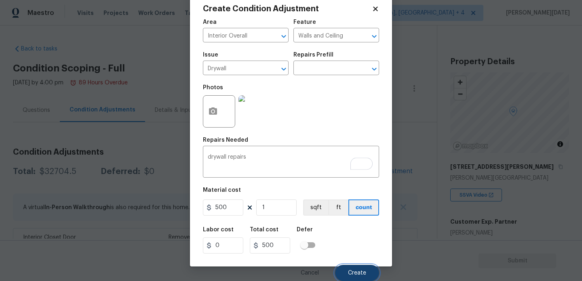
click at [349, 267] on button "Create" at bounding box center [357, 273] width 44 height 16
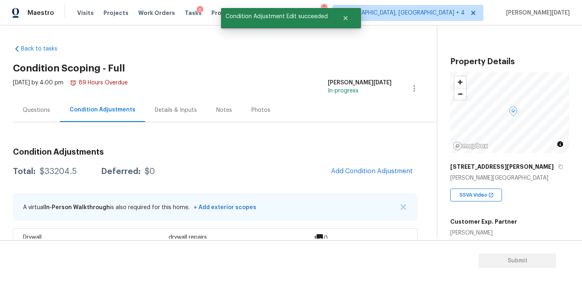
scroll to position [0, 0]
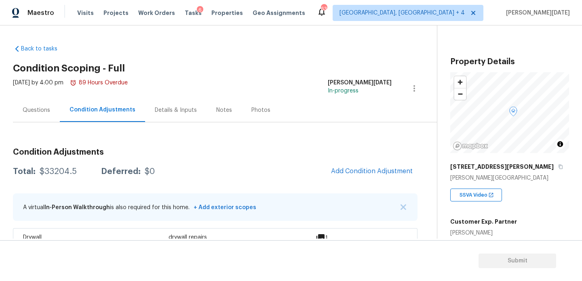
click at [37, 110] on div "Questions" at bounding box center [36, 110] width 27 height 8
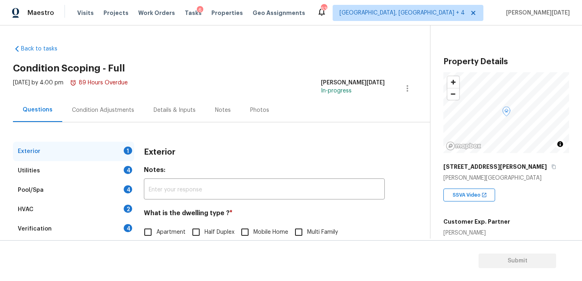
scroll to position [108, 0]
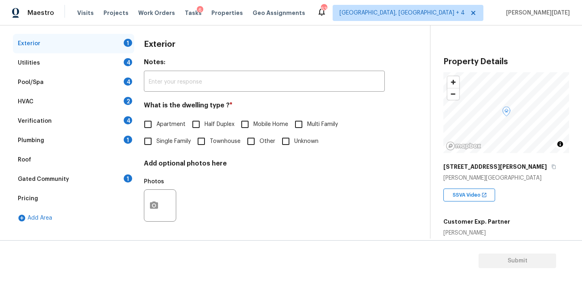
click at [91, 196] on div "Pricing" at bounding box center [73, 198] width 121 height 19
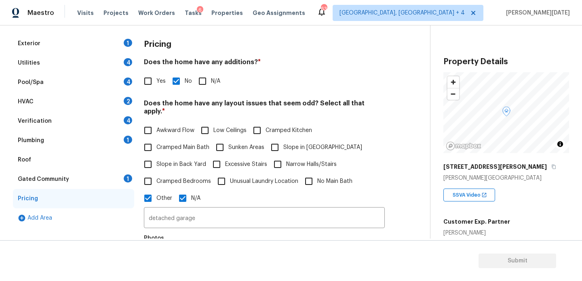
click at [154, 80] on input "Yes" at bounding box center [147, 81] width 17 height 17
checkbox input "true"
checkbox input "false"
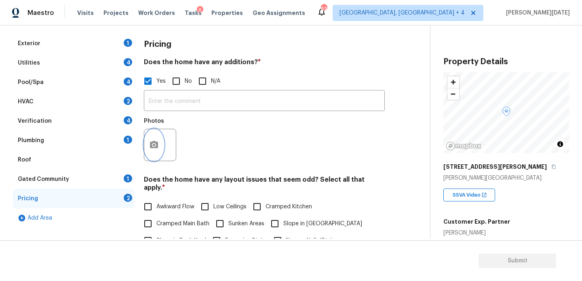
click at [157, 140] on button "button" at bounding box center [153, 145] width 19 height 32
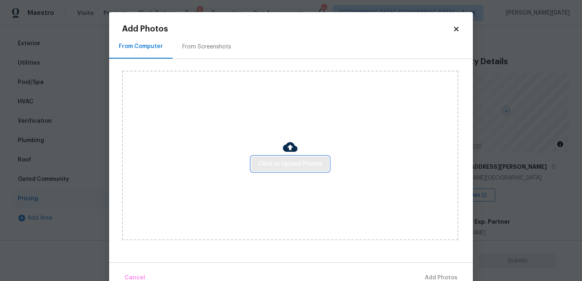
click at [264, 161] on span "Click to Upload Photos" at bounding box center [290, 164] width 65 height 10
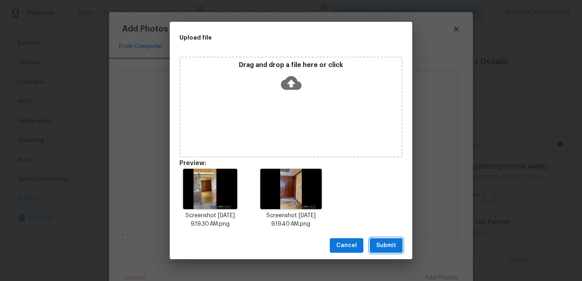
click at [378, 243] on span "Submit" at bounding box center [386, 246] width 20 height 10
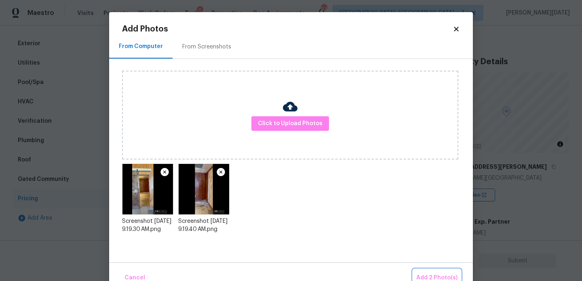
click at [438, 270] on button "Add 2 Photo(s)" at bounding box center [437, 278] width 48 height 17
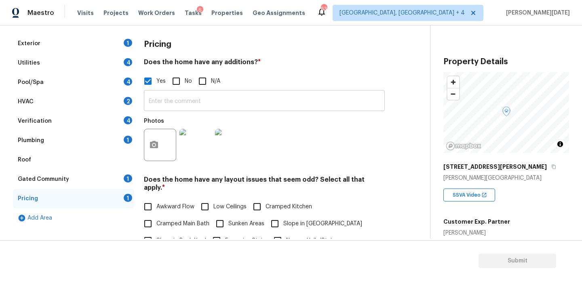
click at [191, 104] on input "text" at bounding box center [264, 101] width 241 height 19
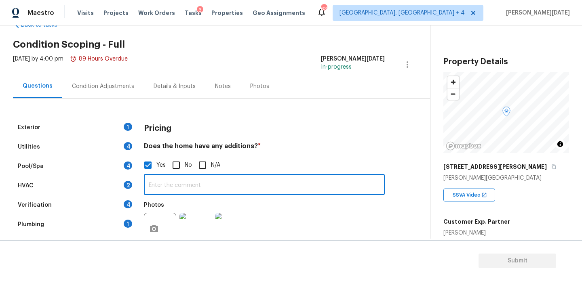
scroll to position [15, 0]
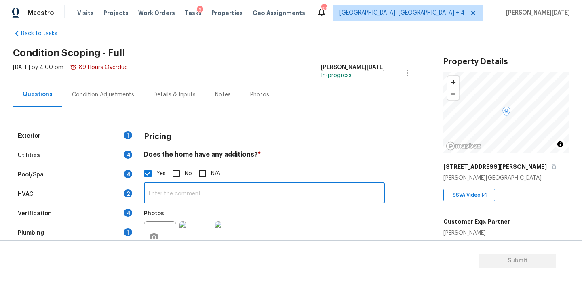
click at [95, 83] on div "Condition Adjustments" at bounding box center [103, 95] width 82 height 24
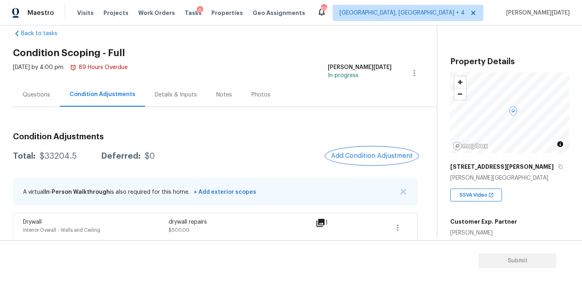
click at [364, 156] on span "Add Condition Adjustment" at bounding box center [372, 155] width 82 height 7
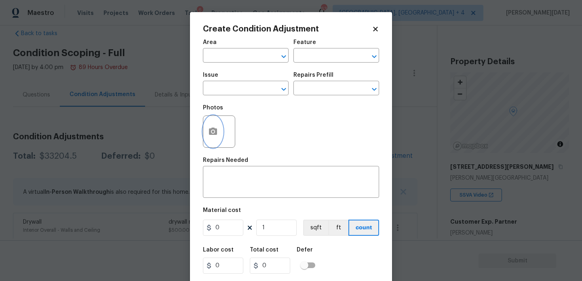
click at [209, 137] on button "button" at bounding box center [212, 132] width 19 height 32
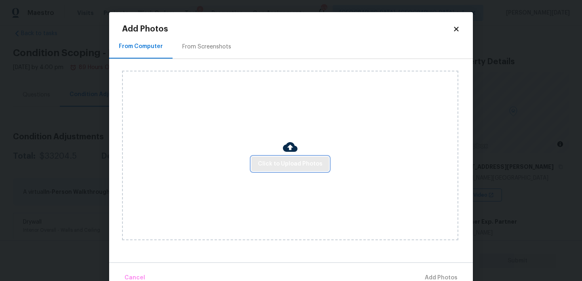
click at [281, 162] on span "Click to Upload Photos" at bounding box center [290, 164] width 65 height 10
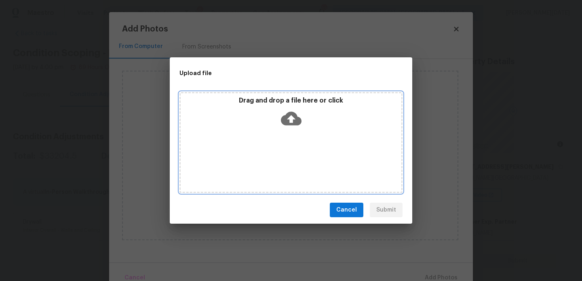
click at [281, 162] on div "Drag and drop a file here or click" at bounding box center [290, 142] width 223 height 101
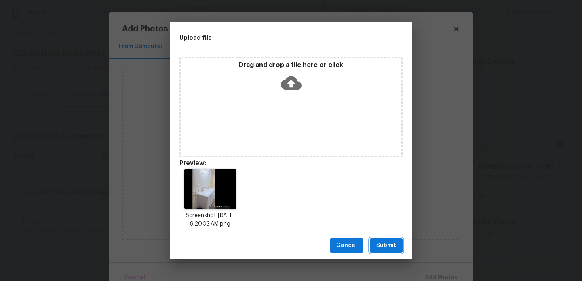
click at [395, 242] on span "Submit" at bounding box center [386, 246] width 20 height 10
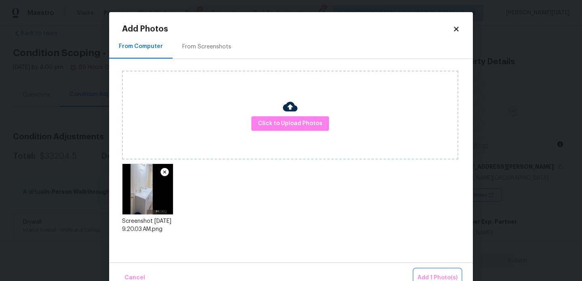
click at [425, 271] on button "Add 1 Photo(s)" at bounding box center [437, 278] width 46 height 17
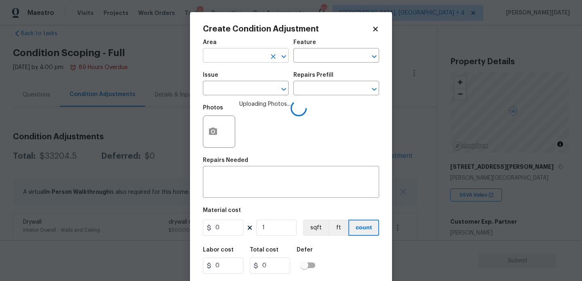
click at [225, 60] on input "text" at bounding box center [234, 56] width 63 height 13
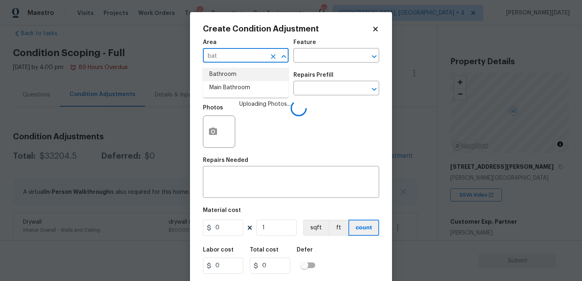
click at [226, 77] on li "Bathroom" at bounding box center [246, 74] width 86 height 13
type input "Bathroom"
click at [226, 91] on input "text" at bounding box center [234, 89] width 63 height 13
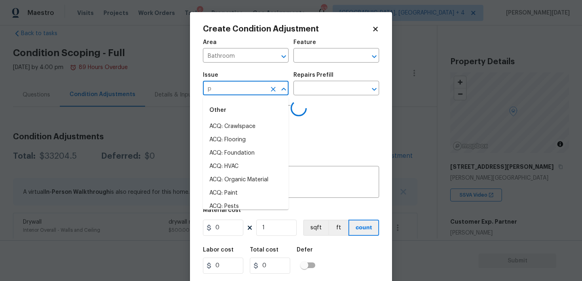
type input "pl"
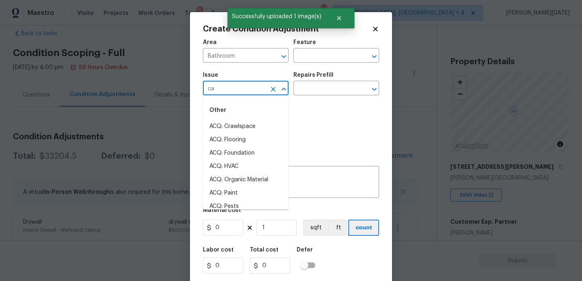
type input "cab"
click at [258, 129] on li "Bathroom Cabinets" at bounding box center [246, 126] width 86 height 13
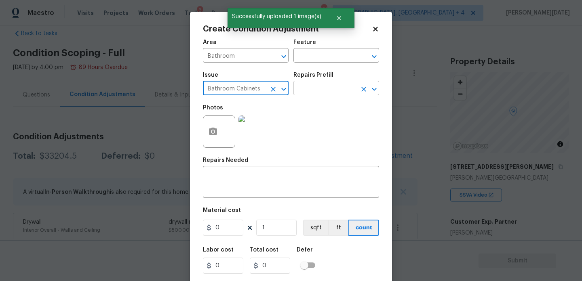
type input "Bathroom Cabinets"
click at [317, 84] on input "text" at bounding box center [324, 89] width 63 height 13
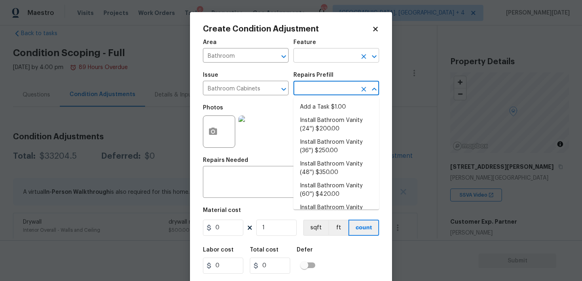
click at [320, 57] on input "text" at bounding box center [324, 56] width 63 height 13
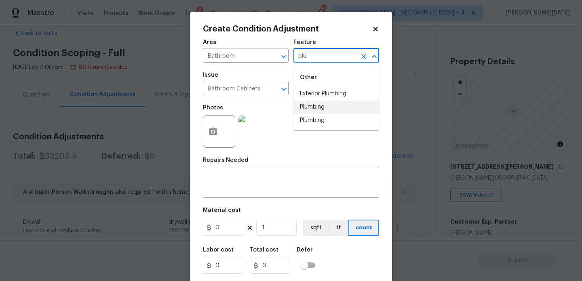
click at [323, 102] on li "Plumbing" at bounding box center [336, 107] width 86 height 13
type input "Plumbing"
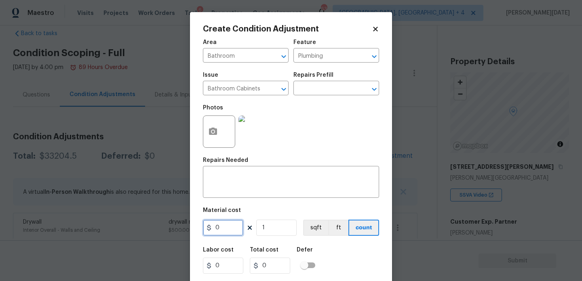
click at [225, 228] on input "0" at bounding box center [223, 228] width 40 height 16
type input "100"
click at [245, 177] on textarea at bounding box center [291, 183] width 167 height 17
type input "100"
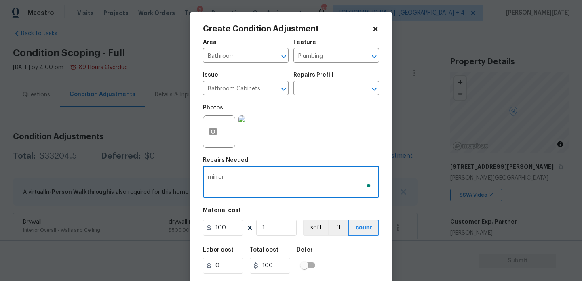
scroll to position [21, 0]
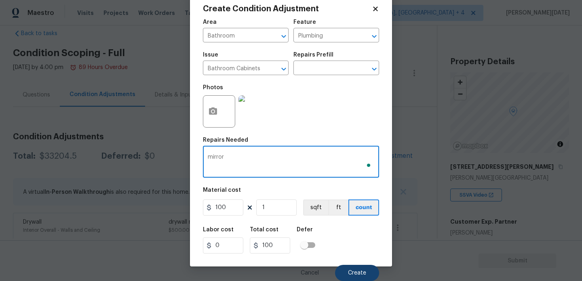
type textarea "mirror"
click at [356, 278] on button "Create" at bounding box center [357, 273] width 44 height 16
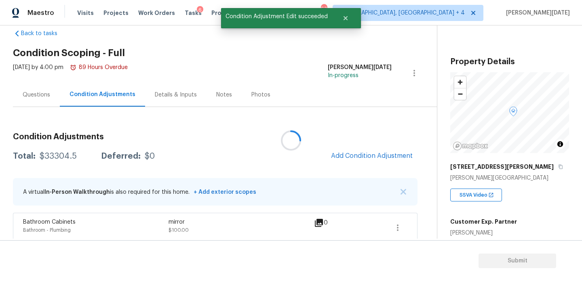
scroll to position [0, 0]
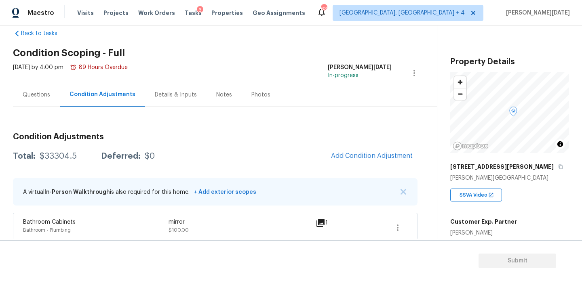
click at [43, 93] on div "Questions" at bounding box center [36, 95] width 27 height 8
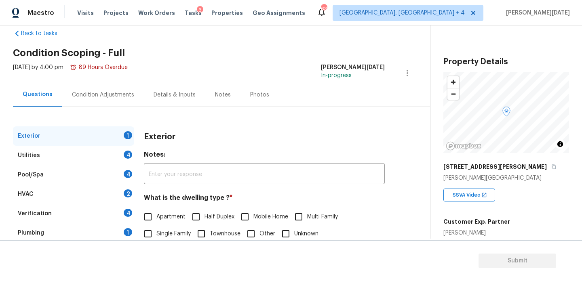
click at [104, 82] on div "[DATE] by 4:00 pm 89 Hours Overdue" at bounding box center [70, 72] width 115 height 19
click at [117, 96] on div "Condition Adjustments" at bounding box center [103, 95] width 62 height 8
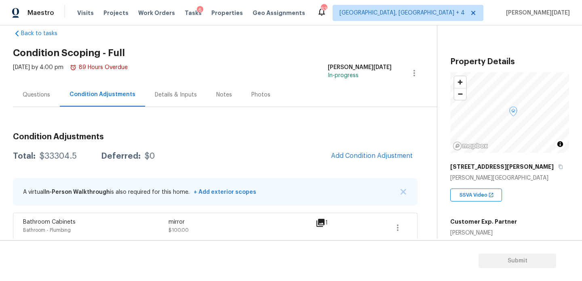
scroll to position [565, 0]
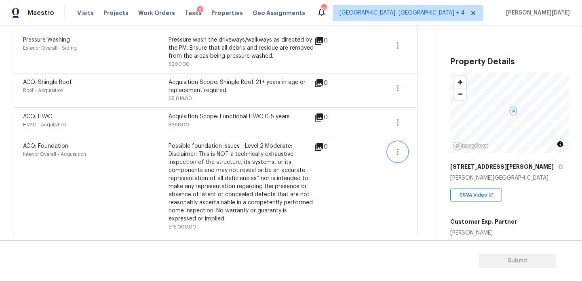
click at [399, 156] on icon "button" at bounding box center [398, 152] width 10 height 10
click at [439, 154] on link "Edit" at bounding box center [443, 150] width 69 height 12
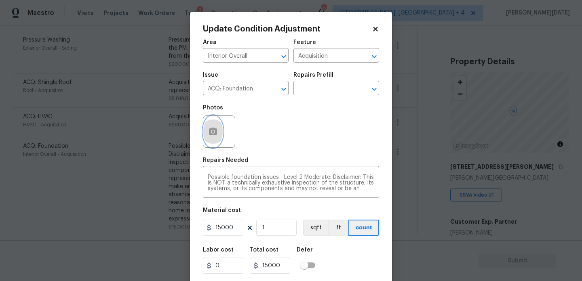
click at [206, 140] on button "button" at bounding box center [212, 132] width 19 height 32
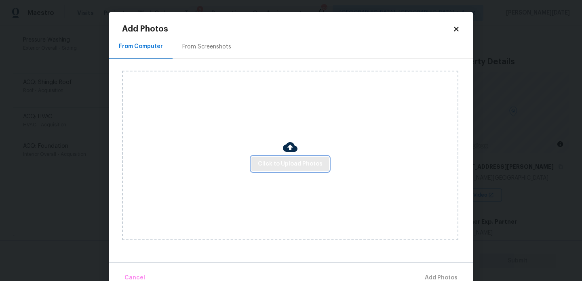
click at [285, 158] on button "Click to Upload Photos" at bounding box center [290, 164] width 78 height 15
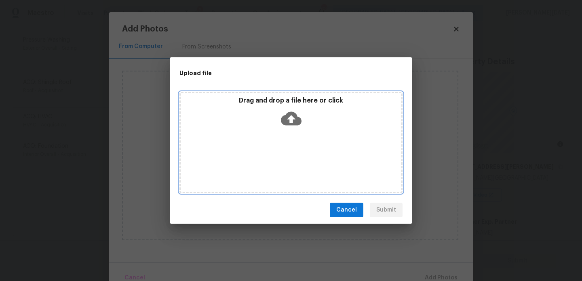
click at [285, 158] on div "Drag and drop a file here or click" at bounding box center [290, 142] width 223 height 101
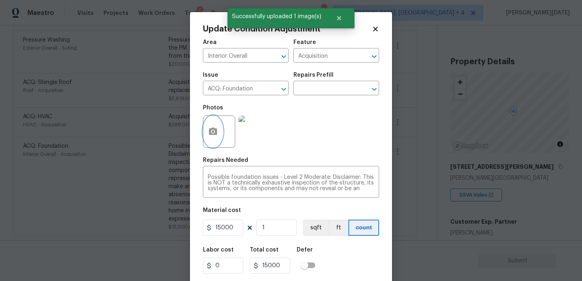
scroll to position [21, 0]
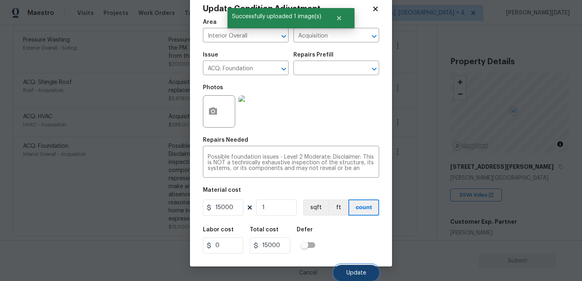
click at [356, 270] on span "Update" at bounding box center [356, 273] width 20 height 6
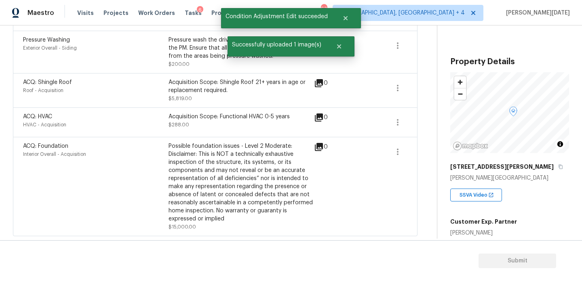
scroll to position [0, 0]
click at [322, 190] on div "1" at bounding box center [335, 186] width 38 height 89
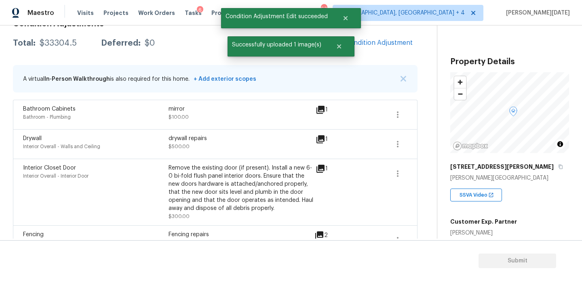
scroll to position [125, 0]
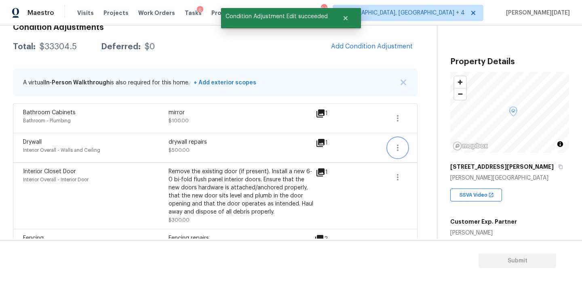
click at [400, 150] on icon "button" at bounding box center [398, 148] width 10 height 10
click at [426, 148] on div "Edit" at bounding box center [443, 146] width 63 height 8
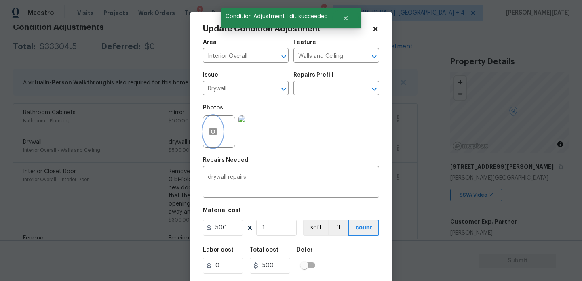
click at [218, 136] on button "button" at bounding box center [212, 132] width 19 height 32
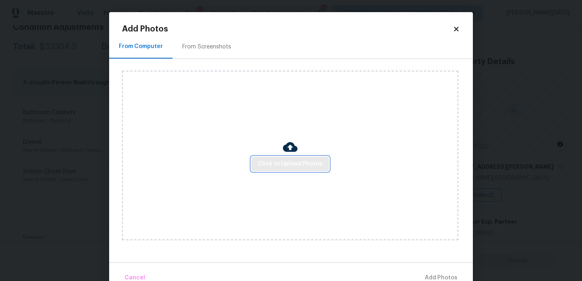
click at [266, 157] on button "Click to Upload Photos" at bounding box center [290, 164] width 78 height 15
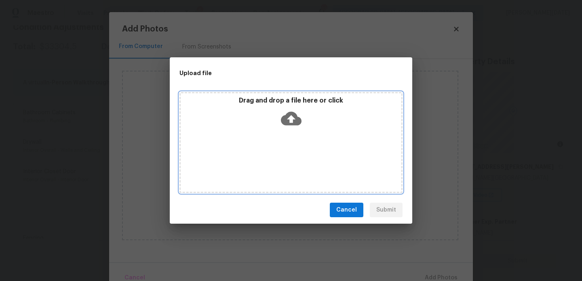
click at [266, 157] on div "Drag and drop a file here or click" at bounding box center [290, 142] width 223 height 101
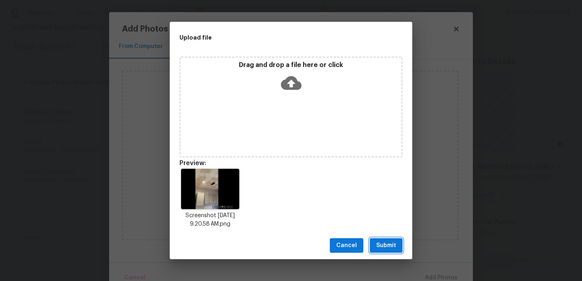
click at [396, 244] on span "Submit" at bounding box center [386, 246] width 20 height 10
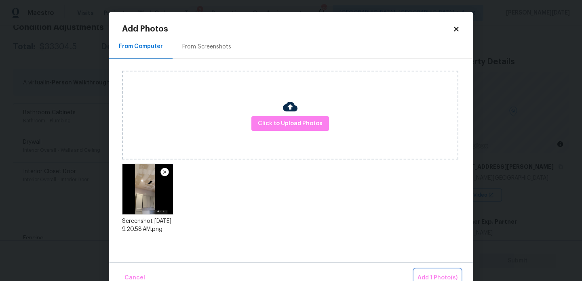
click at [430, 274] on span "Add 1 Photo(s)" at bounding box center [438, 278] width 40 height 10
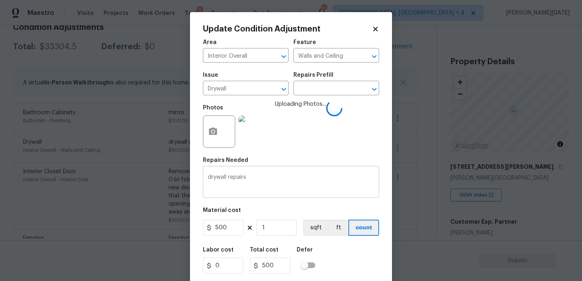
click at [270, 185] on textarea "drywall repairs" at bounding box center [291, 183] width 167 height 17
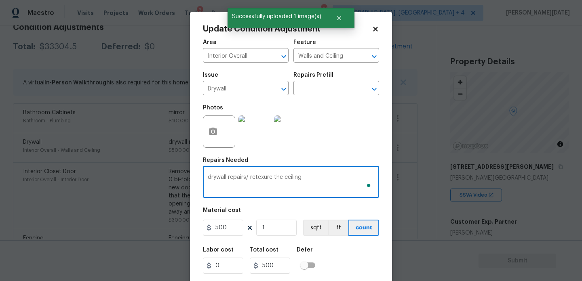
scroll to position [21, 0]
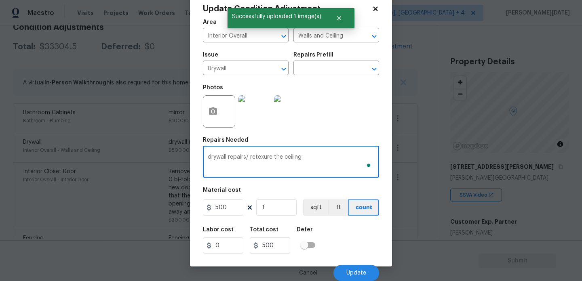
type textarea "drywall repairs/ retexure the ceiling"
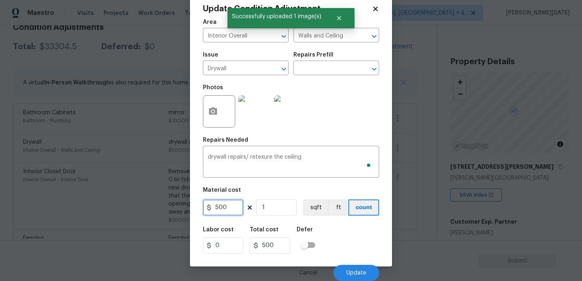
drag, startPoint x: 211, startPoint y: 213, endPoint x: 196, endPoint y: 211, distance: 15.4
click at [196, 211] on div "Update Condition Adjustment Area Interior Overall ​ Feature Walls and Ceiling ​…" at bounding box center [291, 129] width 202 height 275
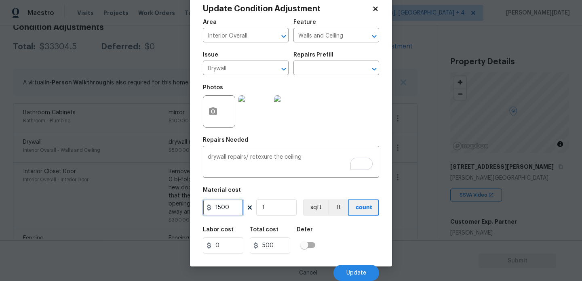
type input "1500"
click at [340, 135] on div "Area Interior Overall ​ Feature Walls and Ceiling ​ Issue Drywall ​ Repairs Pre…" at bounding box center [291, 148] width 176 height 267
click at [351, 271] on span "Update" at bounding box center [356, 273] width 20 height 6
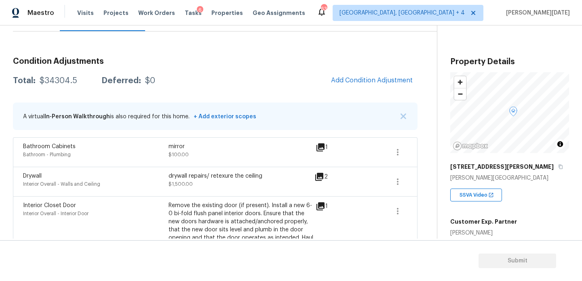
scroll to position [63, 0]
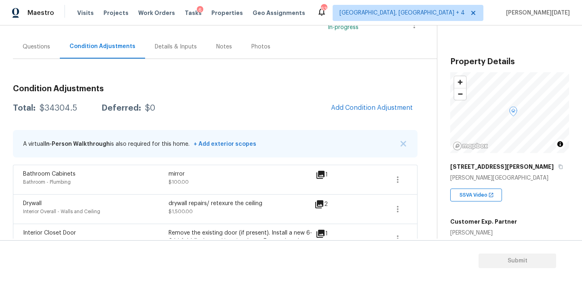
click at [27, 48] on div "Questions" at bounding box center [36, 47] width 27 height 8
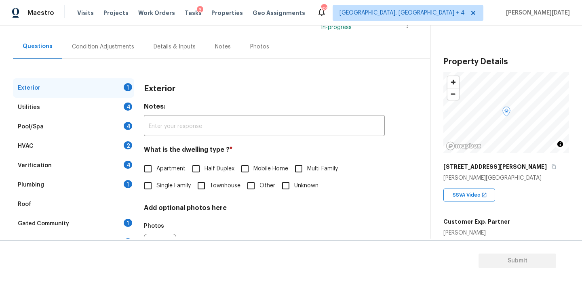
click at [61, 107] on div "Utilities 4" at bounding box center [73, 107] width 121 height 19
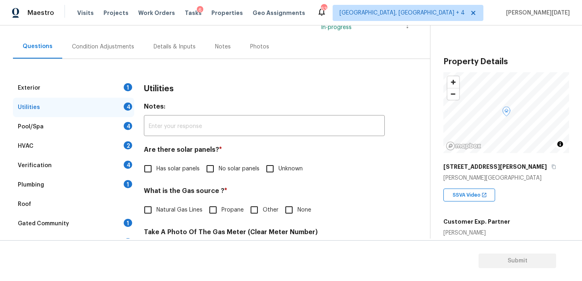
click at [158, 167] on span "Has solar panels" at bounding box center [177, 169] width 43 height 8
click at [156, 167] on input "Has solar panels" at bounding box center [147, 168] width 17 height 17
checkbox input "true"
click at [220, 173] on span "No solar panels" at bounding box center [239, 169] width 41 height 8
click at [219, 173] on input "No solar panels" at bounding box center [210, 168] width 17 height 17
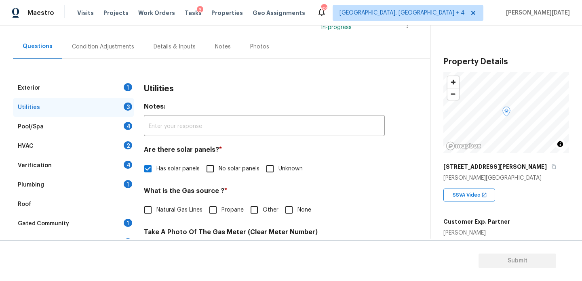
checkbox input "true"
checkbox input "false"
click at [180, 205] on label "Natural Gas Lines" at bounding box center [170, 210] width 63 height 17
click at [156, 205] on input "Natural Gas Lines" at bounding box center [147, 210] width 17 height 17
checkbox input "true"
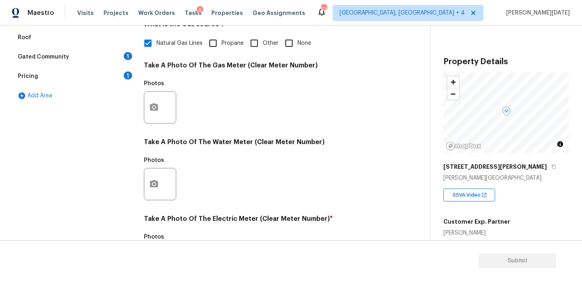
scroll to position [327, 0]
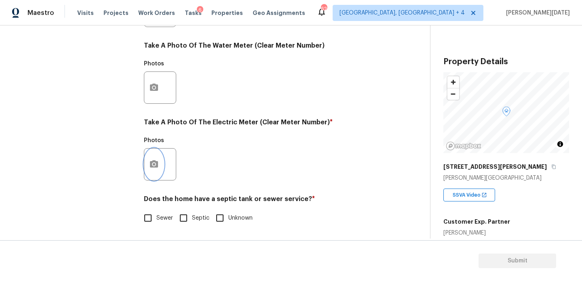
click at [151, 168] on icon "button" at bounding box center [154, 165] width 10 height 10
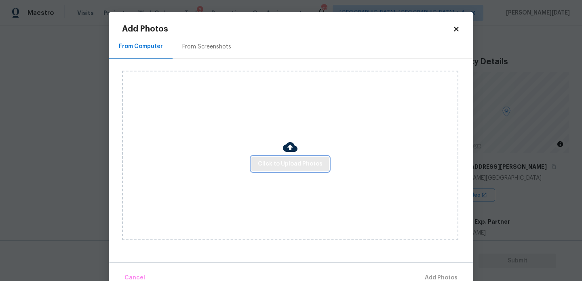
click at [262, 158] on button "Click to Upload Photos" at bounding box center [290, 164] width 78 height 15
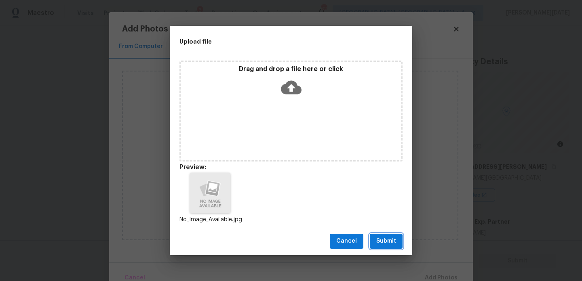
click at [392, 243] on span "Submit" at bounding box center [386, 241] width 20 height 10
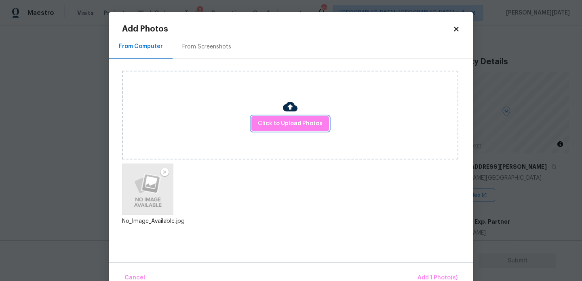
scroll to position [18, 0]
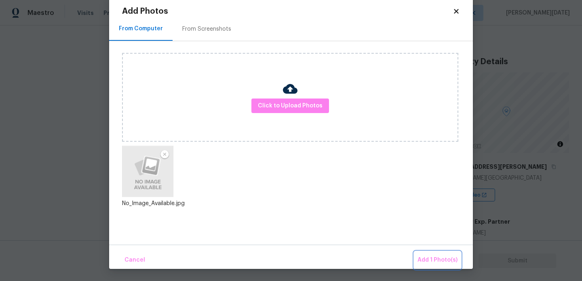
click at [425, 261] on span "Add 1 Photo(s)" at bounding box center [438, 260] width 40 height 10
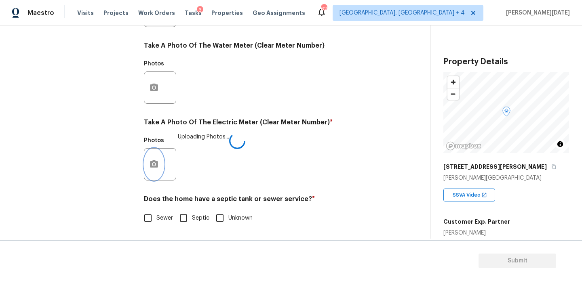
scroll to position [0, 0]
click at [152, 218] on input "Sewer" at bounding box center [147, 218] width 17 height 17
checkbox input "true"
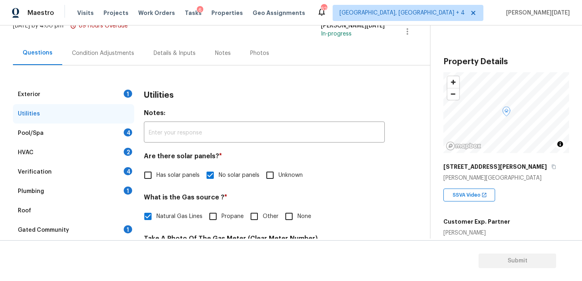
scroll to position [40, 0]
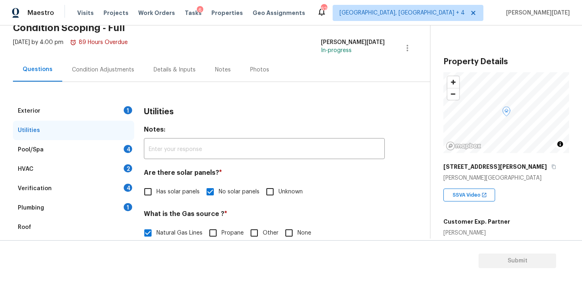
click at [129, 115] on div "Exterior 1" at bounding box center [73, 110] width 121 height 19
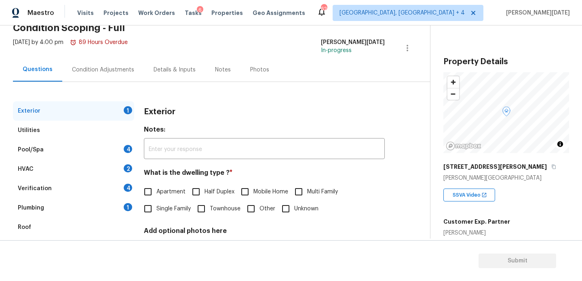
click at [154, 210] on input "Single Family" at bounding box center [147, 208] width 17 height 17
checkbox input "true"
click at [127, 143] on div "Pool/Spa 4" at bounding box center [73, 149] width 121 height 19
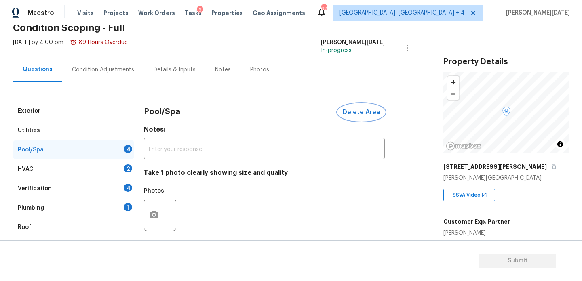
click at [355, 113] on span "Delete Area" at bounding box center [361, 112] width 37 height 7
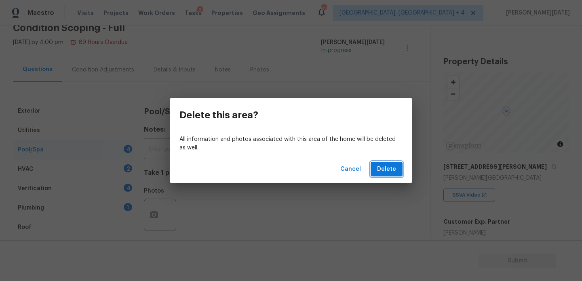
click at [377, 173] on button "Delete" at bounding box center [387, 169] width 32 height 15
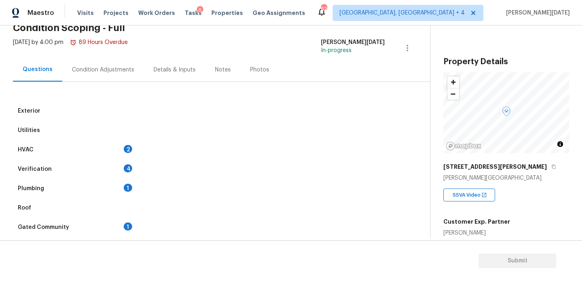
click at [123, 148] on div "HVAC 2" at bounding box center [73, 149] width 121 height 19
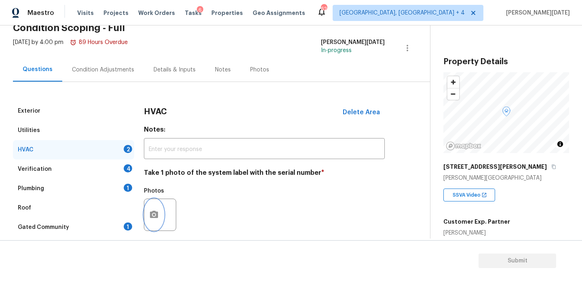
click at [153, 209] on button "button" at bounding box center [153, 215] width 19 height 32
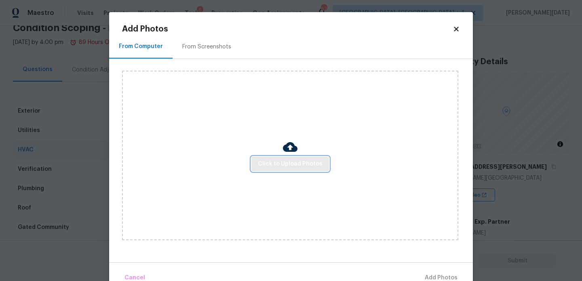
click at [286, 171] on button "Click to Upload Photos" at bounding box center [290, 164] width 78 height 15
click at [457, 30] on icon at bounding box center [456, 29] width 4 height 4
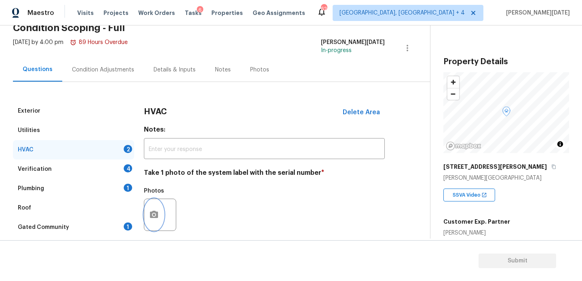
click at [159, 206] on button "button" at bounding box center [153, 215] width 19 height 32
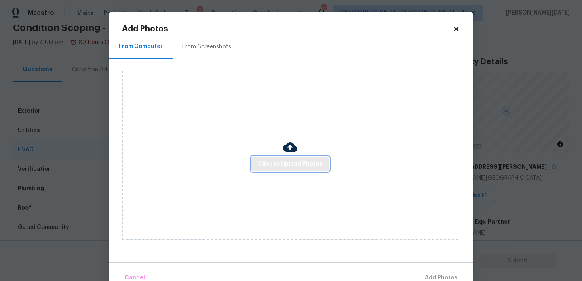
click at [299, 162] on span "Click to Upload Photos" at bounding box center [290, 164] width 65 height 10
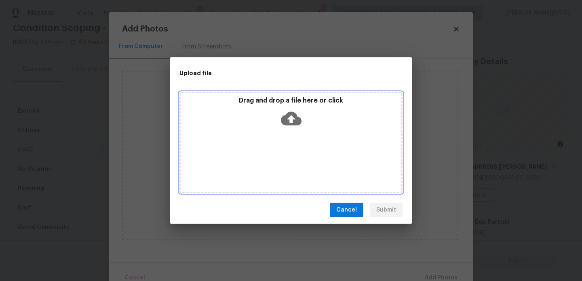
click at [299, 162] on div "Drag and drop a file here or click" at bounding box center [290, 142] width 223 height 101
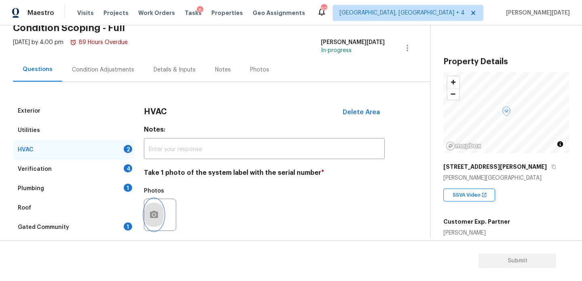
click at [154, 217] on icon "button" at bounding box center [154, 215] width 10 height 10
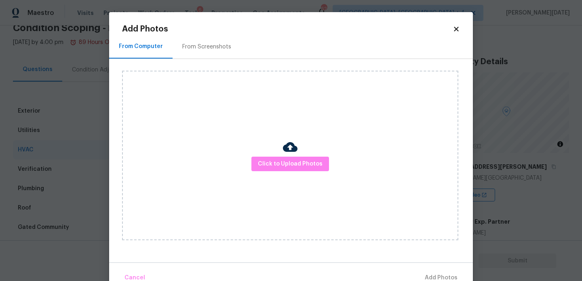
click at [284, 173] on div "Click to Upload Photos" at bounding box center [290, 156] width 336 height 170
click at [292, 168] on span "Click to Upload Photos" at bounding box center [290, 164] width 65 height 10
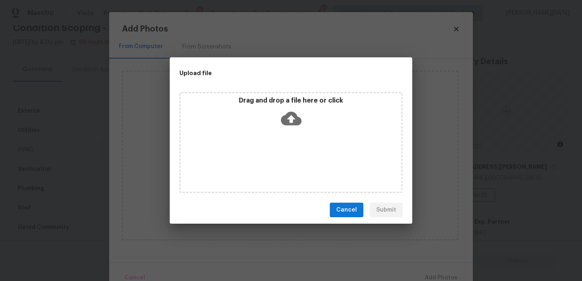
click at [292, 168] on div "Drag and drop a file here or click" at bounding box center [290, 142] width 223 height 101
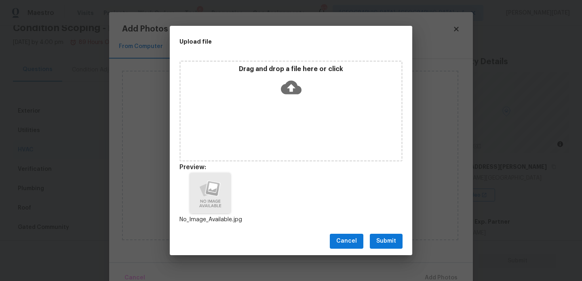
click at [379, 237] on span "Submit" at bounding box center [386, 241] width 20 height 10
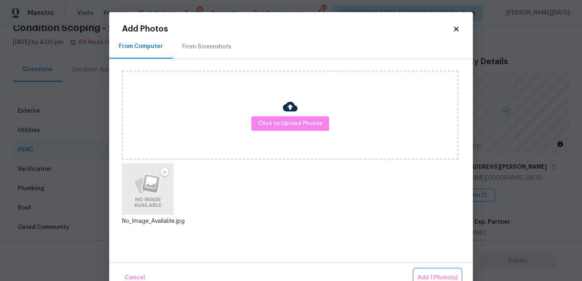
click at [428, 274] on span "Add 1 Photo(s)" at bounding box center [438, 278] width 40 height 10
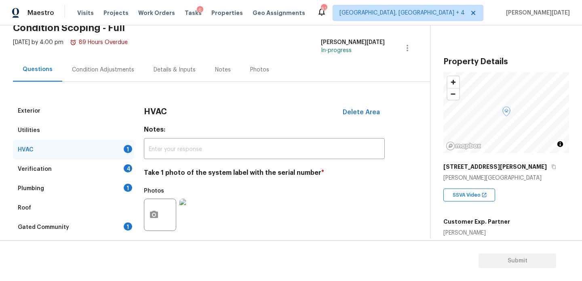
click at [101, 61] on div "Condition Adjustments" at bounding box center [103, 70] width 82 height 24
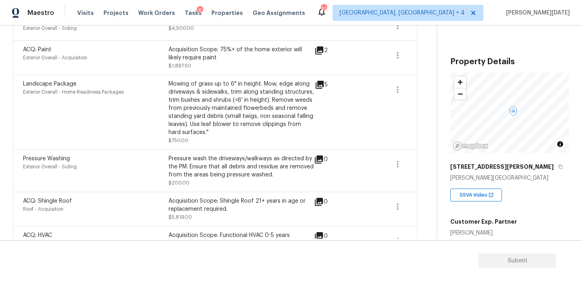
scroll to position [420, 0]
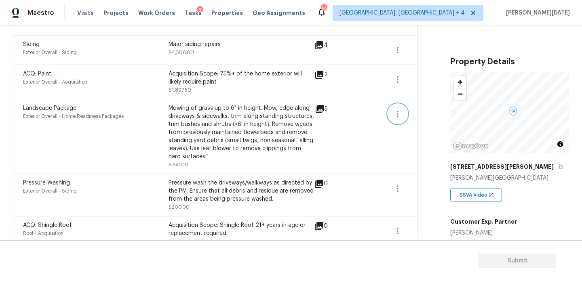
click at [392, 116] on button "button" at bounding box center [397, 113] width 19 height 19
click at [420, 116] on div "Edit" at bounding box center [443, 113] width 63 height 8
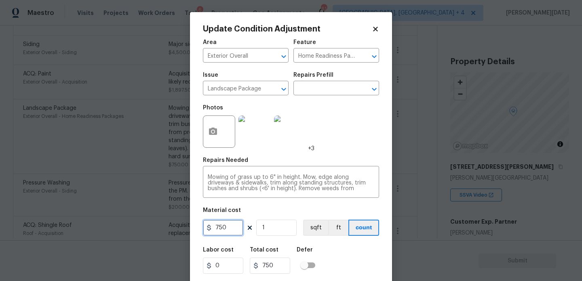
drag, startPoint x: 233, startPoint y: 230, endPoint x: 198, endPoint y: 225, distance: 34.7
click at [198, 230] on div "Update Condition Adjustment Area Exterior Overall ​ Feature Home Readiness Pack…" at bounding box center [291, 149] width 202 height 275
type input "2000"
click at [336, 110] on div "Photos +3" at bounding box center [291, 126] width 176 height 53
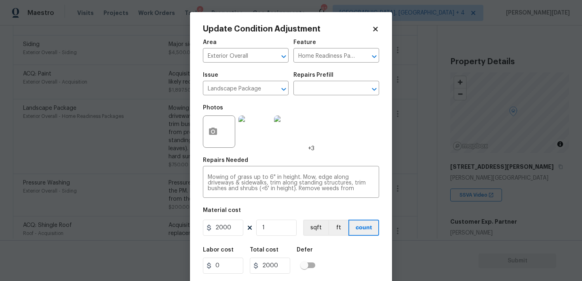
scroll to position [21, 0]
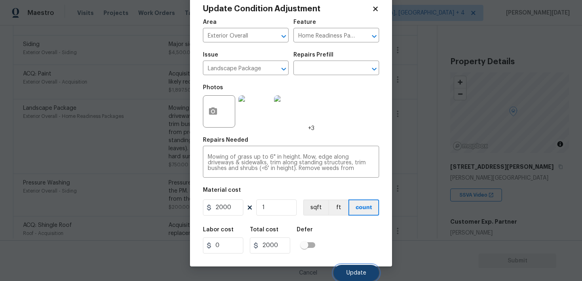
click at [350, 274] on span "Update" at bounding box center [356, 273] width 20 height 6
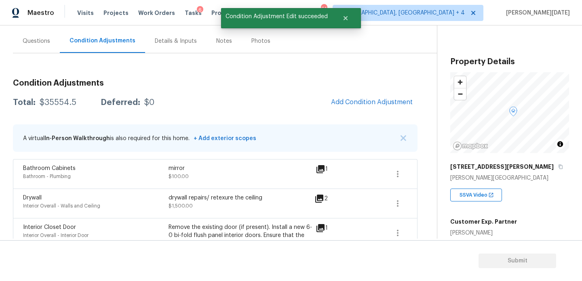
scroll to position [68, 0]
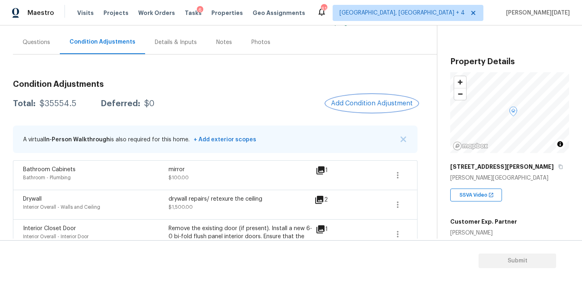
click at [363, 97] on button "Add Condition Adjustment" at bounding box center [371, 103] width 91 height 17
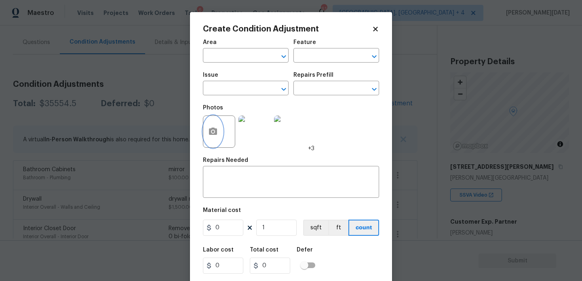
click at [213, 141] on button "button" at bounding box center [212, 132] width 19 height 32
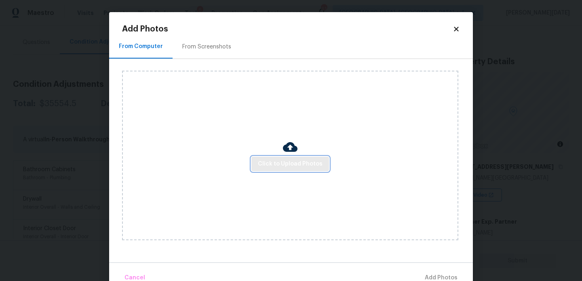
click at [281, 164] on span "Click to Upload Photos" at bounding box center [290, 164] width 65 height 10
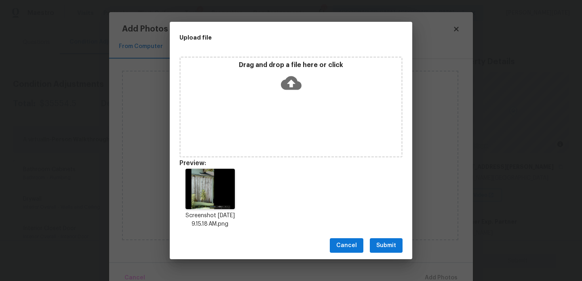
click at [385, 245] on span "Submit" at bounding box center [386, 246] width 20 height 10
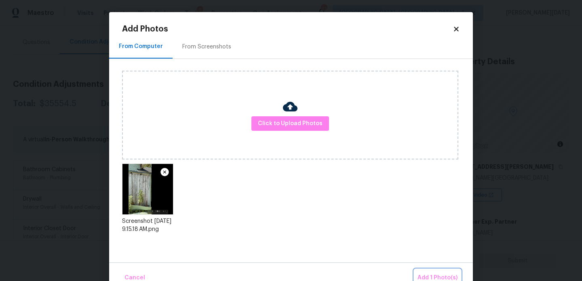
click at [432, 274] on span "Add 1 Photo(s)" at bounding box center [438, 278] width 40 height 10
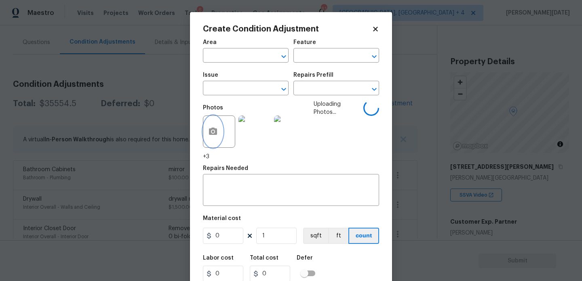
click at [209, 137] on icon "button" at bounding box center [213, 132] width 10 height 10
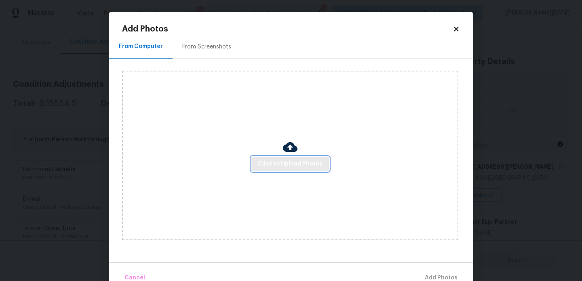
click at [272, 163] on span "Click to Upload Photos" at bounding box center [290, 164] width 65 height 10
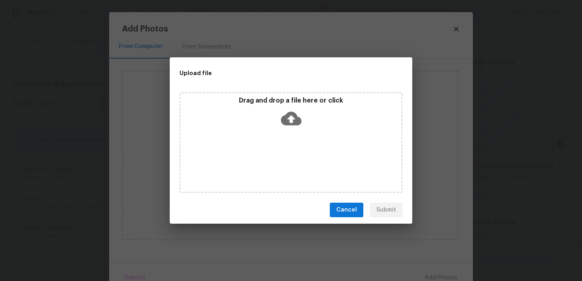
click at [272, 163] on div "Drag and drop a file here or click" at bounding box center [290, 142] width 223 height 101
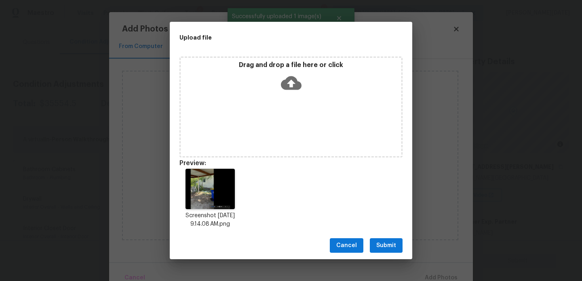
click at [277, 44] on div "Upload file" at bounding box center [273, 38] width 206 height 32
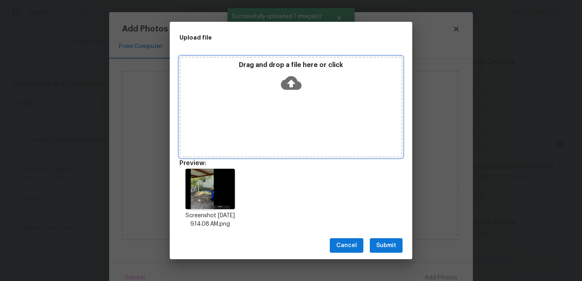
click at [272, 82] on div "Drag and drop a file here or click" at bounding box center [291, 78] width 221 height 35
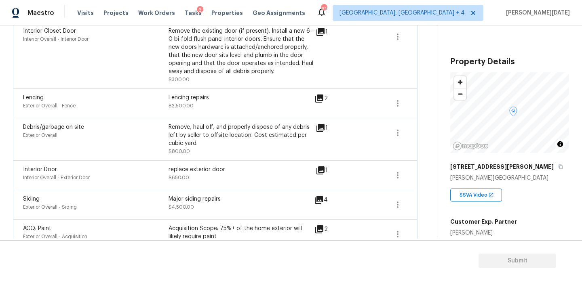
scroll to position [81, 0]
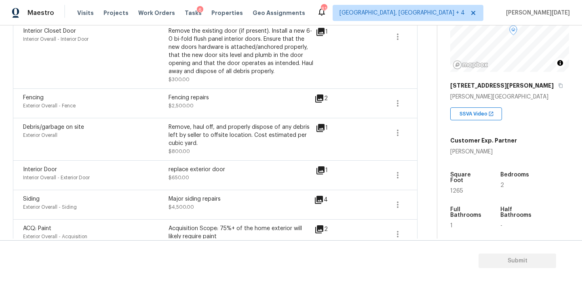
click at [454, 188] on span "1265" at bounding box center [456, 191] width 13 height 6
copy span "1265"
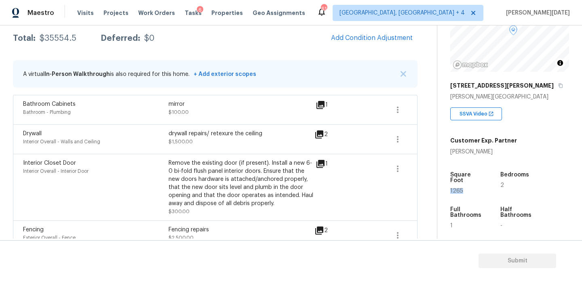
scroll to position [127, 0]
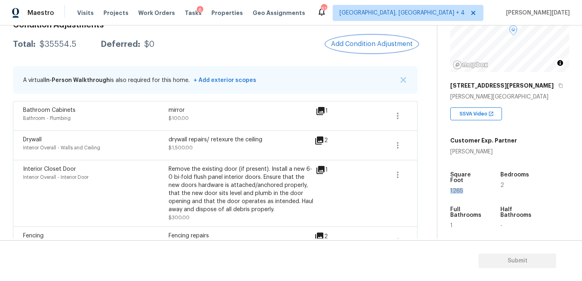
click at [366, 44] on span "Add Condition Adjustment" at bounding box center [372, 43] width 82 height 7
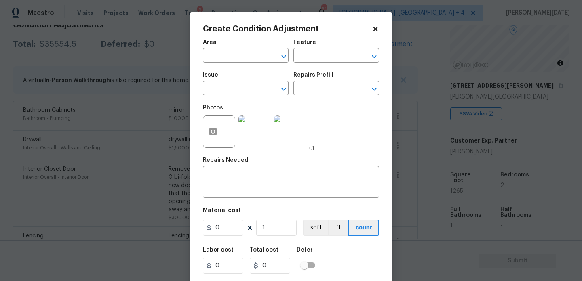
click at [201, 142] on div "Create Condition Adjustment Area ​ Feature ​ Issue ​ Repairs Prefill ​ Photos +…" at bounding box center [291, 149] width 202 height 275
click at [215, 130] on icon "button" at bounding box center [213, 131] width 8 height 7
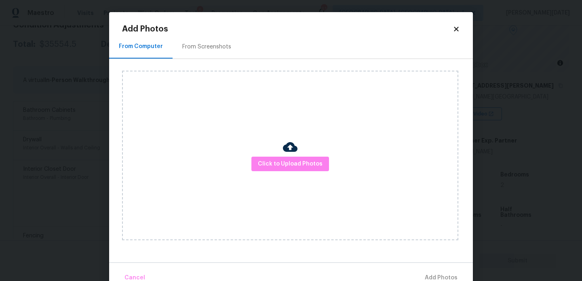
click at [208, 34] on div "Add Photos From Computer From Screenshots Click to Upload Photos Cancel Add Pho…" at bounding box center [291, 156] width 338 height 262
click at [208, 42] on div "From Screenshots" at bounding box center [207, 47] width 68 height 24
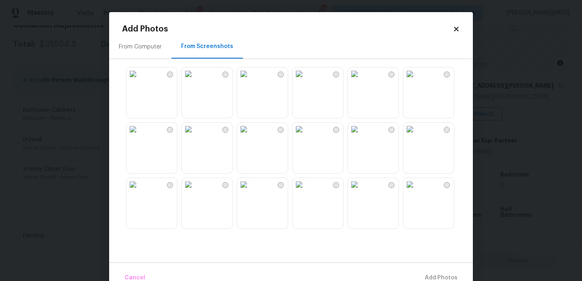
click at [361, 136] on img at bounding box center [354, 129] width 13 height 13
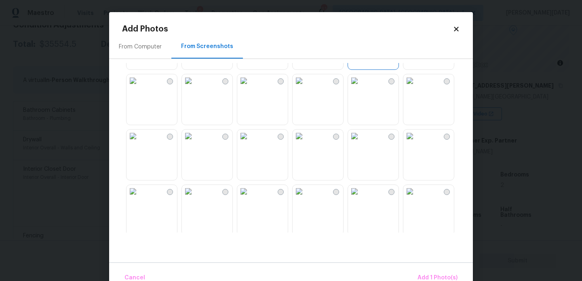
scroll to position [112, 0]
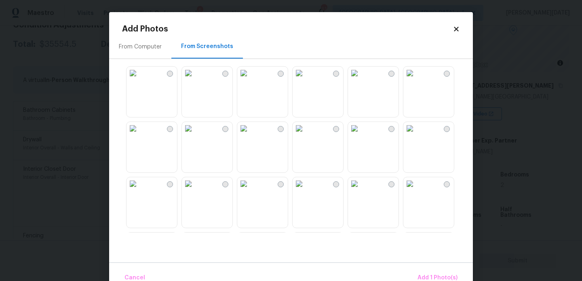
click at [416, 135] on img at bounding box center [409, 128] width 13 height 13
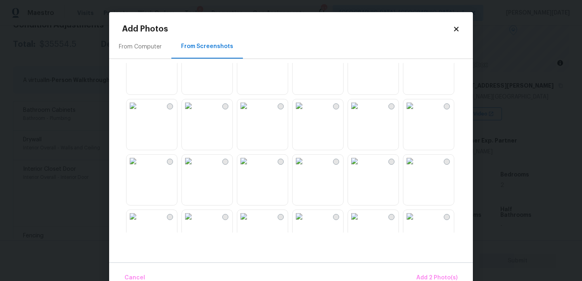
scroll to position [246, 0]
click at [416, 112] on img at bounding box center [409, 105] width 13 height 13
click at [306, 112] on img at bounding box center [299, 105] width 13 height 13
click at [416, 112] on img at bounding box center [409, 105] width 13 height 13
click at [306, 167] on img at bounding box center [299, 160] width 13 height 13
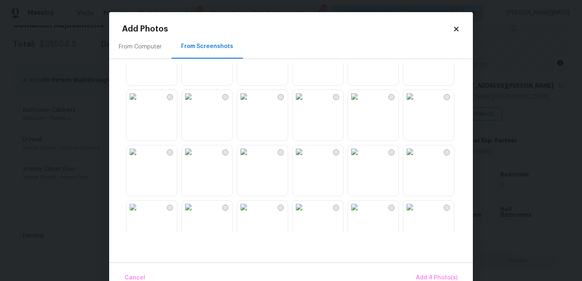
scroll to position [498, 0]
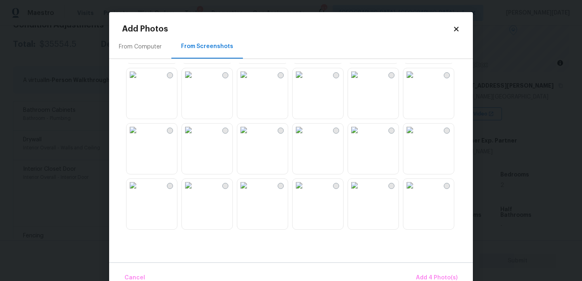
click at [361, 137] on img at bounding box center [354, 130] width 13 height 13
click at [416, 137] on img at bounding box center [409, 130] width 13 height 13
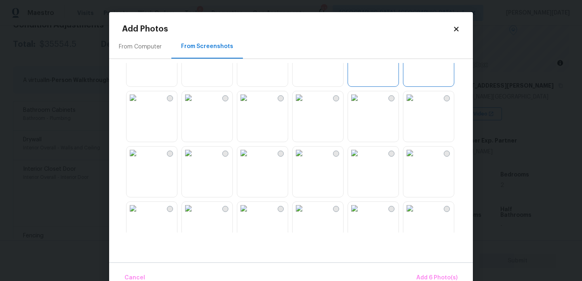
scroll to position [576, 0]
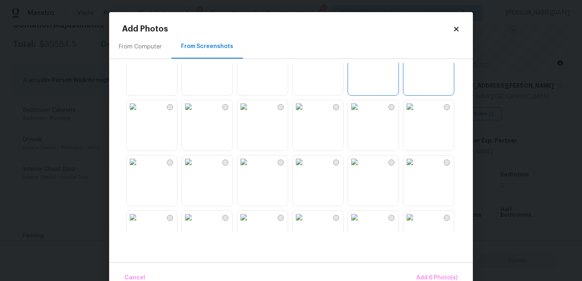
click at [416, 113] on img at bounding box center [409, 106] width 13 height 13
click at [306, 113] on img at bounding box center [299, 106] width 13 height 13
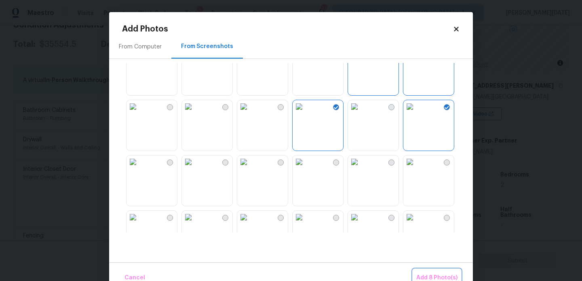
click at [439, 272] on button "Add 8 Photo(s)" at bounding box center [437, 278] width 48 height 17
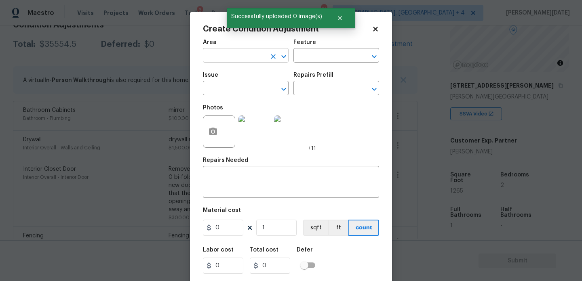
click at [221, 54] on input "text" at bounding box center [234, 56] width 63 height 13
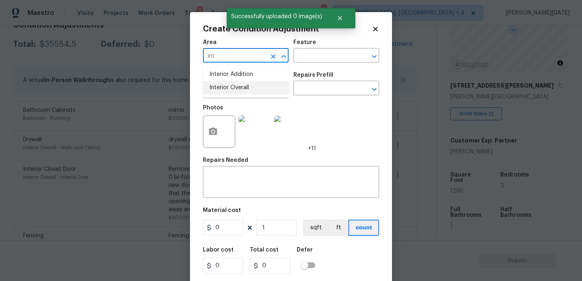
click at [232, 86] on li "Interior Overall" at bounding box center [246, 87] width 86 height 13
type input "Interior Overall"
click at [232, 86] on input "text" at bounding box center [234, 89] width 63 height 13
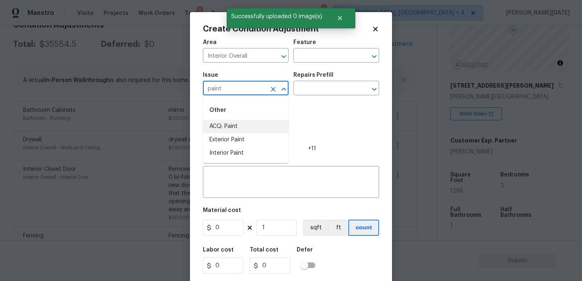
click at [232, 132] on li "ACQ: Paint" at bounding box center [246, 126] width 86 height 13
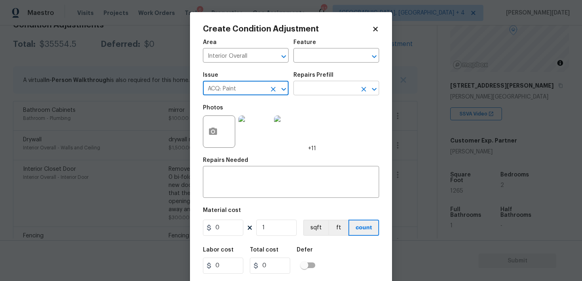
type input "ACQ: Paint"
click at [320, 90] on input "text" at bounding box center [324, 89] width 63 height 13
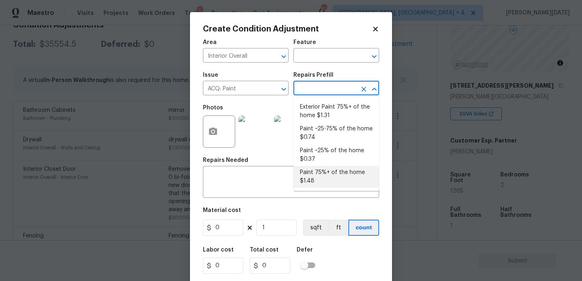
click at [322, 175] on li "Paint 75%+ of the home $1.48" at bounding box center [336, 177] width 86 height 22
type input "Acquisition"
type textarea "Acquisition Scope: 75%+ of the home will likely require interior paint"
type input "1.48"
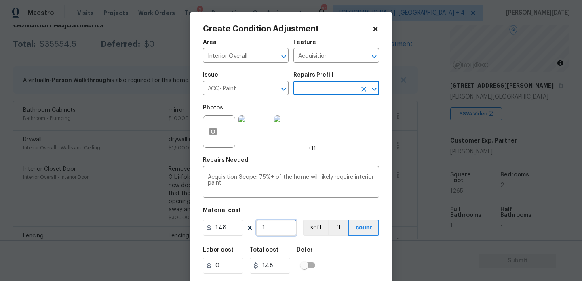
click at [287, 221] on input "1" at bounding box center [276, 228] width 40 height 16
type input "0"
paste input "1265"
type input "1265"
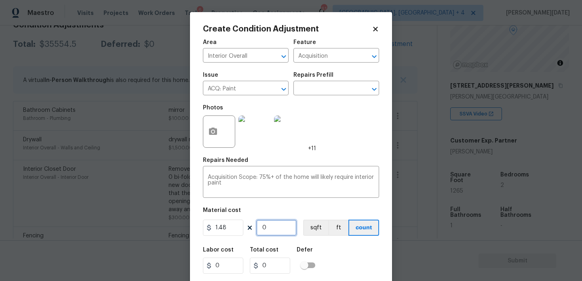
type input "1872.2"
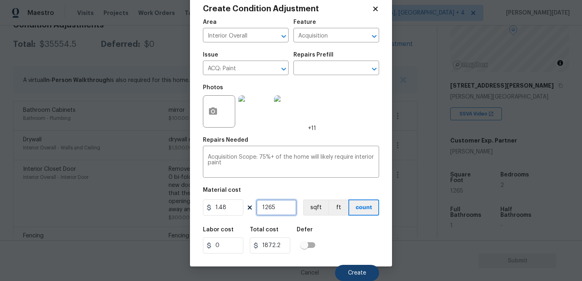
type input "1265"
click at [372, 274] on button "Create" at bounding box center [357, 273] width 44 height 16
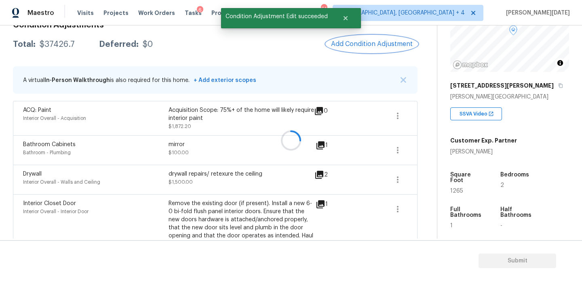
scroll to position [0, 0]
click at [367, 45] on div at bounding box center [291, 140] width 582 height 281
click at [367, 45] on span "Add Condition Adjustment" at bounding box center [372, 43] width 82 height 7
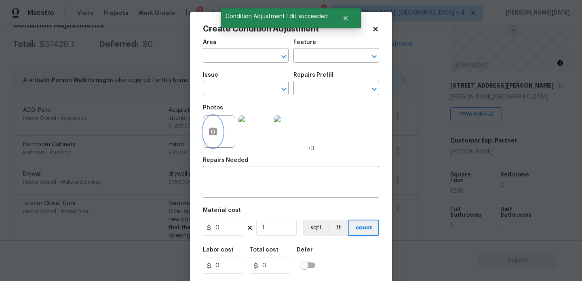
click at [209, 136] on icon "button" at bounding box center [213, 132] width 10 height 10
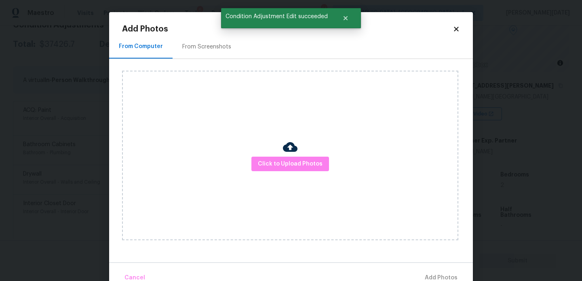
click at [204, 44] on div "From Screenshots" at bounding box center [206, 47] width 49 height 8
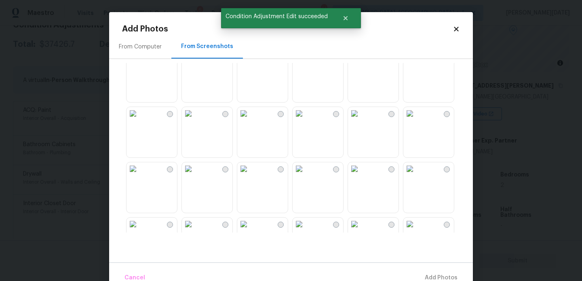
scroll to position [70, 0]
click at [139, 122] on img at bounding box center [133, 115] width 13 height 13
click at [195, 177] on img at bounding box center [188, 170] width 13 height 13
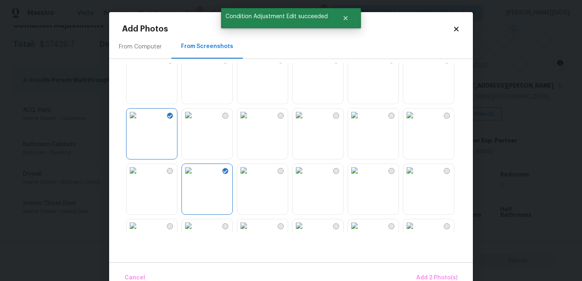
click at [361, 177] on img at bounding box center [354, 170] width 13 height 13
click at [416, 177] on img at bounding box center [409, 170] width 13 height 13
click at [361, 177] on img at bounding box center [354, 170] width 13 height 13
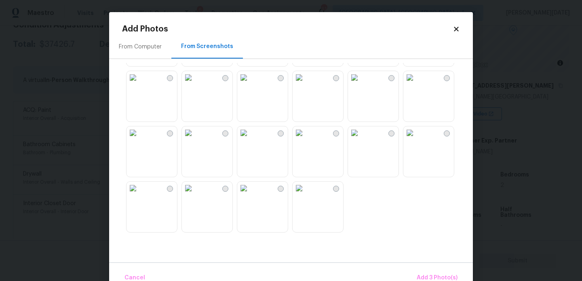
click at [195, 84] on img at bounding box center [188, 77] width 13 height 13
click at [421, 273] on span "Add 4 Photo(s)" at bounding box center [437, 278] width 42 height 10
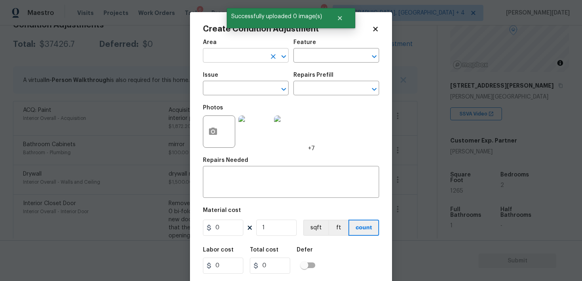
click at [219, 59] on input "text" at bounding box center [234, 56] width 63 height 13
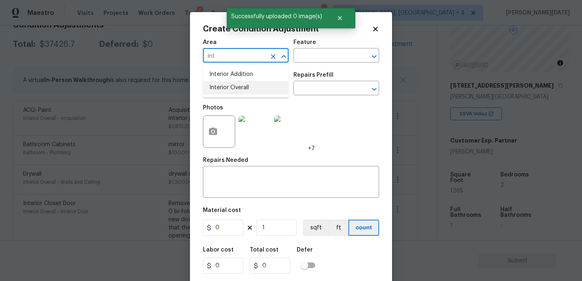
click at [221, 85] on li "Interior Overall" at bounding box center [246, 87] width 86 height 13
type input "Interior Overall"
click at [221, 85] on input "text" at bounding box center [234, 89] width 63 height 13
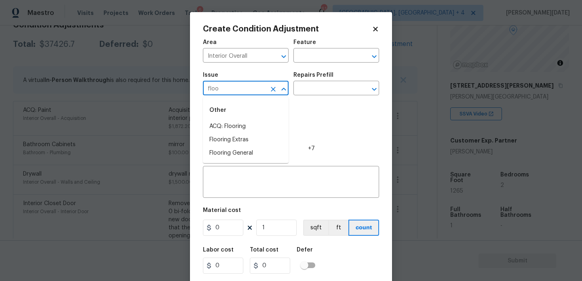
click at [223, 125] on li "ACQ: Flooring" at bounding box center [246, 126] width 86 height 13
type input "ACQ: Flooring"
click at [296, 96] on div "Issue ACQ: Flooring ​ Repairs Prefill ​" at bounding box center [291, 83] width 176 height 33
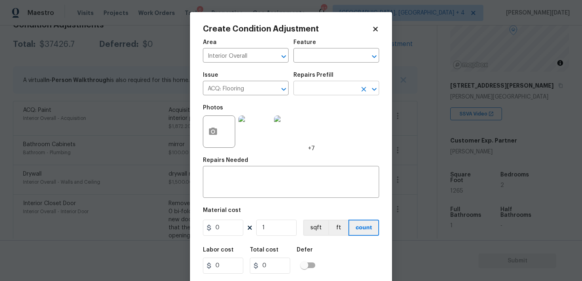
click at [321, 89] on input "text" at bounding box center [324, 89] width 63 height 13
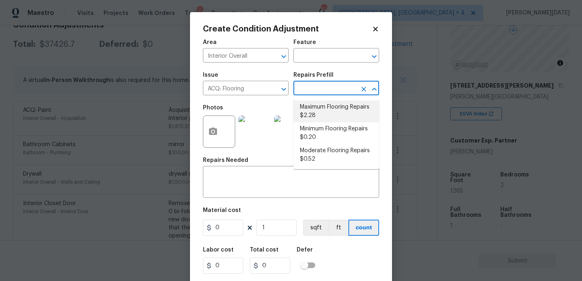
click at [322, 112] on li "Maximum Flooring Repairs $2.28" at bounding box center [336, 112] width 86 height 22
type input "Acquisition"
type textarea "Acquisition Scope: Maximum flooring repairs"
type input "2.28"
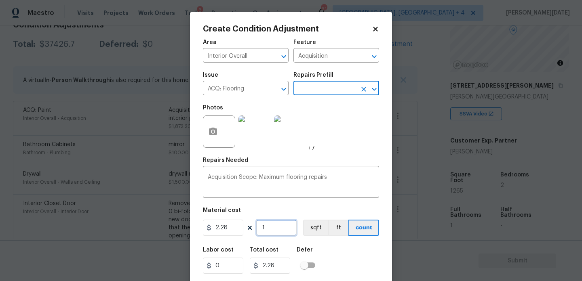
click at [287, 226] on input "1" at bounding box center [276, 228] width 40 height 16
type input "0"
paste input "1265"
type input "1265"
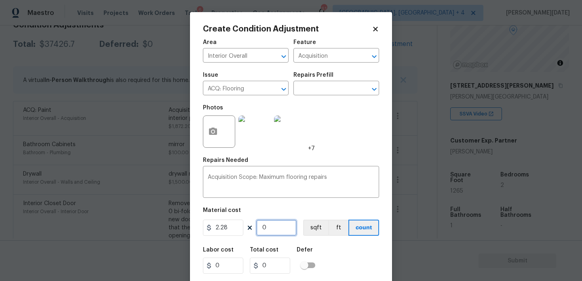
type input "2884.2"
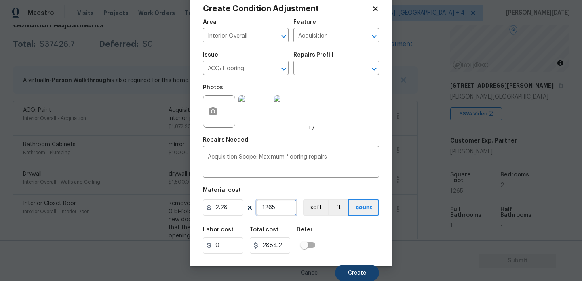
type input "1265"
click at [362, 268] on button "Create" at bounding box center [357, 273] width 44 height 16
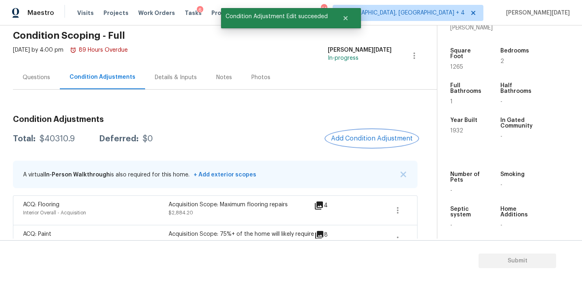
scroll to position [13, 0]
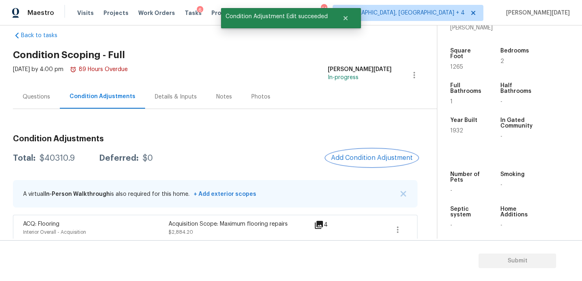
click at [367, 156] on span "Add Condition Adjustment" at bounding box center [372, 157] width 82 height 7
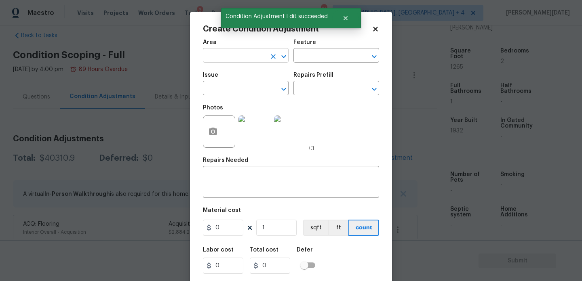
click at [218, 62] on input "text" at bounding box center [234, 56] width 63 height 13
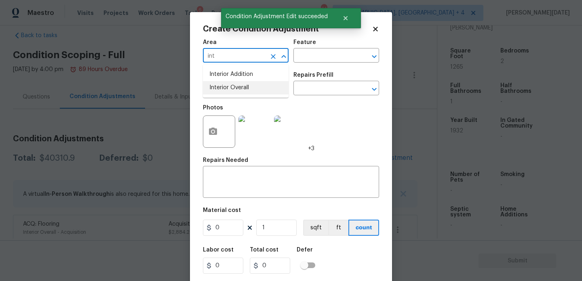
click at [225, 94] on li "Interior Overall" at bounding box center [246, 87] width 86 height 13
type input "Interior Overall"
click at [225, 94] on input "text" at bounding box center [234, 89] width 63 height 13
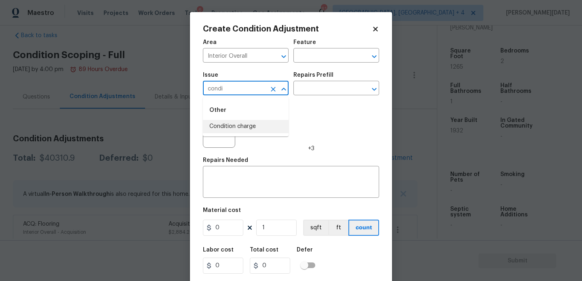
click at [231, 129] on li "Condition charge" at bounding box center [246, 126] width 86 height 13
type input "Condition charge"
click at [314, 85] on input "text" at bounding box center [324, 89] width 63 height 13
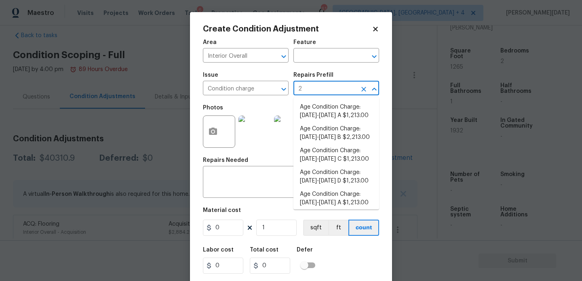
type input "22"
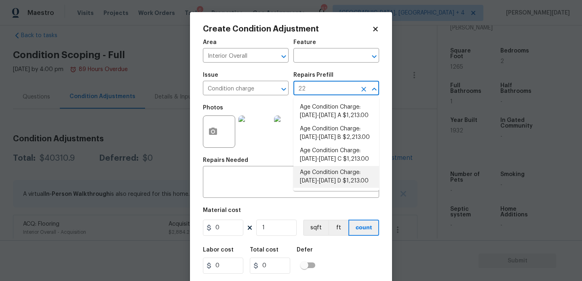
click at [330, 178] on li "Age Condition Charge: 1922-1978 D $1,213.00" at bounding box center [336, 177] width 86 height 22
type input "Home Readiness Packages"
type textarea "Age Condition Charge: 1922-1978 D"
type input "1213"
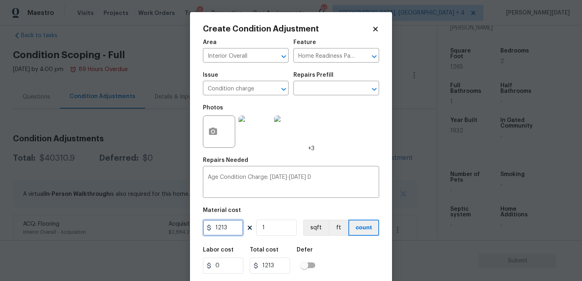
drag, startPoint x: 236, startPoint y: 230, endPoint x: 178, endPoint y: 229, distance: 57.8
click at [178, 229] on div "Create Condition Adjustment Area Interior Overall ​ Feature Home Readiness Pack…" at bounding box center [291, 140] width 582 height 281
type input "2000"
click at [318, 140] on div "Photos +3" at bounding box center [291, 126] width 176 height 53
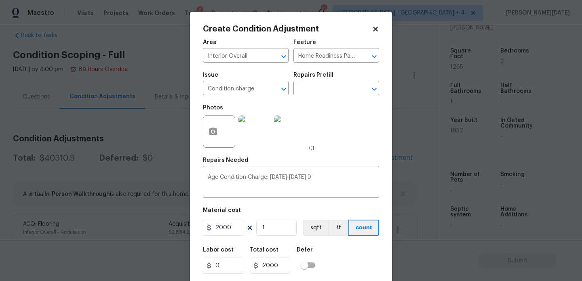
scroll to position [21, 0]
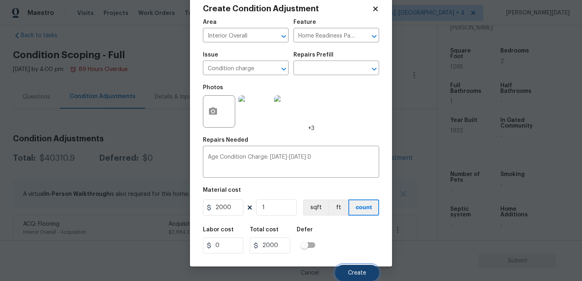
click at [353, 268] on button "Create" at bounding box center [357, 273] width 44 height 16
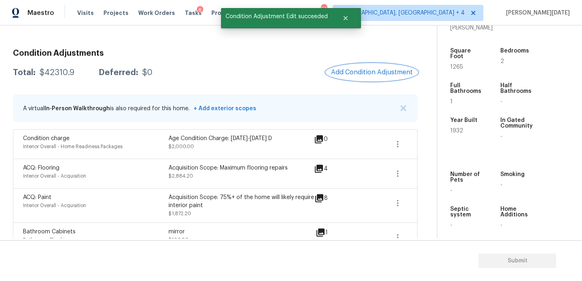
scroll to position [96, 0]
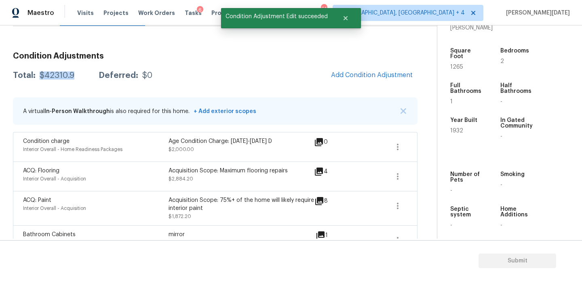
drag, startPoint x: 39, startPoint y: 75, endPoint x: 76, endPoint y: 75, distance: 37.2
click at [76, 75] on div "Total: $42310.9 Deferred: $0" at bounding box center [82, 76] width 139 height 8
copy div "$42310.9"
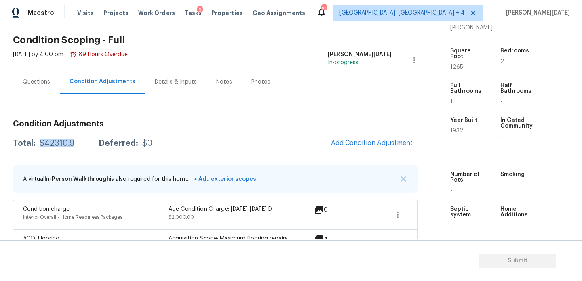
click at [34, 77] on div "Questions" at bounding box center [36, 82] width 47 height 24
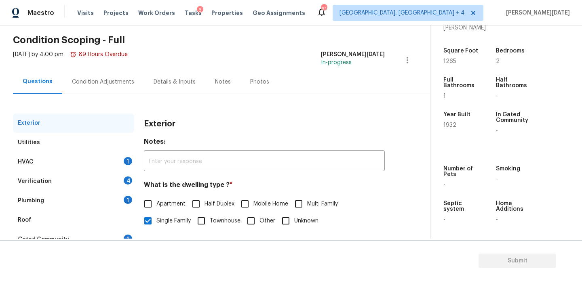
scroll to position [108, 0]
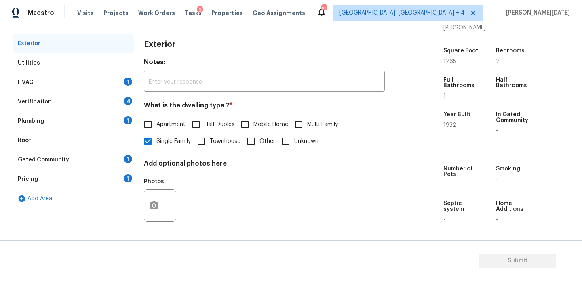
click at [122, 82] on div "HVAC 1" at bounding box center [73, 82] width 121 height 19
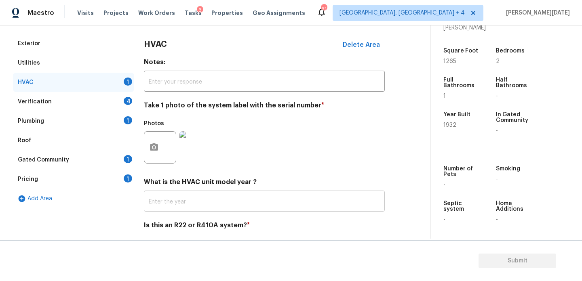
scroll to position [135, 0]
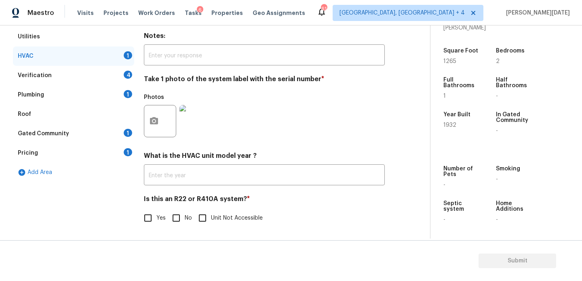
click at [149, 212] on input "Yes" at bounding box center [147, 218] width 17 height 17
checkbox input "true"
click at [121, 72] on div "Verification 4" at bounding box center [73, 75] width 121 height 19
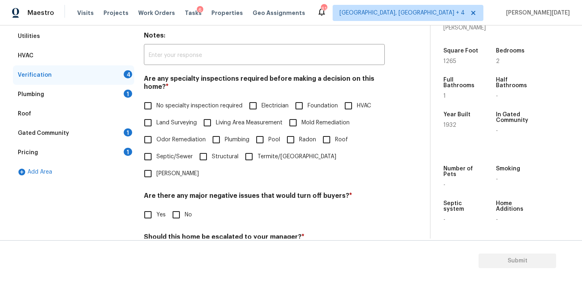
click at [158, 104] on span "No specialty inspection required" at bounding box center [199, 106] width 86 height 8
click at [156, 104] on input "No specialty inspection required" at bounding box center [147, 105] width 17 height 17
checkbox input "true"
click at [179, 207] on input "No" at bounding box center [176, 215] width 17 height 17
checkbox input "true"
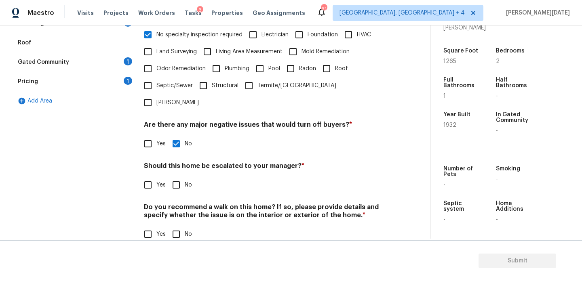
scroll to position [205, 0]
click at [180, 227] on input "No" at bounding box center [176, 235] width 17 height 17
checkbox input "true"
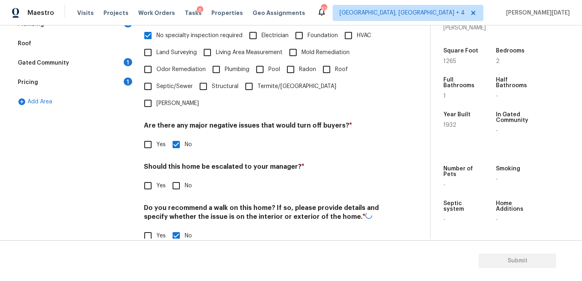
click at [153, 180] on div "Verification Notes: ​ Are any specialty inspections required before making a de…" at bounding box center [264, 95] width 241 height 317
click at [153, 177] on input "Yes" at bounding box center [147, 185] width 17 height 17
checkbox input "true"
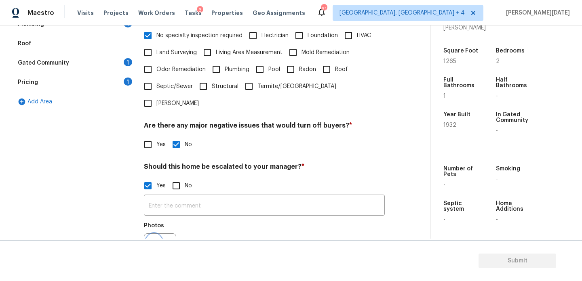
click at [152, 246] on icon "button" at bounding box center [154, 249] width 8 height 7
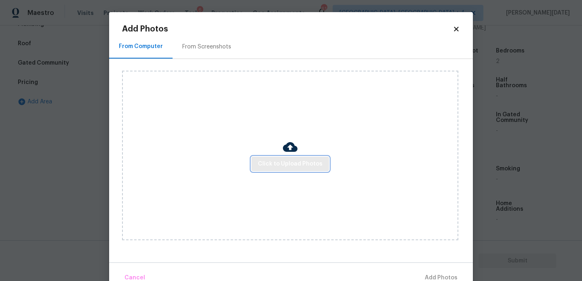
click at [263, 166] on span "Click to Upload Photos" at bounding box center [290, 164] width 65 height 10
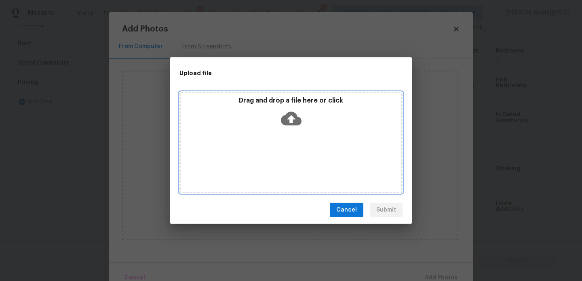
click at [263, 166] on div "Drag and drop a file here or click" at bounding box center [290, 142] width 223 height 101
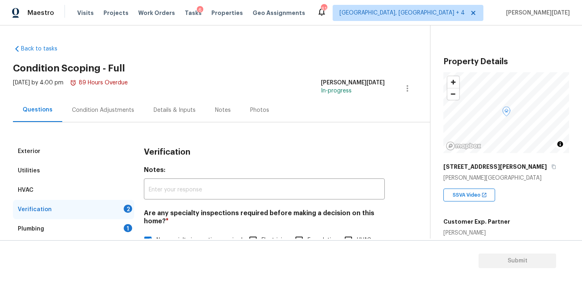
scroll to position [205, 0]
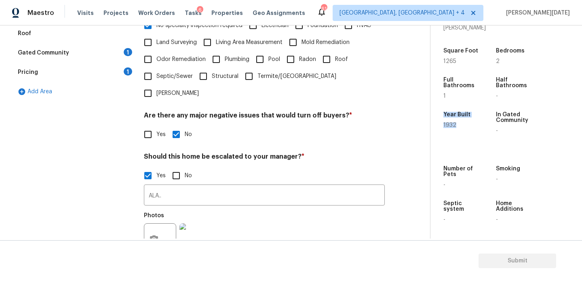
drag, startPoint x: 444, startPoint y: 113, endPoint x: 459, endPoint y: 126, distance: 19.2
click at [459, 126] on div "Year Built 1932" at bounding box center [468, 122] width 50 height 35
copy div "Year Built 1932"
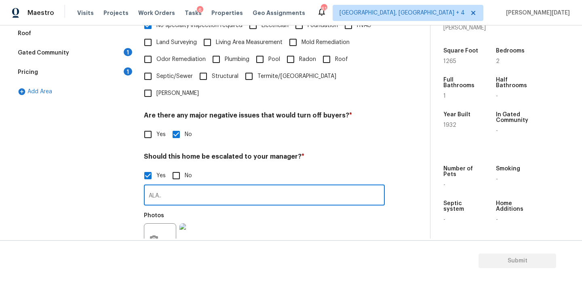
click at [169, 187] on input "ALA.." at bounding box center [264, 196] width 241 height 19
paste input "Year Built 1932"
click at [163, 187] on input "ALA.. Year Built 1932" at bounding box center [264, 196] width 241 height 19
click at [263, 238] on div "Photos" at bounding box center [264, 234] width 241 height 53
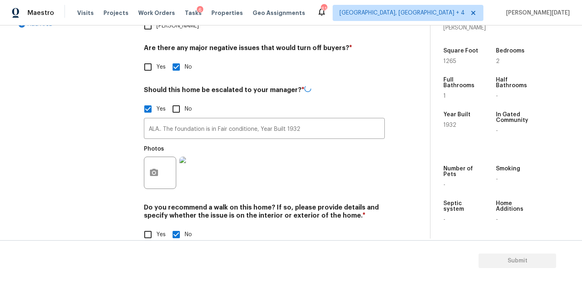
scroll to position [282, 0]
click at [203, 162] on img at bounding box center [195, 173] width 32 height 32
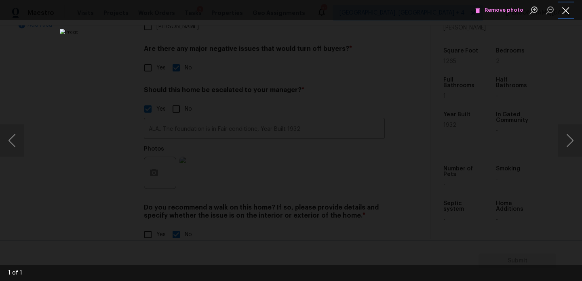
click at [564, 13] on button "Close lightbox" at bounding box center [566, 10] width 16 height 14
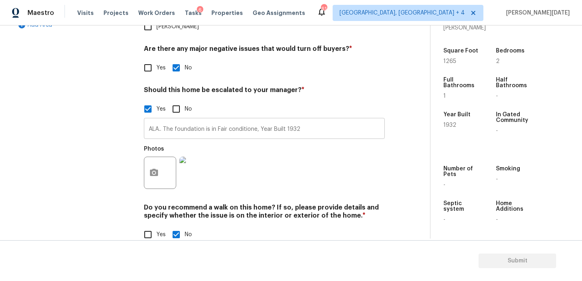
click at [165, 120] on input "ALA.. The foundation is in Fair conditione, Year Built 1932" at bounding box center [264, 129] width 241 height 19
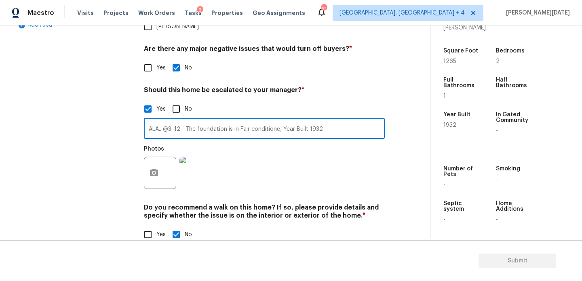
click at [278, 120] on input "ALA.. @3: 12 - The foundation is in Fair conditione, Year Built 1932" at bounding box center [264, 129] width 241 height 19
click at [344, 120] on input "ALA.. @3: 12 - The foundation is in Fair condition, Year Built 1932" at bounding box center [264, 129] width 241 height 19
click at [226, 120] on input "ALA.. @3: 12 - The foundation is in Fair condition, Year Built 1932.." at bounding box center [264, 129] width 241 height 19
click at [349, 120] on input "ALA.. @3: 12 - The foundation/ Roof are in Fair condition, Year Built 1932.." at bounding box center [264, 129] width 241 height 19
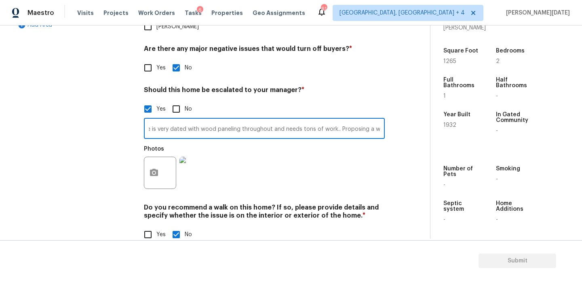
type input "ALA.. @3: 12 - The foundation/ Roof are in Fair condition, Year Built 1932.. th…"
click at [155, 226] on input "Yes" at bounding box center [147, 234] width 17 height 17
checkbox input "true"
checkbox input "false"
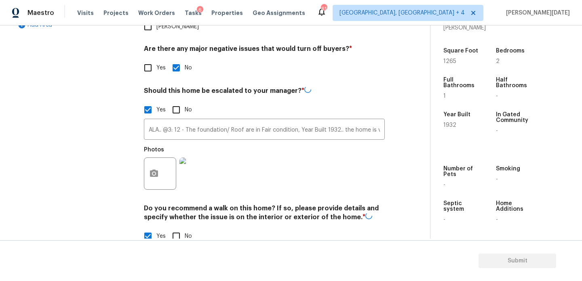
scroll to position [360, 0]
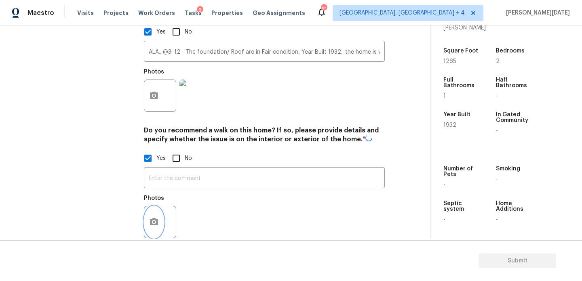
click at [152, 217] on icon "button" at bounding box center [154, 222] width 10 height 10
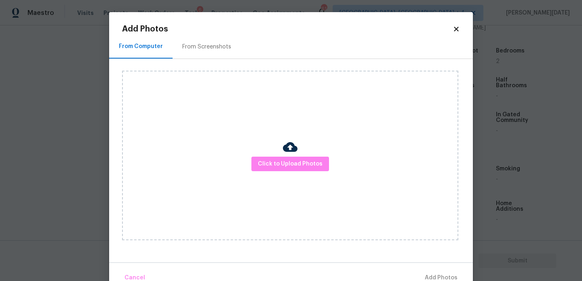
click at [296, 173] on div "Click to Upload Photos" at bounding box center [290, 156] width 336 height 170
click at [299, 169] on button "Click to Upload Photos" at bounding box center [290, 164] width 78 height 15
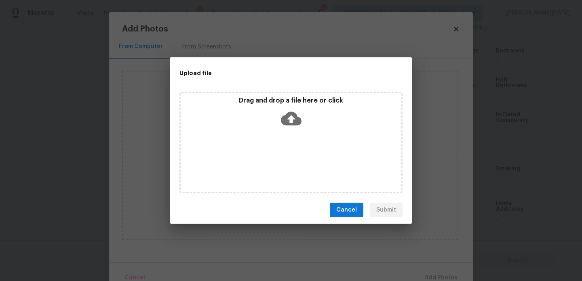
scroll to position [358, 0]
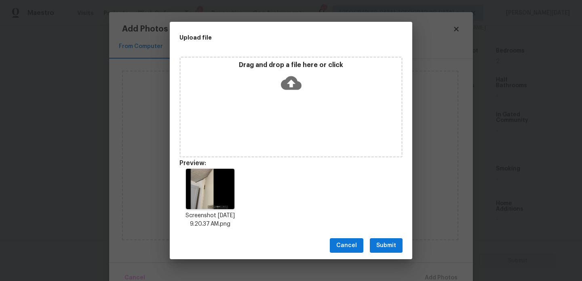
click at [375, 238] on div "Cancel Submit" at bounding box center [291, 246] width 243 height 28
click at [387, 245] on span "Submit" at bounding box center [386, 246] width 20 height 10
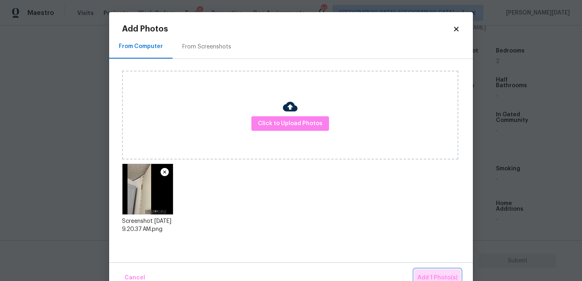
click at [435, 272] on button "Add 1 Photo(s)" at bounding box center [437, 278] width 46 height 17
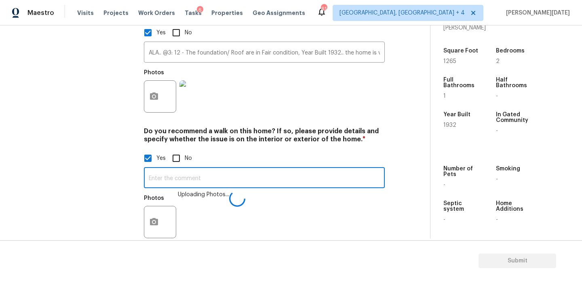
click at [178, 169] on input "text" at bounding box center [264, 178] width 241 height 19
paste input "ALA.. @3: 12 - The foundation/ Roof are in Fair condition, Year Built 1932.. th…"
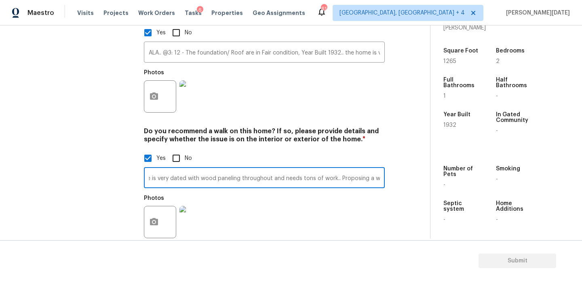
drag, startPoint x: 334, startPoint y: 162, endPoint x: 274, endPoint y: 162, distance: 59.8
click at [274, 169] on input "ALA.. @3: 12 - The foundation/ Roof are in Fair condition, Year Built 1932.. th…" at bounding box center [264, 178] width 241 height 19
type input "ALA.. @3: 12 - The foundation/ Roof are in Fair condition, Year Built 1932.. th…"
click at [287, 173] on div "ALA.. @3: 12 - The foundation/ Roof are in Fair condition, Year Built 1932.. th…" at bounding box center [264, 205] width 241 height 76
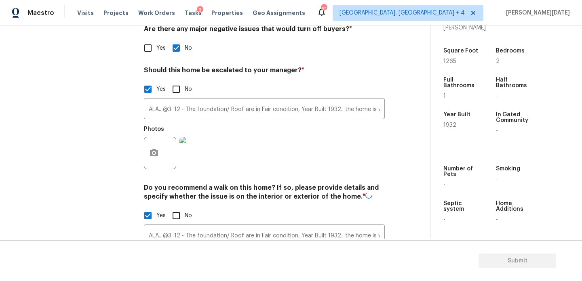
scroll to position [292, 0]
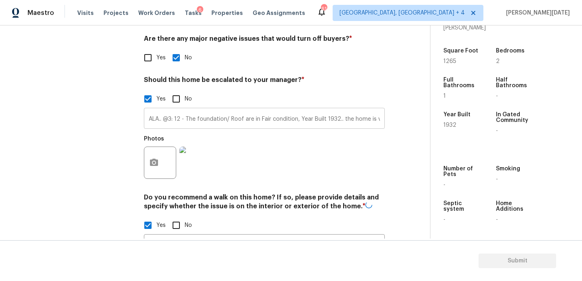
click at [286, 110] on input "ALA.. @3: 12 - The foundation/ Roof are in Fair condition, Year Built 1932.. th…" at bounding box center [264, 119] width 241 height 19
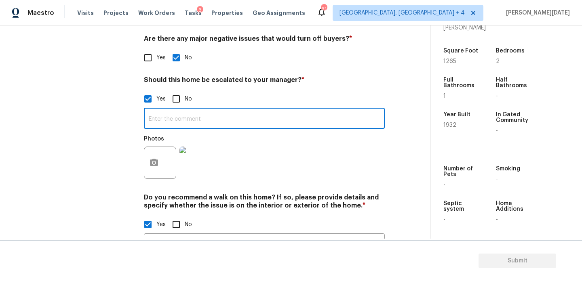
paste input "ALA.. @3: 12 - The foundation/ Roof are in Fair condition, Year Built 1932.. th…"
type input "ALA.. @3: 12 - The foundation/ Roof are in Fair condition, Year Built 1932.. th…"
click at [331, 131] on div "Photos" at bounding box center [264, 157] width 241 height 53
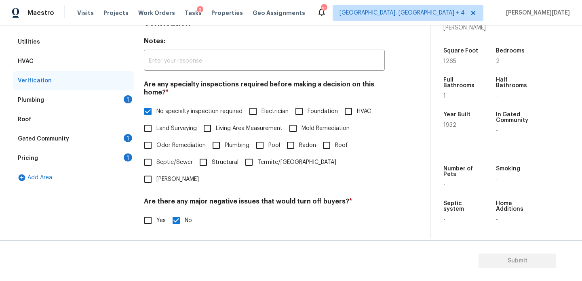
scroll to position [108, 0]
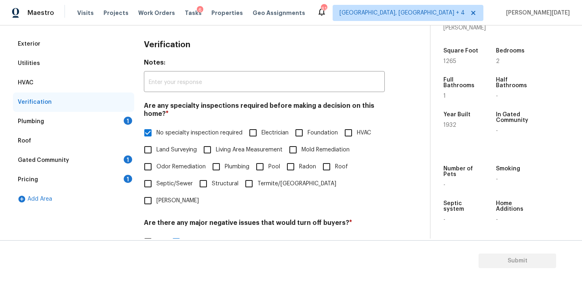
click at [127, 119] on div "1" at bounding box center [128, 121] width 8 height 8
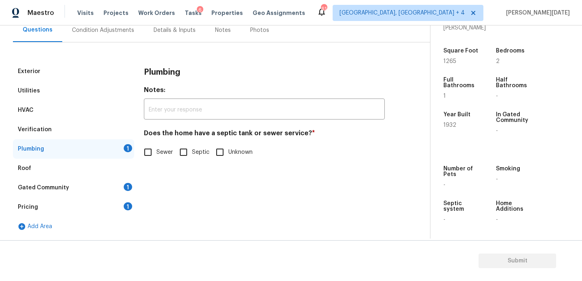
scroll to position [80, 0]
click at [148, 147] on input "Sewer" at bounding box center [147, 152] width 17 height 17
checkbox input "true"
click at [122, 181] on div "Gated Community 1" at bounding box center [73, 187] width 121 height 19
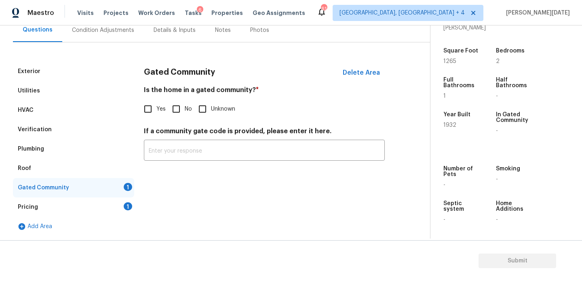
click at [178, 106] on input "No" at bounding box center [176, 109] width 17 height 17
checkbox input "true"
click at [123, 210] on div "Pricing 1" at bounding box center [73, 207] width 121 height 19
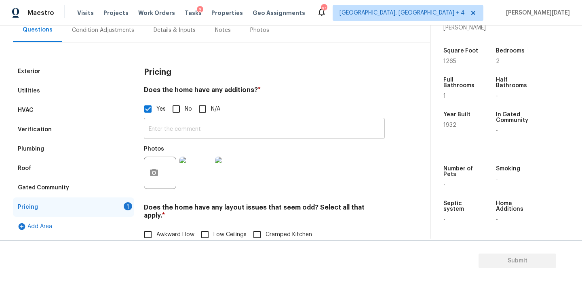
click at [179, 126] on input "text" at bounding box center [264, 129] width 241 height 19
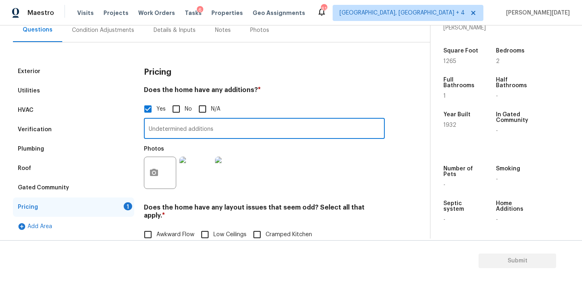
type input "Undetermined additions"
click at [290, 165] on div "Photos" at bounding box center [264, 167] width 241 height 53
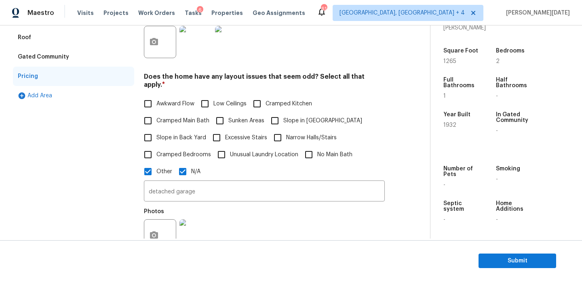
scroll to position [207, 0]
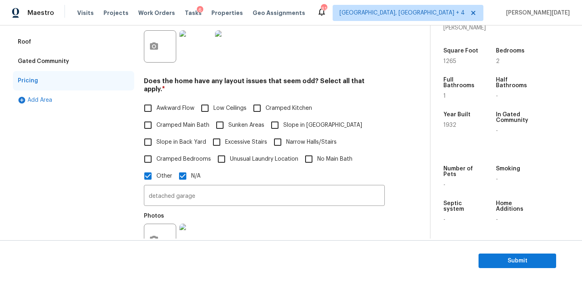
click at [187, 169] on input "N/A" at bounding box center [182, 176] width 17 height 17
checkbox input "false"
click at [153, 100] on input "Awkward Flow" at bounding box center [147, 108] width 17 height 17
checkbox input "true"
click at [222, 104] on span "Low Ceilings" at bounding box center [229, 108] width 33 height 8
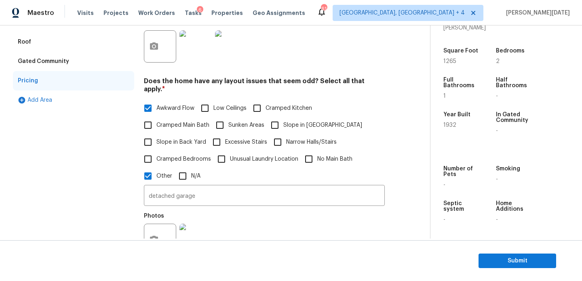
click at [213, 101] on input "Low Ceilings" at bounding box center [204, 108] width 17 height 17
checkbox input "true"
click at [231, 126] on span "Sunken Areas" at bounding box center [246, 126] width 36 height 8
click at [228, 126] on input "Sunken Areas" at bounding box center [219, 126] width 17 height 17
checkbox input "false"
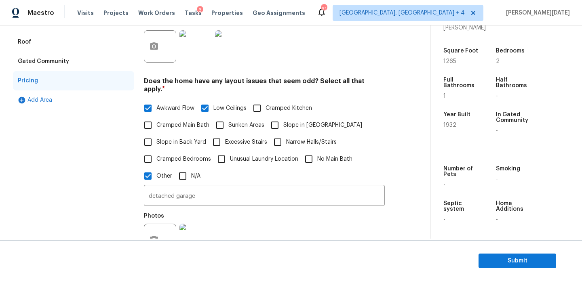
click at [299, 121] on span "Slope in [GEOGRAPHIC_DATA]" at bounding box center [322, 125] width 79 height 8
click at [283, 117] on input "Slope in [GEOGRAPHIC_DATA]" at bounding box center [274, 125] width 17 height 17
checkbox input "true"
click at [178, 155] on span "Cramped Bedrooms" at bounding box center [183, 159] width 55 height 8
click at [156, 152] on input "Cramped Bedrooms" at bounding box center [147, 159] width 17 height 17
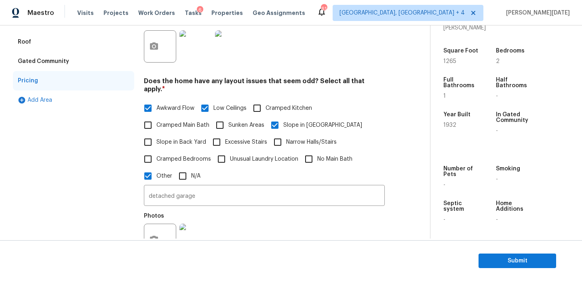
checkbox input "true"
click at [186, 121] on span "Cramped Main Bath" at bounding box center [182, 125] width 53 height 8
click at [156, 117] on input "Cramped Main Bath" at bounding box center [147, 125] width 17 height 17
checkbox input "true"
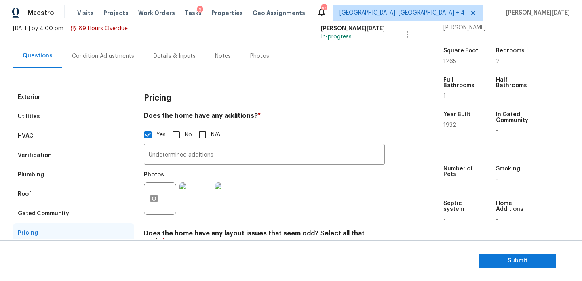
scroll to position [45, 0]
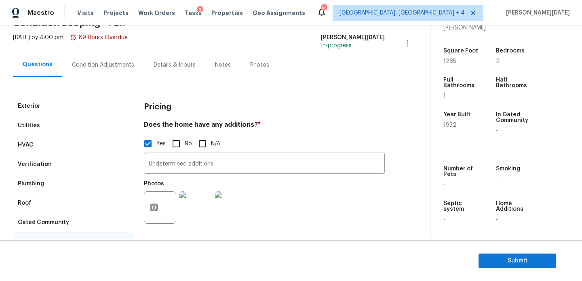
click at [100, 70] on div "Condition Adjustments" at bounding box center [103, 65] width 82 height 24
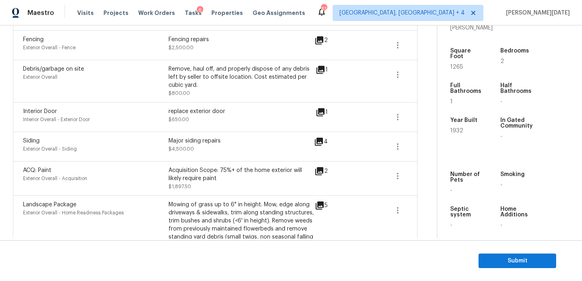
scroll to position [419, 0]
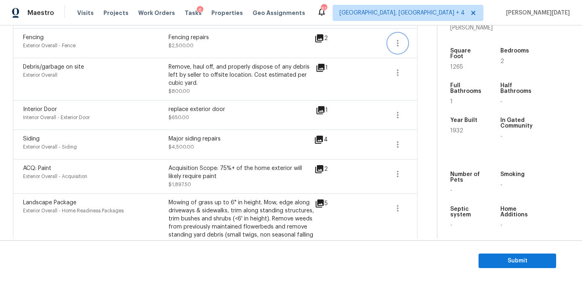
click at [401, 46] on icon "button" at bounding box center [398, 43] width 10 height 10
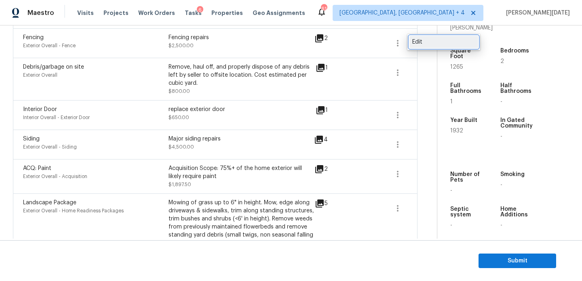
click at [420, 44] on div "Edit" at bounding box center [443, 42] width 63 height 8
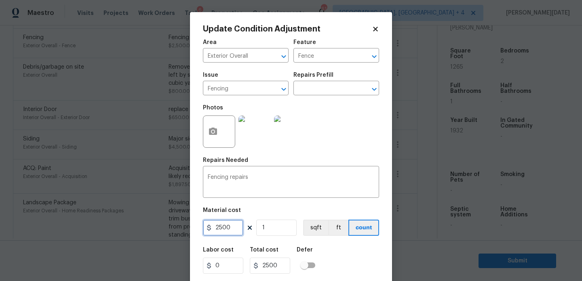
click at [217, 229] on input "2500" at bounding box center [223, 228] width 40 height 16
type input "3500"
click at [329, 165] on div "Repairs Needed" at bounding box center [291, 163] width 176 height 11
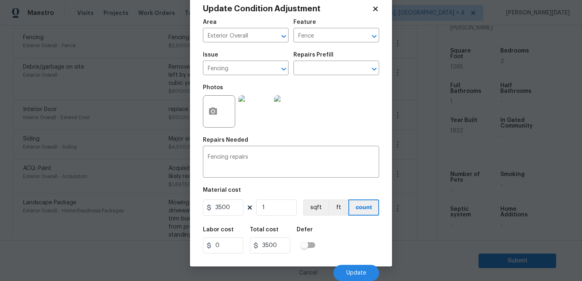
click at [359, 265] on div "Cancel Update" at bounding box center [291, 270] width 176 height 23
click at [353, 274] on span "Update" at bounding box center [356, 273] width 20 height 6
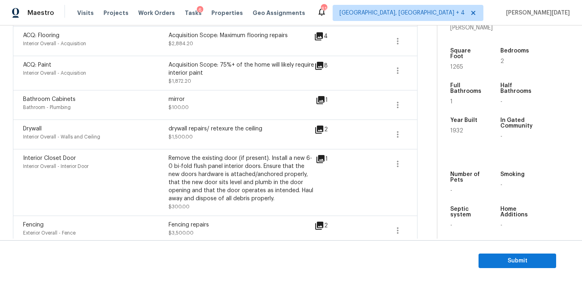
scroll to position [0, 0]
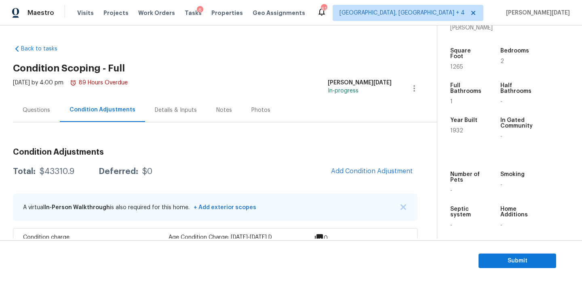
click at [38, 116] on div "Questions" at bounding box center [36, 110] width 47 height 24
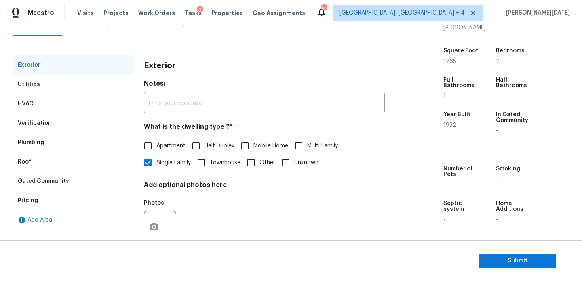
scroll to position [97, 0]
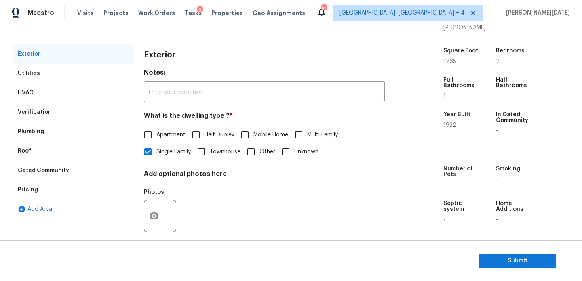
click at [46, 109] on div "Verification" at bounding box center [35, 112] width 34 height 8
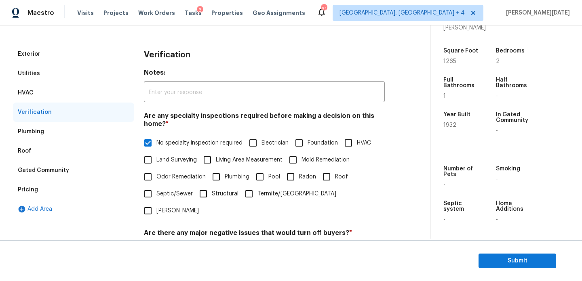
scroll to position [358, 0]
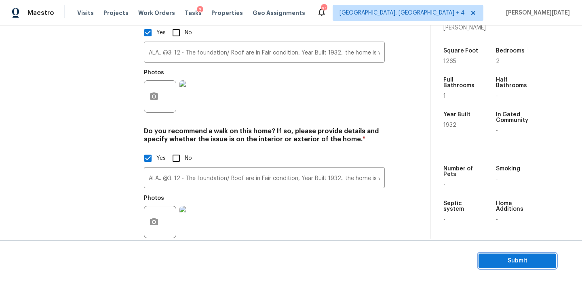
click at [514, 259] on span "Submit" at bounding box center [517, 261] width 65 height 10
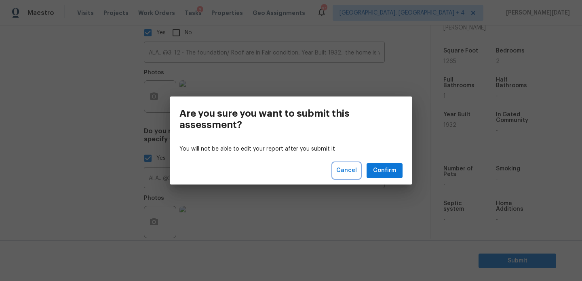
click at [356, 171] on span "Cancel" at bounding box center [346, 171] width 21 height 10
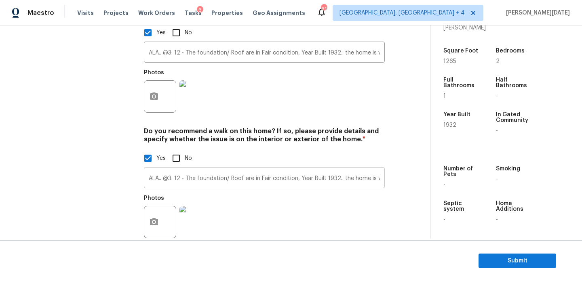
click at [360, 169] on input "ALA.. @3: 12 - The foundation/ Roof are in Fair condition, Year Built 1932.. th…" at bounding box center [264, 178] width 241 height 19
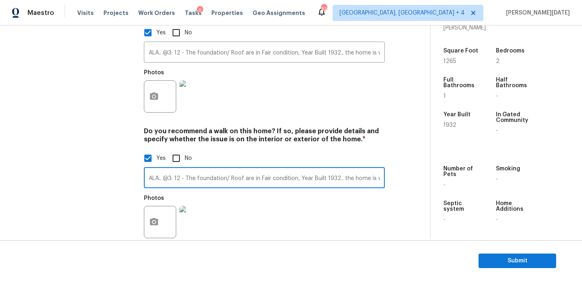
scroll to position [0, 158]
click at [348, 202] on div "Photos" at bounding box center [264, 217] width 241 height 53
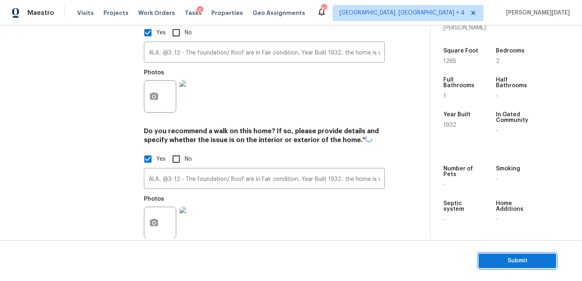
click at [495, 259] on span "Submit" at bounding box center [517, 261] width 65 height 10
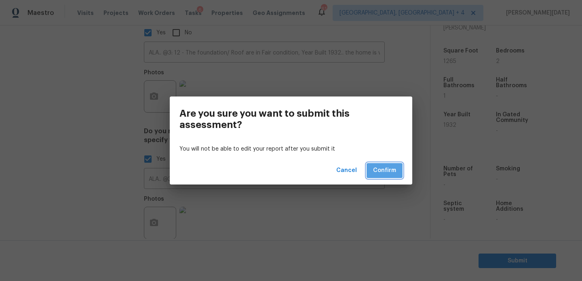
click at [382, 174] on span "Confirm" at bounding box center [384, 171] width 23 height 10
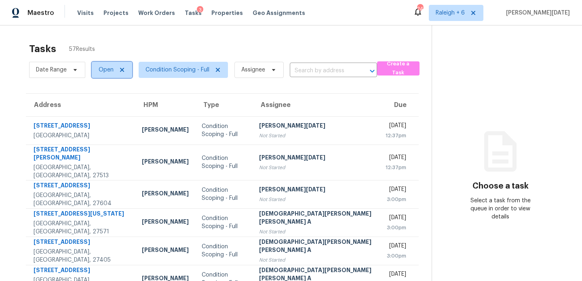
click at [111, 70] on span "Open" at bounding box center [106, 70] width 15 height 8
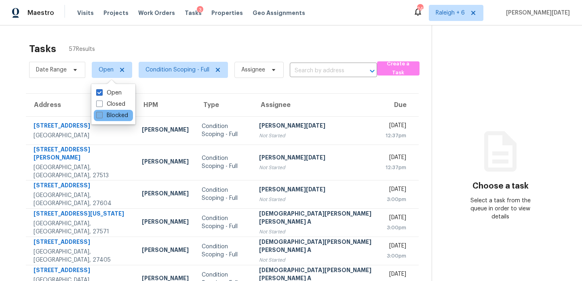
click at [102, 112] on label "Blocked" at bounding box center [112, 116] width 32 height 8
click at [101, 112] on input "Blocked" at bounding box center [98, 114] width 5 height 5
checkbox input "true"
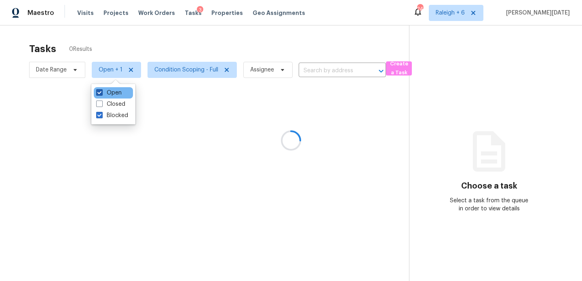
click at [104, 93] on label "Open" at bounding box center [108, 93] width 25 height 8
click at [101, 93] on input "Open" at bounding box center [98, 91] width 5 height 5
checkbox input "false"
click at [228, 46] on div at bounding box center [291, 140] width 582 height 281
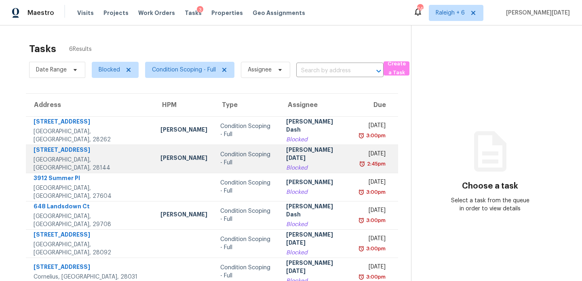
click at [311, 151] on div "[PERSON_NAME][DATE]" at bounding box center [316, 155] width 61 height 18
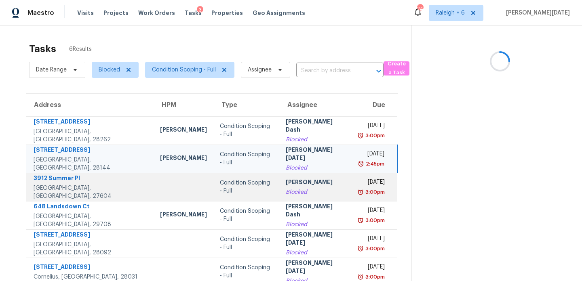
scroll to position [36, 0]
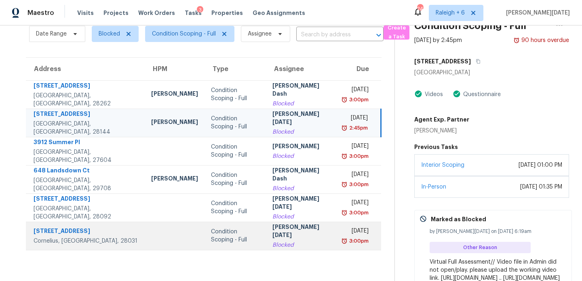
click at [304, 235] on td "Prabhu Raja Blocked" at bounding box center [301, 236] width 71 height 28
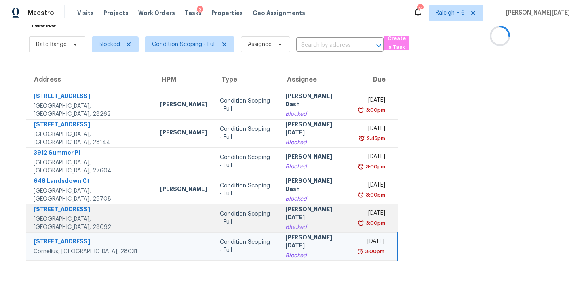
click at [310, 217] on div "[PERSON_NAME][DATE]" at bounding box center [315, 214] width 61 height 18
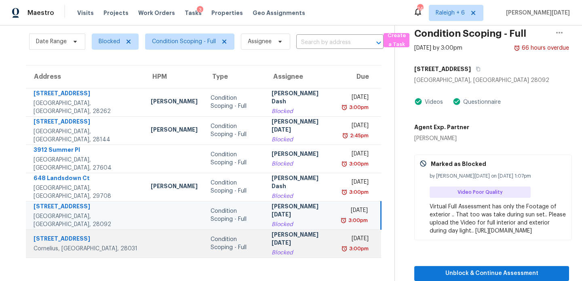
click at [304, 236] on td "Prabhu Raja Blocked" at bounding box center [300, 244] width 71 height 28
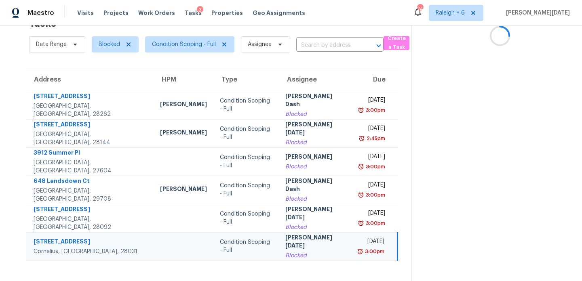
scroll to position [25, 0]
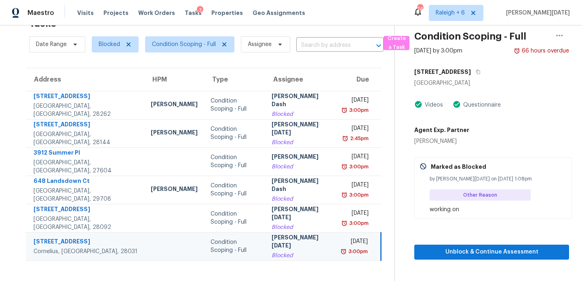
click at [343, 242] on div "Fri, Aug 15th 2025" at bounding box center [355, 243] width 25 height 10
click at [431, 256] on span "Unblock & Continue Assessment" at bounding box center [492, 252] width 142 height 10
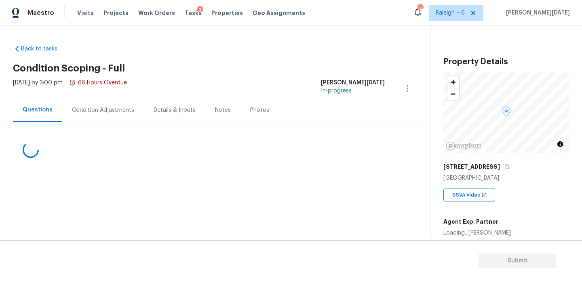
click at [96, 120] on div "Condition Adjustments" at bounding box center [103, 110] width 82 height 24
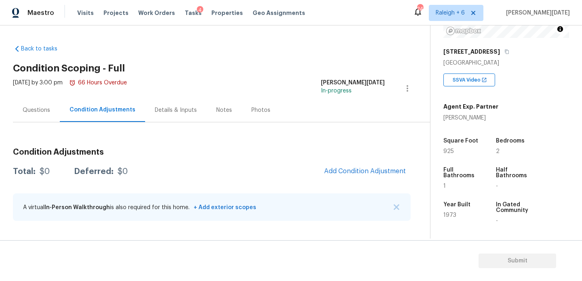
scroll to position [132, 0]
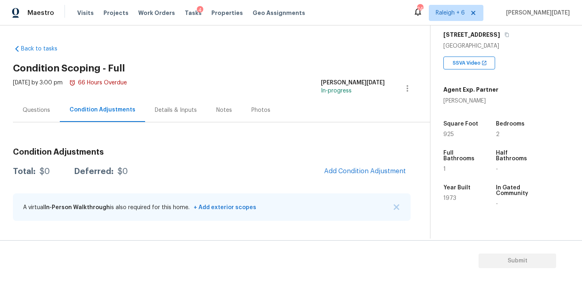
click at [448, 135] on span "925" at bounding box center [448, 135] width 11 height 6
copy span "925"
click at [366, 158] on div "Condition Adjustments Total: $0 Deferred: $0 Add Condition Adjustment A virtual…" at bounding box center [212, 185] width 398 height 86
click at [364, 165] on button "Add Condition Adjustment" at bounding box center [364, 171] width 91 height 17
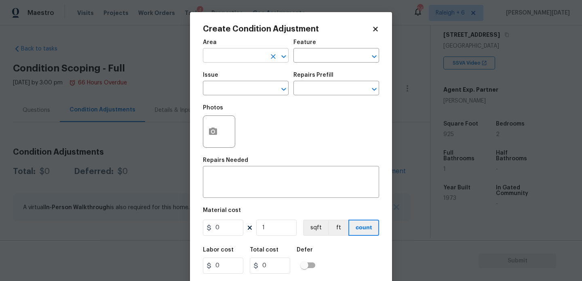
click at [226, 62] on input "text" at bounding box center [234, 56] width 63 height 13
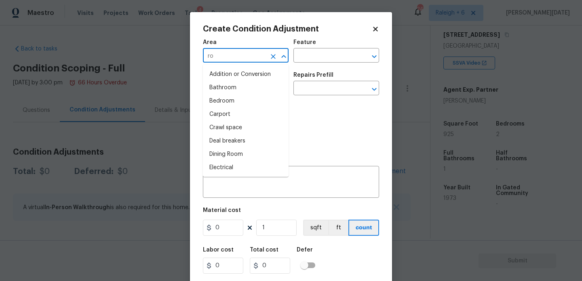
type input "roo"
type input "f"
click at [218, 59] on input "text" at bounding box center [234, 56] width 63 height 13
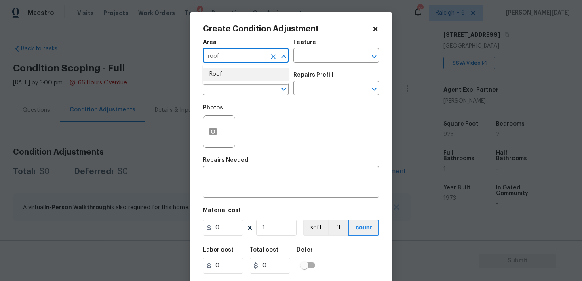
click at [217, 74] on li "Roof" at bounding box center [246, 74] width 86 height 13
type input "Roof"
click at [215, 98] on span "Issue ​" at bounding box center [246, 83] width 86 height 33
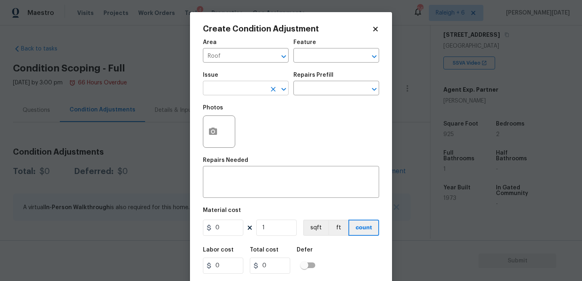
click at [230, 90] on input "text" at bounding box center [234, 89] width 63 height 13
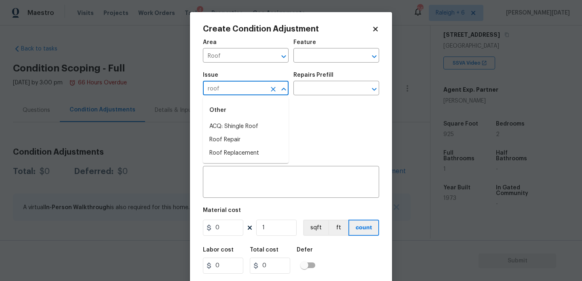
click at [231, 125] on li "ACQ: Shingle Roof" at bounding box center [246, 126] width 86 height 13
type input "ACQ: Shingle Roof"
click at [339, 81] on div "Repairs Prefill" at bounding box center [336, 77] width 86 height 11
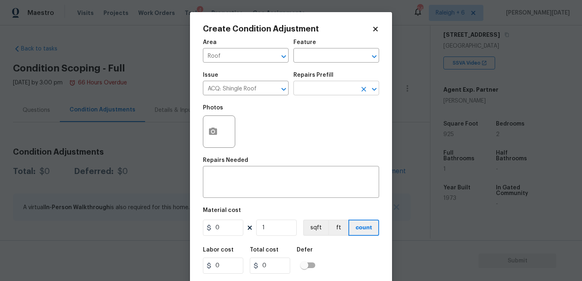
click at [335, 90] on input "text" at bounding box center [324, 89] width 63 height 13
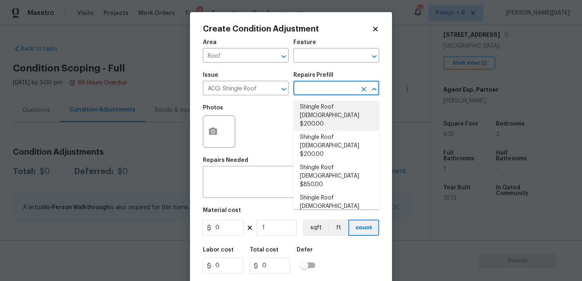
click at [328, 115] on li "Shingle Roof 0-10 Years Old $200.00" at bounding box center [336, 116] width 86 height 30
type input "Acquisition"
type textarea "Acquisition Scope: Shingle Roof 0-10 years in age maintenance."
type input "200"
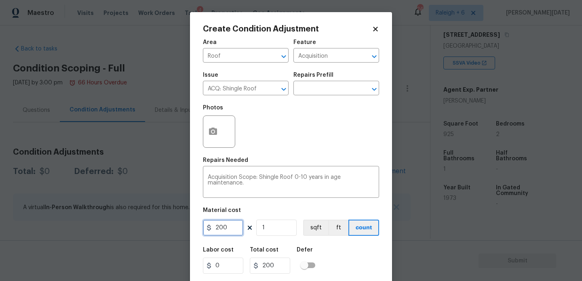
click at [232, 230] on input "200" at bounding box center [223, 228] width 40 height 16
type input "288"
click at [306, 122] on div "Photos" at bounding box center [291, 126] width 176 height 53
type input "288"
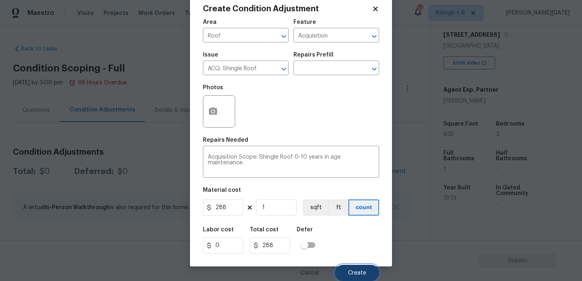
click at [355, 272] on span "Create" at bounding box center [357, 273] width 18 height 6
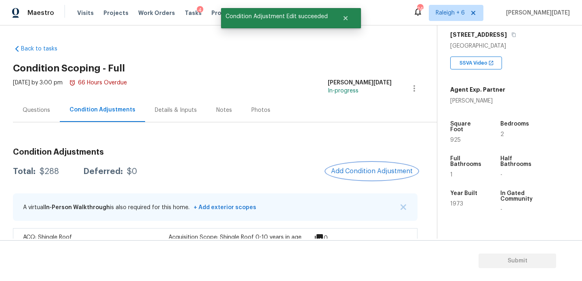
scroll to position [27, 0]
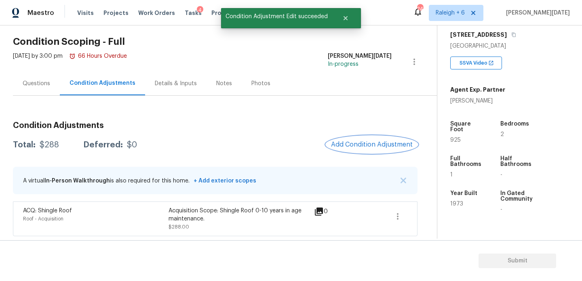
click at [356, 150] on button "Add Condition Adjustment" at bounding box center [371, 144] width 91 height 17
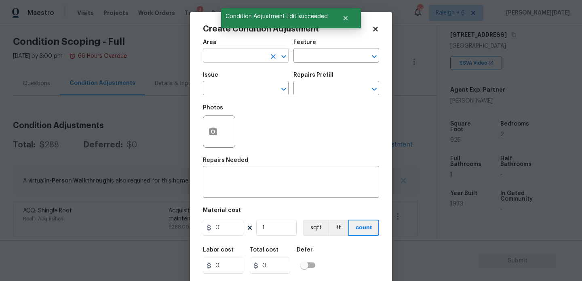
click at [219, 56] on input "text" at bounding box center [234, 56] width 63 height 13
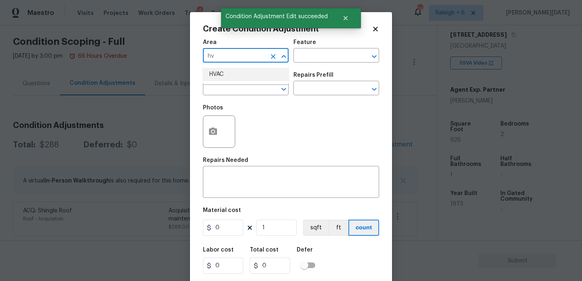
click at [219, 70] on li "HVAC" at bounding box center [246, 74] width 86 height 13
type input "HVAC"
click at [219, 87] on input "text" at bounding box center [234, 89] width 63 height 13
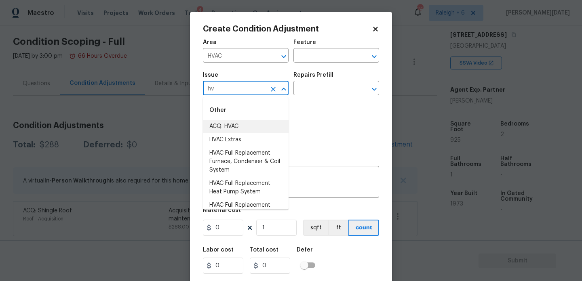
click at [235, 124] on li "ACQ: HVAC" at bounding box center [246, 126] width 86 height 13
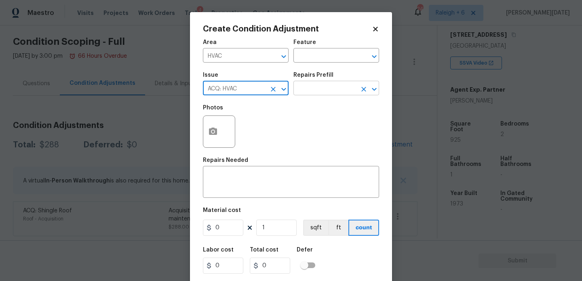
type input "ACQ: HVAC"
click at [321, 88] on input "text" at bounding box center [324, 89] width 63 height 13
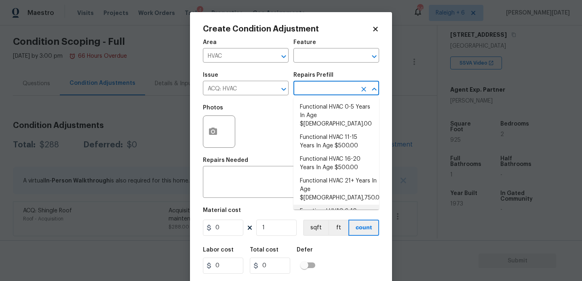
click at [342, 184] on li "Functional HVAC 21+ Years In Age $5,750.00" at bounding box center [336, 190] width 86 height 30
type input "Acquisition"
type textarea "Acquisition Scope: Functional HVAC 21+ years"
type input "5750"
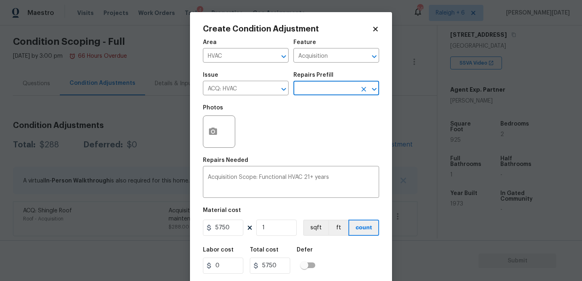
scroll to position [21, 0]
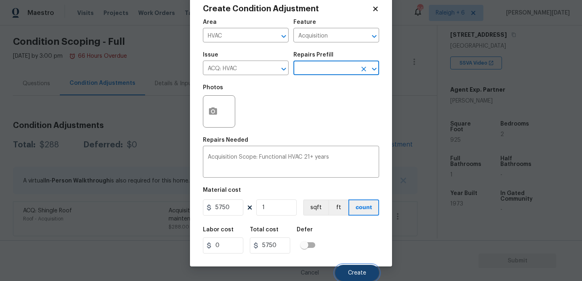
click at [349, 274] on span "Create" at bounding box center [357, 273] width 18 height 6
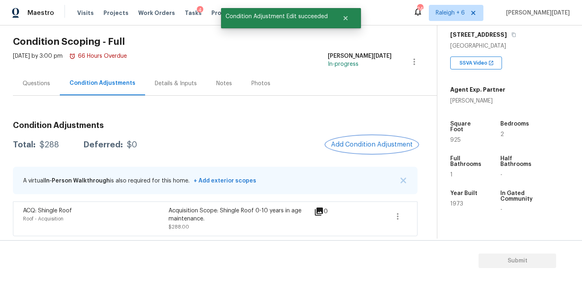
scroll to position [0, 0]
click at [347, 145] on span "Add Condition Adjustment" at bounding box center [372, 144] width 82 height 7
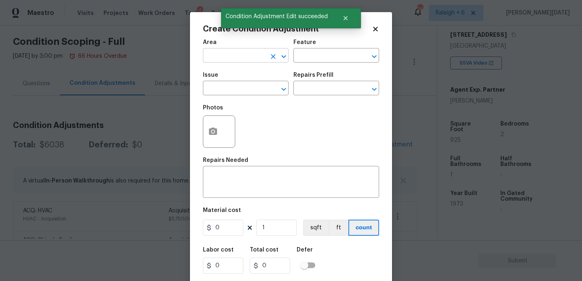
click at [219, 61] on input "text" at bounding box center [234, 56] width 63 height 13
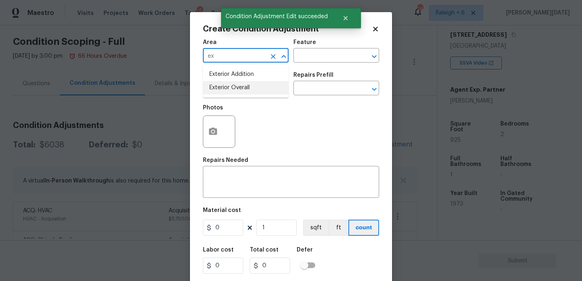
click at [237, 93] on li "Exterior Overall" at bounding box center [246, 87] width 86 height 13
type input "Exterior Overall"
click at [237, 93] on input "text" at bounding box center [234, 89] width 63 height 13
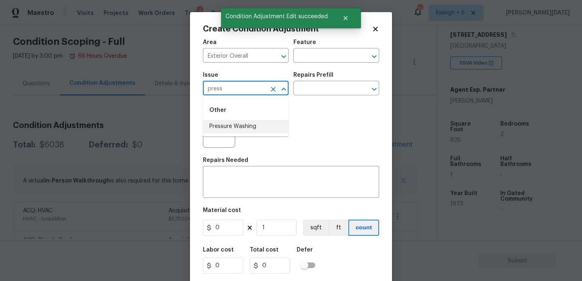
click at [242, 124] on li "Pressure Washing" at bounding box center [246, 126] width 86 height 13
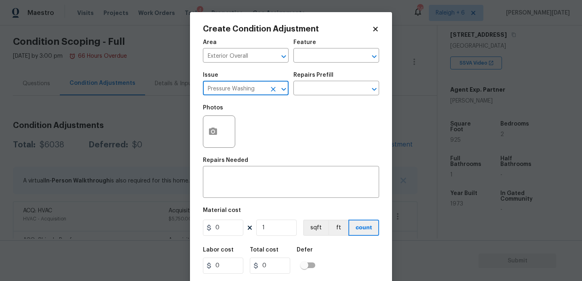
type input "Pressure Washing"
click at [299, 102] on div "Photos" at bounding box center [291, 126] width 176 height 53
click at [318, 92] on input "text" at bounding box center [324, 89] width 63 height 13
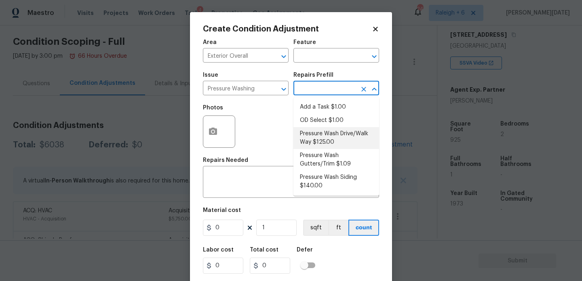
click at [330, 133] on li "Pressure Wash Drive/Walk Way $125.00" at bounding box center [336, 138] width 86 height 22
type input "Siding"
type textarea "Pressure wash the driveways/walkways as directed by the PM. Ensure that all deb…"
type input "125"
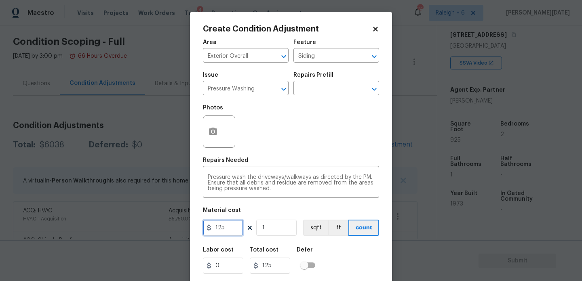
drag, startPoint x: 234, startPoint y: 230, endPoint x: 184, endPoint y: 228, distance: 49.3
click at [184, 228] on div "Create Condition Adjustment Area Exterior Overall ​ Feature Siding ​ Issue Pres…" at bounding box center [291, 140] width 582 height 281
type input "200"
click at [313, 102] on div "Photos" at bounding box center [291, 126] width 176 height 53
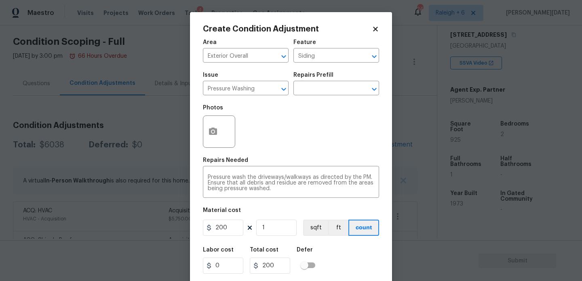
scroll to position [21, 0]
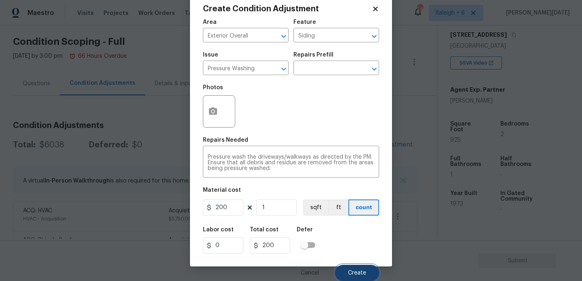
click at [357, 277] on button "Create" at bounding box center [357, 273] width 44 height 16
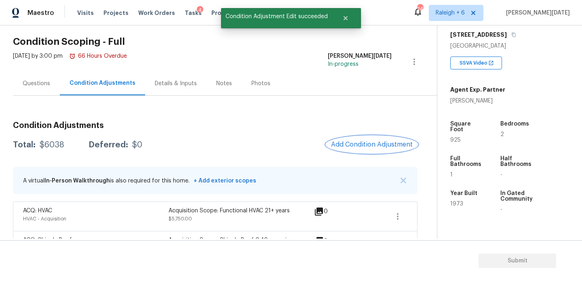
scroll to position [0, 0]
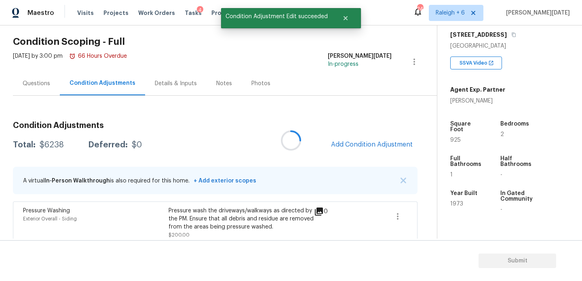
click at [376, 140] on div at bounding box center [291, 140] width 582 height 281
click at [376, 140] on button "Add Condition Adjustment" at bounding box center [371, 144] width 91 height 17
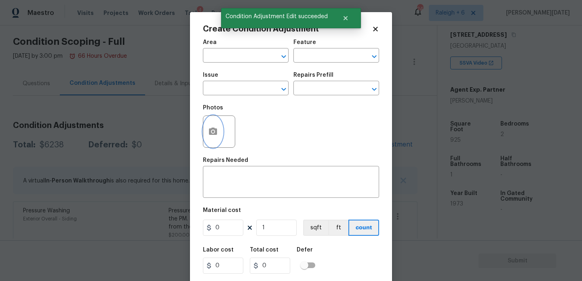
click at [213, 132] on circle "button" at bounding box center [213, 132] width 2 height 2
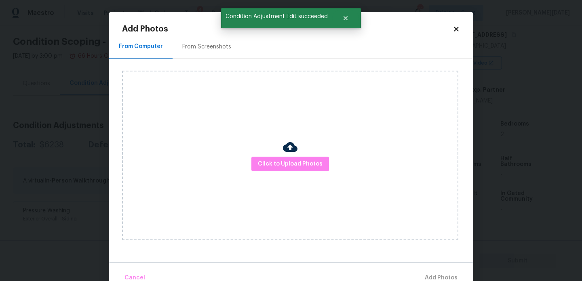
click at [199, 52] on div "From Screenshots" at bounding box center [207, 47] width 68 height 24
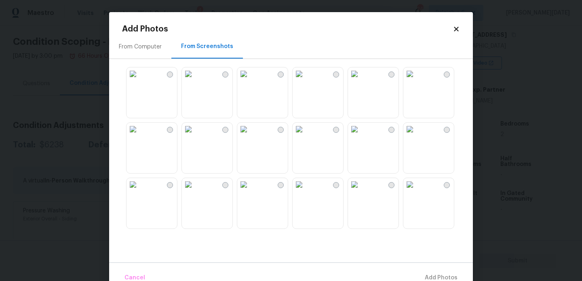
click at [416, 136] on img at bounding box center [409, 129] width 13 height 13
click at [416, 80] on img at bounding box center [409, 73] width 13 height 13
click at [306, 80] on img at bounding box center [299, 73] width 13 height 13
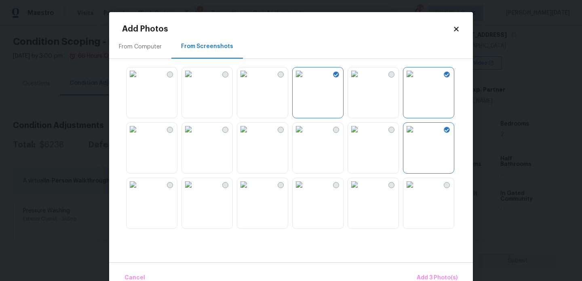
click at [139, 80] on img at bounding box center [133, 73] width 13 height 13
click at [139, 136] on img at bounding box center [133, 129] width 13 height 13
click at [361, 191] on img at bounding box center [354, 184] width 13 height 13
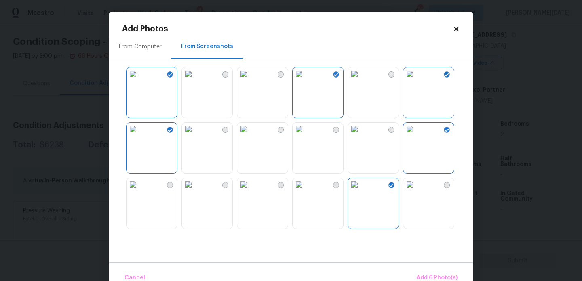
scroll to position [717, 0]
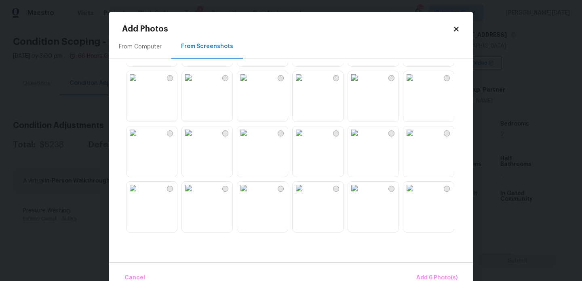
click at [139, 195] on img at bounding box center [133, 188] width 13 height 13
click at [430, 272] on button "Add 7 Photo(s)" at bounding box center [437, 278] width 48 height 17
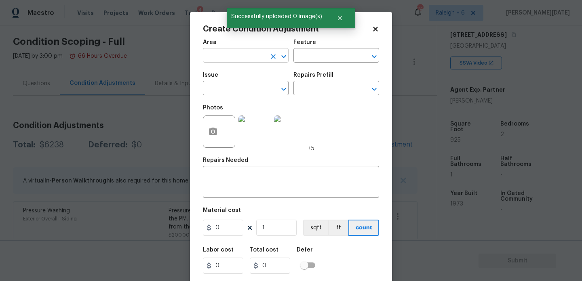
click at [219, 53] on input "text" at bounding box center [234, 56] width 63 height 13
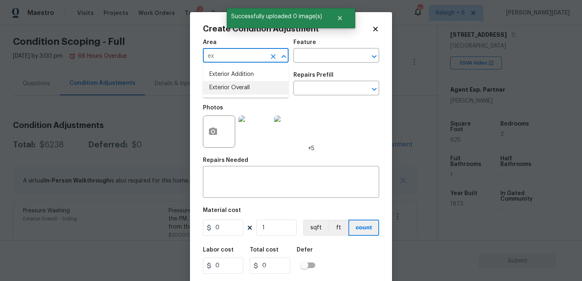
click at [236, 89] on li "Exterior Overall" at bounding box center [246, 87] width 86 height 13
type input "Exterior Overall"
click at [236, 89] on input "text" at bounding box center [234, 89] width 63 height 13
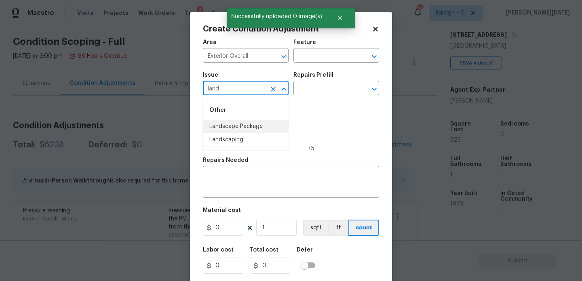
click at [246, 126] on li "Landscape Package" at bounding box center [246, 126] width 86 height 13
type input "Landscape Package"
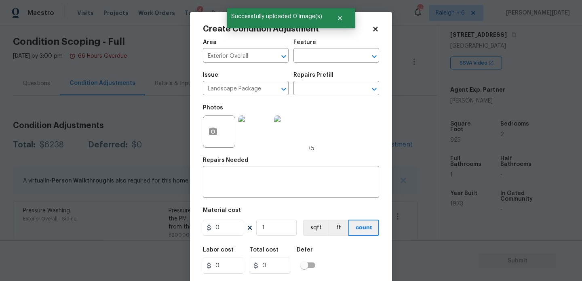
click at [304, 96] on div "Issue Landscape Package ​ Repairs Prefill ​" at bounding box center [291, 83] width 176 height 33
click at [324, 86] on input "text" at bounding box center [324, 89] width 63 height 13
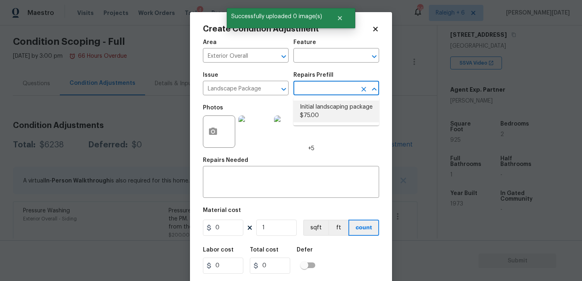
click at [323, 122] on ul "Initial landscaping package $75.00" at bounding box center [336, 111] width 86 height 28
click at [327, 109] on li "Initial landscaping package $75.00" at bounding box center [336, 112] width 86 height 22
type input "Home Readiness Packages"
type textarea "Mowing of grass up to 6" in height. Mow, edge along driveways & sidewalks, trim…"
type input "75"
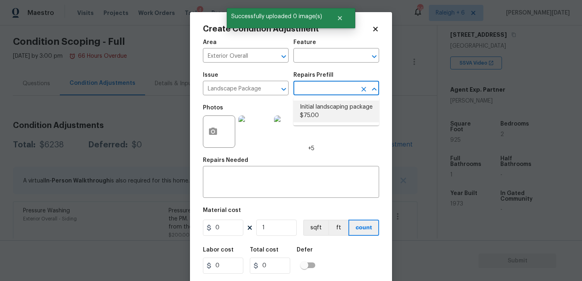
type input "75"
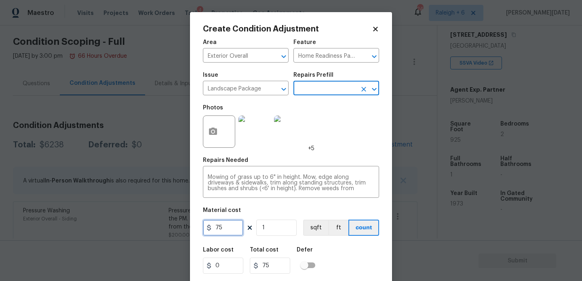
click at [235, 224] on input "75" at bounding box center [223, 228] width 40 height 16
type input "750"
click at [337, 123] on div "Photos +5" at bounding box center [291, 126] width 176 height 53
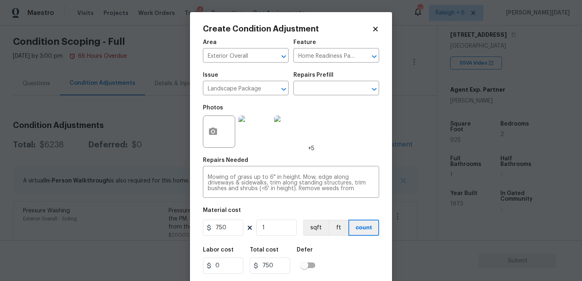
scroll to position [21, 0]
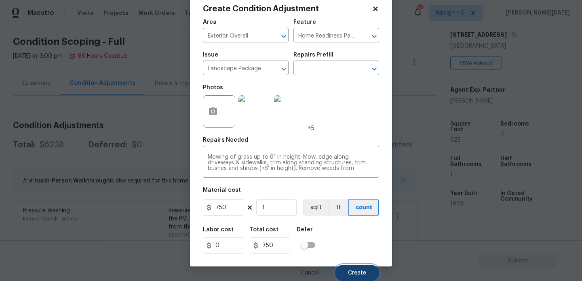
click at [361, 274] on span "Create" at bounding box center [357, 273] width 18 height 6
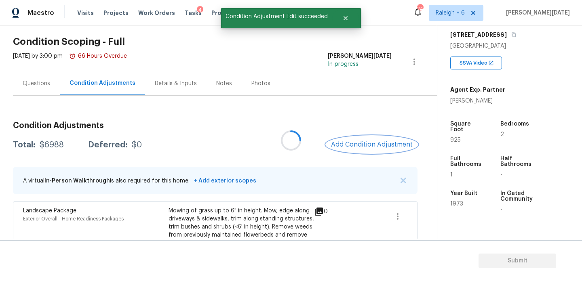
scroll to position [0, 0]
click at [353, 136] on span "Add Condition Adjustment" at bounding box center [371, 145] width 91 height 18
click at [358, 153] on span "Add Condition Adjustment" at bounding box center [371, 145] width 91 height 18
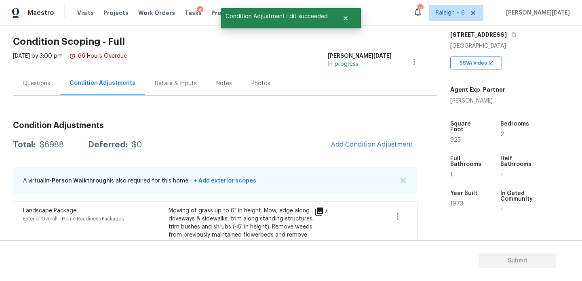
click at [348, 136] on span "Add Condition Adjustment" at bounding box center [371, 145] width 91 height 18
click at [348, 139] on button "Add Condition Adjustment" at bounding box center [371, 144] width 91 height 17
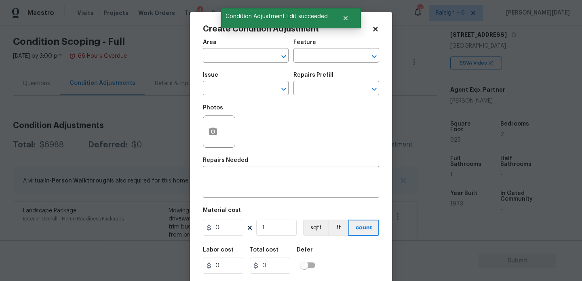
click at [348, 139] on div "Photos" at bounding box center [291, 126] width 176 height 53
click at [225, 60] on input "text" at bounding box center [234, 56] width 63 height 13
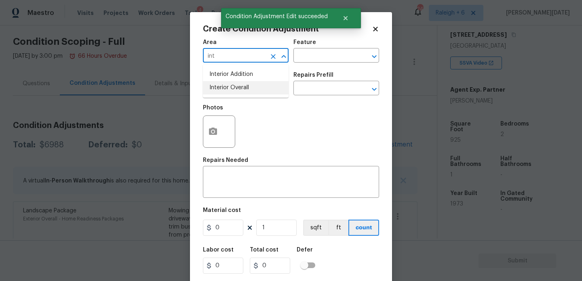
click at [230, 89] on li "Interior Overall" at bounding box center [246, 87] width 86 height 13
type input "Interior Overall"
click at [230, 89] on input "text" at bounding box center [234, 89] width 63 height 13
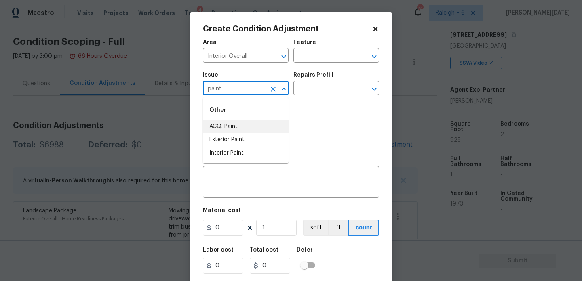
click at [239, 128] on li "ACQ: Paint" at bounding box center [246, 126] width 86 height 13
type input "ACQ: Paint"
click at [304, 92] on input "text" at bounding box center [324, 89] width 63 height 13
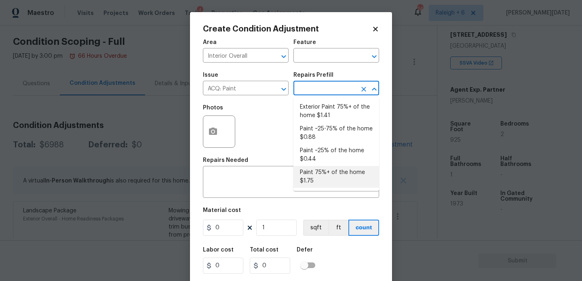
click at [320, 180] on li "Paint 75%+ of the home $1.75" at bounding box center [336, 177] width 86 height 22
type input "Acquisition"
type textarea "Acquisition Scope: 75%+ of the home will likely require interior paint"
type input "1.75"
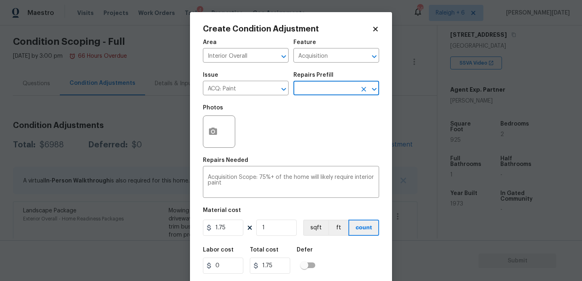
click at [287, 213] on div "Material cost" at bounding box center [291, 213] width 176 height 11
click at [282, 225] on input "1" at bounding box center [276, 228] width 40 height 16
type input "0"
paste input "925"
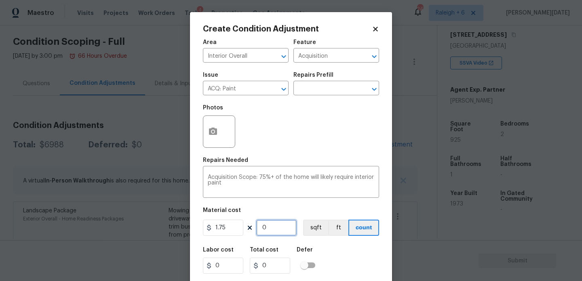
type input "925"
type input "1618.75"
type input "925"
click at [215, 137] on icon "button" at bounding box center [213, 132] width 10 height 10
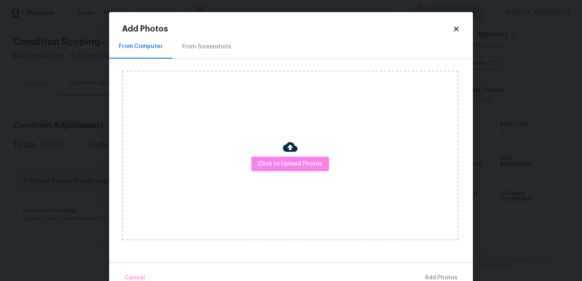
click at [214, 41] on div "From Screenshots" at bounding box center [207, 47] width 68 height 24
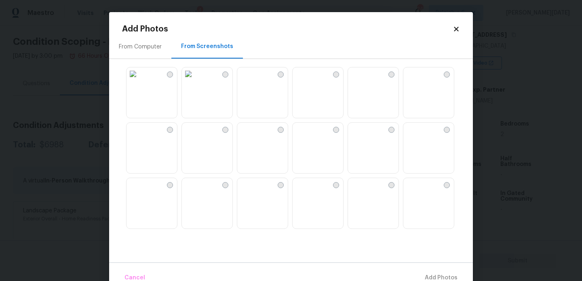
click at [250, 80] on img at bounding box center [243, 73] width 13 height 13
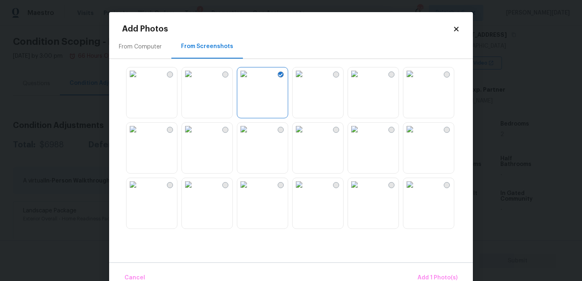
click at [306, 136] on img at bounding box center [299, 129] width 13 height 13
click at [250, 136] on img at bounding box center [243, 129] width 13 height 13
click at [361, 136] on img at bounding box center [354, 129] width 13 height 13
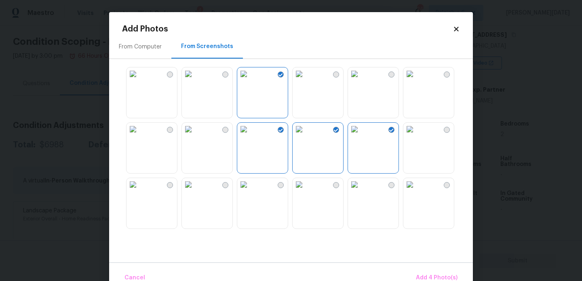
scroll to position [288, 0]
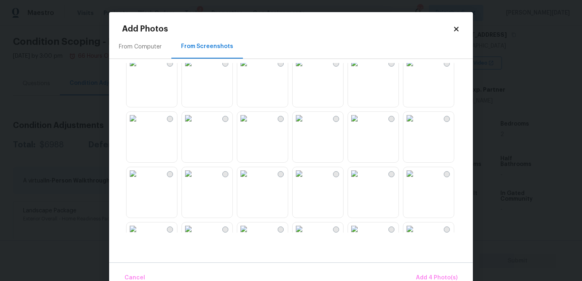
click at [345, 156] on div at bounding box center [297, 148] width 351 height 170
click at [361, 125] on img at bounding box center [354, 118] width 13 height 13
click at [306, 125] on img at bounding box center [299, 118] width 13 height 13
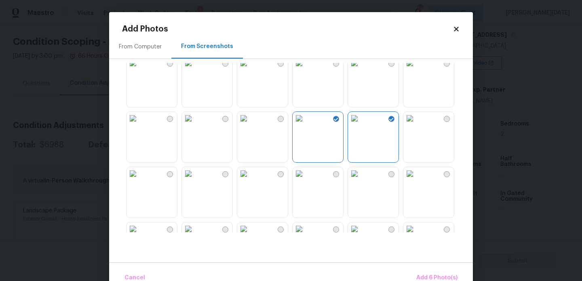
click at [195, 125] on img at bounding box center [188, 118] width 13 height 13
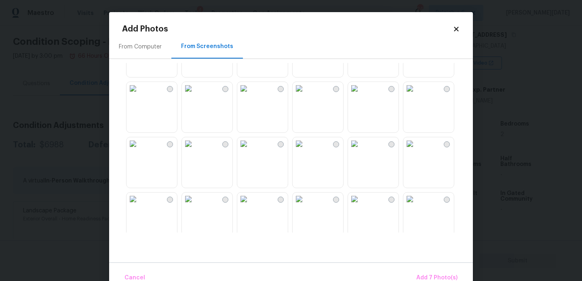
scroll to position [540, 0]
click at [306, 150] on img at bounding box center [299, 143] width 13 height 13
click at [250, 150] on img at bounding box center [243, 143] width 13 height 13
click at [195, 150] on img at bounding box center [188, 143] width 13 height 13
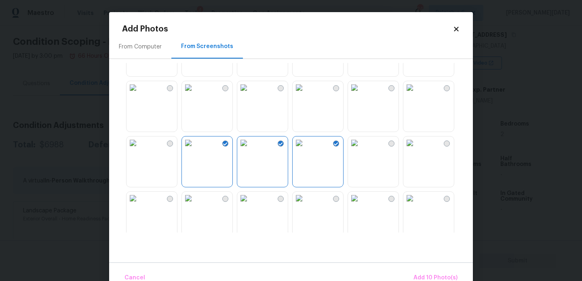
click at [250, 202] on img at bounding box center [243, 198] width 13 height 13
click at [433, 272] on button "Add 11 Photo(s)" at bounding box center [436, 278] width 49 height 17
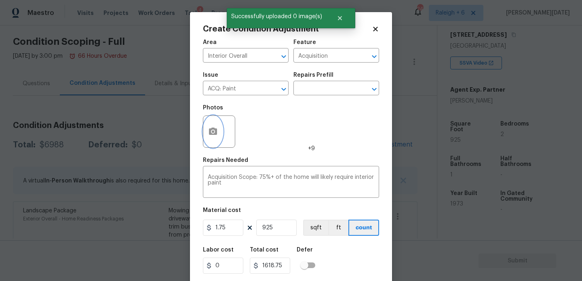
scroll to position [21, 0]
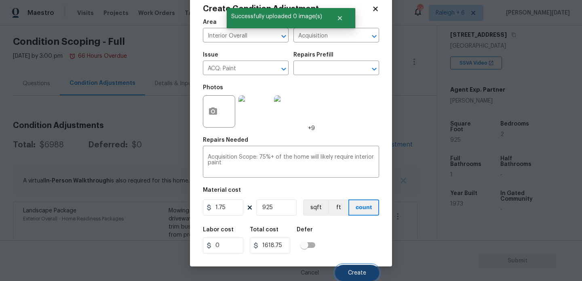
click at [342, 267] on button "Create" at bounding box center [357, 273] width 44 height 16
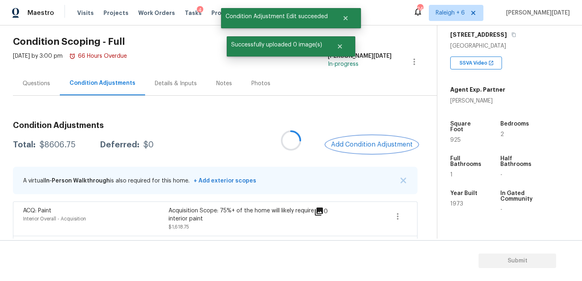
scroll to position [0, 0]
click at [356, 138] on button "Add Condition Adjustment" at bounding box center [372, 144] width 91 height 17
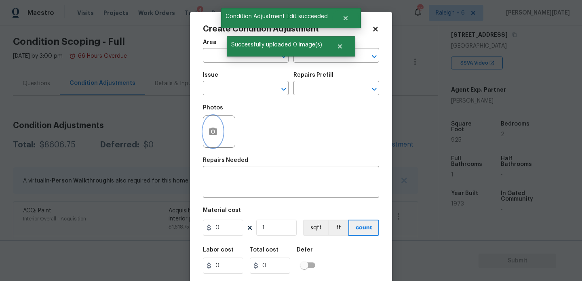
click at [217, 129] on icon "button" at bounding box center [213, 132] width 10 height 10
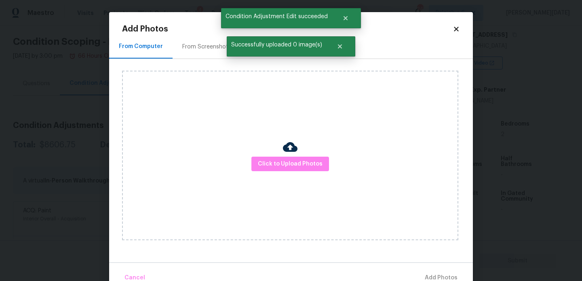
click at [209, 51] on div "From Screenshots" at bounding box center [207, 47] width 68 height 24
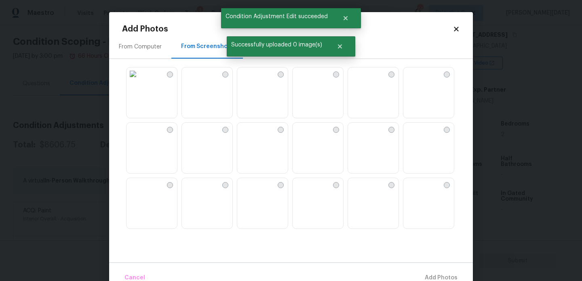
click at [268, 98] on img at bounding box center [262, 92] width 51 height 51
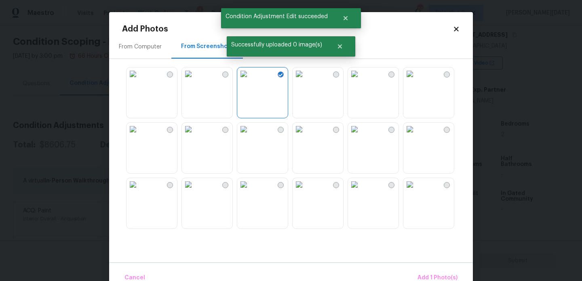
click at [306, 136] on img at bounding box center [299, 129] width 13 height 13
click at [361, 136] on img at bounding box center [354, 129] width 13 height 13
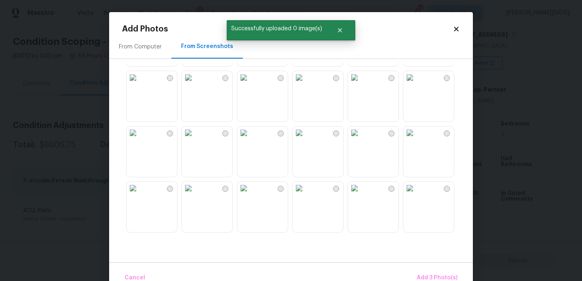
click at [361, 139] on img at bounding box center [354, 133] width 13 height 13
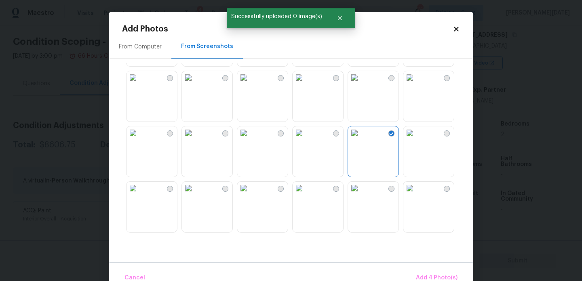
click at [293, 84] on img at bounding box center [299, 77] width 13 height 13
click at [250, 84] on img at bounding box center [243, 77] width 13 height 13
click at [195, 84] on img at bounding box center [188, 77] width 13 height 13
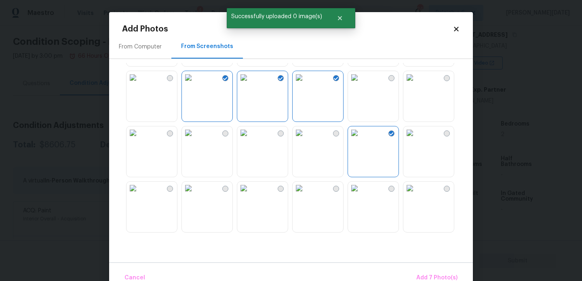
click at [195, 138] on img at bounding box center [188, 133] width 13 height 13
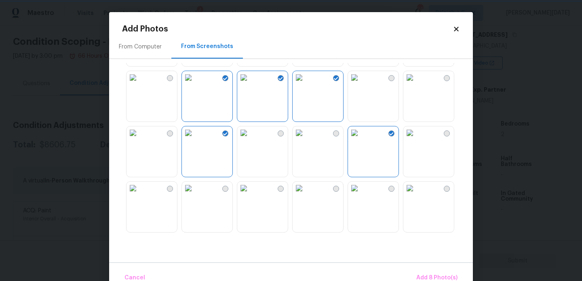
scroll to position [18, 0]
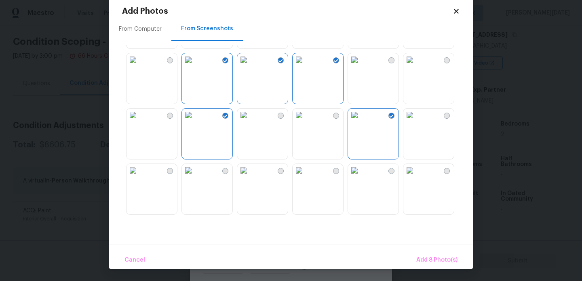
click at [250, 173] on img at bounding box center [243, 170] width 13 height 13
click at [302, 177] on img at bounding box center [299, 170] width 13 height 13
click at [352, 177] on img at bounding box center [354, 170] width 13 height 13
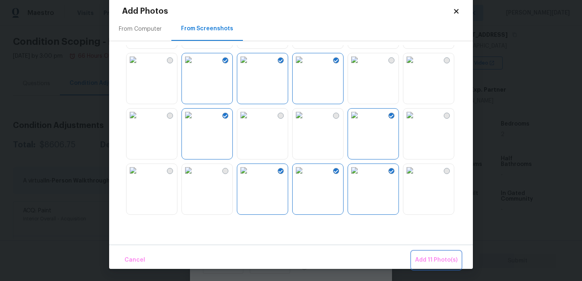
click at [438, 254] on button "Add 11 Photo(s)" at bounding box center [436, 260] width 49 height 17
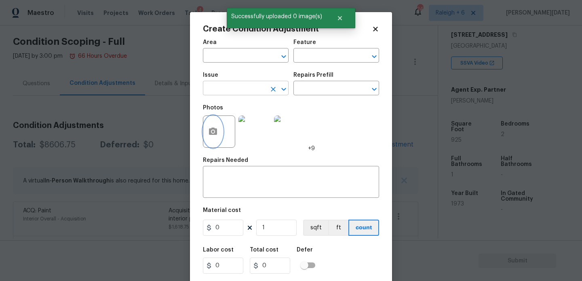
scroll to position [0, 0]
click at [215, 57] on input "text" at bounding box center [234, 56] width 63 height 13
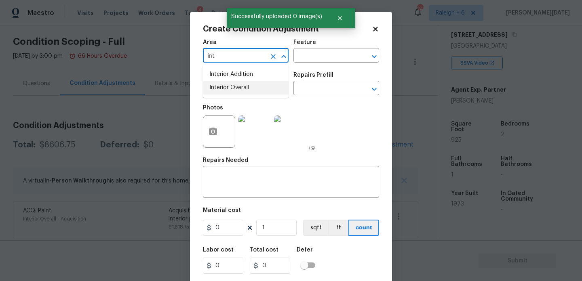
click at [221, 83] on li "Interior Overall" at bounding box center [246, 87] width 86 height 13
type input "Interior Overall"
click at [221, 83] on input "text" at bounding box center [234, 89] width 63 height 13
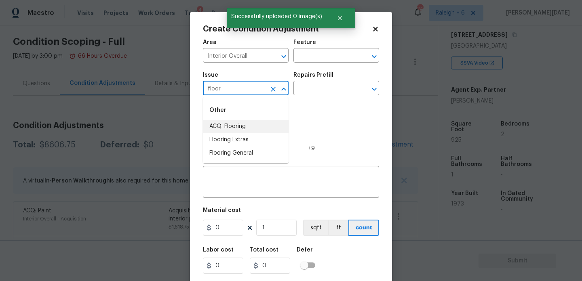
click at [234, 120] on li "ACQ: Flooring" at bounding box center [246, 126] width 86 height 13
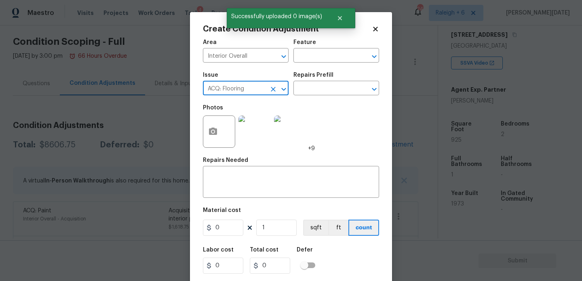
type input "ACQ: Flooring"
click at [312, 102] on div "Photos +9" at bounding box center [259, 126] width 112 height 53
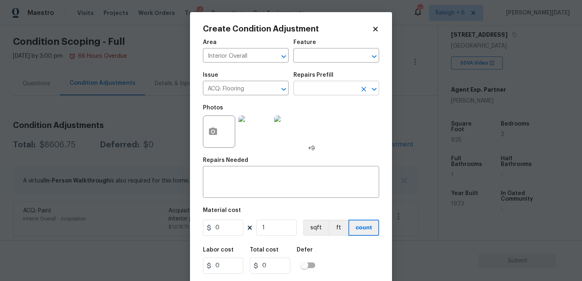
click at [325, 95] on input "text" at bounding box center [324, 89] width 63 height 13
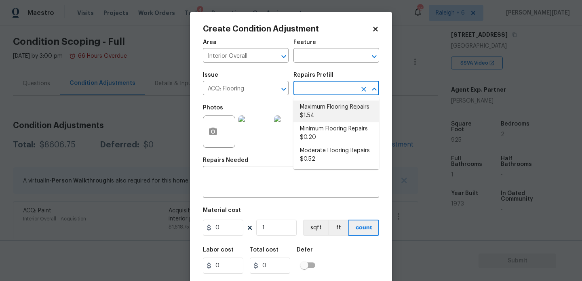
click at [325, 112] on li "Maximum Flooring Repairs $1.54" at bounding box center [336, 112] width 86 height 22
type input "Acquisition"
type textarea "Acquisition Scope: Maximum flooring repairs"
type input "1.54"
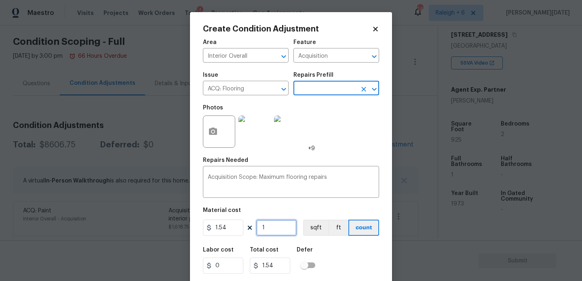
click at [285, 235] on input "1" at bounding box center [276, 228] width 40 height 16
type input "0"
paste input "925"
type input "925"
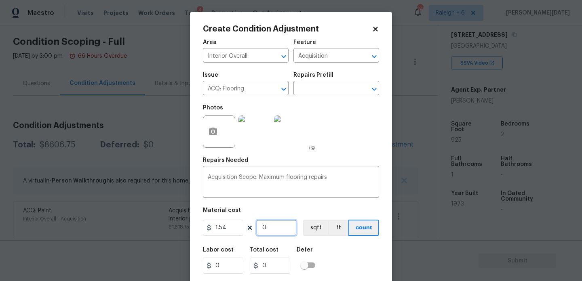
type input "1424.5"
type input "925"
click at [362, 148] on div "Photos +9" at bounding box center [291, 126] width 176 height 53
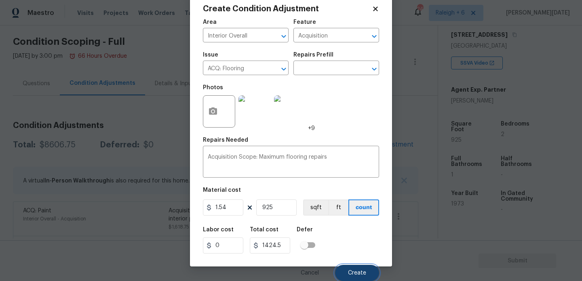
click at [355, 270] on span "Create" at bounding box center [357, 273] width 18 height 6
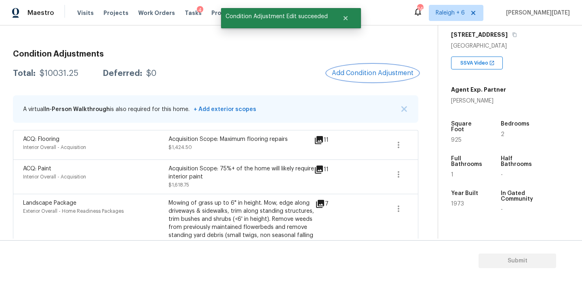
scroll to position [66, 0]
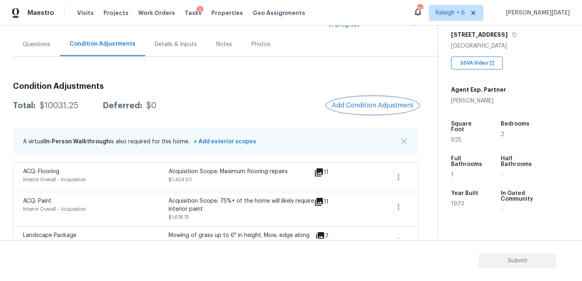
click at [359, 99] on button "Add Condition Adjustment" at bounding box center [372, 105] width 91 height 17
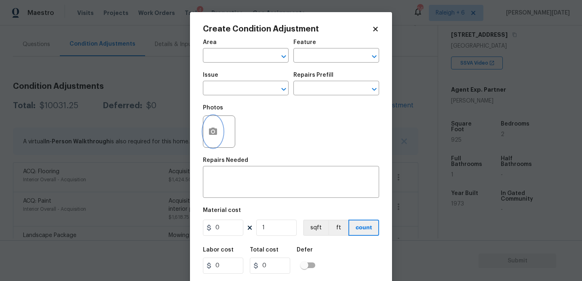
click at [208, 134] on icon "button" at bounding box center [213, 132] width 10 height 10
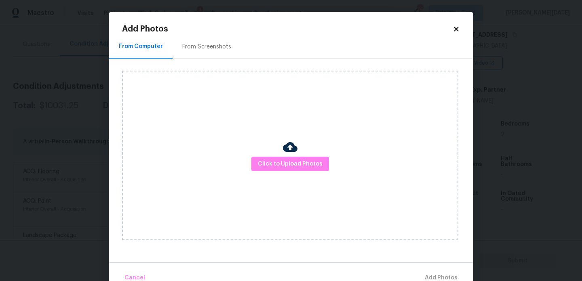
click at [205, 45] on div "From Screenshots" at bounding box center [206, 47] width 49 height 8
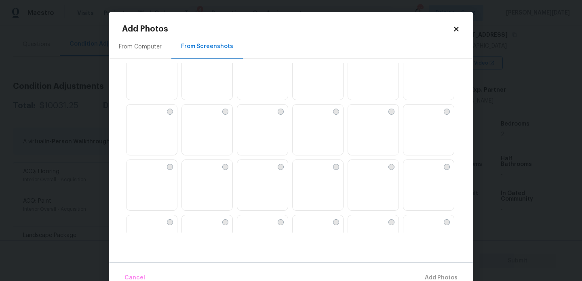
scroll to position [0, 0]
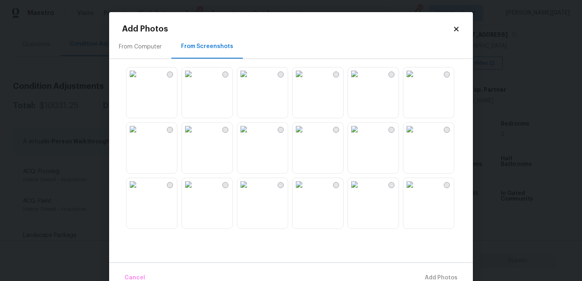
click at [416, 80] on img at bounding box center [409, 73] width 13 height 13
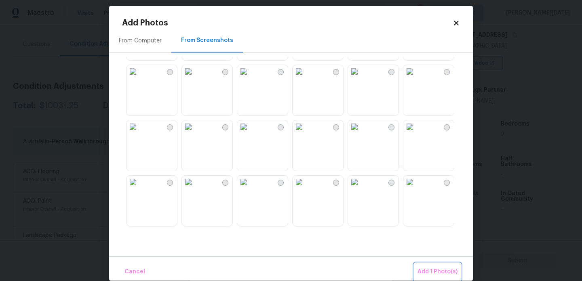
click at [422, 270] on span "Add 1 Photo(s)" at bounding box center [438, 272] width 40 height 10
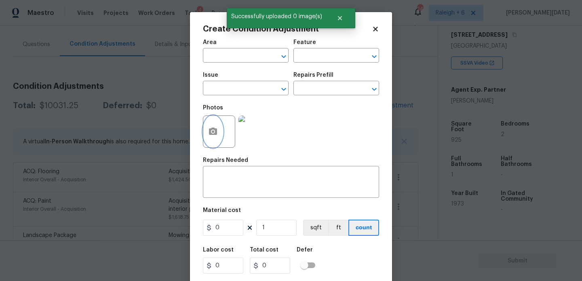
scroll to position [0, 0]
click at [238, 57] on input "text" at bounding box center [234, 56] width 63 height 13
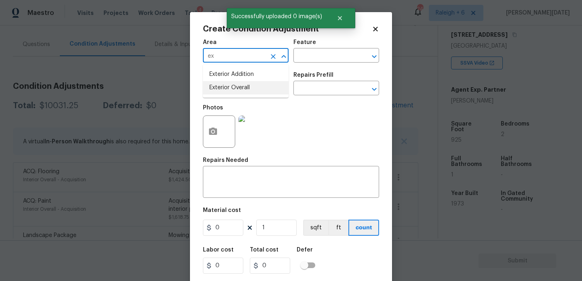
click at [233, 93] on li "Exterior Overall" at bounding box center [246, 87] width 86 height 13
type input "Exterior Overall"
click at [233, 93] on input "text" at bounding box center [234, 89] width 63 height 13
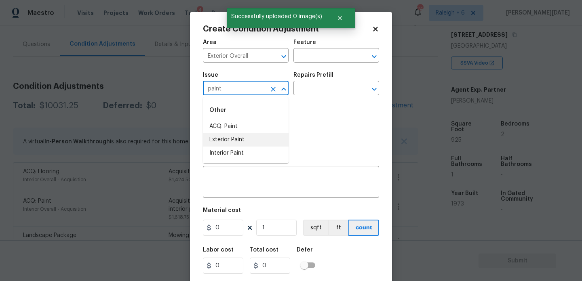
click at [228, 135] on li "Exterior Paint" at bounding box center [246, 139] width 86 height 13
type input "Exterior Paint"
click at [272, 90] on icon "Clear" at bounding box center [273, 89] width 5 height 5
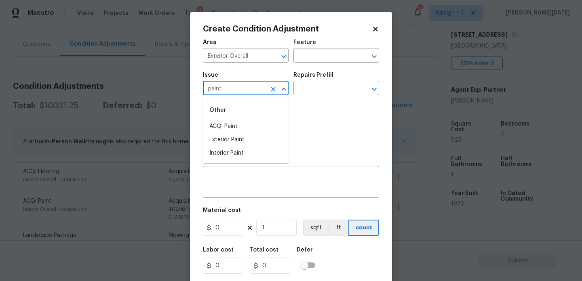
click at [256, 119] on div "Other" at bounding box center [246, 110] width 86 height 19
click at [257, 128] on li "ACQ: Paint" at bounding box center [246, 126] width 86 height 13
type input "ACQ: Paint"
click at [335, 84] on input "text" at bounding box center [324, 89] width 63 height 13
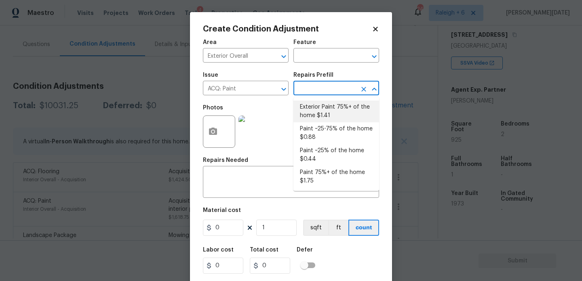
click at [326, 105] on li "Exterior Paint 75%+ of the home $1.41" at bounding box center [336, 112] width 86 height 22
type input "Acquisition"
type textarea "Acquisition Scope: 75%+ of the home exterior will likely require paint"
type input "1.41"
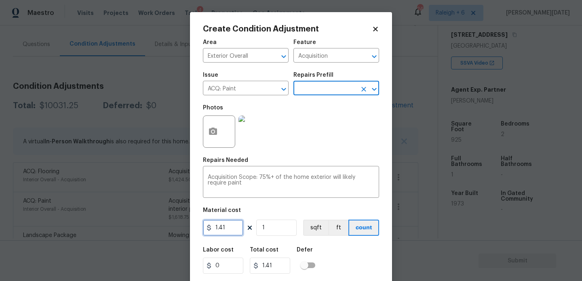
click at [233, 227] on input "1.41" at bounding box center [223, 228] width 40 height 16
type input "1.5"
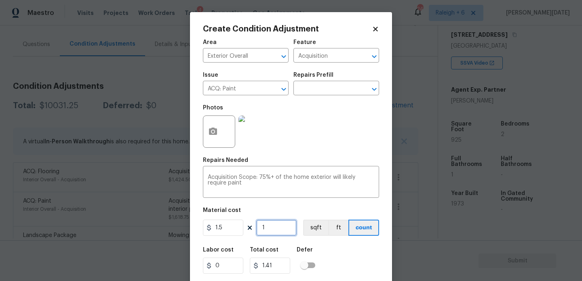
type input "1.5"
click at [273, 232] on input "1" at bounding box center [276, 228] width 40 height 16
type input "0"
paste input "925"
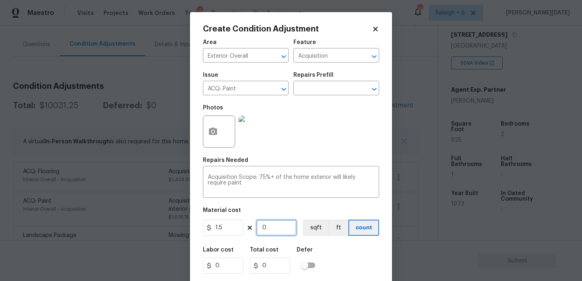
type input "925"
type input "1387.5"
click at [276, 90] on icon "Clear" at bounding box center [273, 89] width 8 height 8
type input "925"
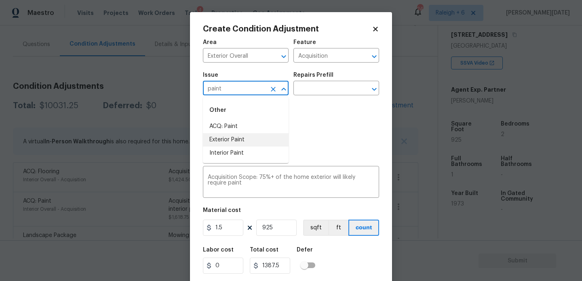
click at [243, 141] on li "Exterior Paint" at bounding box center [246, 139] width 86 height 13
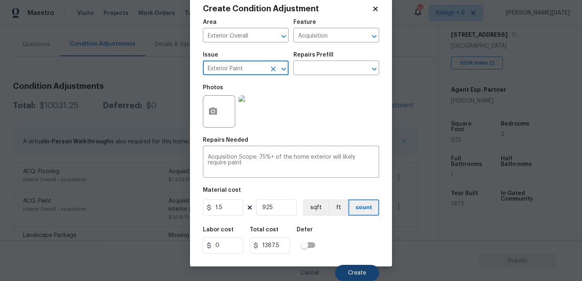
type input "Exterior Paint"
click at [353, 268] on button "Create" at bounding box center [357, 273] width 44 height 16
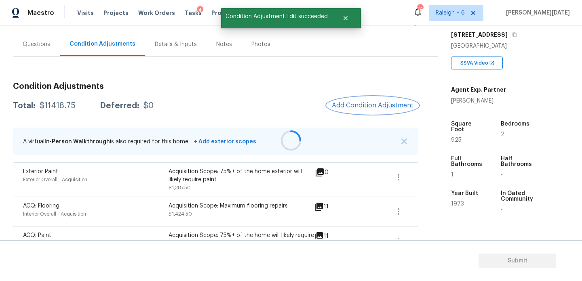
scroll to position [0, 0]
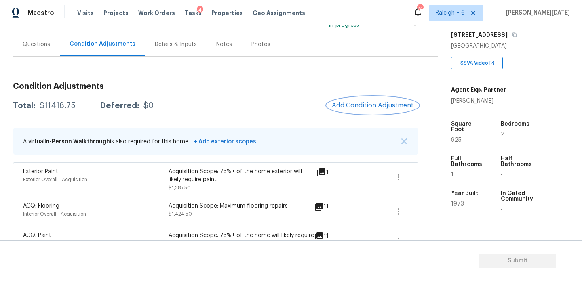
click at [361, 107] on span "Add Condition Adjustment" at bounding box center [373, 105] width 82 height 7
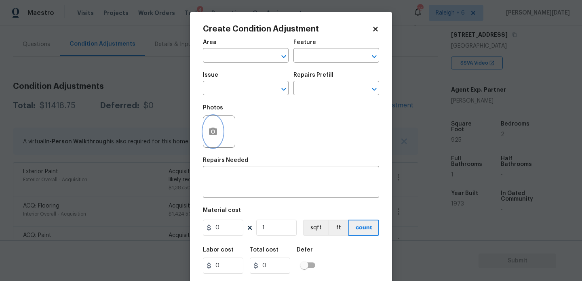
click at [208, 141] on button "button" at bounding box center [212, 132] width 19 height 32
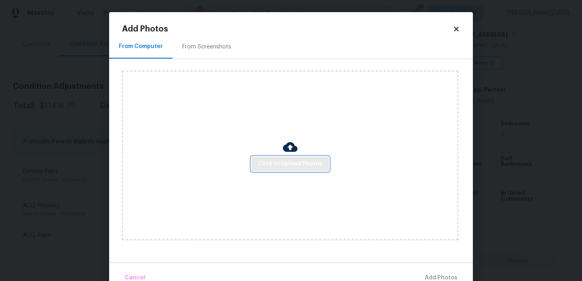
click at [263, 158] on button "Click to Upload Photos" at bounding box center [290, 164] width 78 height 15
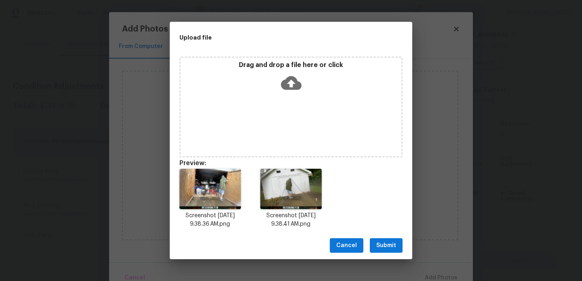
click at [389, 249] on span "Submit" at bounding box center [386, 246] width 20 height 10
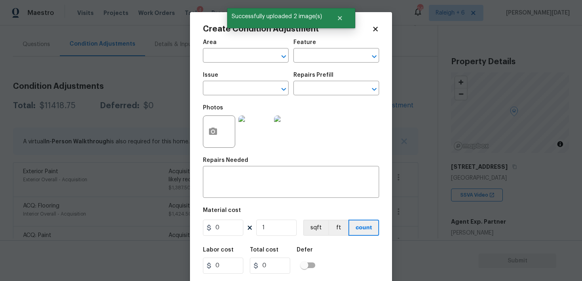
scroll to position [132, 0]
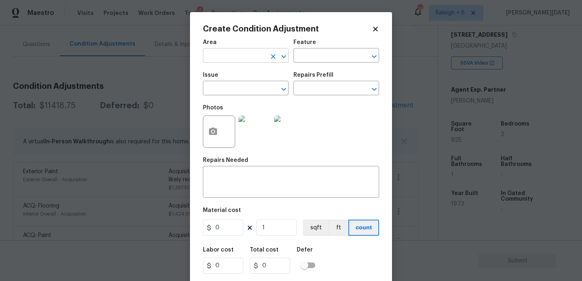
click at [210, 51] on input "text" at bounding box center [234, 56] width 63 height 13
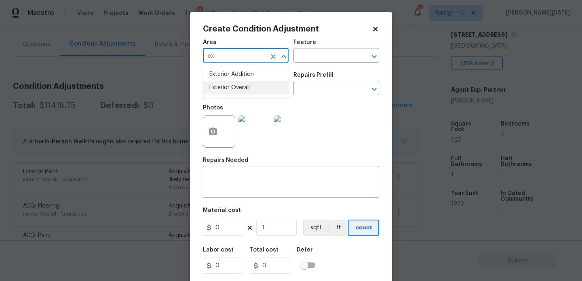
click at [232, 85] on li "Exterior Overall" at bounding box center [246, 87] width 86 height 13
type input "Exterior Overall"
click at [232, 85] on input "text" at bounding box center [234, 89] width 63 height 13
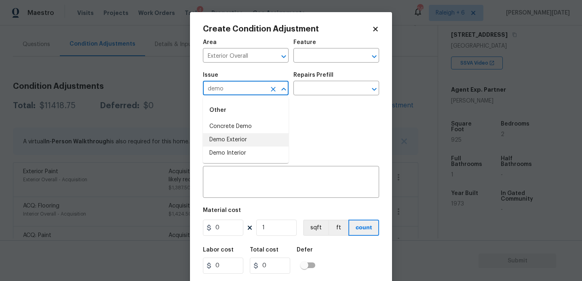
click at [234, 140] on li "Demo Exterior" at bounding box center [246, 139] width 86 height 13
type input "Demo Exterior"
click at [332, 76] on div "Repairs Prefill" at bounding box center [336, 77] width 86 height 11
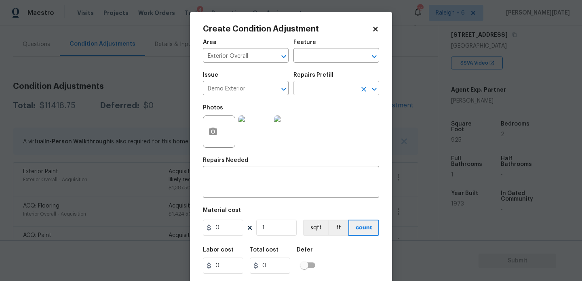
click at [330, 86] on input "text" at bounding box center [324, 89] width 63 height 13
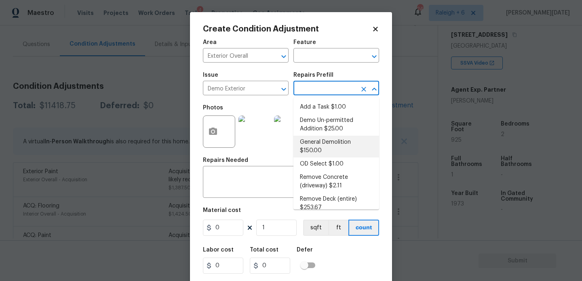
click at [334, 150] on li "General Demolition $150.00" at bounding box center [336, 147] width 86 height 22
type input "Demolition"
type input "150"
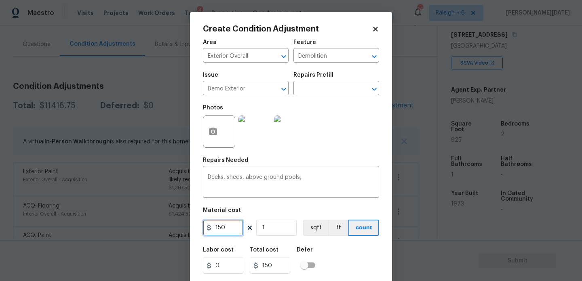
drag, startPoint x: 236, startPoint y: 231, endPoint x: 183, endPoint y: 228, distance: 53.0
click at [183, 228] on div "Create Condition Adjustment Area Exterior Overall ​ Feature Demolition ​ Issue …" at bounding box center [291, 140] width 582 height 281
type input "2500"
click at [349, 146] on div "Photos" at bounding box center [291, 126] width 176 height 53
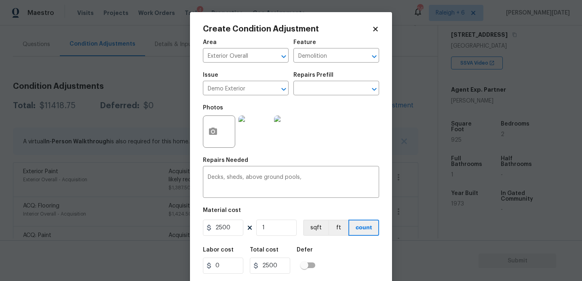
scroll to position [21, 0]
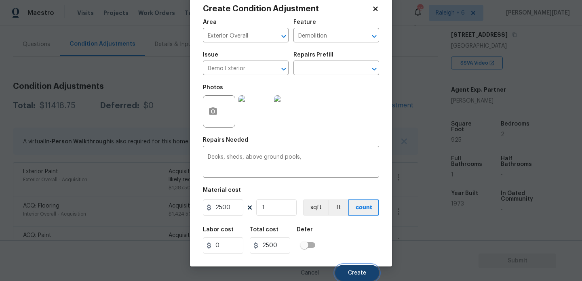
click at [350, 271] on span "Create" at bounding box center [357, 273] width 18 height 6
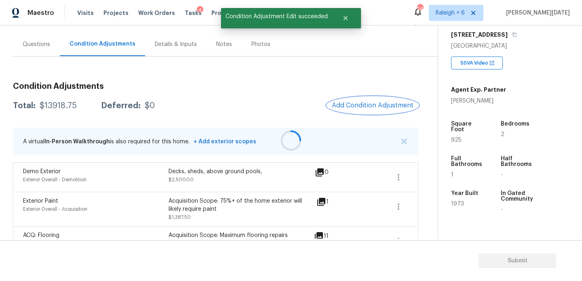
scroll to position [0, 0]
click at [356, 101] on button "Add Condition Adjustment" at bounding box center [372, 105] width 91 height 17
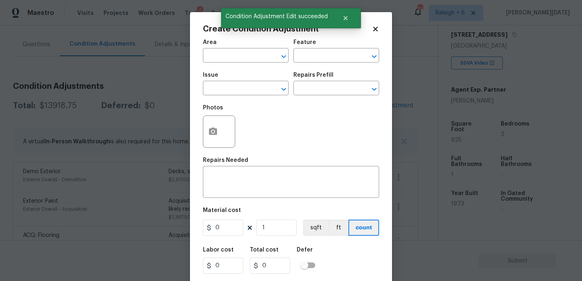
click at [356, 100] on div "Issue ​ Repairs Prefill ​" at bounding box center [291, 83] width 176 height 33
click at [209, 137] on button "button" at bounding box center [212, 132] width 19 height 32
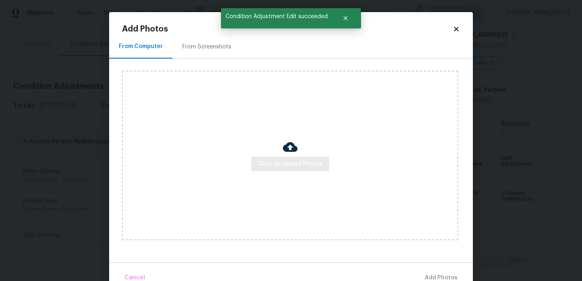
click at [268, 171] on div "Click to Upload Photos" at bounding box center [290, 156] width 336 height 170
click at [277, 167] on span "Click to Upload Photos" at bounding box center [290, 164] width 65 height 10
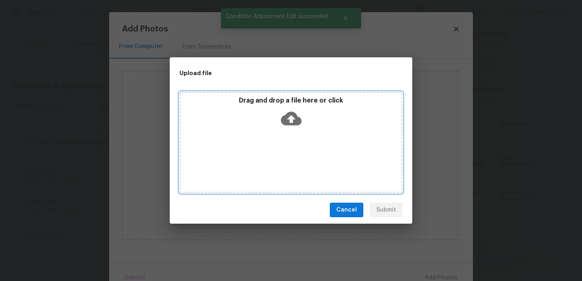
click at [277, 167] on div "Drag and drop a file here or click" at bounding box center [290, 142] width 223 height 101
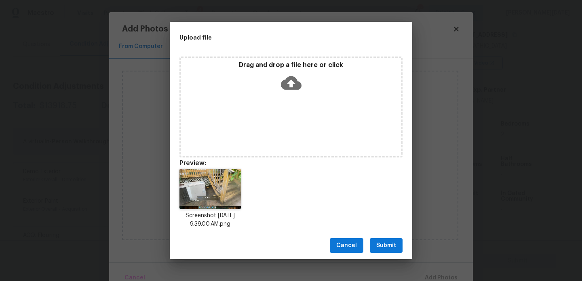
click at [388, 244] on span "Submit" at bounding box center [386, 246] width 20 height 10
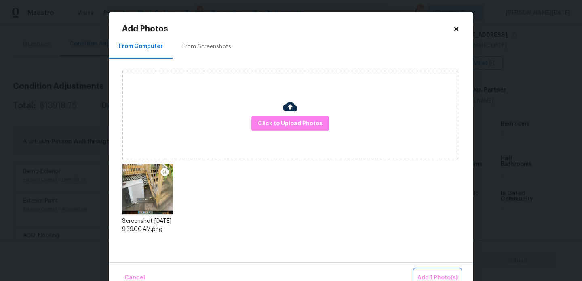
click at [430, 274] on span "Add 1 Photo(s)" at bounding box center [438, 278] width 40 height 10
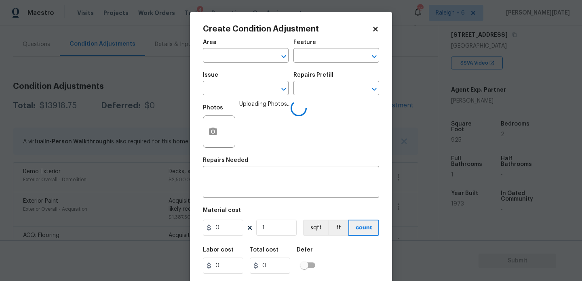
click at [215, 63] on span "Area ​" at bounding box center [246, 51] width 86 height 33
click at [229, 56] on input "text" at bounding box center [234, 56] width 63 height 13
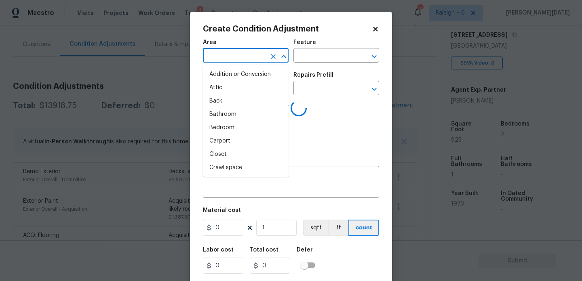
type input "e"
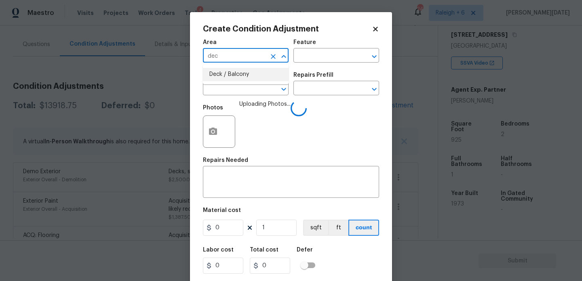
click at [230, 73] on li "Deck / Balcony" at bounding box center [246, 74] width 86 height 13
type input "Deck / Balcony"
click at [230, 86] on input "text" at bounding box center [234, 89] width 63 height 13
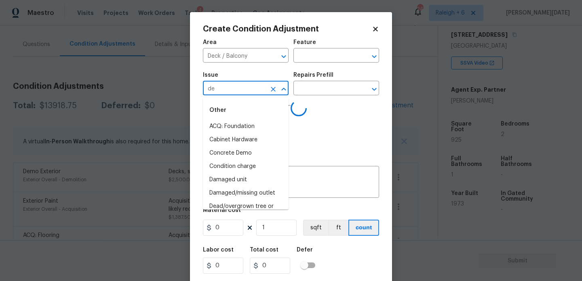
type input "dec"
click at [233, 125] on li "ACQ: Crawlspace" at bounding box center [246, 126] width 86 height 13
type input "ACQ: Crawlspace"
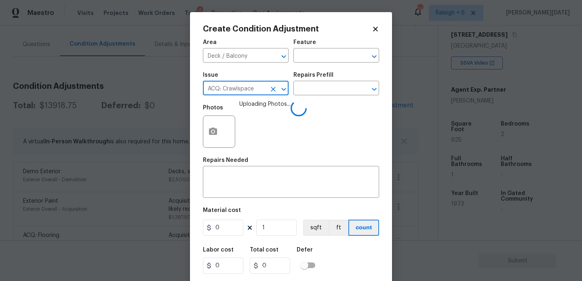
click at [275, 90] on icon "Clear" at bounding box center [273, 89] width 8 height 8
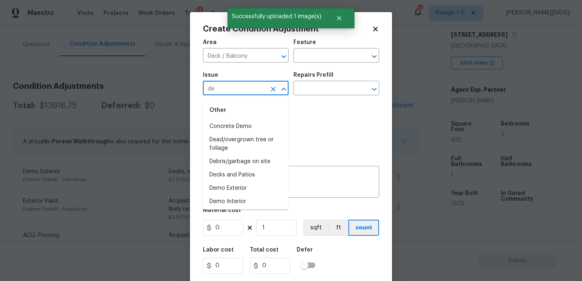
type input "dec"
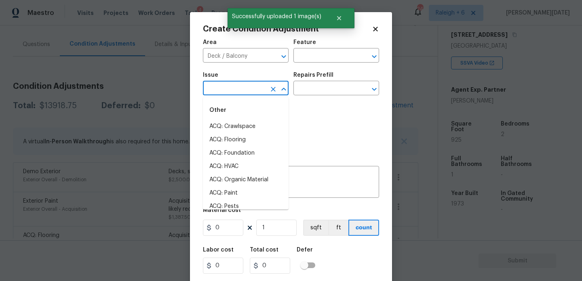
click at [245, 128] on li "ACQ: Crawlspace" at bounding box center [246, 126] width 86 height 13
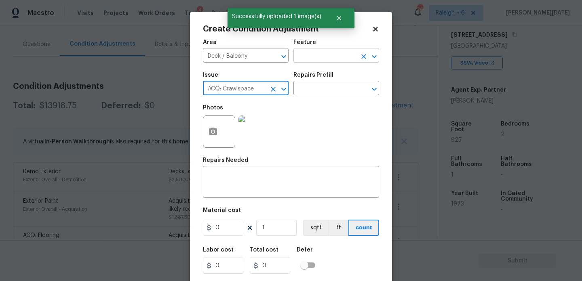
type input "ACQ: Crawlspace"
click at [314, 56] on input "text" at bounding box center [324, 56] width 63 height 13
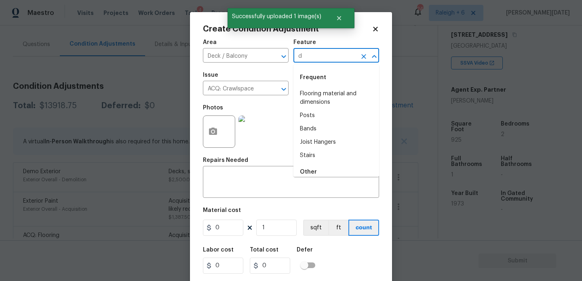
type input "de"
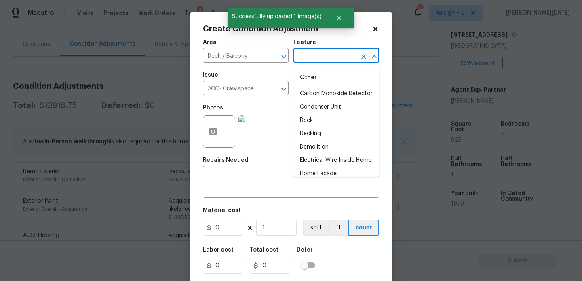
type input "c"
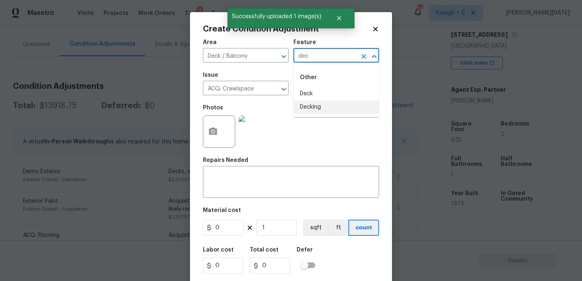
click at [316, 103] on li "Decking" at bounding box center [336, 107] width 86 height 13
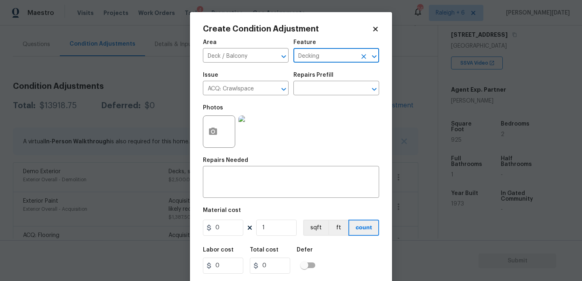
type input "Decking"
click at [227, 221] on input "0" at bounding box center [223, 228] width 40 height 16
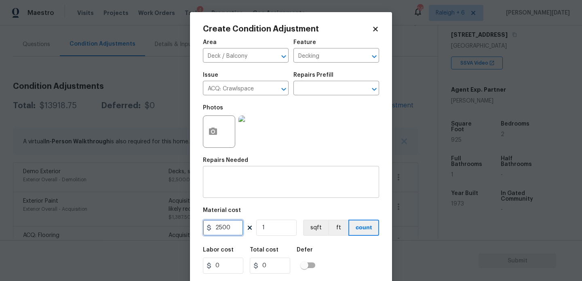
type input "2500"
click at [233, 179] on textarea at bounding box center [291, 183] width 167 height 17
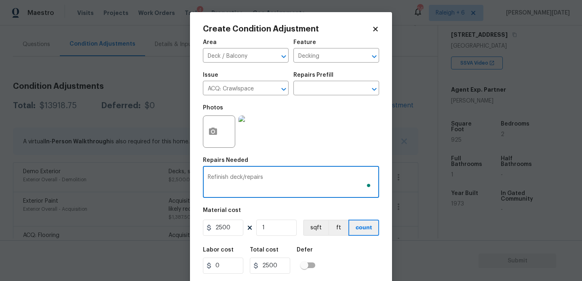
scroll to position [21, 0]
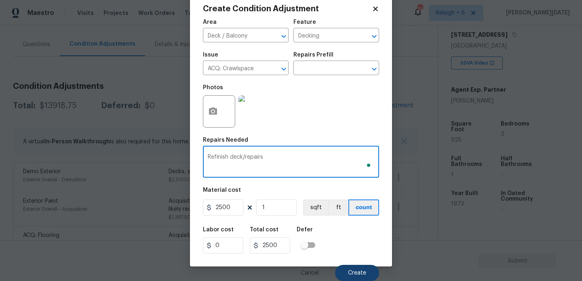
type textarea "Refinish deck/repairs"
click at [353, 267] on button "Create" at bounding box center [357, 273] width 44 height 16
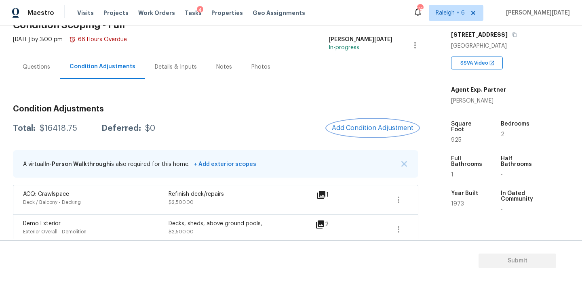
scroll to position [0, 0]
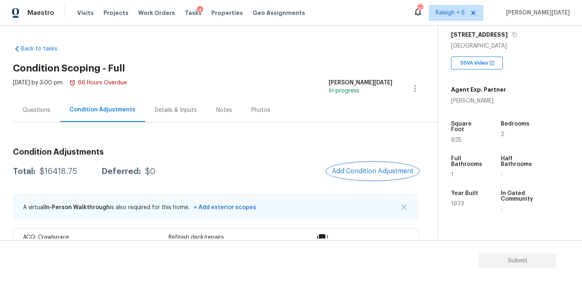
click at [356, 171] on span "Add Condition Adjustment" at bounding box center [373, 171] width 82 height 7
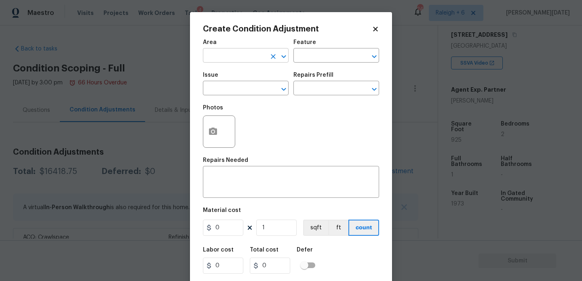
click at [212, 57] on input "text" at bounding box center [234, 56] width 63 height 13
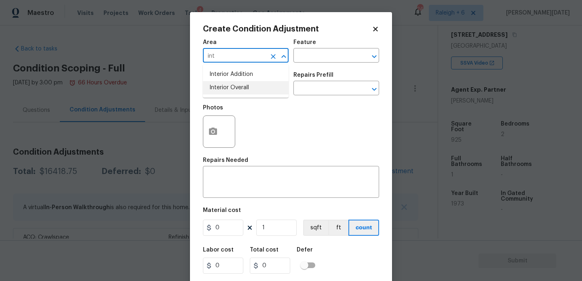
click at [229, 89] on li "Interior Overall" at bounding box center [246, 87] width 86 height 13
type input "Interior Overall"
click at [229, 89] on input "text" at bounding box center [234, 89] width 63 height 13
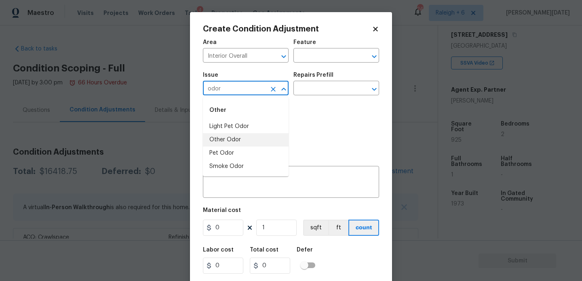
click at [234, 139] on li "Other Odor" at bounding box center [246, 139] width 86 height 13
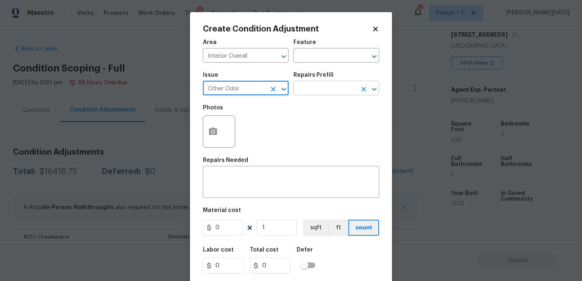
type input "Other Odor"
click at [331, 86] on input "text" at bounding box center [324, 89] width 63 height 13
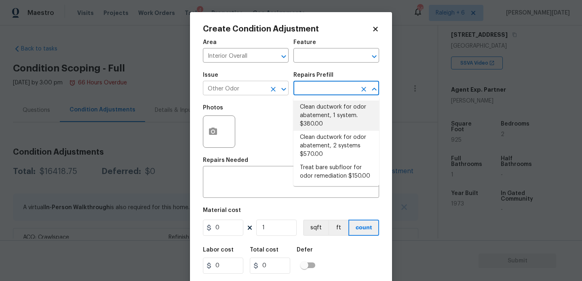
click at [273, 91] on icon "Clear" at bounding box center [273, 89] width 8 height 8
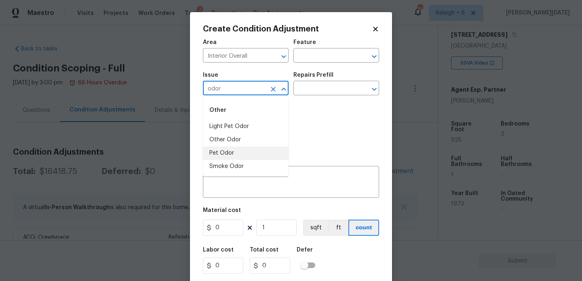
click at [233, 150] on li "Pet Odor" at bounding box center [246, 153] width 86 height 13
type input "Pet Odor"
click at [312, 94] on input "text" at bounding box center [324, 89] width 63 height 13
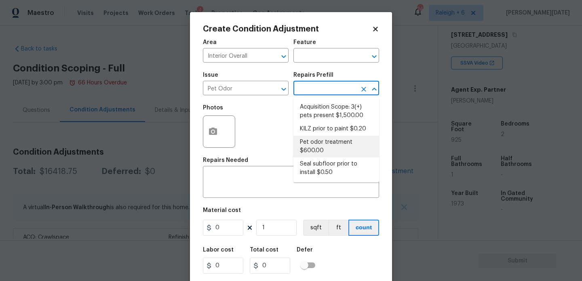
click at [318, 142] on li "Pet odor treatment $600.00" at bounding box center [336, 147] width 86 height 22
type textarea "Complete a chlorine dioxide odor treatment for the home due to heavy odor. This…"
type input "600"
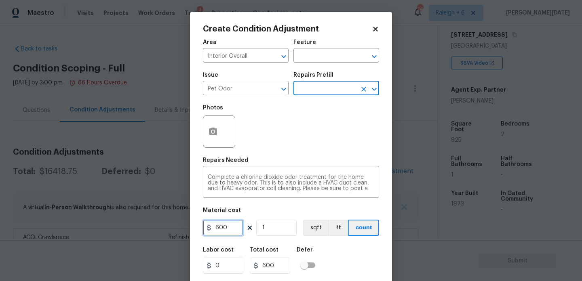
drag, startPoint x: 235, startPoint y: 229, endPoint x: 170, endPoint y: 228, distance: 65.5
click at [170, 228] on div "Create Condition Adjustment Area Interior Overall ​ Feature ​ Issue Pet Odor ​ …" at bounding box center [291, 140] width 582 height 281
type input "575"
click at [314, 152] on div "Photos" at bounding box center [291, 126] width 176 height 53
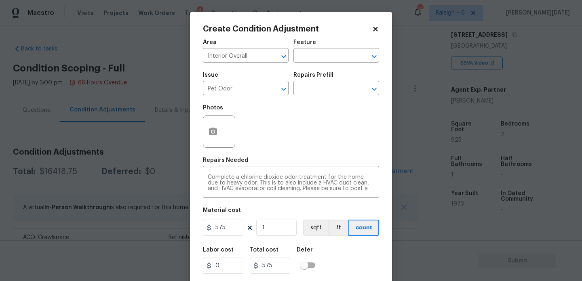
scroll to position [21, 0]
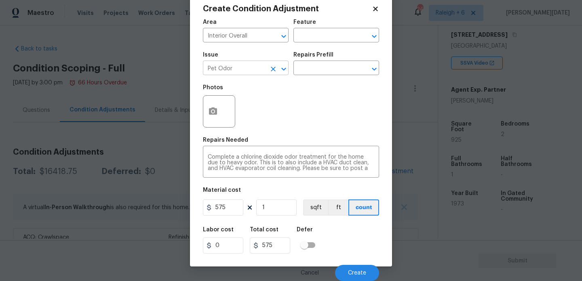
click at [272, 68] on icon "Clear" at bounding box center [273, 69] width 8 height 8
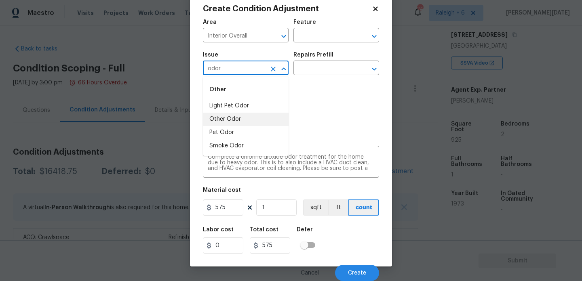
click at [244, 119] on li "Other Odor" at bounding box center [246, 119] width 86 height 13
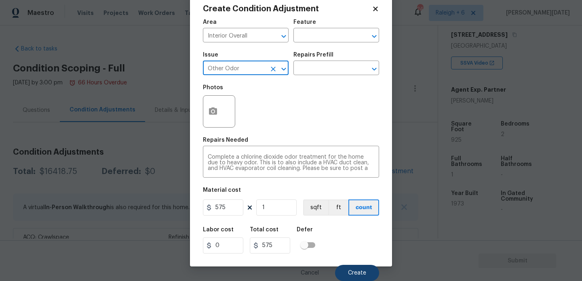
type input "Other Odor"
click at [354, 272] on span "Create" at bounding box center [357, 273] width 18 height 6
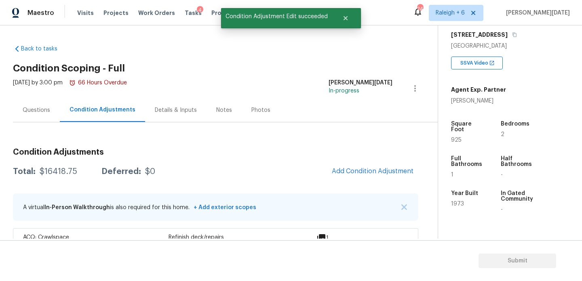
scroll to position [0, 0]
click at [372, 170] on span "Add Condition Adjustment" at bounding box center [373, 171] width 82 height 7
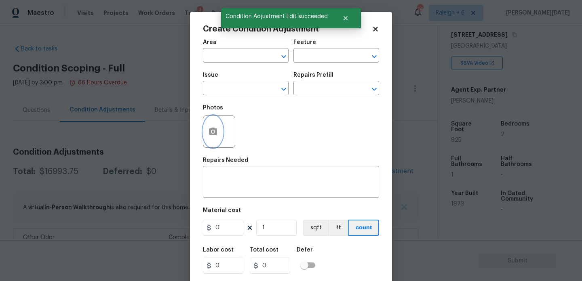
click at [214, 125] on button "button" at bounding box center [212, 132] width 19 height 32
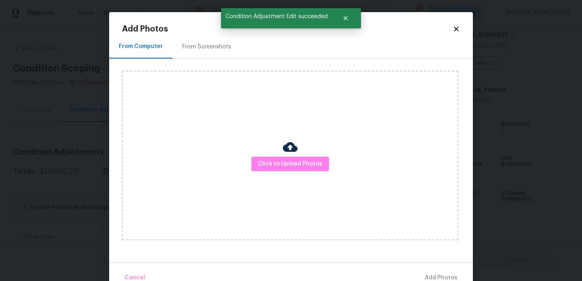
click at [214, 125] on div "Click to Upload Photos" at bounding box center [290, 156] width 336 height 170
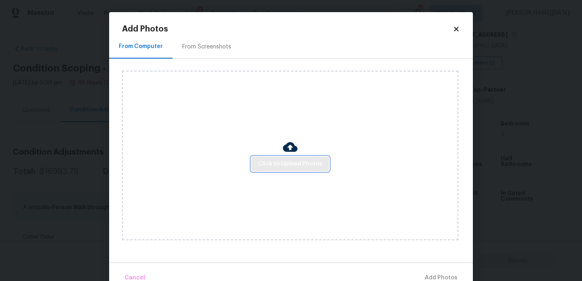
click at [295, 161] on span "Click to Upload Photos" at bounding box center [290, 164] width 65 height 10
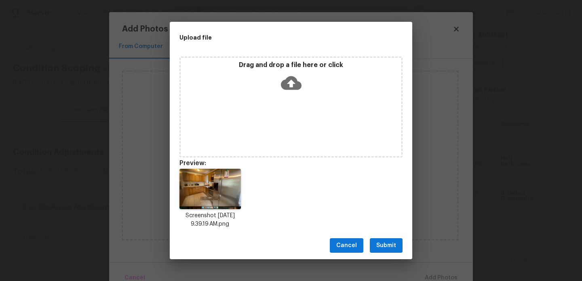
click at [369, 245] on div "Cancel Submit" at bounding box center [291, 246] width 243 height 28
click at [389, 247] on span "Submit" at bounding box center [386, 246] width 20 height 10
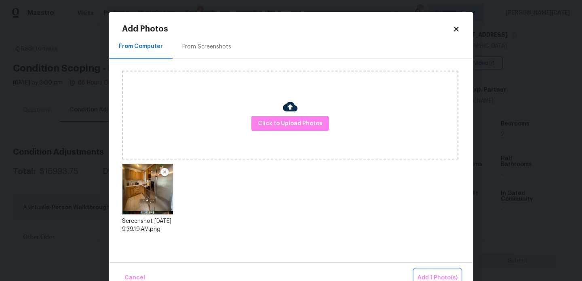
click at [432, 278] on span "Add 1 Photo(s)" at bounding box center [438, 278] width 40 height 10
